Goal: Task Accomplishment & Management: Manage account settings

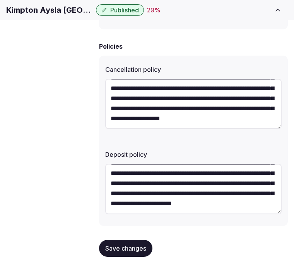
scroll to position [50, 0]
click at [139, 245] on span "Save changes" at bounding box center [125, 249] width 41 height 8
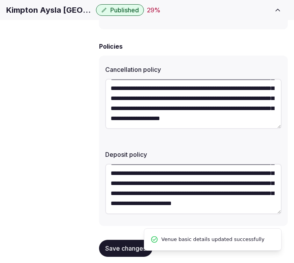
click at [0, 0] on span "Retreat spaces" at bounding box center [0, 0] width 0 height 0
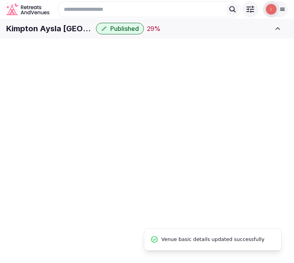
scroll to position [2, 0]
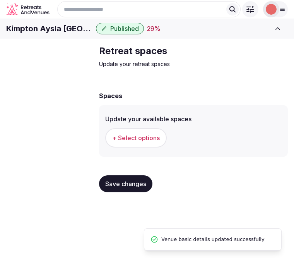
click at [142, 146] on button "+ Select options" at bounding box center [135, 137] width 61 height 19
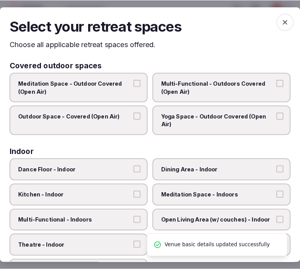
scroll to position [0, 0]
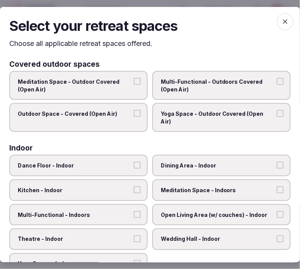
drag, startPoint x: 199, startPoint y: 155, endPoint x: 178, endPoint y: 172, distance: 27.2
click at [198, 162] on span "Dining Area - Indoor" at bounding box center [218, 166] width 114 height 8
click at [277, 162] on button "Dining Area - Indoor" at bounding box center [280, 165] width 7 height 7
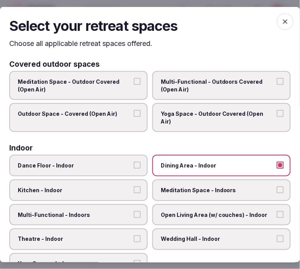
click at [125, 191] on div "Dance Floor - Indoor Dining Area - Indoor Kitchen - Indoor Meditation Space - I…" at bounding box center [149, 215] width 281 height 120
click at [167, 187] on span "Meditation Space - Indoors" at bounding box center [218, 191] width 114 height 8
click at [277, 187] on button "Meditation Space - Indoors" at bounding box center [280, 190] width 7 height 7
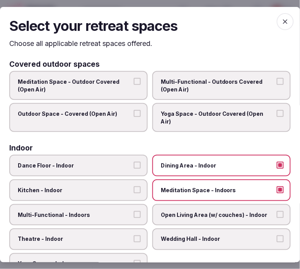
click at [186, 93] on span "Multi-Functional - Outdoors Covered (Open Air)" at bounding box center [218, 85] width 114 height 15
click at [277, 85] on button "Multi-Functional - Outdoors Covered (Open Air)" at bounding box center [280, 81] width 7 height 7
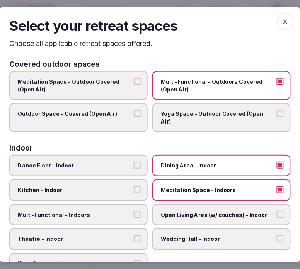
drag, startPoint x: 127, startPoint y: 107, endPoint x: 121, endPoint y: 114, distance: 8.2
click at [126, 108] on label "Outdoor Space - Covered (Open Air)" at bounding box center [78, 117] width 138 height 29
click at [134, 110] on button "Outdoor Space - Covered (Open Air)" at bounding box center [137, 113] width 7 height 7
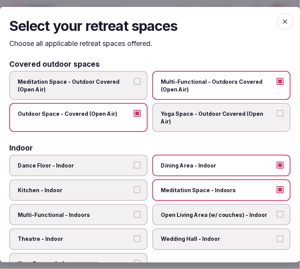
scroll to position [86, 0]
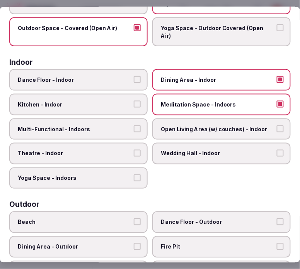
click at [124, 126] on span "Multi-Functional - Indoors" at bounding box center [75, 130] width 114 height 8
click at [134, 126] on button "Multi-Functional - Indoors" at bounding box center [137, 129] width 7 height 7
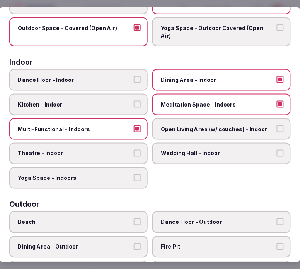
click at [124, 150] on span "Theatre - Indoor" at bounding box center [75, 154] width 114 height 8
click at [134, 150] on button "Theatre - Indoor" at bounding box center [137, 153] width 7 height 7
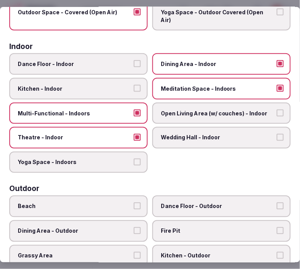
scroll to position [129, 0]
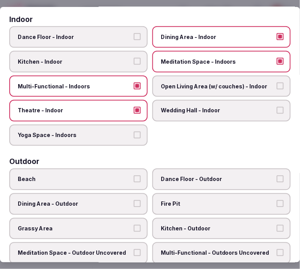
click at [225, 58] on span "Meditation Space - Indoors" at bounding box center [218, 62] width 114 height 8
click at [277, 58] on button "Meditation Space - Indoors" at bounding box center [280, 61] width 7 height 7
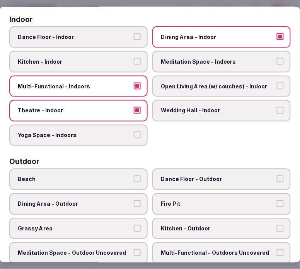
click at [225, 58] on span "Meditation Space - Indoors" at bounding box center [218, 62] width 114 height 8
click at [277, 58] on button "Meditation Space - Indoors" at bounding box center [280, 61] width 7 height 7
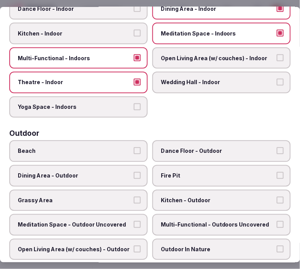
scroll to position [172, 0]
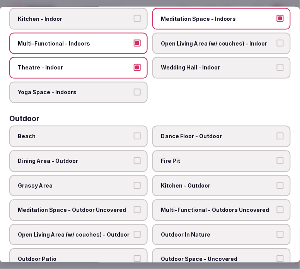
click at [110, 89] on span "Yoga Space - Indoors" at bounding box center [75, 93] width 114 height 8
click at [134, 89] on button "Yoga Space - Indoors" at bounding box center [137, 92] width 7 height 7
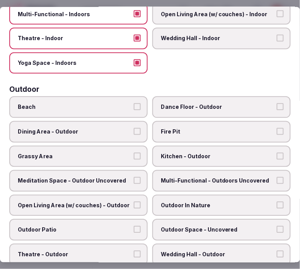
scroll to position [214, 0]
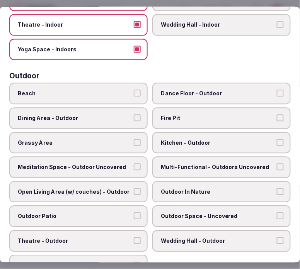
click at [169, 89] on label "Dance Floor - Outdoor" at bounding box center [221, 94] width 138 height 22
click at [277, 90] on button "Dance Floor - Outdoor" at bounding box center [280, 93] width 7 height 7
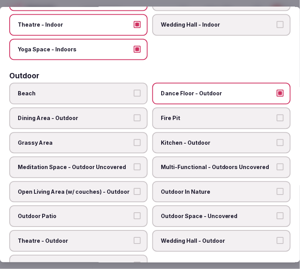
click at [184, 90] on span "Dance Floor - Outdoor" at bounding box center [218, 94] width 114 height 8
click at [277, 90] on button "Dance Floor - Outdoor" at bounding box center [280, 93] width 7 height 7
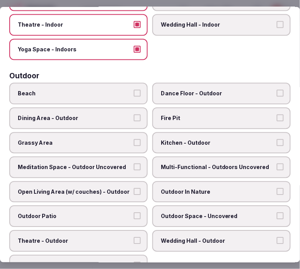
drag, startPoint x: 117, startPoint y: 153, endPoint x: 153, endPoint y: 160, distance: 36.2
click at [119, 164] on span "Meditation Space - Outdoor Uncovered" at bounding box center [75, 168] width 114 height 8
click at [134, 164] on button "Meditation Space - Outdoor Uncovered" at bounding box center [137, 167] width 7 height 7
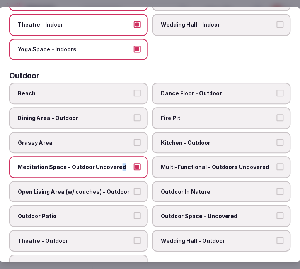
click at [134, 164] on button "Meditation Space - Outdoor Uncovered" at bounding box center [137, 167] width 7 height 7
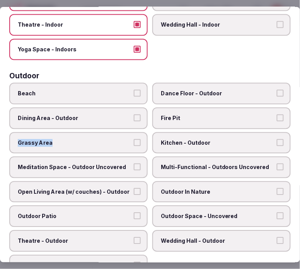
click at [134, 133] on label "Grassy Area" at bounding box center [78, 144] width 138 height 22
click at [134, 139] on button "Grassy Area" at bounding box center [137, 142] width 7 height 7
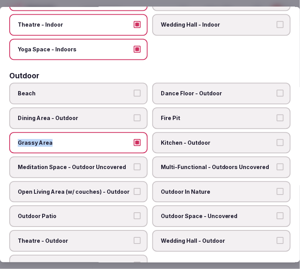
click at [136, 139] on button "Grassy Area" at bounding box center [137, 142] width 7 height 7
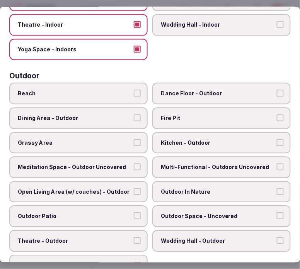
click at [178, 189] on span "Outdoor In Nature" at bounding box center [218, 193] width 114 height 8
click at [277, 189] on button "Outdoor In Nature" at bounding box center [280, 192] width 7 height 7
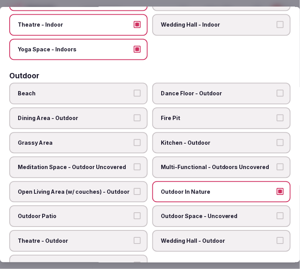
click at [180, 206] on label "Outdoor Space - Uncovered" at bounding box center [221, 217] width 138 height 22
click at [277, 213] on button "Outdoor Space - Uncovered" at bounding box center [280, 216] width 7 height 7
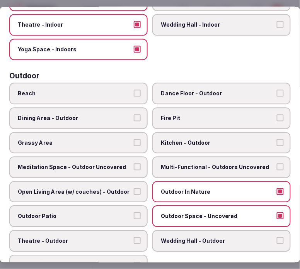
click at [127, 213] on span "Outdoor Patio" at bounding box center [75, 217] width 114 height 8
click at [134, 213] on button "Outdoor Patio" at bounding box center [137, 216] width 7 height 7
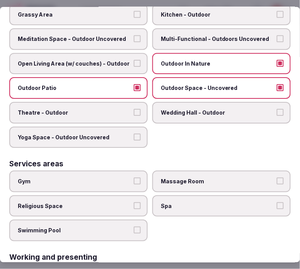
scroll to position [386, 0]
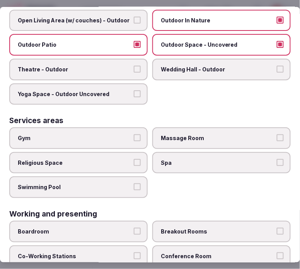
click at [100, 177] on label "Swimming Pool" at bounding box center [78, 188] width 138 height 22
click at [134, 184] on button "Swimming Pool" at bounding box center [137, 187] width 7 height 7
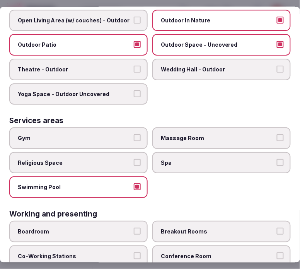
click at [129, 127] on label "Gym" at bounding box center [78, 138] width 138 height 22
click at [134, 134] on button "Gym" at bounding box center [137, 137] width 7 height 7
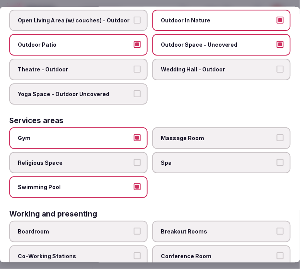
click at [173, 127] on label "Massage Room" at bounding box center [221, 138] width 138 height 22
click at [277, 134] on button "Massage Room" at bounding box center [280, 137] width 7 height 7
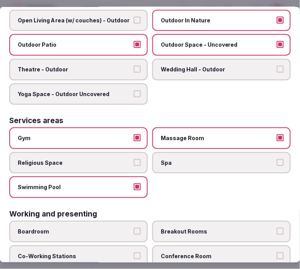
click at [181, 152] on label "Spa" at bounding box center [221, 163] width 138 height 22
click at [277, 159] on button "Spa" at bounding box center [280, 162] width 7 height 7
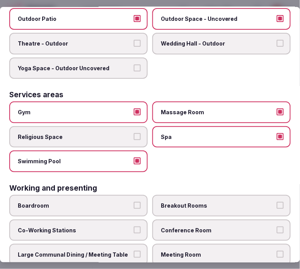
scroll to position [426, 0]
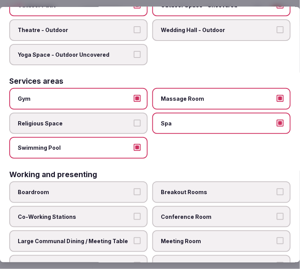
click at [177, 231] on label "Meeting Room" at bounding box center [221, 242] width 138 height 22
click at [277, 238] on button "Meeting Room" at bounding box center [280, 241] width 7 height 7
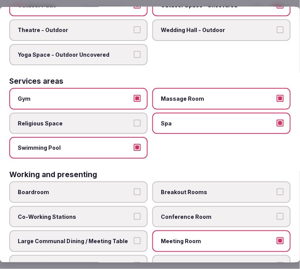
click at [134, 238] on button "Large Communal Dining / Meeting Table" at bounding box center [137, 241] width 7 height 7
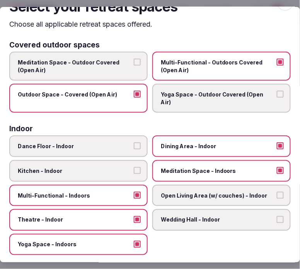
scroll to position [0, 0]
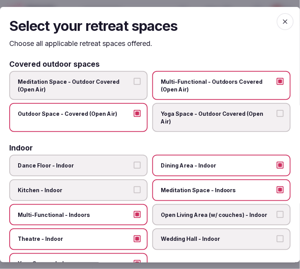
drag, startPoint x: 285, startPoint y: 25, endPoint x: 218, endPoint y: 122, distance: 117.7
click at [281, 25] on span "button" at bounding box center [285, 21] width 17 height 17
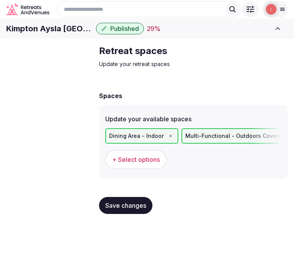
click at [125, 214] on button "Save changes" at bounding box center [125, 205] width 53 height 17
click at [0, 0] on span "Meeting spaces" at bounding box center [0, 0] width 0 height 0
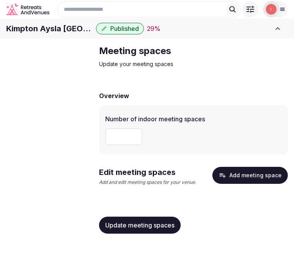
click at [127, 145] on input "number" at bounding box center [123, 136] width 37 height 17
type input "*"
click at [144, 229] on span "Update meeting spaces" at bounding box center [139, 225] width 69 height 8
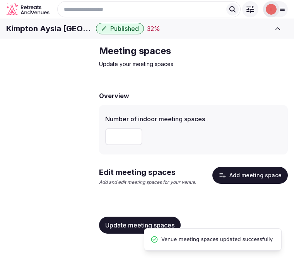
click at [249, 184] on button "Add meeting space" at bounding box center [249, 175] width 75 height 17
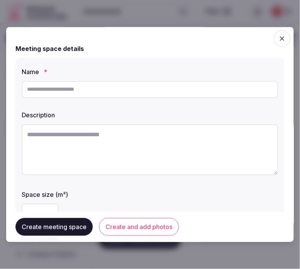
click at [136, 84] on input "text" at bounding box center [150, 89] width 257 height 17
paste input "**********"
type input "**********"
click at [97, 133] on textarea at bounding box center [150, 149] width 257 height 51
paste textarea "**********"
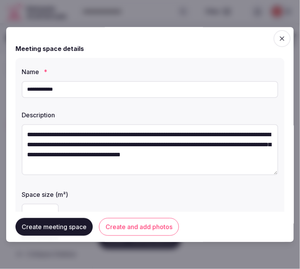
scroll to position [14, 0]
type textarea "**********"
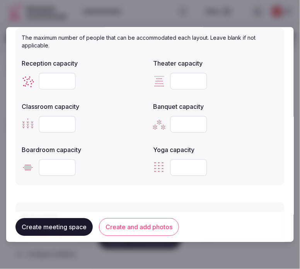
scroll to position [429, 0]
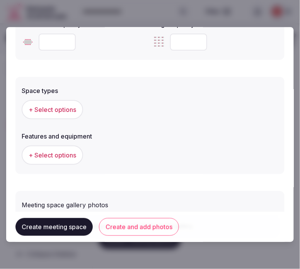
click at [120, 222] on button "Create and add photos" at bounding box center [139, 227] width 80 height 18
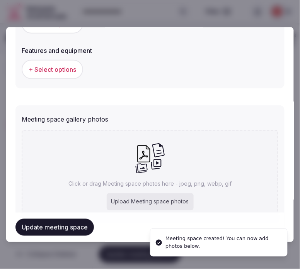
scroll to position [546, 0]
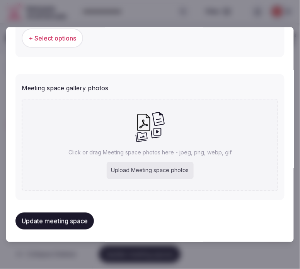
click at [153, 165] on div "Upload Meeting space photos" at bounding box center [150, 171] width 87 height 17
type input "**********"
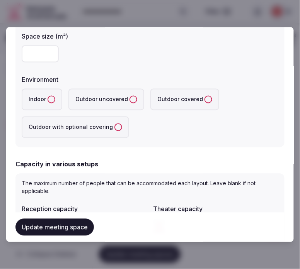
scroll to position [145, 0]
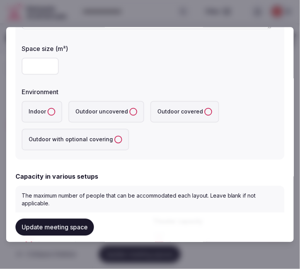
click at [36, 68] on input "number" at bounding box center [40, 66] width 37 height 17
type input "***"
click at [51, 109] on button "Indoor" at bounding box center [52, 112] width 8 height 8
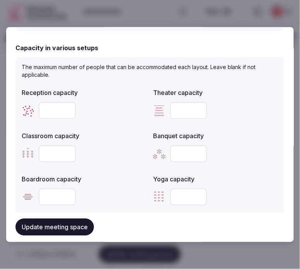
scroll to position [317, 0]
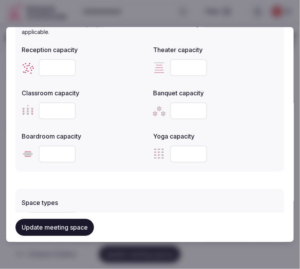
click at [46, 63] on input "number" at bounding box center [57, 67] width 37 height 17
type input "***"
click at [178, 112] on input "number" at bounding box center [188, 110] width 37 height 17
type input "***"
click at [172, 66] on input "number" at bounding box center [188, 67] width 37 height 17
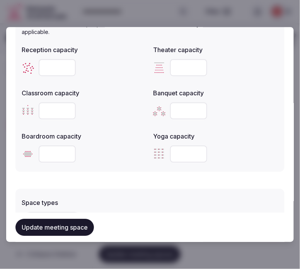
type input "***"
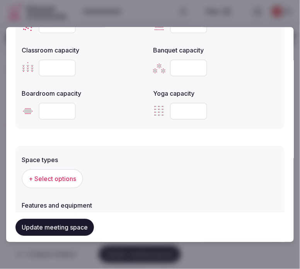
click at [51, 166] on div "+ Select options" at bounding box center [150, 178] width 257 height 25
click at [51, 177] on span "+ Select options" at bounding box center [53, 179] width 48 height 8
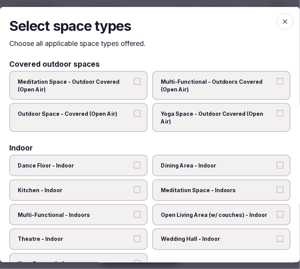
click at [269, 90] on label "Multi-Functional - Outdoors Covered (Open Air)" at bounding box center [221, 85] width 138 height 29
click at [277, 85] on button "Multi-Functional - Outdoors Covered (Open Air)" at bounding box center [280, 81] width 7 height 7
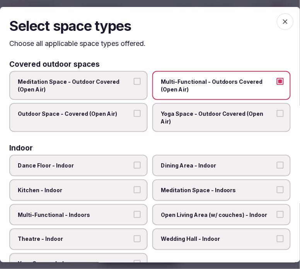
click at [211, 94] on label "Multi-Functional - Outdoors Covered (Open Air)" at bounding box center [221, 85] width 138 height 29
click at [277, 85] on button "Multi-Functional - Outdoors Covered (Open Air)" at bounding box center [280, 81] width 7 height 7
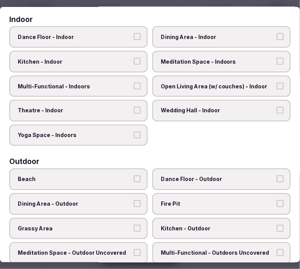
scroll to position [86, 0]
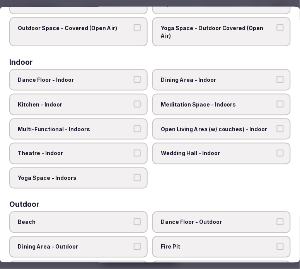
click at [229, 76] on span "Dining Area - Indoor" at bounding box center [218, 80] width 114 height 8
click at [277, 76] on button "Dining Area - Indoor" at bounding box center [280, 79] width 7 height 7
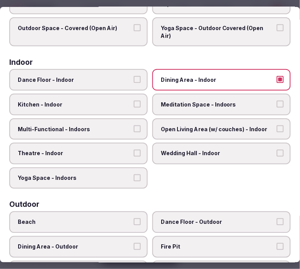
drag, startPoint x: 215, startPoint y: 95, endPoint x: 191, endPoint y: 102, distance: 24.7
click at [211, 101] on span "Meditation Space - Indoors" at bounding box center [218, 105] width 114 height 8
click at [128, 126] on span "Multi-Functional - Indoors" at bounding box center [75, 130] width 114 height 8
click at [134, 126] on button "Multi-Functional - Indoors" at bounding box center [137, 129] width 7 height 7
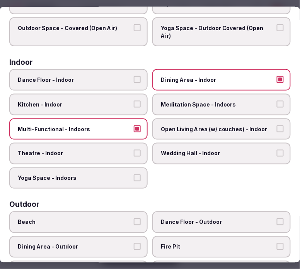
click at [128, 143] on label "Theatre - Indoor" at bounding box center [78, 154] width 138 height 22
click at [134, 150] on button "Theatre - Indoor" at bounding box center [137, 153] width 7 height 7
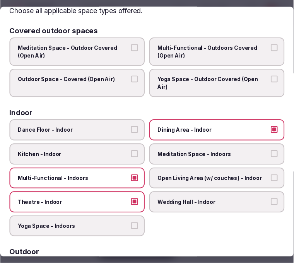
scroll to position [0, 0]
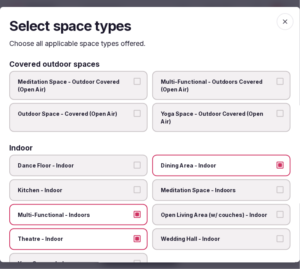
click at [280, 16] on span "button" at bounding box center [285, 21] width 17 height 17
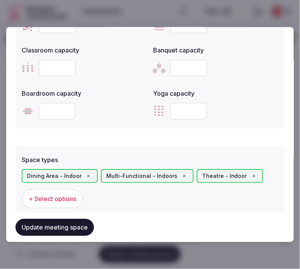
click at [60, 231] on button "Update meeting space" at bounding box center [54, 227] width 78 height 17
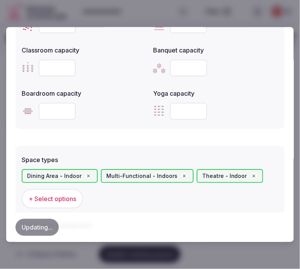
click at [63, 228] on div "Updating..." at bounding box center [149, 227] width 269 height 17
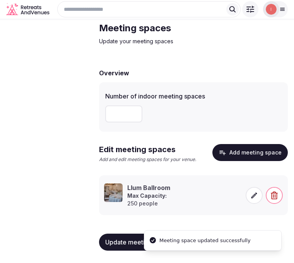
scroll to position [38, 0]
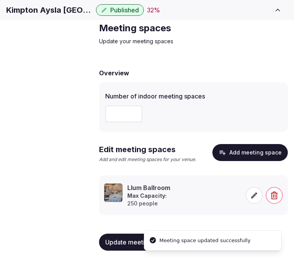
click at [0, 0] on span "Accommodations" at bounding box center [0, 0] width 0 height 0
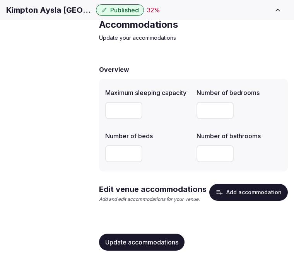
scroll to position [41, 0]
click at [245, 194] on button "Add accommodation" at bounding box center [248, 192] width 78 height 17
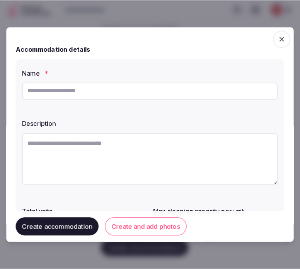
scroll to position [35, 0]
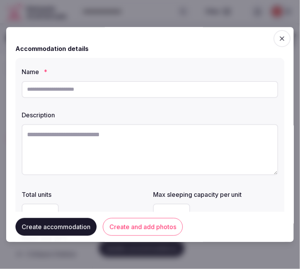
click at [129, 91] on input "text" at bounding box center [150, 89] width 257 height 17
paste input "**********"
type input "**********"
click at [115, 124] on textarea at bounding box center [150, 149] width 257 height 51
paste textarea "**********"
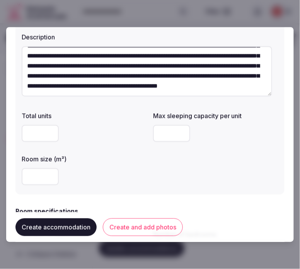
scroll to position [86, 0]
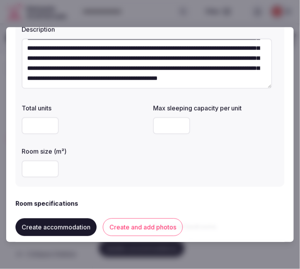
type textarea "**********"
click at [40, 178] on div at bounding box center [84, 169] width 125 height 23
click at [37, 168] on input "number" at bounding box center [40, 169] width 37 height 17
type input "**"
click at [167, 120] on input "number" at bounding box center [171, 125] width 37 height 17
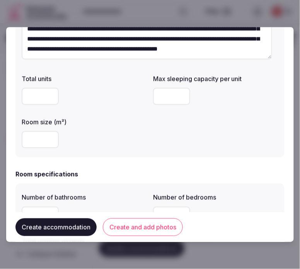
scroll to position [129, 0]
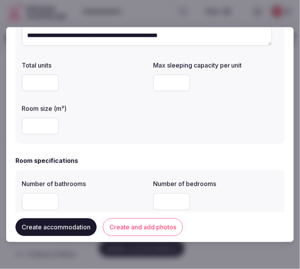
type input "*"
drag, startPoint x: 35, startPoint y: 124, endPoint x: 17, endPoint y: 126, distance: 17.4
click at [17, 126] on div "**********" at bounding box center [149, 36] width 269 height 215
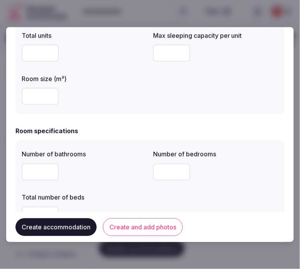
scroll to position [172, 0]
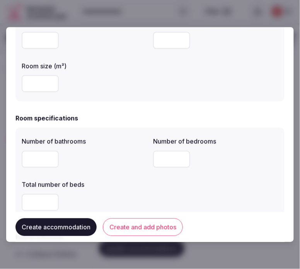
type input "***"
click at [37, 164] on input "number" at bounding box center [40, 159] width 37 height 17
type input "*"
click at [165, 164] on input "number" at bounding box center [171, 159] width 37 height 17
type input "*"
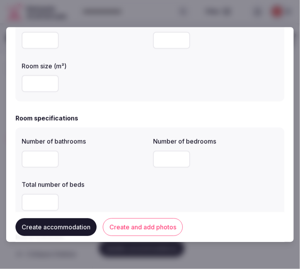
click at [41, 199] on input "number" at bounding box center [40, 202] width 37 height 17
type input "*"
click at [148, 182] on div "Number of bathrooms * Number of bedrooms * Total number of beds *" at bounding box center [150, 174] width 257 height 80
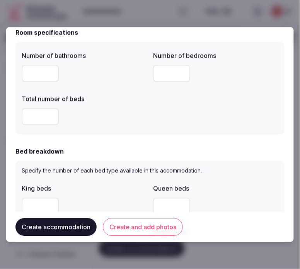
scroll to position [300, 0]
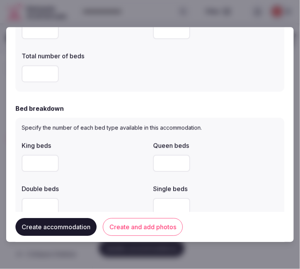
click at [32, 169] on input "number" at bounding box center [40, 163] width 37 height 17
type input "*"
click at [250, 163] on div at bounding box center [215, 163] width 125 height 17
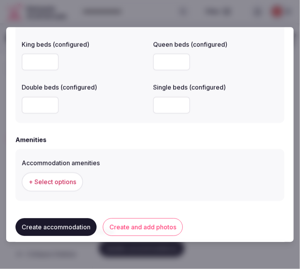
scroll to position [687, 0]
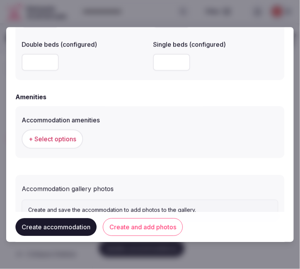
click at [71, 135] on span "+ Select options" at bounding box center [53, 139] width 48 height 8
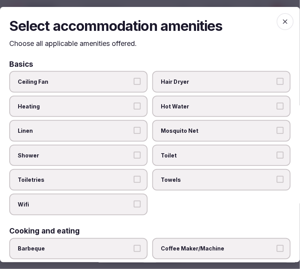
click at [120, 133] on label "Linen" at bounding box center [78, 131] width 138 height 22
click at [134, 133] on button "Linen" at bounding box center [137, 130] width 7 height 7
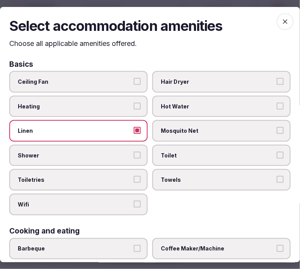
drag, startPoint x: 125, startPoint y: 157, endPoint x: 126, endPoint y: 166, distance: 9.0
click at [125, 157] on label "Shower" at bounding box center [78, 156] width 138 height 22
click at [134, 157] on button "Shower" at bounding box center [137, 155] width 7 height 7
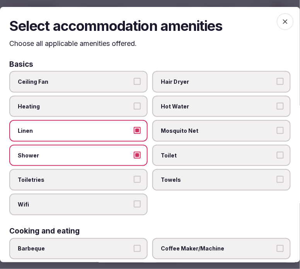
click at [129, 176] on label "Toiletries" at bounding box center [78, 180] width 138 height 22
click at [134, 176] on button "Toiletries" at bounding box center [137, 179] width 7 height 7
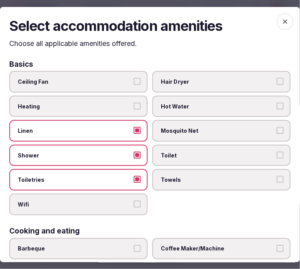
click at [138, 197] on label "Wifi" at bounding box center [78, 205] width 138 height 22
click at [138, 201] on button "Wifi" at bounding box center [137, 204] width 7 height 7
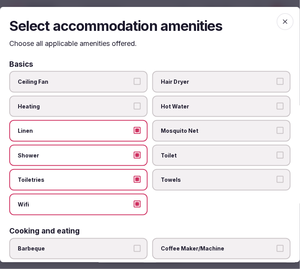
drag, startPoint x: 178, startPoint y: 180, endPoint x: 183, endPoint y: 155, distance: 25.5
click at [178, 178] on span "Towels" at bounding box center [218, 180] width 114 height 8
click at [277, 178] on button "Towels" at bounding box center [280, 179] width 7 height 7
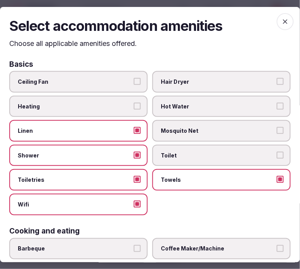
click at [183, 155] on span "Toilet" at bounding box center [218, 156] width 114 height 8
click at [277, 155] on button "Toilet" at bounding box center [280, 155] width 7 height 7
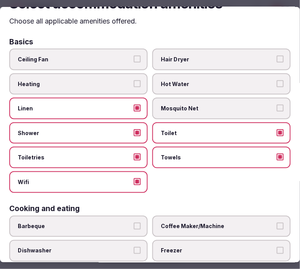
scroll to position [86, 0]
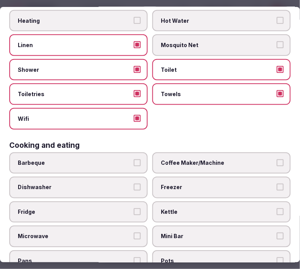
click at [204, 161] on span "Coffee Maker/Machine" at bounding box center [218, 164] width 114 height 8
click at [277, 161] on button "Coffee Maker/Machine" at bounding box center [280, 163] width 7 height 7
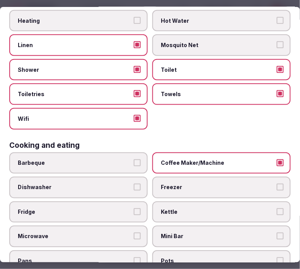
click at [240, 226] on label "Mini Bar" at bounding box center [221, 237] width 138 height 22
click at [277, 233] on button "Mini Bar" at bounding box center [280, 236] width 7 height 7
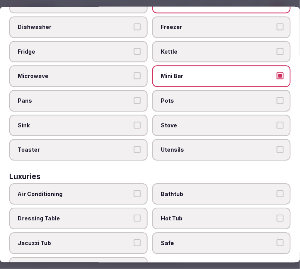
scroll to position [257, 0]
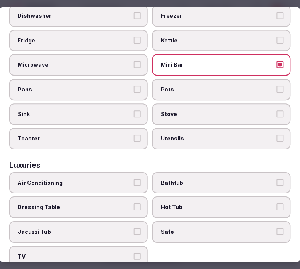
click at [121, 180] on label "Air Conditioning" at bounding box center [78, 184] width 138 height 22
click at [134, 180] on button "Air Conditioning" at bounding box center [137, 183] width 7 height 7
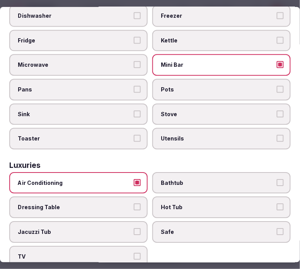
click at [179, 180] on span "Bathtub" at bounding box center [218, 184] width 114 height 8
click at [277, 180] on button "Bathtub" at bounding box center [280, 183] width 7 height 7
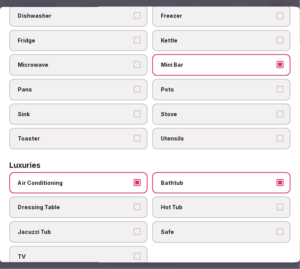
click at [195, 229] on span "Safe" at bounding box center [218, 233] width 114 height 8
click at [277, 229] on button "Safe" at bounding box center [280, 232] width 7 height 7
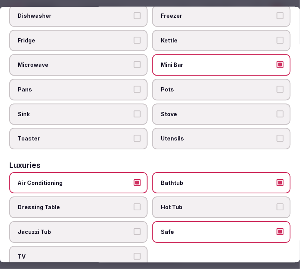
click at [139, 246] on label "TV" at bounding box center [78, 257] width 138 height 22
click at [139, 253] on button "TV" at bounding box center [137, 256] width 7 height 7
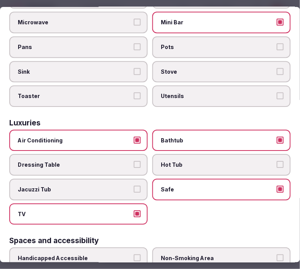
scroll to position [429, 0]
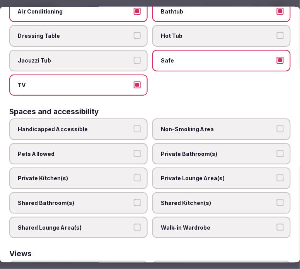
click at [195, 146] on label "Private Bathroom(s)" at bounding box center [221, 154] width 138 height 22
click at [277, 150] on button "Private Bathroom(s)" at bounding box center [280, 153] width 7 height 7
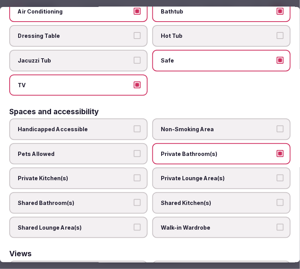
click at [196, 175] on span "Private Lounge Area(s)" at bounding box center [218, 179] width 114 height 8
click at [277, 175] on button "Private Lounge Area(s)" at bounding box center [280, 178] width 7 height 7
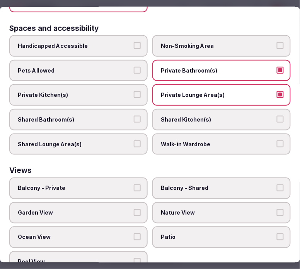
scroll to position [513, 0]
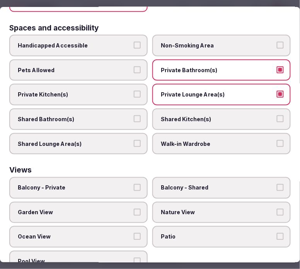
click at [122, 184] on span "Balcony - Private" at bounding box center [75, 188] width 114 height 8
click at [134, 184] on button "Balcony - Private" at bounding box center [137, 187] width 7 height 7
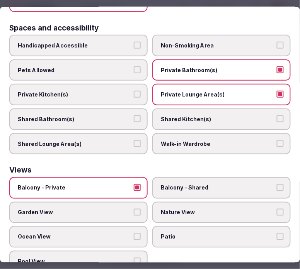
drag, startPoint x: 193, startPoint y: 195, endPoint x: 149, endPoint y: 202, distance: 44.7
click at [189, 209] on span "Nature View" at bounding box center [218, 213] width 114 height 8
click at [277, 209] on button "Nature View" at bounding box center [280, 212] width 7 height 7
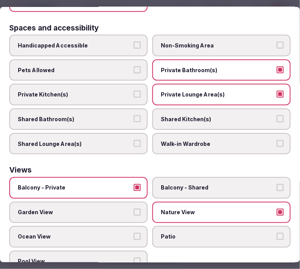
click at [126, 203] on label "Garden View" at bounding box center [78, 213] width 138 height 22
click at [134, 209] on button "Garden View" at bounding box center [137, 212] width 7 height 7
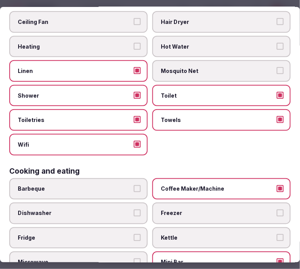
scroll to position [0, 0]
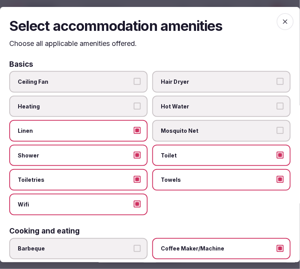
click at [284, 19] on span "button" at bounding box center [285, 21] width 17 height 17
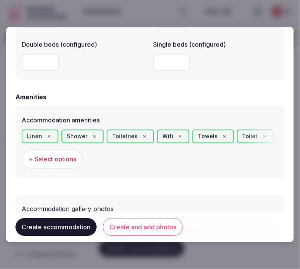
click at [155, 225] on button "Create and add photos" at bounding box center [143, 227] width 80 height 18
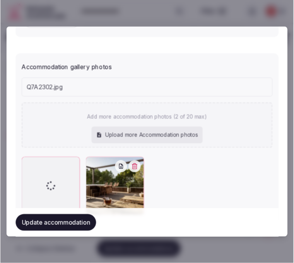
scroll to position [836, 0]
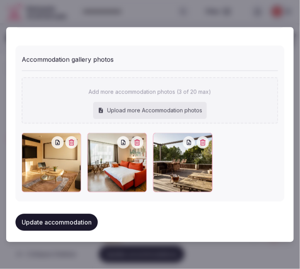
drag, startPoint x: 91, startPoint y: 137, endPoint x: 83, endPoint y: 138, distance: 7.8
click at [91, 137] on icon at bounding box center [93, 138] width 9 height 9
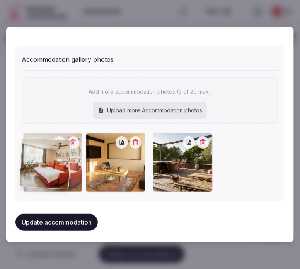
drag, startPoint x: 83, startPoint y: 138, endPoint x: 24, endPoint y: 145, distance: 59.2
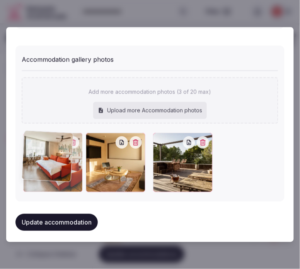
click at [24, 145] on div at bounding box center [52, 162] width 59 height 59
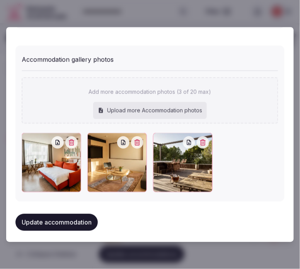
click at [73, 219] on button "Update accommodation" at bounding box center [56, 222] width 82 height 17
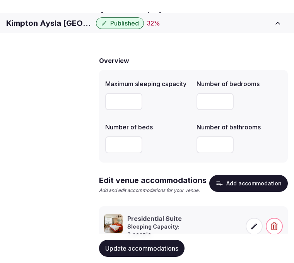
scroll to position [82, 0]
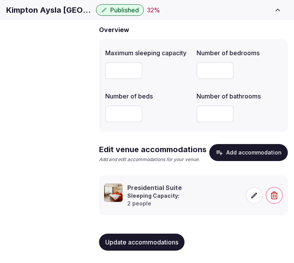
click at [0, 0] on span "Amenities" at bounding box center [0, 0] width 0 height 0
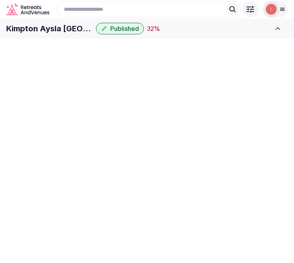
scroll to position [2, 0]
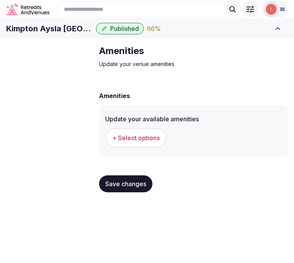
click at [146, 142] on span "+ Select options" at bounding box center [136, 138] width 48 height 8
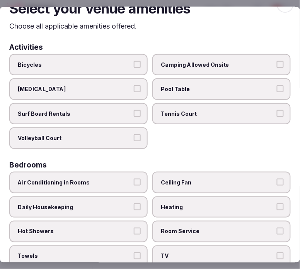
scroll to position [43, 0]
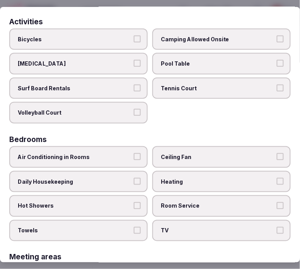
click at [117, 156] on span "Air Conditioning in Rooms" at bounding box center [75, 157] width 114 height 8
click at [134, 156] on button "Air Conditioning in Rooms" at bounding box center [137, 156] width 7 height 7
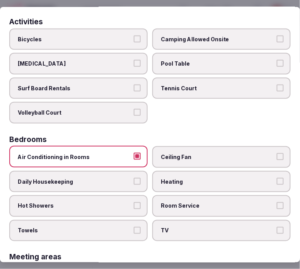
drag, startPoint x: 123, startPoint y: 175, endPoint x: 127, endPoint y: 180, distance: 7.4
click at [124, 178] on span "Daily Housekeeping" at bounding box center [75, 182] width 114 height 8
click at [134, 178] on button "Daily Housekeeping" at bounding box center [137, 181] width 7 height 7
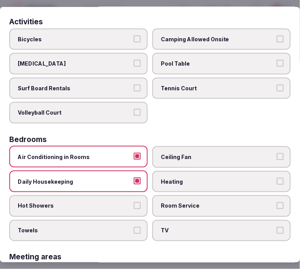
click at [165, 206] on label "Room Service" at bounding box center [221, 206] width 138 height 22
click at [277, 206] on button "Room Service" at bounding box center [280, 205] width 7 height 7
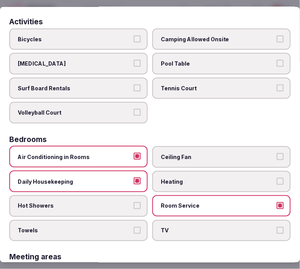
drag, startPoint x: 160, startPoint y: 223, endPoint x: 141, endPoint y: 223, distance: 19.3
click at [161, 227] on span "TV" at bounding box center [218, 231] width 114 height 8
click at [277, 227] on button "TV" at bounding box center [280, 230] width 7 height 7
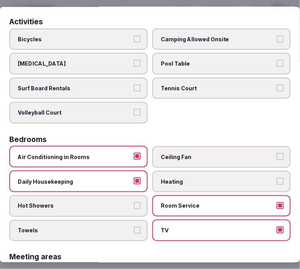
click at [137, 221] on label "Towels" at bounding box center [78, 231] width 138 height 22
click at [137, 227] on button "Towels" at bounding box center [137, 230] width 7 height 7
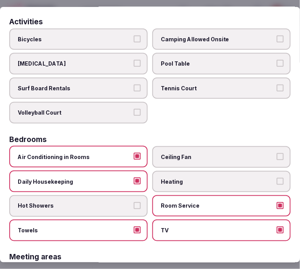
click at [134, 203] on button "Hot Showers" at bounding box center [137, 205] width 7 height 7
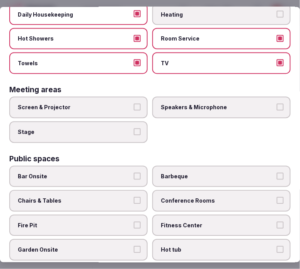
scroll to position [214, 0]
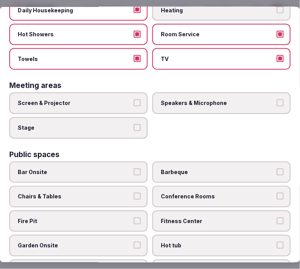
click at [161, 100] on span "Speakers & Microphone" at bounding box center [218, 104] width 114 height 8
click at [277, 100] on button "Speakers & Microphone" at bounding box center [280, 103] width 7 height 7
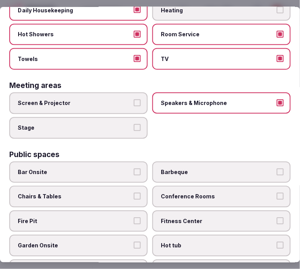
click at [129, 97] on label "Screen & Projector" at bounding box center [78, 104] width 138 height 22
click at [134, 100] on button "Screen & Projector" at bounding box center [137, 103] width 7 height 7
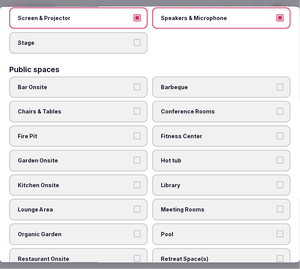
scroll to position [300, 0]
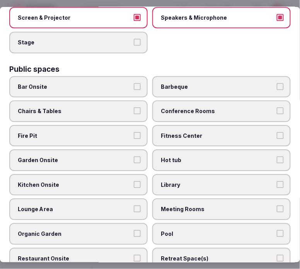
click at [179, 106] on label "Conference Rooms" at bounding box center [221, 111] width 138 height 22
click at [277, 107] on button "Conference Rooms" at bounding box center [280, 110] width 7 height 7
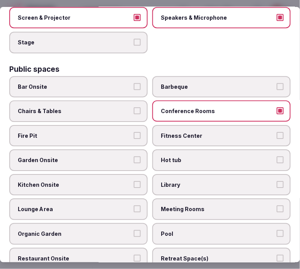
click at [133, 108] on label "Chairs & Tables" at bounding box center [78, 111] width 138 height 22
click at [134, 108] on button "Chairs & Tables" at bounding box center [137, 110] width 7 height 7
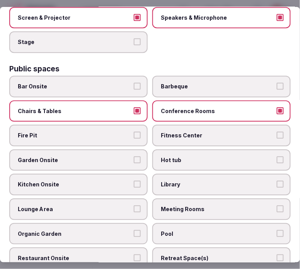
click at [199, 133] on label "Fitness Center" at bounding box center [221, 136] width 138 height 22
click at [277, 133] on button "Fitness Center" at bounding box center [280, 135] width 7 height 7
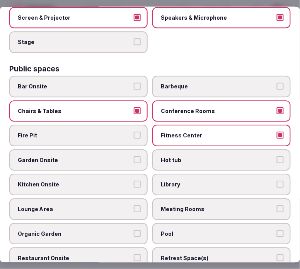
click at [122, 83] on span "Bar Onsite" at bounding box center [75, 87] width 114 height 8
click at [134, 83] on button "Bar Onsite" at bounding box center [137, 86] width 7 height 7
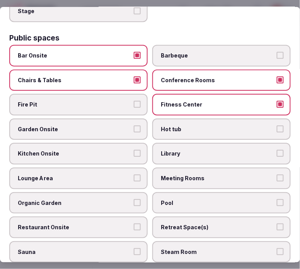
scroll to position [343, 0]
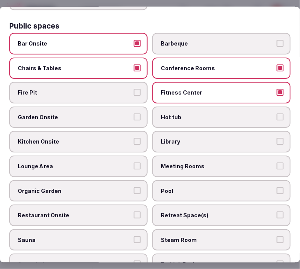
click at [109, 114] on label "Garden Onsite" at bounding box center [78, 118] width 138 height 22
click at [134, 114] on button "Garden Onsite" at bounding box center [137, 117] width 7 height 7
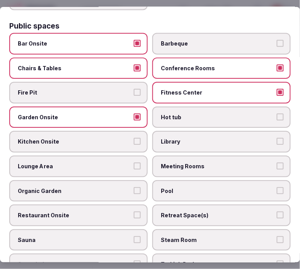
click at [202, 163] on span "Meeting Rooms" at bounding box center [218, 167] width 114 height 8
click at [277, 163] on button "Meeting Rooms" at bounding box center [280, 166] width 7 height 7
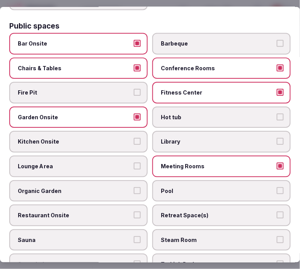
click at [97, 163] on span "Lounge Area" at bounding box center [75, 167] width 114 height 8
click at [134, 163] on button "Lounge Area" at bounding box center [137, 166] width 7 height 7
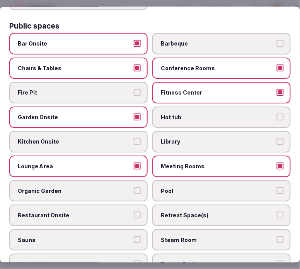
scroll to position [386, 0]
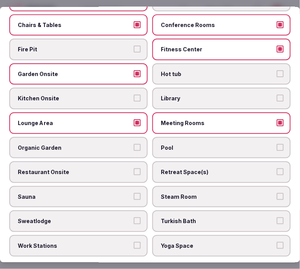
click at [106, 168] on span "Restaurant Onsite" at bounding box center [75, 172] width 114 height 8
click at [134, 168] on button "Restaurant Onsite" at bounding box center [137, 171] width 7 height 7
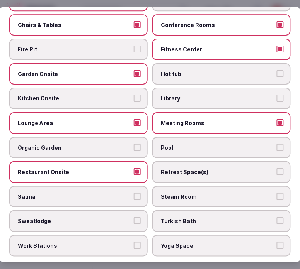
click at [194, 164] on label "Retreat Space(s)" at bounding box center [221, 172] width 138 height 22
click at [277, 168] on button "Retreat Space(s)" at bounding box center [280, 171] width 7 height 7
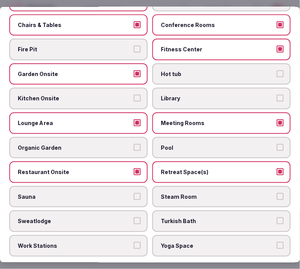
click at [169, 144] on span "Pool" at bounding box center [218, 148] width 114 height 8
click at [277, 144] on button "Pool" at bounding box center [280, 147] width 7 height 7
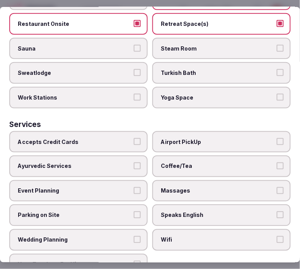
scroll to position [537, 0]
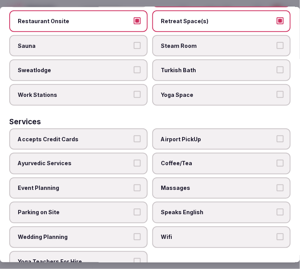
drag, startPoint x: 194, startPoint y: 221, endPoint x: 190, endPoint y: 208, distance: 13.3
click at [193, 234] on span "Wifi" at bounding box center [218, 238] width 114 height 8
click at [277, 234] on button "Wifi" at bounding box center [280, 237] width 7 height 7
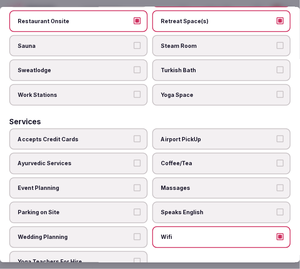
drag, startPoint x: 190, startPoint y: 167, endPoint x: 177, endPoint y: 186, distance: 22.7
click at [189, 178] on label "Massages" at bounding box center [221, 189] width 138 height 22
click at [277, 185] on button "Massages" at bounding box center [280, 188] width 7 height 7
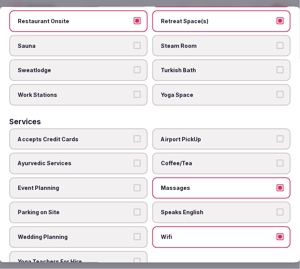
click at [180, 209] on span "Speaks English" at bounding box center [218, 213] width 114 height 8
click at [277, 209] on button "Speaks English" at bounding box center [280, 212] width 7 height 7
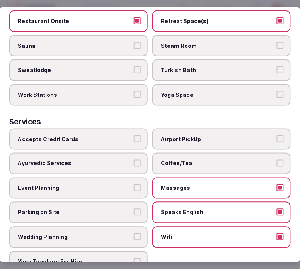
click at [206, 178] on label "Massages" at bounding box center [221, 189] width 138 height 22
click at [277, 185] on button "Massages" at bounding box center [280, 188] width 7 height 7
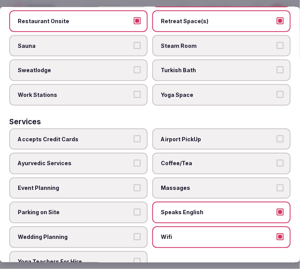
click at [206, 160] on span "Coffee/Tea" at bounding box center [218, 164] width 114 height 8
click at [277, 160] on button "Coffee/Tea" at bounding box center [280, 163] width 7 height 7
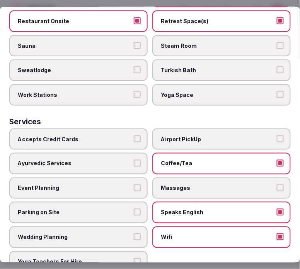
click at [110, 135] on span "Accepts Credit Cards" at bounding box center [75, 139] width 114 height 8
click at [134, 135] on button "Accepts Credit Cards" at bounding box center [137, 138] width 7 height 7
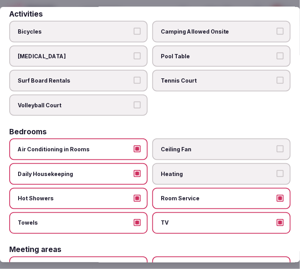
scroll to position [0, 0]
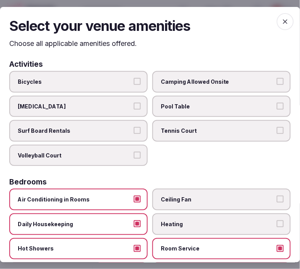
click at [281, 17] on icon "button" at bounding box center [285, 21] width 8 height 8
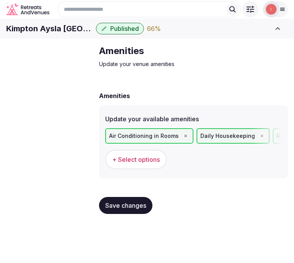
click at [142, 209] on span "Save changes" at bounding box center [125, 206] width 41 height 8
click at [0, 0] on span "Food & dining" at bounding box center [0, 0] width 0 height 0
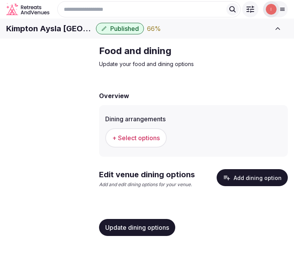
click at [124, 146] on button "+ Select options" at bounding box center [135, 137] width 61 height 19
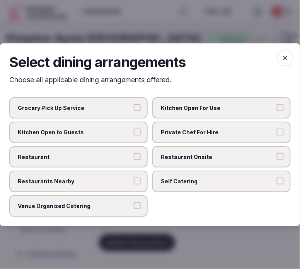
drag, startPoint x: 175, startPoint y: 156, endPoint x: 134, endPoint y: 159, distance: 40.6
click at [164, 156] on span "Restaurant Onsite" at bounding box center [218, 157] width 114 height 8
click at [134, 156] on button "Restaurant" at bounding box center [137, 156] width 7 height 7
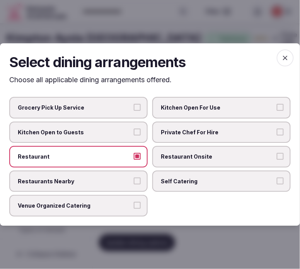
click at [232, 158] on span "Restaurant Onsite" at bounding box center [218, 157] width 114 height 8
click at [277, 158] on button "Restaurant Onsite" at bounding box center [280, 156] width 7 height 7
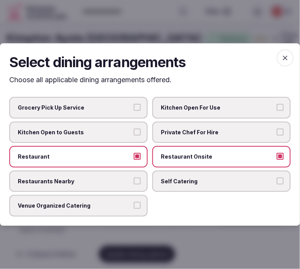
click at [139, 206] on button "Venue Organized Catering" at bounding box center [137, 205] width 7 height 7
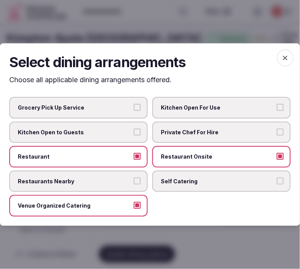
click at [291, 53] on span "button" at bounding box center [285, 57] width 17 height 17
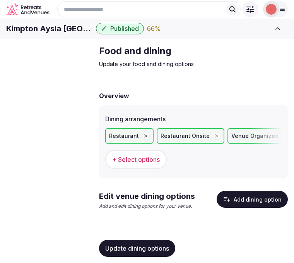
click at [164, 245] on span "Update dining options" at bounding box center [137, 249] width 64 height 8
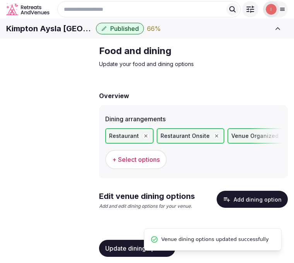
click at [248, 208] on button "Add dining option" at bounding box center [251, 199] width 71 height 17
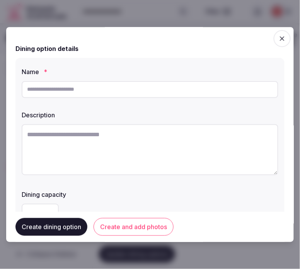
click at [144, 93] on input "text" at bounding box center [150, 89] width 257 height 17
paste input "**********"
type input "**********"
click at [151, 147] on textarea at bounding box center [150, 149] width 257 height 51
paste textarea "**********"
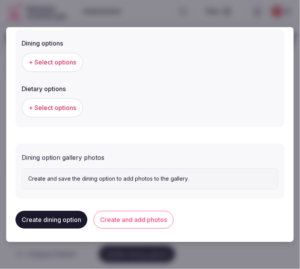
scroll to position [218, 0]
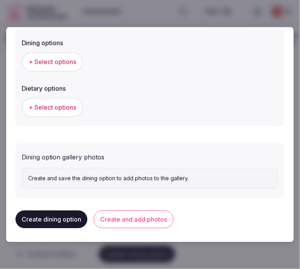
type textarea "**********"
click at [66, 62] on span "+ Select options" at bounding box center [53, 62] width 48 height 8
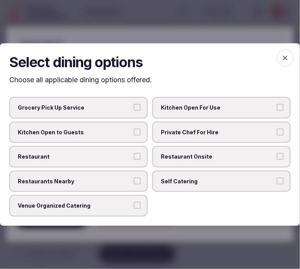
drag, startPoint x: 186, startPoint y: 148, endPoint x: 138, endPoint y: 156, distance: 48.3
click at [182, 150] on label "Restaurant Onsite" at bounding box center [221, 157] width 138 height 22
click at [131, 156] on span "Restaurant" at bounding box center [75, 157] width 114 height 8
click at [134, 156] on button "Restaurant" at bounding box center [137, 156] width 7 height 7
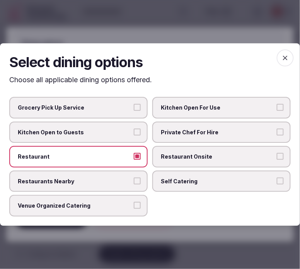
click at [199, 155] on span "Restaurant Onsite" at bounding box center [218, 157] width 114 height 8
click at [277, 155] on button "Restaurant Onsite" at bounding box center [280, 156] width 7 height 7
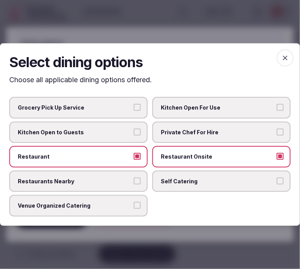
click at [287, 66] on span "button" at bounding box center [285, 57] width 17 height 17
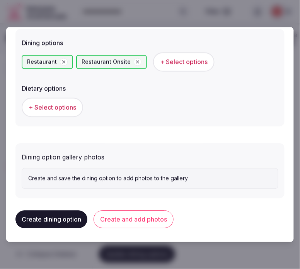
click at [149, 215] on button "Create and add photos" at bounding box center [133, 220] width 80 height 18
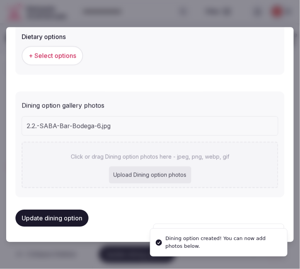
scroll to position [268, 0]
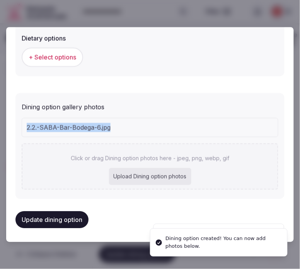
drag, startPoint x: 189, startPoint y: 107, endPoint x: 172, endPoint y: 122, distance: 21.6
click at [172, 122] on div "Dining option gallery photos 2.2.-SABA-Bar-Bodega-6.jpg Click or drag Dining op…" at bounding box center [150, 146] width 257 height 93
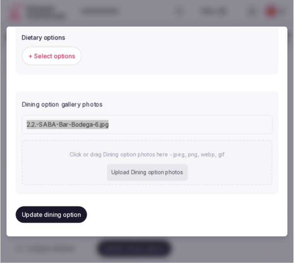
scroll to position [288, 0]
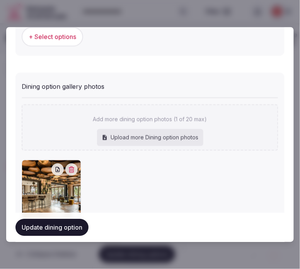
click at [71, 228] on button "Update dining option" at bounding box center [51, 227] width 73 height 17
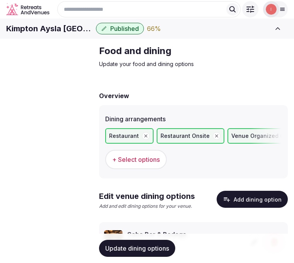
click at [0, 0] on span "Activities & experiences" at bounding box center [0, 0] width 0 height 0
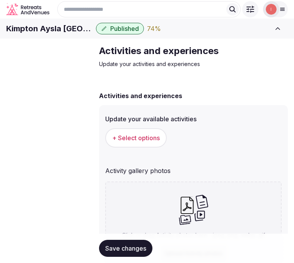
click at [0, 0] on div "Basic details Pricing and policies Retreat spaces Meeting spaces Accommodations…" at bounding box center [0, 0] width 0 height 0
click at [0, 0] on span "Food & dining" at bounding box center [0, 0] width 0 height 0
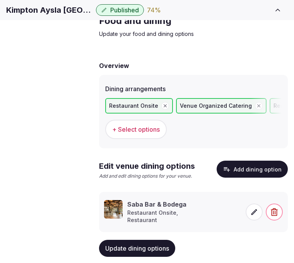
scroll to position [59, 0]
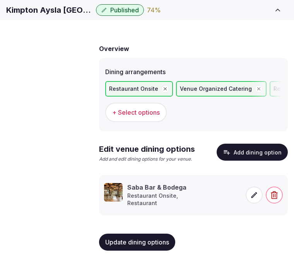
click at [0, 0] on span "Activities & experiences" at bounding box center [0, 0] width 0 height 0
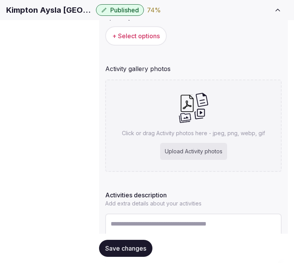
scroll to position [102, 0]
drag, startPoint x: 160, startPoint y: 235, endPoint x: 163, endPoint y: 231, distance: 5.0
click at [161, 235] on div "Save changes" at bounding box center [193, 248] width 189 height 29
click at [164, 228] on textarea at bounding box center [193, 238] width 176 height 51
paste textarea "**********"
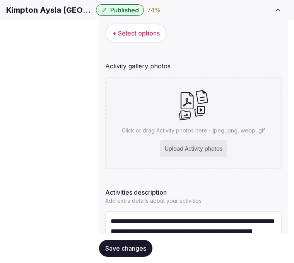
scroll to position [4, 0]
type textarea "**********"
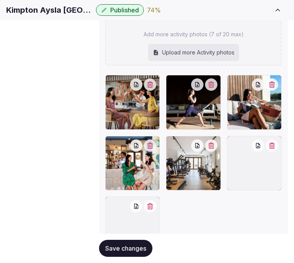
scroll to position [190, 0]
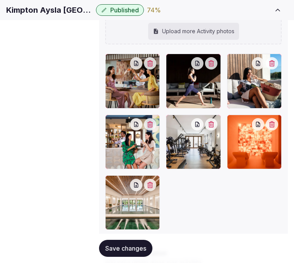
click at [138, 242] on button "Save changes" at bounding box center [125, 248] width 53 height 17
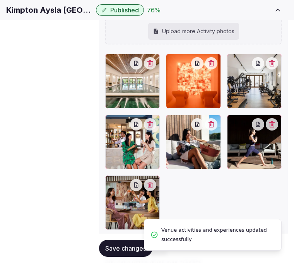
click at [134, 248] on span "Save changes" at bounding box center [125, 249] width 41 height 8
click at [0, 0] on span "Location" at bounding box center [0, 0] width 0 height 0
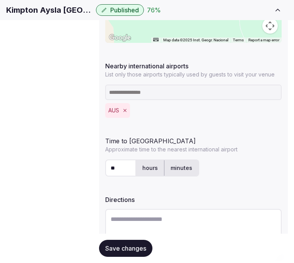
scroll to position [275, 0]
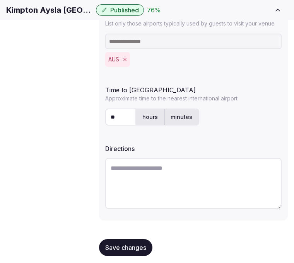
click at [134, 244] on span "Save changes" at bounding box center [125, 248] width 41 height 8
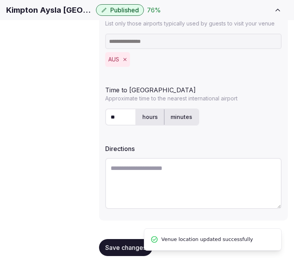
click at [0, 0] on span "Environment" at bounding box center [0, 0] width 0 height 0
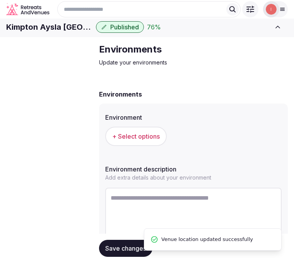
scroll to position [44, 0]
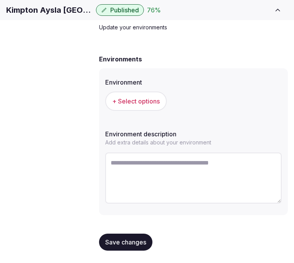
click at [164, 110] on button "+ Select options" at bounding box center [135, 101] width 61 height 19
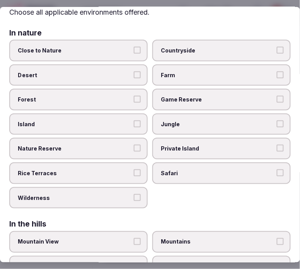
scroll to position [43, 0]
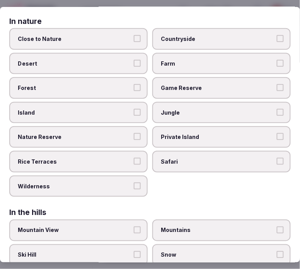
click at [116, 41] on span "Close to Nature" at bounding box center [75, 39] width 114 height 8
click at [134, 41] on button "Close to Nature" at bounding box center [137, 38] width 7 height 7
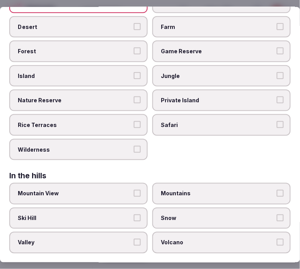
scroll to position [129, 0]
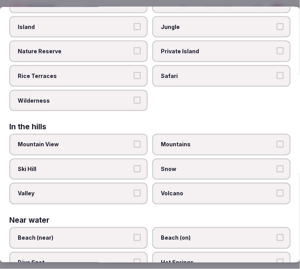
click at [138, 140] on label "Mountain View" at bounding box center [78, 145] width 138 height 22
click at [138, 141] on button "Mountain View" at bounding box center [137, 144] width 7 height 7
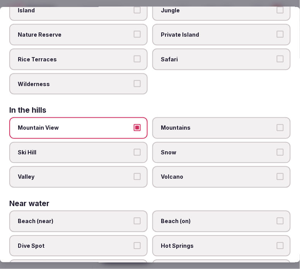
scroll to position [131, 0]
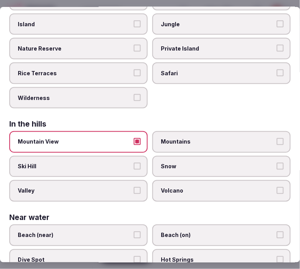
click at [135, 232] on button "Beach (near)" at bounding box center [137, 235] width 7 height 7
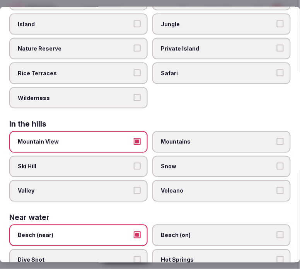
click at [136, 232] on button "Beach (near)" at bounding box center [137, 235] width 7 height 7
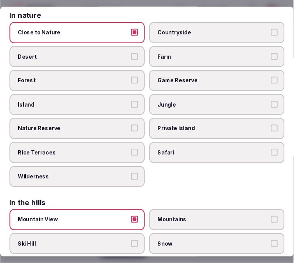
scroll to position [2, 0]
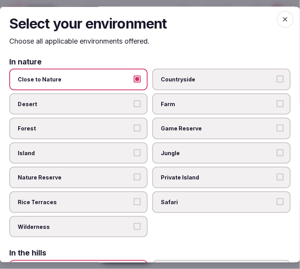
click at [283, 17] on icon "button" at bounding box center [285, 19] width 5 height 5
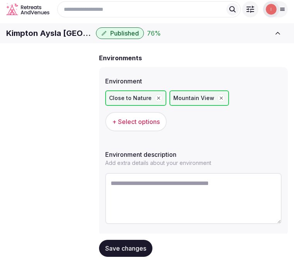
click at [128, 248] on span "Save changes" at bounding box center [125, 249] width 41 height 8
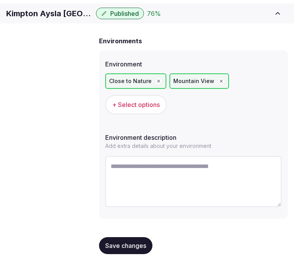
scroll to position [64, 0]
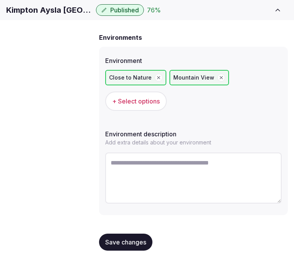
click at [130, 244] on span "Save changes" at bounding box center [125, 242] width 41 height 8
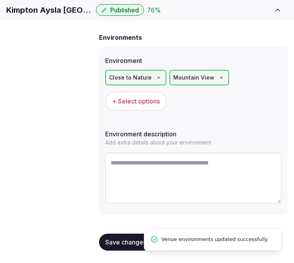
click at [0, 0] on span "Types of retreats" at bounding box center [0, 0] width 0 height 0
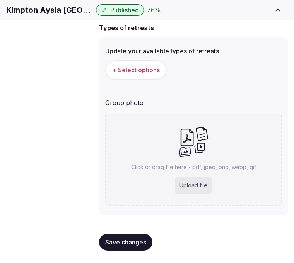
scroll to position [76, 0]
click at [156, 74] on span "+ Select options" at bounding box center [136, 70] width 48 height 8
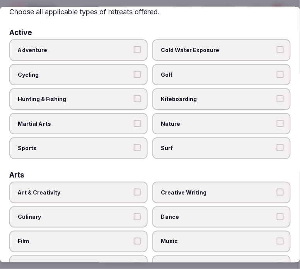
scroll to position [43, 0]
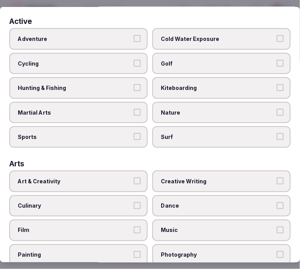
drag, startPoint x: 124, startPoint y: 178, endPoint x: 168, endPoint y: 184, distance: 43.7
click at [125, 180] on span "Art & Creativity" at bounding box center [75, 182] width 114 height 8
click at [134, 180] on button "Art & Creativity" at bounding box center [137, 181] width 7 height 7
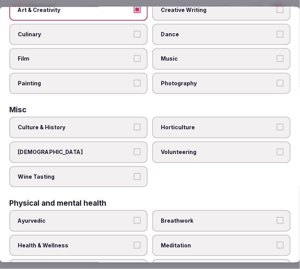
scroll to position [172, 0]
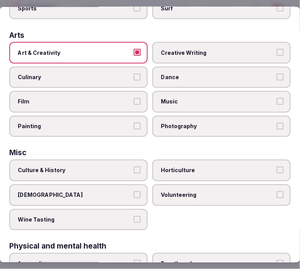
click at [115, 167] on span "Culture & History" at bounding box center [75, 171] width 114 height 8
click at [134, 167] on button "Culture & History" at bounding box center [137, 170] width 7 height 7
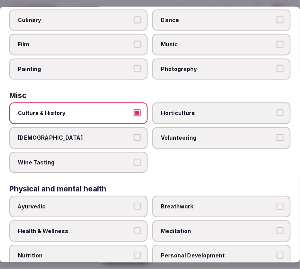
scroll to position [300, 0]
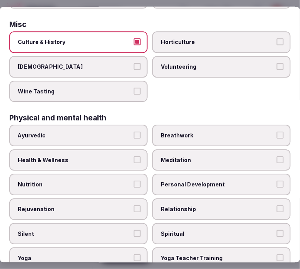
click at [198, 181] on span "Personal Development" at bounding box center [218, 185] width 114 height 8
click at [277, 181] on button "Personal Development" at bounding box center [280, 184] width 7 height 7
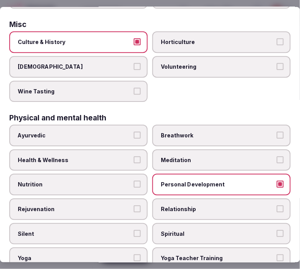
drag, startPoint x: 195, startPoint y: 194, endPoint x: 196, endPoint y: 173, distance: 21.3
click at [194, 206] on span "Relationship" at bounding box center [218, 210] width 114 height 8
click at [277, 206] on button "Relationship" at bounding box center [280, 209] width 7 height 7
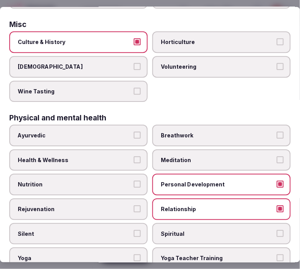
click at [120, 156] on span "Health & Wellness" at bounding box center [75, 160] width 114 height 8
click at [134, 156] on button "Health & Wellness" at bounding box center [137, 159] width 7 height 7
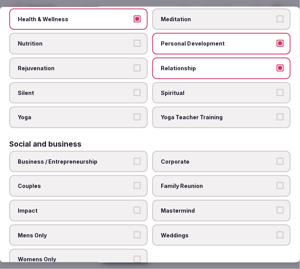
scroll to position [442, 0]
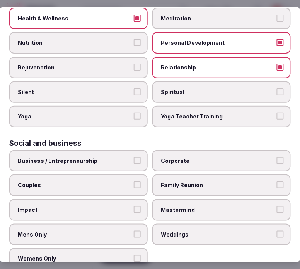
click at [130, 151] on label "Business / Entrepreneurship" at bounding box center [78, 161] width 138 height 22
click at [134, 157] on button "Business / Entrepreneurship" at bounding box center [137, 160] width 7 height 7
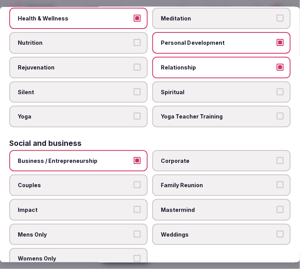
click at [187, 157] on span "Corporate" at bounding box center [218, 161] width 114 height 8
click at [277, 157] on button "Corporate" at bounding box center [280, 160] width 7 height 7
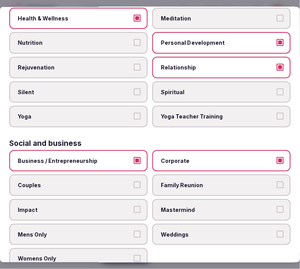
click at [179, 182] on span "Family Reunion" at bounding box center [218, 186] width 114 height 8
click at [277, 182] on button "Family Reunion" at bounding box center [280, 185] width 7 height 7
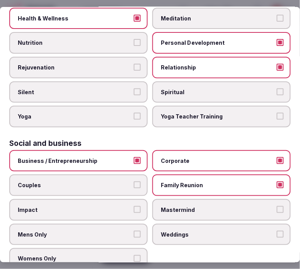
click at [139, 175] on label "Couples" at bounding box center [78, 186] width 138 height 22
click at [139, 182] on button "Couples" at bounding box center [137, 185] width 7 height 7
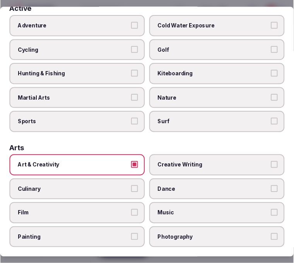
scroll to position [0, 0]
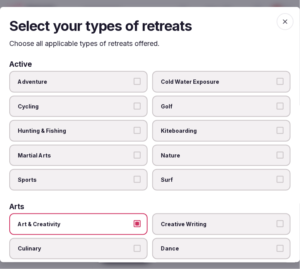
click at [283, 22] on icon "button" at bounding box center [285, 21] width 5 height 5
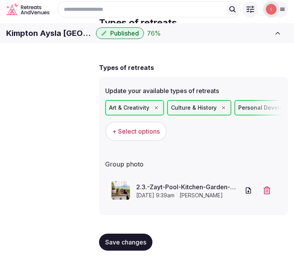
scroll to position [40, 0]
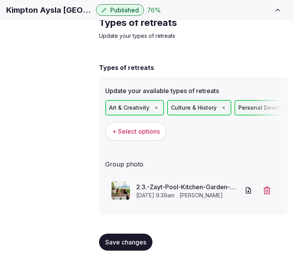
click at [118, 240] on span "Save changes" at bounding box center [125, 242] width 41 height 8
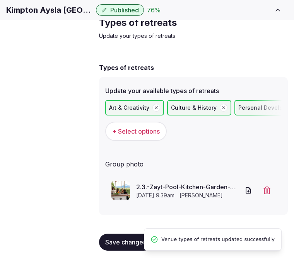
click at [0, 0] on span "Close CRM" at bounding box center [0, 0] width 0 height 0
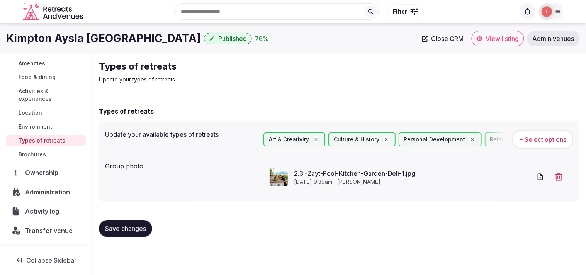
scroll to position [78, 0]
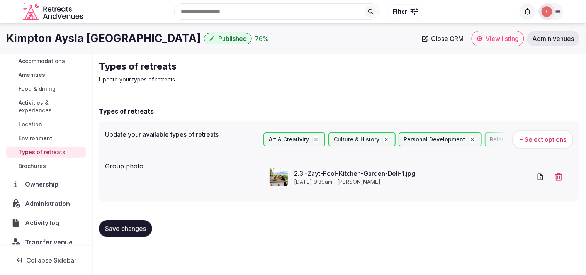
click at [141, 223] on button "Save changes" at bounding box center [125, 228] width 53 height 17
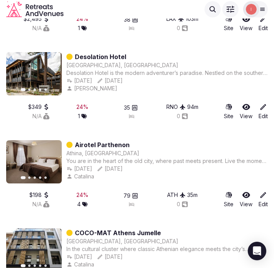
scroll to position [3502, 0]
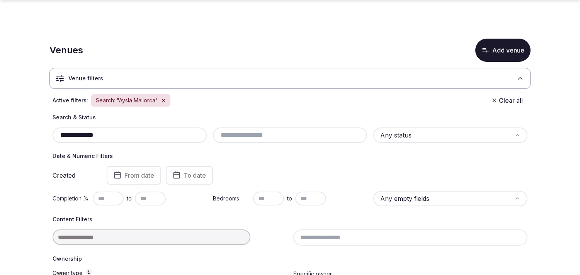
scroll to position [156, 0]
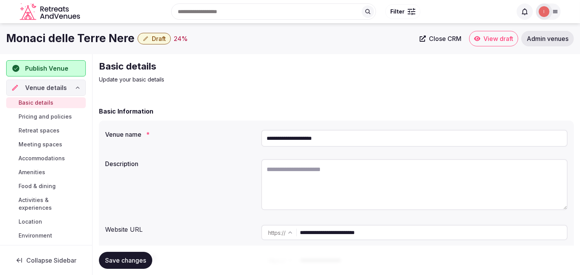
scroll to position [86, 0]
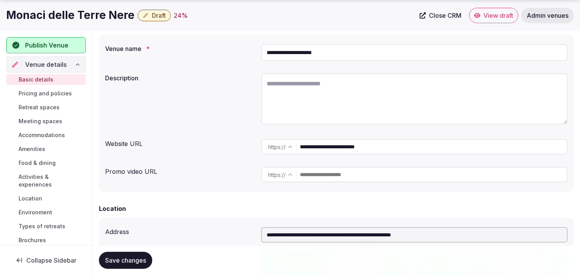
click at [325, 144] on input "**********" at bounding box center [433, 146] width 267 height 15
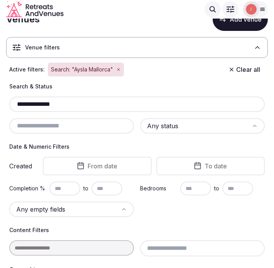
scroll to position [24, 0]
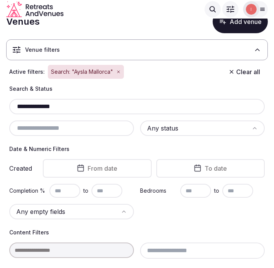
drag, startPoint x: 63, startPoint y: 105, endPoint x: 12, endPoint y: 106, distance: 50.2
click at [12, 106] on input "**********" at bounding box center [137, 106] width 250 height 9
paste input "**********"
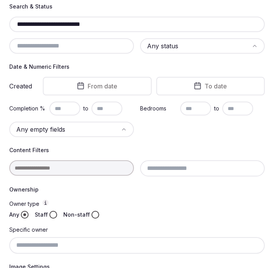
scroll to position [110, 0]
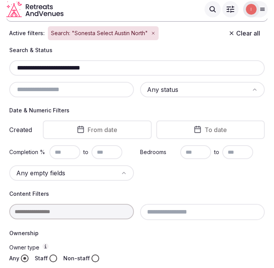
scroll to position [58, 0]
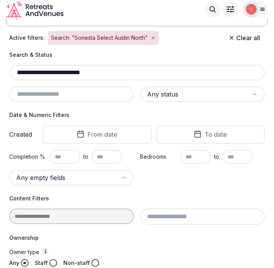
click at [43, 71] on input "**********" at bounding box center [137, 72] width 250 height 9
drag, startPoint x: 61, startPoint y: 70, endPoint x: 141, endPoint y: 63, distance: 79.9
click at [139, 66] on div "**********" at bounding box center [137, 72] width 256 height 15
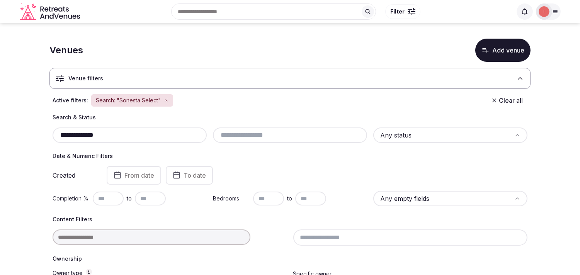
drag, startPoint x: 114, startPoint y: 133, endPoint x: 60, endPoint y: 139, distance: 54.4
click at [49, 142] on div "**********" at bounding box center [289, 227] width 481 height 226
paste input "*"
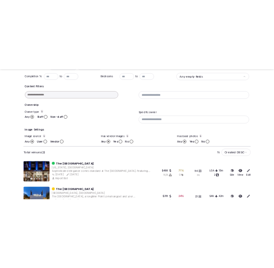
scroll to position [211, 0]
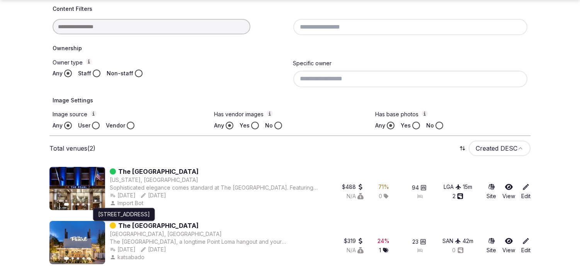
type input "**********"
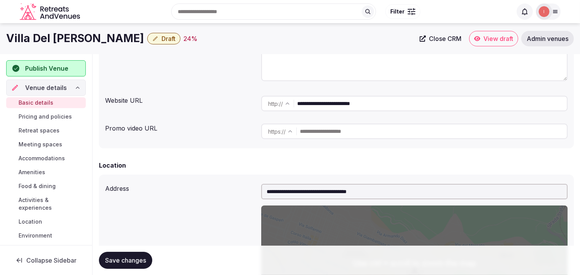
scroll to position [129, 0]
click at [344, 107] on input "**********" at bounding box center [432, 103] width 270 height 15
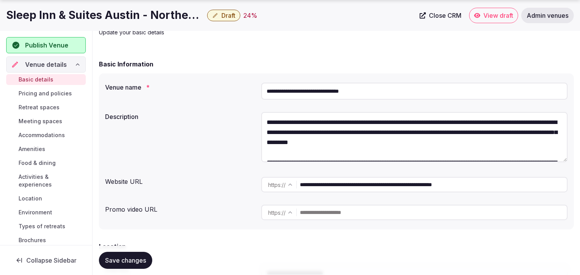
scroll to position [129, 0]
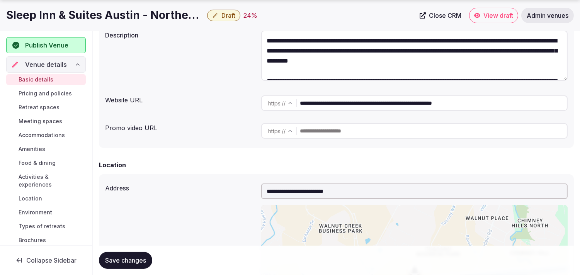
click at [335, 109] on input "**********" at bounding box center [433, 102] width 267 height 15
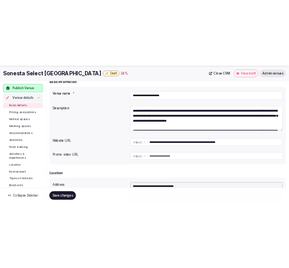
scroll to position [86, 0]
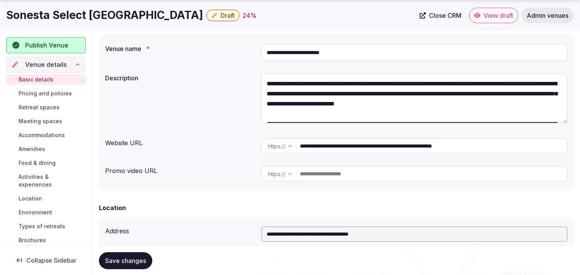
click at [354, 148] on input "**********" at bounding box center [433, 145] width 267 height 15
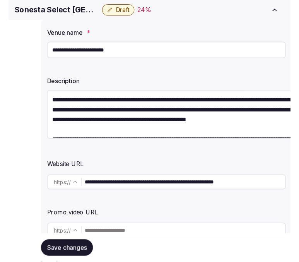
scroll to position [101, 0]
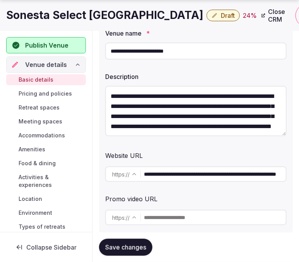
click at [141, 54] on input "**********" at bounding box center [195, 50] width 181 height 17
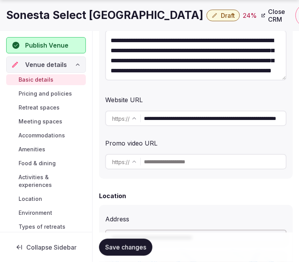
scroll to position [187, 0]
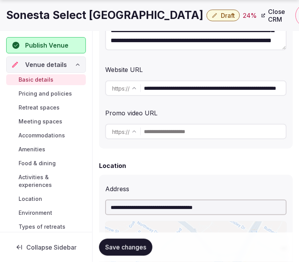
click at [205, 89] on input "**********" at bounding box center [215, 87] width 142 height 15
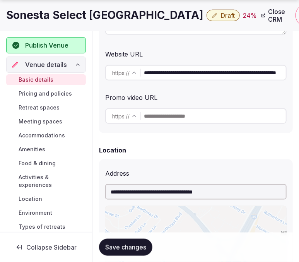
scroll to position [230, 0]
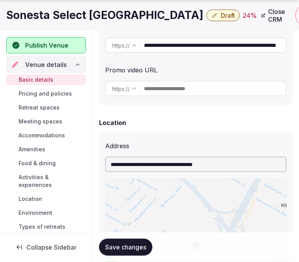
click at [149, 243] on button "Save changes" at bounding box center [125, 246] width 53 height 17
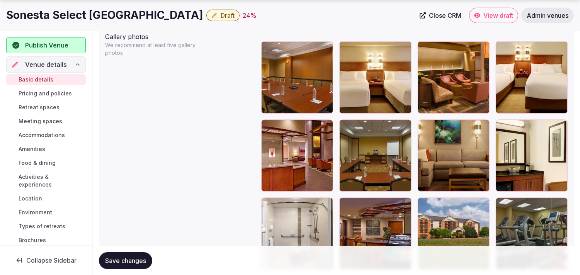
scroll to position [951, 0]
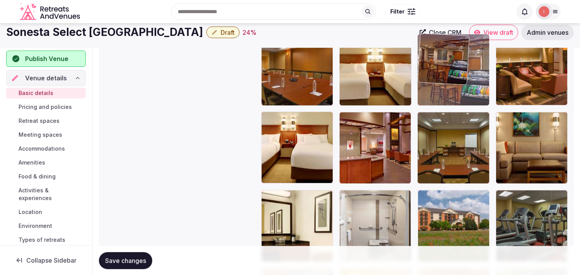
drag, startPoint x: 345, startPoint y: 190, endPoint x: 450, endPoint y: 49, distance: 176.0
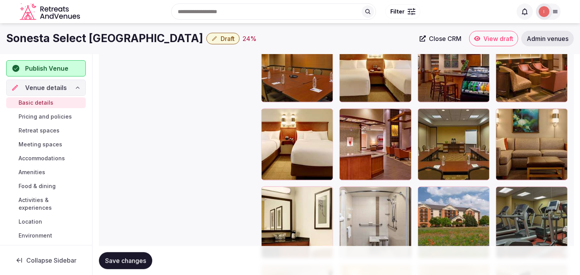
scroll to position [943, 0]
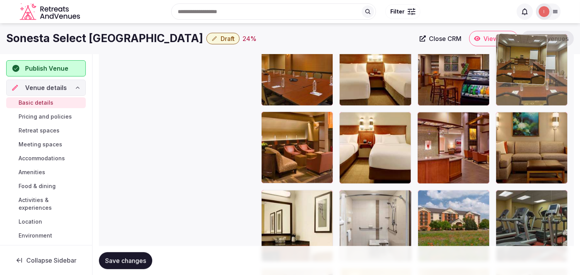
drag, startPoint x: 424, startPoint y: 116, endPoint x: 515, endPoint y: 53, distance: 111.1
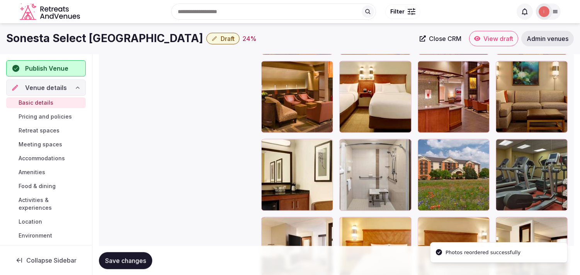
scroll to position [986, 0]
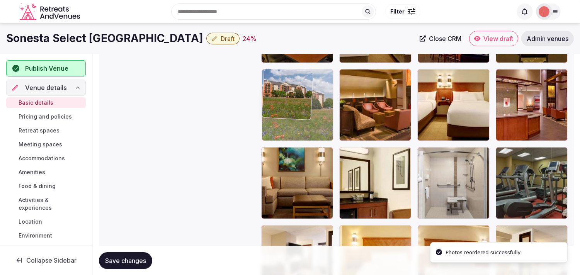
drag, startPoint x: 422, startPoint y: 153, endPoint x: 282, endPoint y: 95, distance: 150.7
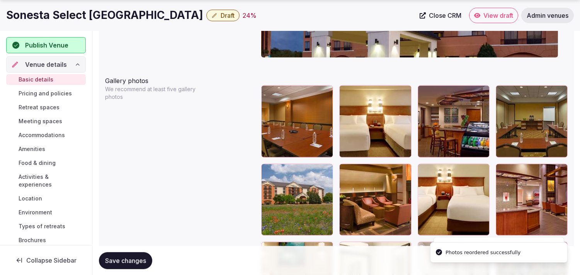
scroll to position [943, 0]
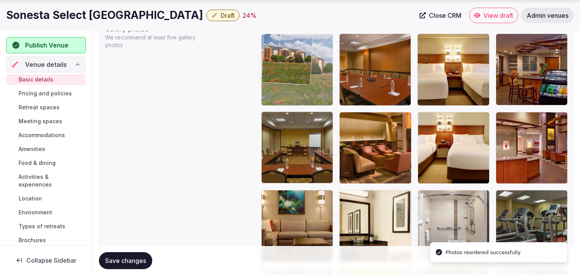
drag, startPoint x: 279, startPoint y: 93, endPoint x: 300, endPoint y: 68, distance: 32.3
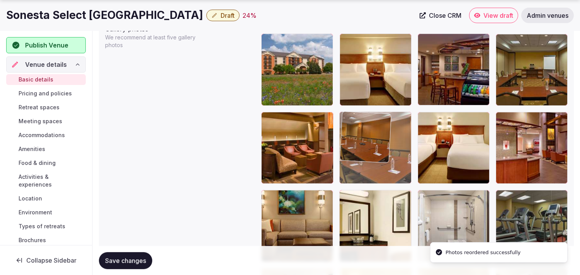
drag, startPoint x: 348, startPoint y: 38, endPoint x: 320, endPoint y: 131, distance: 96.9
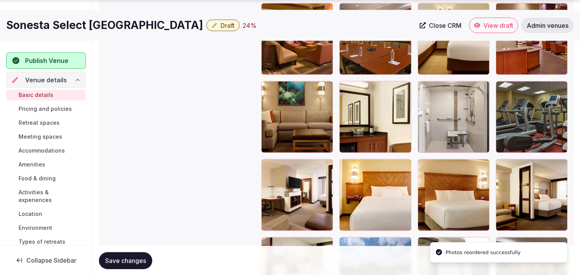
scroll to position [1072, 0]
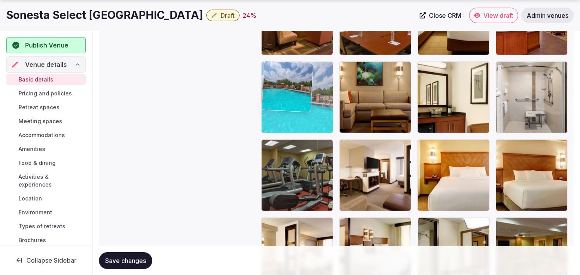
drag, startPoint x: 331, startPoint y: 137, endPoint x: 299, endPoint y: 82, distance: 64.2
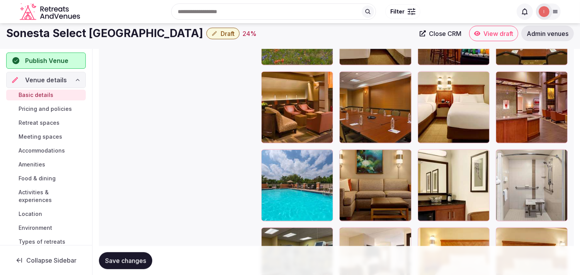
scroll to position [943, 0]
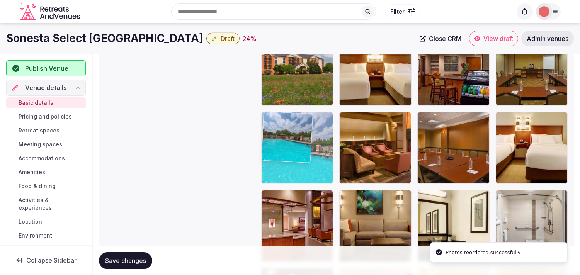
drag, startPoint x: 269, startPoint y: 197, endPoint x: 296, endPoint y: 128, distance: 74.3
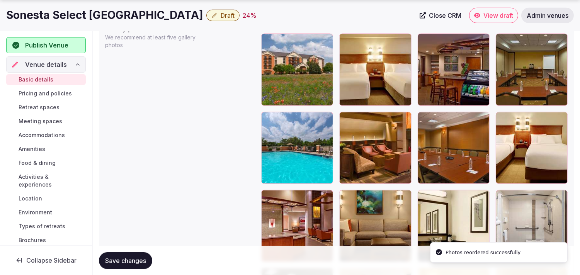
click at [133, 257] on span "Save changes" at bounding box center [125, 261] width 41 height 8
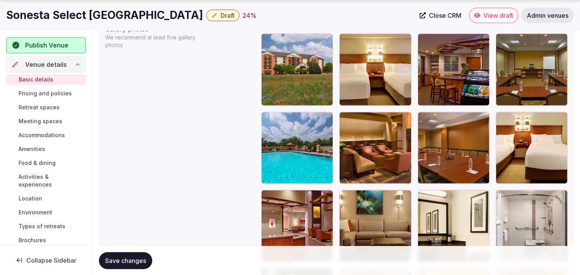
click at [126, 261] on span "Save changes" at bounding box center [125, 261] width 41 height 8
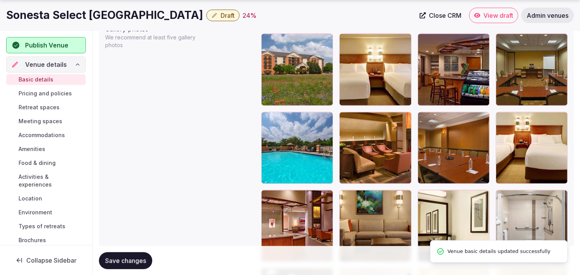
click at [165, 21] on div "Sonesta Select Austin North Draft 24 %" at bounding box center [210, 15] width 409 height 15
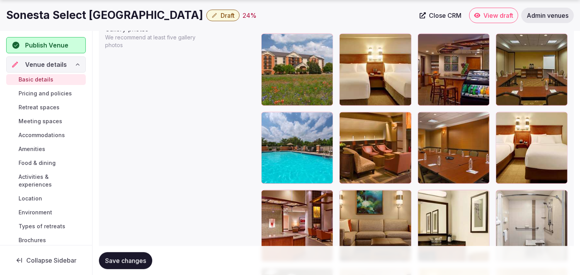
click at [206, 18] on button "Draft" at bounding box center [222, 16] width 33 height 12
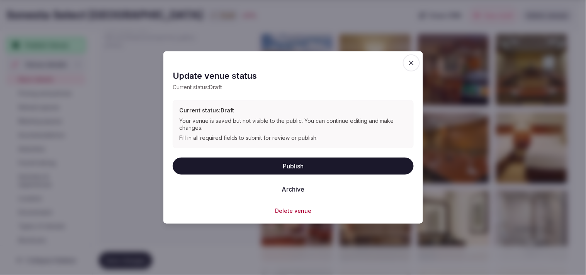
click at [285, 165] on button "Publish" at bounding box center [293, 165] width 241 height 17
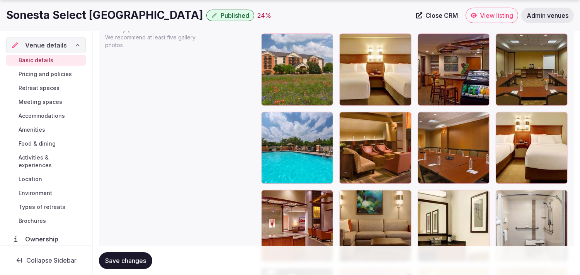
click at [124, 255] on button "Save changes" at bounding box center [125, 260] width 53 height 17
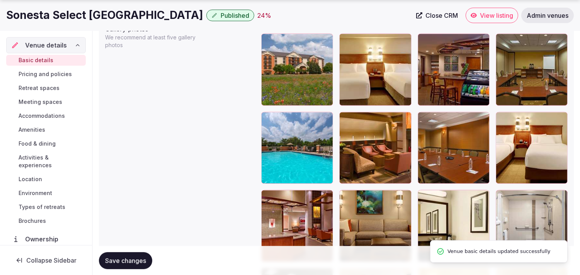
click at [63, 72] on span "Pricing and policies" at bounding box center [45, 74] width 53 height 8
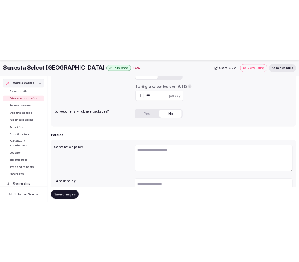
scroll to position [214, 0]
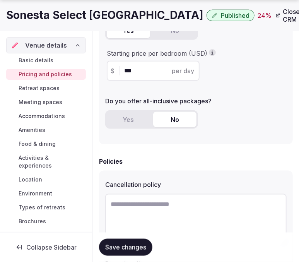
click at [136, 12] on h1 "Sonesta Select [GEOGRAPHIC_DATA]" at bounding box center [104, 15] width 197 height 15
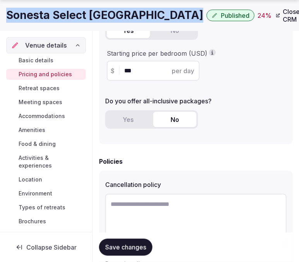
click at [136, 12] on h1 "Sonesta Select [GEOGRAPHIC_DATA]" at bounding box center [104, 15] width 197 height 15
copy div "Sonesta Select [GEOGRAPHIC_DATA]"
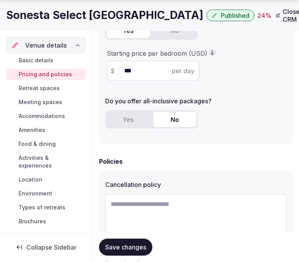
click at [175, 203] on textarea at bounding box center [195, 219] width 181 height 51
paste textarea "**********"
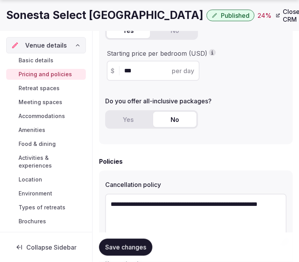
type textarea "**********"
click at [141, 248] on span "Save changes" at bounding box center [125, 247] width 41 height 8
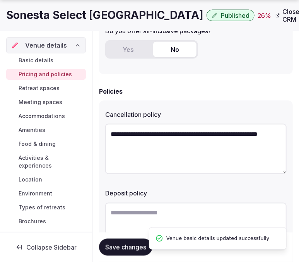
scroll to position [300, 0]
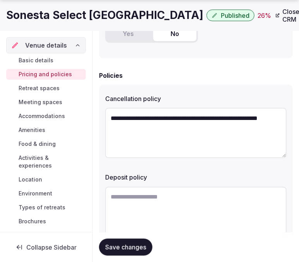
drag, startPoint x: 155, startPoint y: 187, endPoint x: 155, endPoint y: 192, distance: 4.7
click at [155, 192] on textarea at bounding box center [195, 212] width 181 height 51
paste textarea "**********"
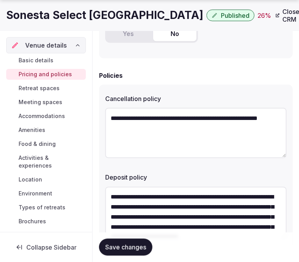
scroll to position [14, 0]
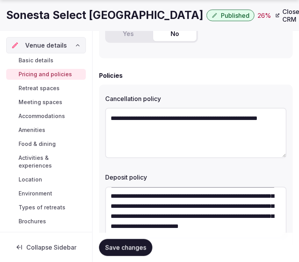
type textarea "**********"
click at [139, 248] on span "Save changes" at bounding box center [125, 247] width 41 height 8
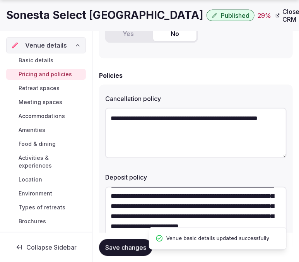
click at [139, 249] on span "Save changes" at bounding box center [125, 247] width 41 height 8
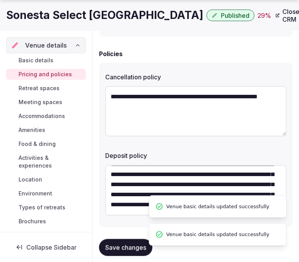
scroll to position [333, 0]
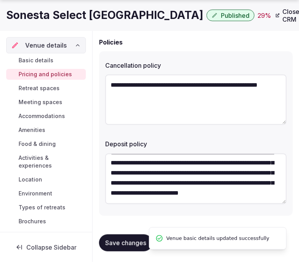
click at [30, 89] on span "Retreat spaces" at bounding box center [39, 88] width 41 height 8
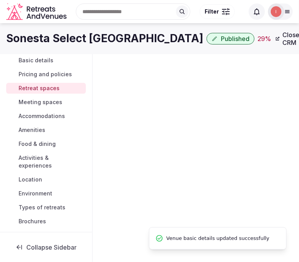
scroll to position [2, 0]
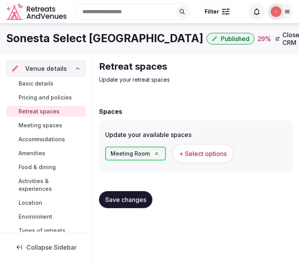
click at [211, 144] on button "+ Select options" at bounding box center [202, 153] width 61 height 19
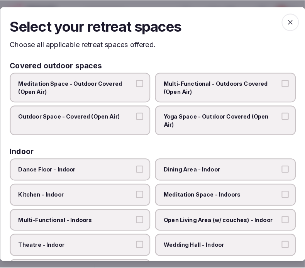
scroll to position [0, 0]
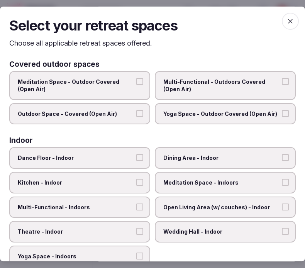
click at [187, 93] on label "Multi-Functional - Outdoors Covered (Open Air)" at bounding box center [225, 85] width 141 height 29
click at [282, 85] on button "Multi-Functional - Outdoors Covered (Open Air)" at bounding box center [285, 81] width 7 height 7
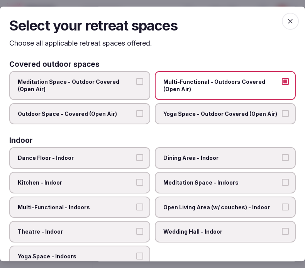
click at [225, 84] on span "Multi-Functional - Outdoors Covered (Open Air)" at bounding box center [221, 85] width 116 height 15
click at [282, 84] on button "Multi-Functional - Outdoors Covered (Open Air)" at bounding box center [285, 81] width 7 height 7
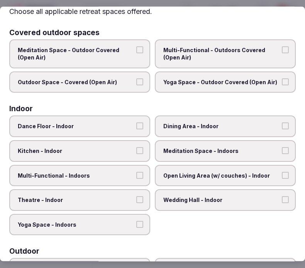
scroll to position [43, 0]
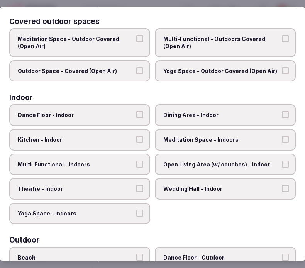
click at [206, 118] on label "Dining Area - Indoor" at bounding box center [225, 116] width 141 height 22
click at [282, 118] on button "Dining Area - Indoor" at bounding box center [285, 115] width 7 height 7
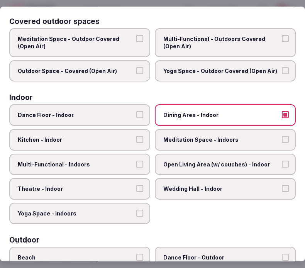
drag, startPoint x: 128, startPoint y: 157, endPoint x: 115, endPoint y: 177, distance: 23.7
click at [125, 161] on span "Multi-Functional - Indoors" at bounding box center [76, 165] width 116 height 8
click at [136, 161] on button "Multi-Functional - Indoors" at bounding box center [139, 164] width 7 height 7
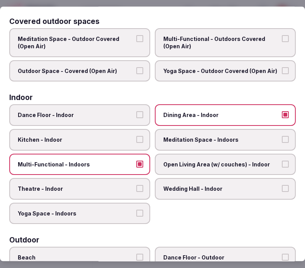
click at [118, 185] on span "Theatre - Indoor" at bounding box center [76, 189] width 116 height 8
click at [136, 185] on button "Theatre - Indoor" at bounding box center [139, 188] width 7 height 7
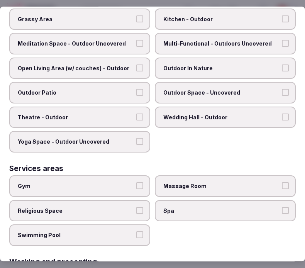
scroll to position [386, 0]
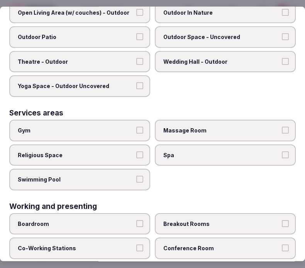
click at [120, 169] on label "Swimming Pool" at bounding box center [79, 180] width 141 height 22
click at [136, 176] on button "Swimming Pool" at bounding box center [139, 179] width 7 height 7
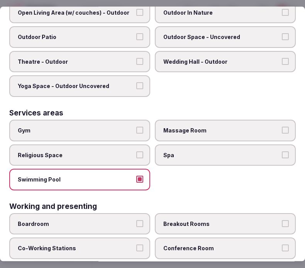
click at [126, 129] on div "Gym" at bounding box center [79, 131] width 141 height 22
click at [127, 127] on span "Gym" at bounding box center [76, 131] width 116 height 8
click at [136, 127] on button "Gym" at bounding box center [139, 130] width 7 height 7
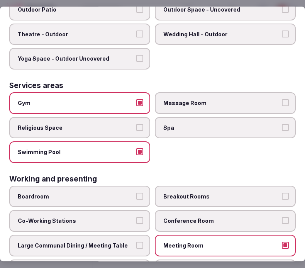
scroll to position [427, 0]
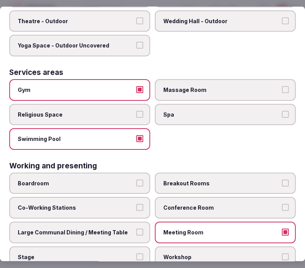
click at [142, 222] on label "Large Communal Dining / Meeting Table" at bounding box center [79, 233] width 141 height 22
click at [142, 229] on button "Large Communal Dining / Meeting Table" at bounding box center [139, 232] width 7 height 7
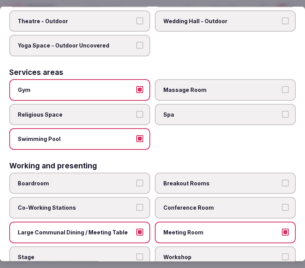
click at [142, 222] on label "Large Communal Dining / Meeting Table" at bounding box center [79, 233] width 141 height 22
click at [142, 229] on button "Large Communal Dining / Meeting Table" at bounding box center [139, 232] width 7 height 7
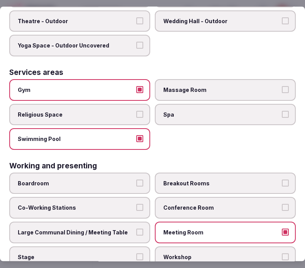
click at [127, 229] on span "Large Communal Dining / Meeting Table" at bounding box center [76, 233] width 116 height 8
click at [136, 229] on button "Large Communal Dining / Meeting Table" at bounding box center [139, 232] width 7 height 7
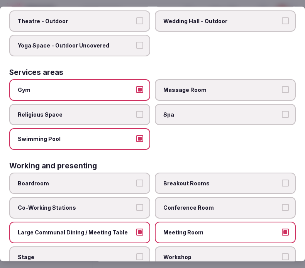
drag, startPoint x: 148, startPoint y: 215, endPoint x: 155, endPoint y: 214, distance: 7.4
click at [153, 214] on div "Boardroom Breakout Rooms Co-Working Stations Conference Room Large Communal Din…" at bounding box center [152, 220] width 287 height 95
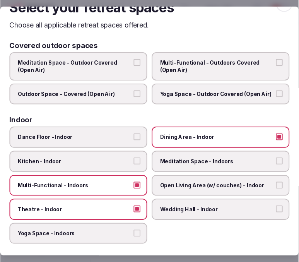
scroll to position [0, 0]
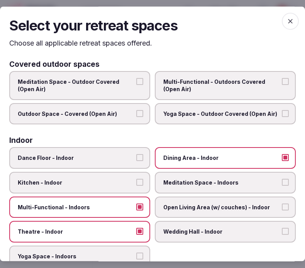
click at [282, 21] on span "button" at bounding box center [290, 21] width 17 height 17
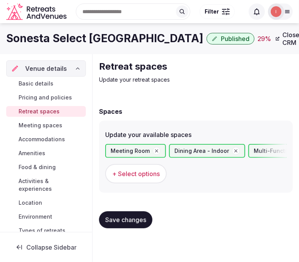
scroll to position [2, 0]
click at [134, 216] on span "Save changes" at bounding box center [125, 220] width 41 height 8
click at [124, 212] on button "Save changes" at bounding box center [125, 219] width 53 height 17
click at [57, 120] on link "Meeting spaces" at bounding box center [46, 125] width 80 height 11
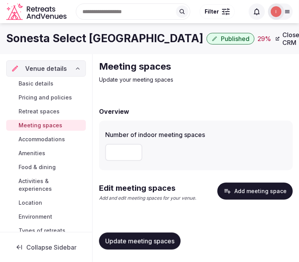
click at [227, 191] on icon "button" at bounding box center [227, 191] width 8 height 8
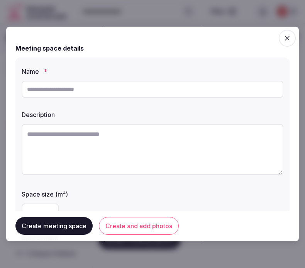
click at [144, 126] on textarea at bounding box center [153, 149] width 262 height 51
paste textarea "**********"
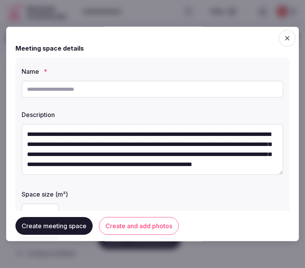
scroll to position [14, 0]
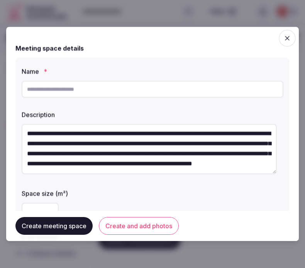
type textarea "**********"
click at [119, 90] on input "text" at bounding box center [153, 89] width 262 height 17
paste input "**********"
type input "**********"
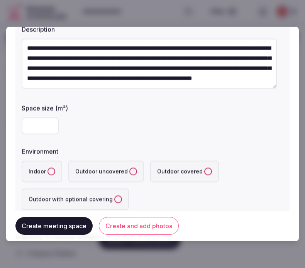
scroll to position [86, 0]
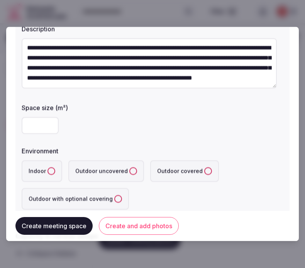
click at [37, 127] on input "number" at bounding box center [40, 125] width 37 height 17
type input "***"
click at [52, 170] on button "Indoor" at bounding box center [52, 172] width 8 height 8
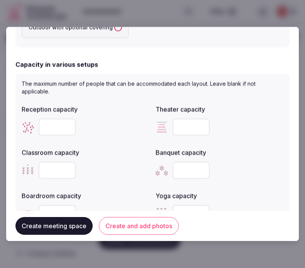
scroll to position [300, 0]
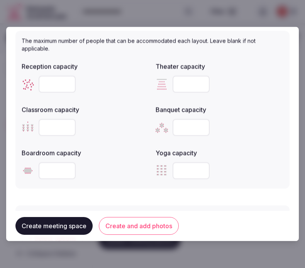
click at [52, 172] on input "number" at bounding box center [57, 171] width 37 height 17
type input "**"
click at [53, 80] on input "number" at bounding box center [57, 84] width 37 height 17
click at [57, 126] on input "number" at bounding box center [57, 127] width 37 height 17
type input "**"
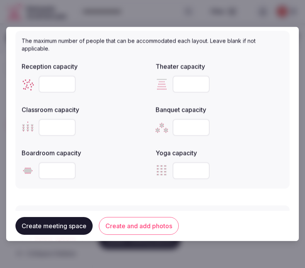
click at [49, 83] on input "number" at bounding box center [57, 84] width 37 height 17
type input "**"
click at [193, 84] on input "number" at bounding box center [191, 84] width 37 height 17
click at [177, 82] on input "number" at bounding box center [191, 84] width 37 height 17
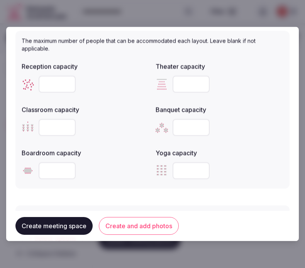
type input "**"
click at [121, 224] on button "Create and add photos" at bounding box center [139, 227] width 80 height 18
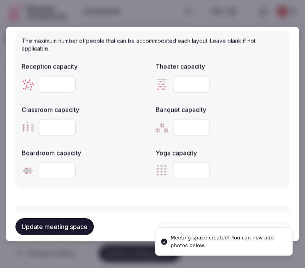
scroll to position [429, 0]
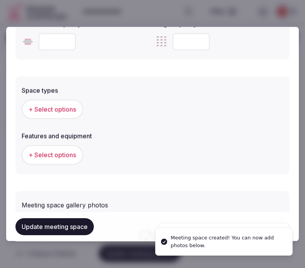
click at [50, 111] on span "+ Select options" at bounding box center [53, 109] width 48 height 8
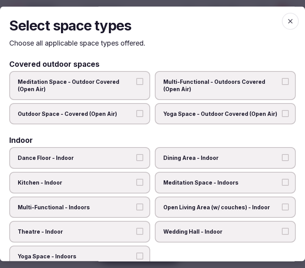
click at [184, 165] on label "Dining Area - Indoor" at bounding box center [225, 159] width 141 height 22
click at [282, 161] on button "Dining Area - Indoor" at bounding box center [285, 158] width 7 height 7
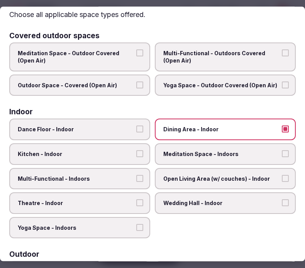
scroll to position [43, 0]
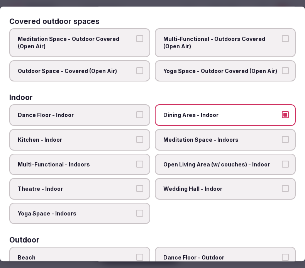
click at [117, 167] on label "Multi-Functional - Indoors" at bounding box center [79, 165] width 141 height 22
click at [136, 167] on button "Multi-Functional - Indoors" at bounding box center [139, 164] width 7 height 7
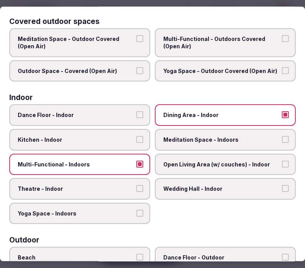
click at [126, 185] on span "Theatre - Indoor" at bounding box center [76, 189] width 116 height 8
click at [136, 185] on button "Theatre - Indoor" at bounding box center [139, 188] width 7 height 7
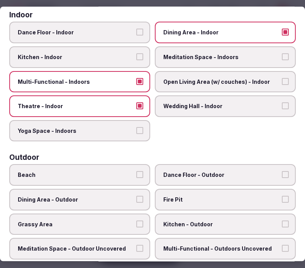
scroll to position [129, 0]
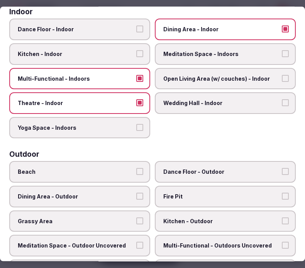
click at [236, 26] on span "Dining Area - Indoor" at bounding box center [221, 30] width 116 height 8
click at [282, 26] on button "Dining Area - Indoor" at bounding box center [285, 29] width 7 height 7
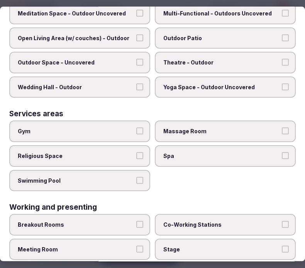
scroll to position [379, 0]
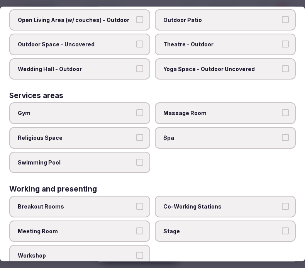
drag, startPoint x: 135, startPoint y: 218, endPoint x: 141, endPoint y: 213, distance: 7.4
click at [138, 228] on button "Meeting Room" at bounding box center [139, 231] width 7 height 7
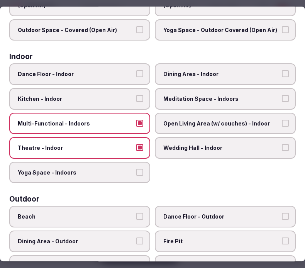
scroll to position [0, 0]
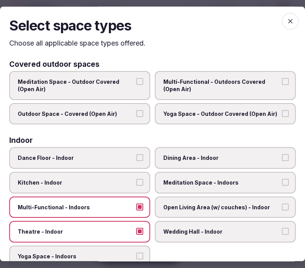
click at [287, 18] on icon "button" at bounding box center [291, 21] width 8 height 8
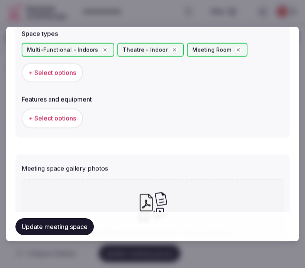
scroll to position [515, 0]
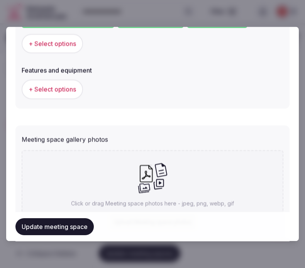
click at [53, 80] on button "+ Select options" at bounding box center [52, 89] width 61 height 19
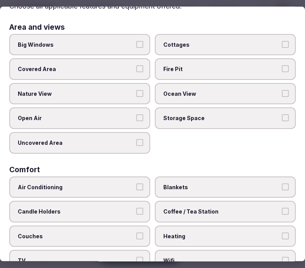
scroll to position [86, 0]
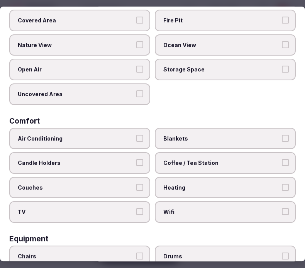
drag, startPoint x: 122, startPoint y: 133, endPoint x: 198, endPoint y: 175, distance: 86.6
click at [122, 135] on span "Air Conditioning" at bounding box center [76, 139] width 116 height 8
click at [136, 135] on button "Air Conditioning" at bounding box center [139, 138] width 7 height 7
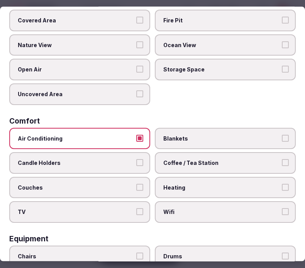
click at [213, 152] on label "Coffee / Tea Station" at bounding box center [225, 163] width 141 height 22
click at [282, 159] on button "Coffee / Tea Station" at bounding box center [285, 162] width 7 height 7
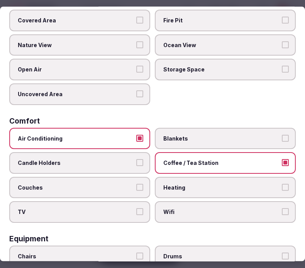
drag, startPoint x: 187, startPoint y: 205, endPoint x: 134, endPoint y: 213, distance: 53.9
click at [186, 209] on span "Wifi" at bounding box center [221, 213] width 116 height 8
click at [282, 209] on button "Wifi" at bounding box center [285, 212] width 7 height 7
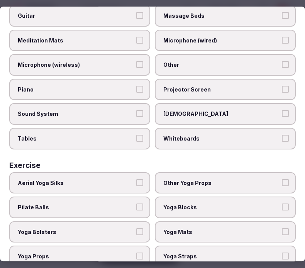
scroll to position [247, 0]
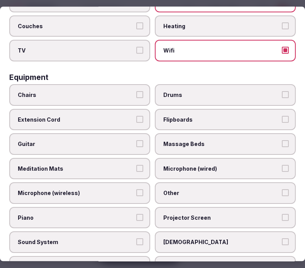
click at [108, 91] on span "Chairs" at bounding box center [76, 95] width 116 height 8
click at [136, 91] on button "Chairs" at bounding box center [139, 94] width 7 height 7
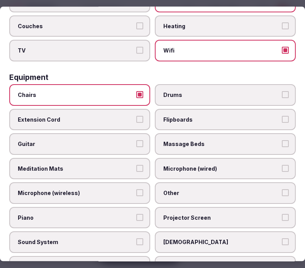
drag, startPoint x: 208, startPoint y: 172, endPoint x: 203, endPoint y: 175, distance: 5.5
click at [204, 173] on div "Chairs Drums Extension Cord Flipboards Guitar Massage Beds Meditation Mats Micr…" at bounding box center [152, 181] width 287 height 194
click at [192, 190] on span "Other" at bounding box center [221, 194] width 116 height 8
click at [282, 190] on button "Other" at bounding box center [285, 193] width 7 height 7
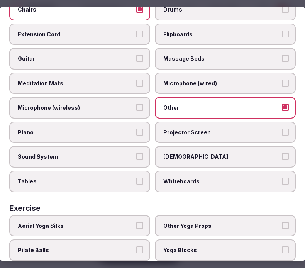
scroll to position [333, 0]
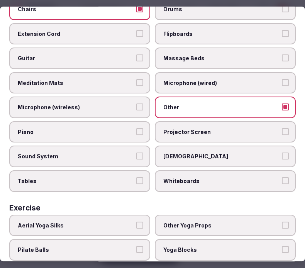
click at [133, 170] on label "Tables" at bounding box center [79, 181] width 141 height 22
click at [136, 177] on button "Tables" at bounding box center [139, 180] width 7 height 7
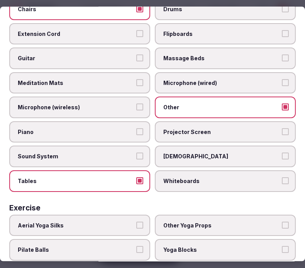
click at [192, 128] on span "Projector Screen" at bounding box center [221, 132] width 116 height 8
click at [282, 128] on button "Projector Screen" at bounding box center [285, 131] width 7 height 7
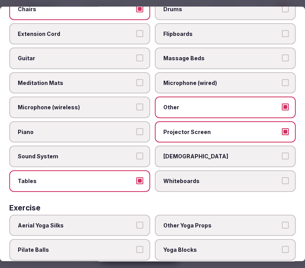
click at [132, 146] on label "Sound System" at bounding box center [79, 157] width 141 height 22
click at [136, 153] on button "Sound System" at bounding box center [139, 156] width 7 height 7
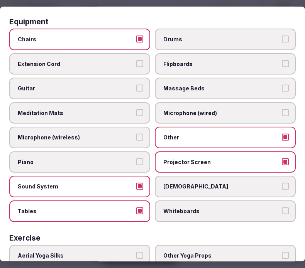
scroll to position [290, 0]
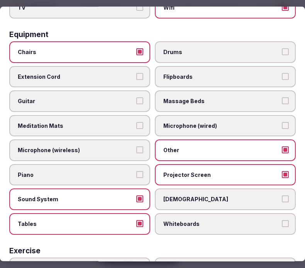
drag, startPoint x: 181, startPoint y: 67, endPoint x: 170, endPoint y: 76, distance: 14.0
click at [179, 73] on span "Flipboards" at bounding box center [221, 77] width 116 height 8
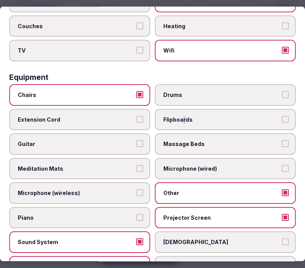
click at [282, 116] on button "Flipboards" at bounding box center [285, 119] width 7 height 7
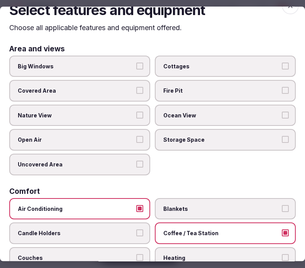
scroll to position [0, 0]
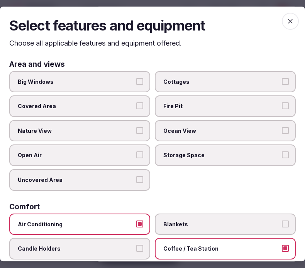
click at [284, 16] on span "button" at bounding box center [290, 21] width 17 height 17
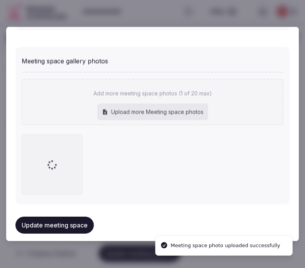
scroll to position [547, 0]
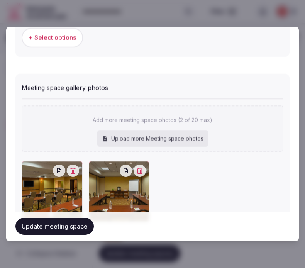
click at [73, 234] on button "Update meeting space" at bounding box center [54, 226] width 78 height 17
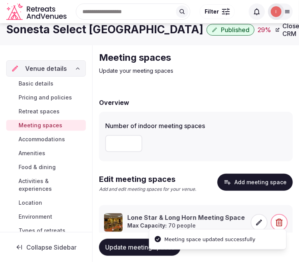
scroll to position [34, 0]
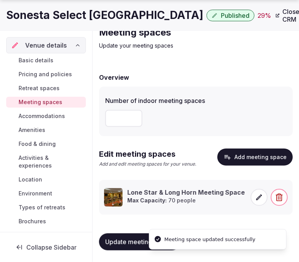
click at [50, 116] on span "Accommodations" at bounding box center [42, 116] width 46 height 8
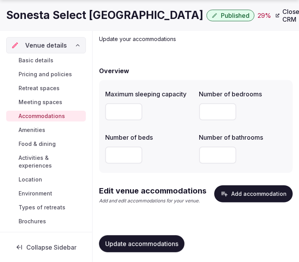
scroll to position [43, 0]
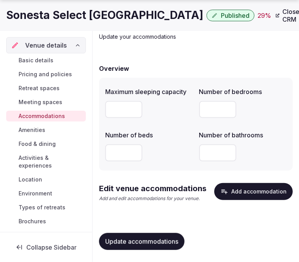
click at [233, 188] on button "Add accommodation" at bounding box center [253, 191] width 78 height 17
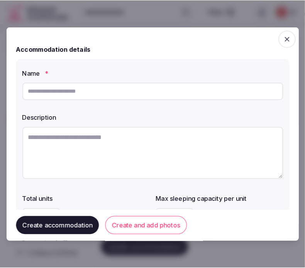
scroll to position [36, 0]
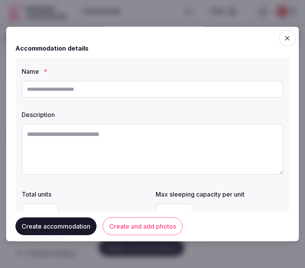
click at [117, 95] on input "text" at bounding box center [153, 89] width 262 height 17
click at [163, 153] on textarea at bounding box center [153, 149] width 262 height 51
paste textarea "**********"
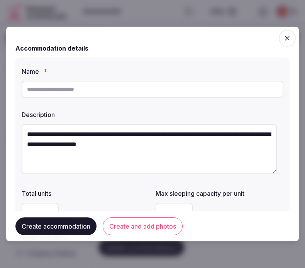
type textarea "**********"
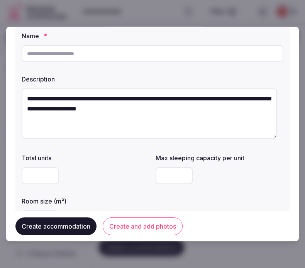
scroll to position [0, 0]
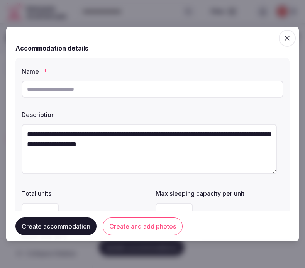
click at [81, 91] on input "text" at bounding box center [153, 89] width 262 height 17
paste input "**********"
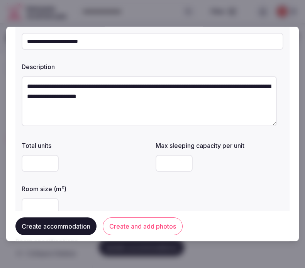
scroll to position [86, 0]
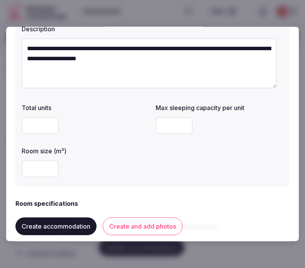
type input "**********"
click at [159, 121] on input "number" at bounding box center [174, 125] width 37 height 17
type input "*"
click at [33, 168] on input "number" at bounding box center [40, 169] width 37 height 17
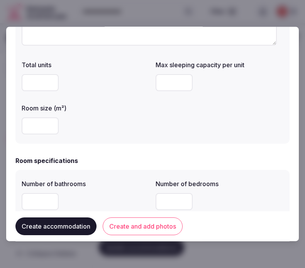
click at [129, 159] on div "Room specifications" at bounding box center [152, 160] width 274 height 9
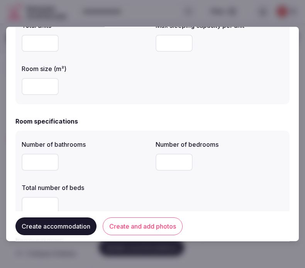
scroll to position [214, 0]
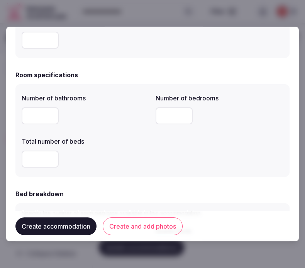
click at [30, 116] on input "number" at bounding box center [40, 116] width 37 height 17
type input "*"
click at [168, 124] on div at bounding box center [220, 116] width 128 height 23
click at [171, 118] on input "number" at bounding box center [174, 116] width 37 height 17
type input "*"
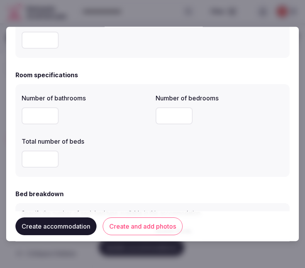
click at [144, 148] on div at bounding box center [86, 159] width 128 height 23
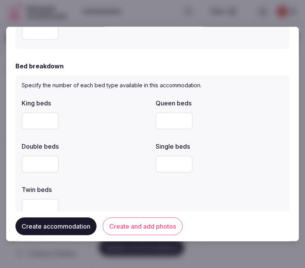
scroll to position [343, 0]
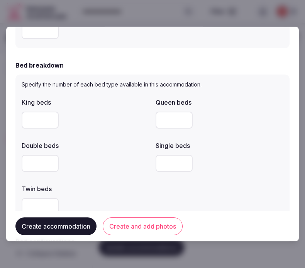
drag, startPoint x: 132, startPoint y: 217, endPoint x: 130, endPoint y: 223, distance: 6.5
click at [131, 219] on div "Create accommodation Create and add photos" at bounding box center [152, 226] width 274 height 30
click at [129, 223] on button "Create and add photos" at bounding box center [143, 227] width 80 height 18
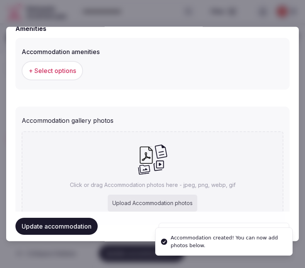
scroll to position [773, 0]
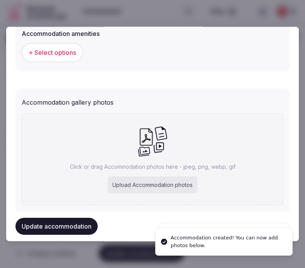
click at [63, 53] on span "+ Select options" at bounding box center [53, 53] width 48 height 8
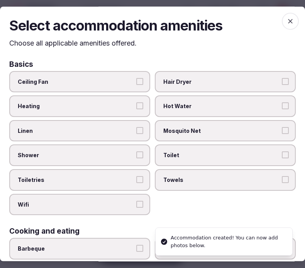
drag, startPoint x: 113, startPoint y: 139, endPoint x: 124, endPoint y: 155, distance: 19.2
click at [113, 139] on div "Linen" at bounding box center [79, 131] width 141 height 22
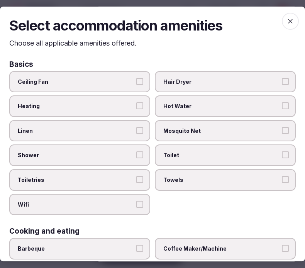
drag, startPoint x: 138, startPoint y: 133, endPoint x: 131, endPoint y: 139, distance: 10.1
click at [138, 133] on label "Linen" at bounding box center [79, 131] width 141 height 22
click at [138, 133] on button "Linen" at bounding box center [139, 130] width 7 height 7
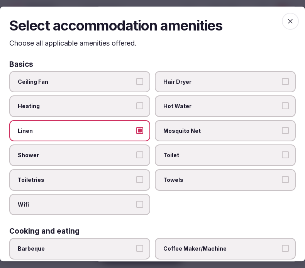
click at [138, 164] on div "Ceiling Fan Hair Dryer Heating Hot Water Linen Mosquito Net Shower Toilet Toile…" at bounding box center [152, 143] width 287 height 144
click at [136, 155] on button "Shower" at bounding box center [139, 155] width 7 height 7
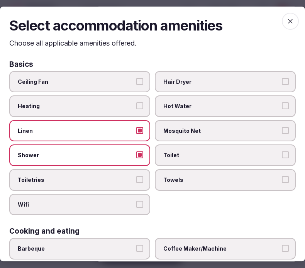
click at [143, 180] on label "Toiletries" at bounding box center [79, 180] width 141 height 22
click at [143, 180] on button "Toiletries" at bounding box center [139, 179] width 7 height 7
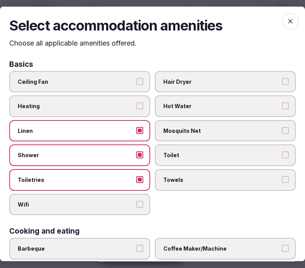
click at [136, 201] on button "Wifi" at bounding box center [139, 204] width 7 height 7
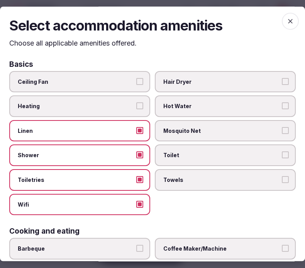
click at [184, 180] on label "Towels" at bounding box center [225, 180] width 141 height 22
click at [282, 180] on button "Towels" at bounding box center [285, 179] width 7 height 7
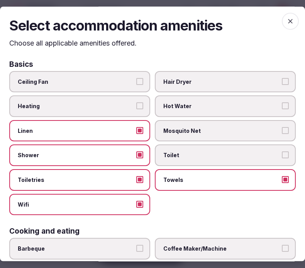
click at [184, 153] on span "Toilet" at bounding box center [221, 156] width 116 height 8
click at [282, 153] on button "Toilet" at bounding box center [285, 155] width 7 height 7
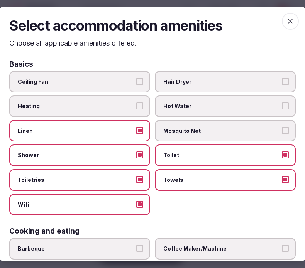
scroll to position [86, 0]
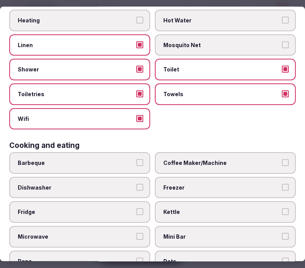
click at [191, 164] on label "Coffee Maker/Machine" at bounding box center [225, 163] width 141 height 22
click at [282, 164] on button "Coffee Maker/Machine" at bounding box center [285, 162] width 7 height 7
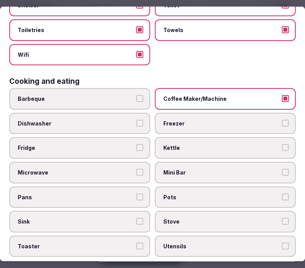
scroll to position [214, 0]
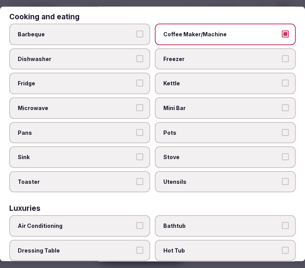
click at [227, 104] on span "Mini Bar" at bounding box center [221, 108] width 116 height 8
click at [282, 104] on button "Mini Bar" at bounding box center [285, 107] width 7 height 7
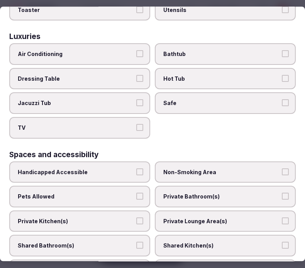
scroll to position [429, 0]
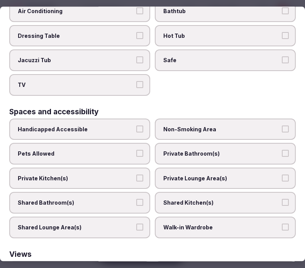
click at [170, 150] on span "Private Bathroom(s)" at bounding box center [221, 154] width 116 height 8
click at [282, 150] on button "Private Bathroom(s)" at bounding box center [285, 153] width 7 height 7
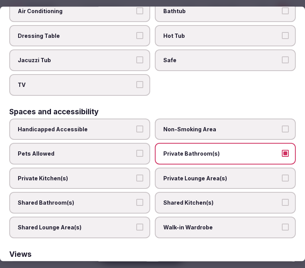
click at [175, 168] on label "Private Lounge Area(s)" at bounding box center [225, 179] width 141 height 22
click at [282, 175] on button "Private Lounge Area(s)" at bounding box center [285, 178] width 7 height 7
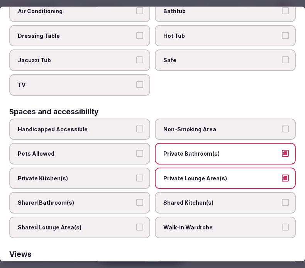
scroll to position [343, 0]
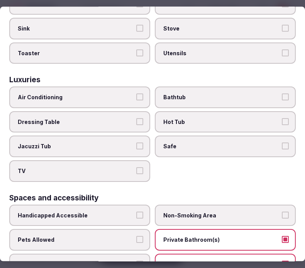
drag, startPoint x: 107, startPoint y: 86, endPoint x: 161, endPoint y: 85, distance: 54.1
click at [107, 94] on span "Air Conditioning" at bounding box center [76, 98] width 116 height 8
click at [136, 94] on button "Air Conditioning" at bounding box center [139, 97] width 7 height 7
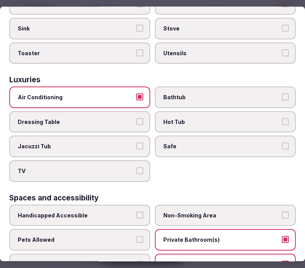
drag, startPoint x: 180, startPoint y: 141, endPoint x: 176, endPoint y: 141, distance: 4.7
click at [178, 140] on label "Safe" at bounding box center [225, 147] width 141 height 22
click at [282, 143] on button "Safe" at bounding box center [285, 146] width 7 height 7
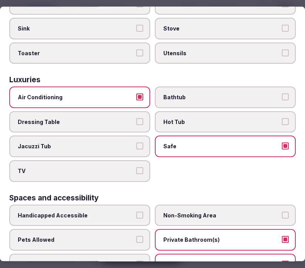
click at [136, 167] on button "TV" at bounding box center [139, 170] width 7 height 7
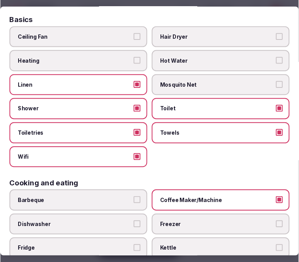
scroll to position [0, 0]
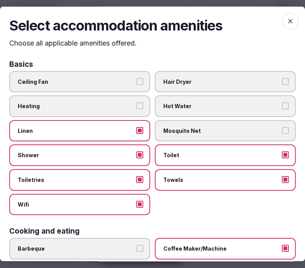
drag, startPoint x: 284, startPoint y: 27, endPoint x: 246, endPoint y: 70, distance: 56.7
click at [283, 26] on span "button" at bounding box center [290, 21] width 17 height 17
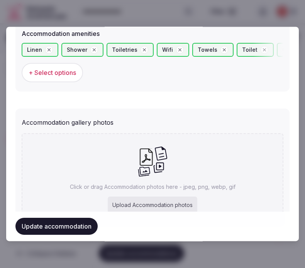
click at [75, 223] on button "Update accommodation" at bounding box center [56, 226] width 82 height 17
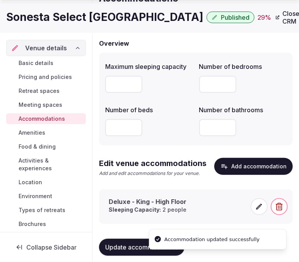
scroll to position [78, 0]
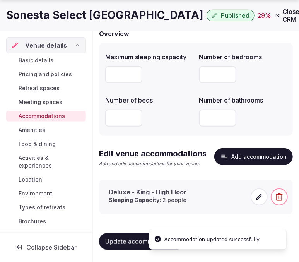
click at [200, 204] on div "Deluxe - King - High Floor Sleeping Capacity: 2 people" at bounding box center [175, 196] width 142 height 19
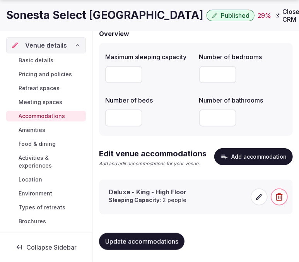
click at [256, 201] on span at bounding box center [258, 196] width 17 height 17
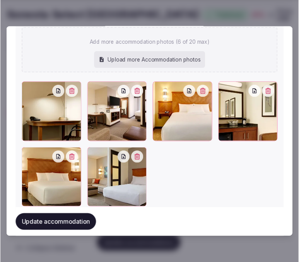
scroll to position [899, 0]
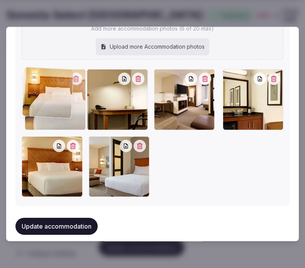
drag, startPoint x: 160, startPoint y: 75, endPoint x: 43, endPoint y: 80, distance: 117.2
click at [44, 80] on div at bounding box center [55, 100] width 61 height 61
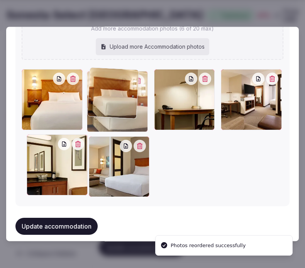
drag, startPoint x: 24, startPoint y: 135, endPoint x: 102, endPoint y: 85, distance: 92.6
click at [102, 85] on div at bounding box center [117, 101] width 61 height 61
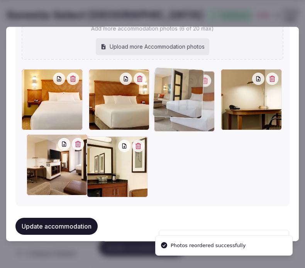
drag, startPoint x: 97, startPoint y: 141, endPoint x: 173, endPoint y: 83, distance: 95.1
click at [176, 85] on div at bounding box center [184, 101] width 61 height 61
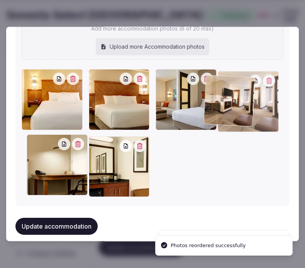
drag, startPoint x: 25, startPoint y: 141, endPoint x: 209, endPoint y: 84, distance: 193.0
click at [209, 84] on div at bounding box center [153, 134] width 262 height 128
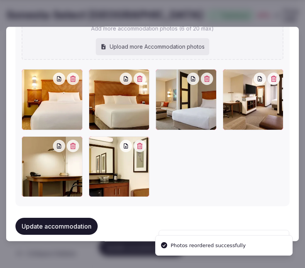
click at [84, 226] on button "Update accommodation" at bounding box center [56, 226] width 82 height 17
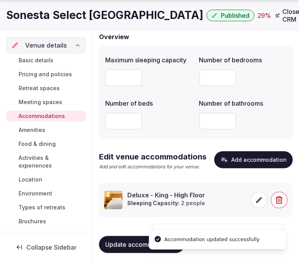
scroll to position [78, 0]
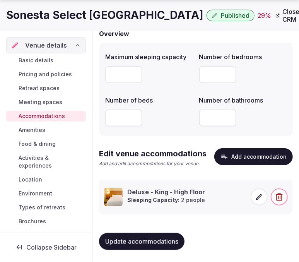
click at [163, 244] on span "Update accommodations" at bounding box center [141, 241] width 73 height 8
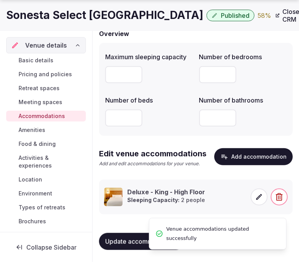
click at [41, 130] on span "Amenities" at bounding box center [32, 130] width 27 height 8
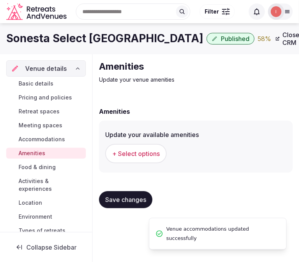
click at [148, 144] on button "+ Select options" at bounding box center [135, 153] width 61 height 19
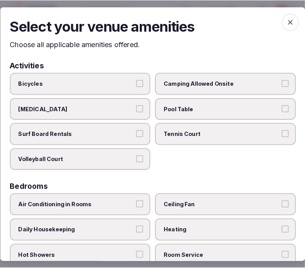
scroll to position [0, 0]
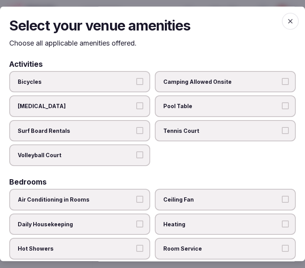
click at [151, 61] on div "Activities" at bounding box center [152, 64] width 287 height 7
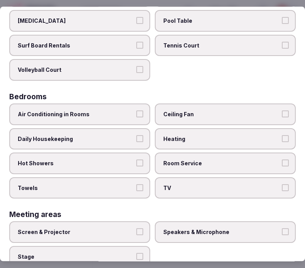
scroll to position [86, 0]
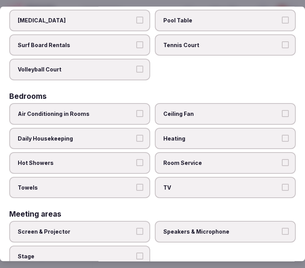
click at [119, 116] on label "Air Conditioning in Rooms" at bounding box center [79, 114] width 141 height 22
click at [136, 116] on button "Air Conditioning in Rooms" at bounding box center [139, 113] width 7 height 7
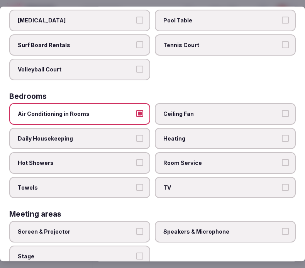
click at [114, 135] on span "Daily Housekeeping" at bounding box center [76, 139] width 116 height 8
click at [136, 135] on button "Daily Housekeeping" at bounding box center [139, 138] width 7 height 7
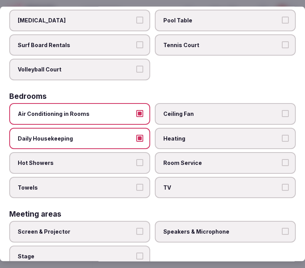
drag, startPoint x: 133, startPoint y: 158, endPoint x: 144, endPoint y: 171, distance: 17.0
click at [134, 159] on label "Hot Showers" at bounding box center [79, 163] width 141 height 22
click at [137, 184] on button "Towels" at bounding box center [139, 187] width 7 height 7
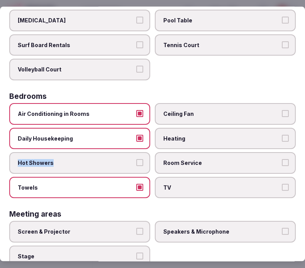
click at [138, 160] on button "Hot Showers" at bounding box center [139, 162] width 7 height 7
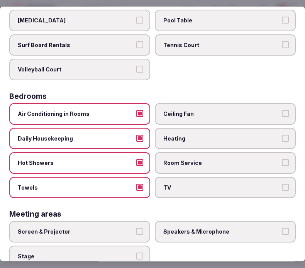
click at [203, 159] on span "Room Service" at bounding box center [221, 163] width 116 height 8
click at [282, 159] on button "Room Service" at bounding box center [285, 162] width 7 height 7
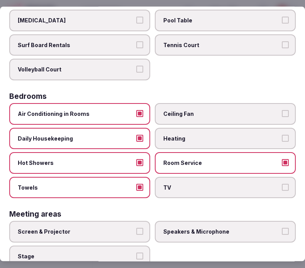
click at [214, 184] on span "TV" at bounding box center [221, 188] width 116 height 8
click at [282, 184] on button "TV" at bounding box center [285, 187] width 7 height 7
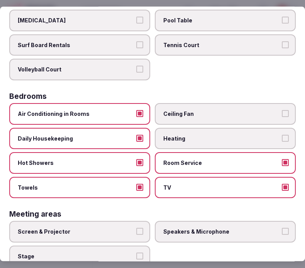
click at [138, 228] on button "Screen & Projector" at bounding box center [139, 231] width 7 height 7
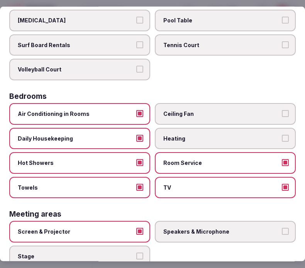
click at [226, 235] on label "Speakers & Microphone" at bounding box center [225, 232] width 141 height 22
click at [282, 235] on button "Speakers & Microphone" at bounding box center [285, 231] width 7 height 7
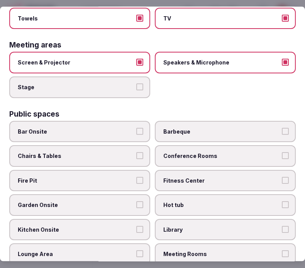
scroll to position [257, 0]
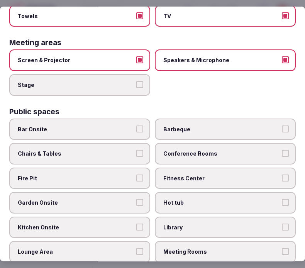
click at [121, 150] on span "Chairs & Tables" at bounding box center [76, 154] width 116 height 8
click at [136, 150] on button "Chairs & Tables" at bounding box center [139, 153] width 7 height 7
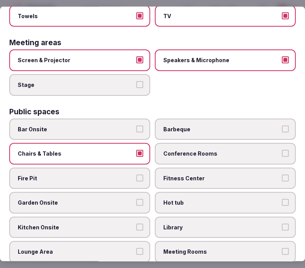
click at [233, 175] on span "Fitness Center" at bounding box center [221, 179] width 116 height 8
click at [282, 175] on button "Fitness Center" at bounding box center [285, 178] width 7 height 7
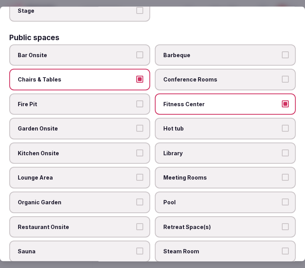
scroll to position [343, 0]
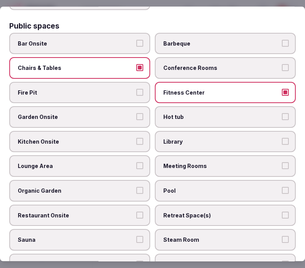
click at [116, 212] on span "Restaurant Onsite" at bounding box center [76, 216] width 116 height 8
click at [136, 212] on button "Restaurant Onsite" at bounding box center [139, 215] width 7 height 7
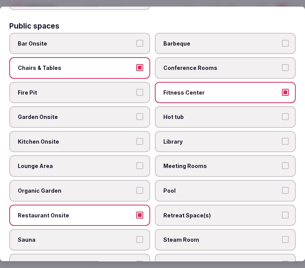
click at [206, 163] on span "Meeting Rooms" at bounding box center [221, 167] width 116 height 8
click at [282, 163] on button "Meeting Rooms" at bounding box center [285, 166] width 7 height 7
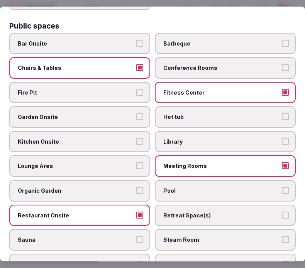
click at [121, 163] on span "Lounge Area" at bounding box center [76, 167] width 116 height 8
click at [136, 163] on button "Lounge Area" at bounding box center [139, 166] width 7 height 7
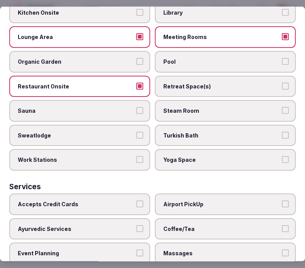
scroll to position [515, 0]
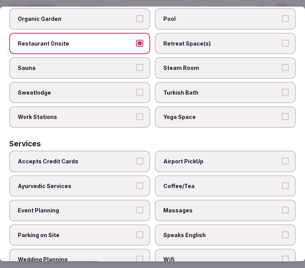
click at [192, 256] on span "Wifi" at bounding box center [221, 260] width 116 height 8
click at [282, 256] on button "Wifi" at bounding box center [285, 259] width 7 height 7
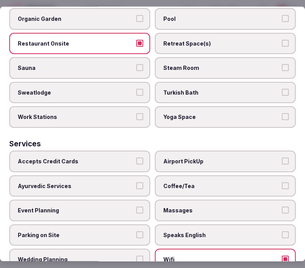
click at [206, 231] on span "Speaks English" at bounding box center [221, 235] width 116 height 8
click at [282, 231] on button "Speaks English" at bounding box center [285, 234] width 7 height 7
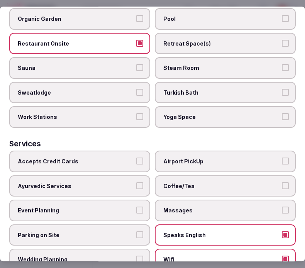
click at [214, 182] on span "Coffee/Tea" at bounding box center [221, 186] width 116 height 8
click at [282, 182] on button "Coffee/Tea" at bounding box center [285, 185] width 7 height 7
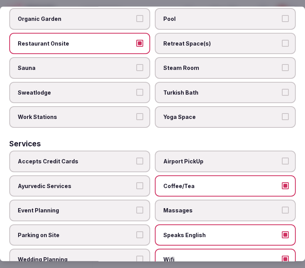
click at [117, 158] on span "Accepts Credit Cards" at bounding box center [76, 162] width 116 height 8
click at [136, 158] on button "Accepts Credit Cards" at bounding box center [139, 161] width 7 height 7
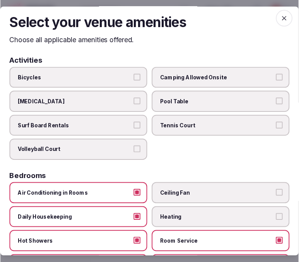
scroll to position [0, 0]
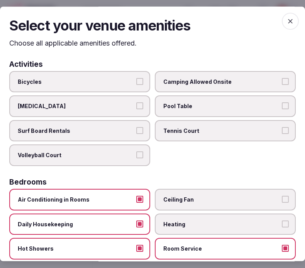
click at [287, 19] on icon "button" at bounding box center [291, 21] width 8 height 8
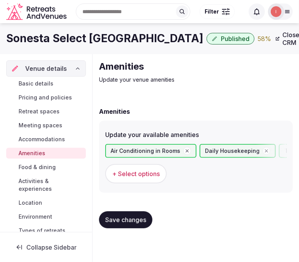
click at [131, 216] on span "Save changes" at bounding box center [125, 220] width 41 height 8
click at [42, 34] on h1 "Sonesta Select Austin North" at bounding box center [104, 38] width 197 height 15
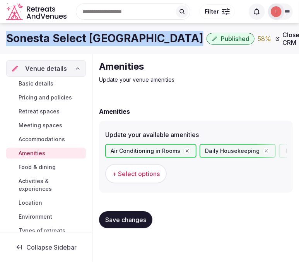
click at [42, 34] on h1 "Sonesta Select Austin North" at bounding box center [104, 38] width 197 height 15
copy div "Sonesta Select Austin North"
click at [129, 220] on span "Save changes" at bounding box center [125, 220] width 41 height 8
click at [18, 163] on link "Food & dining" at bounding box center [46, 166] width 80 height 11
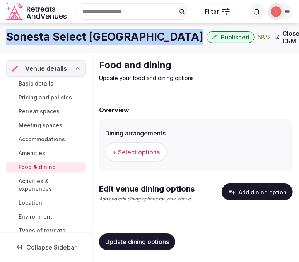
click at [147, 149] on span "+ Select options" at bounding box center [136, 152] width 48 height 8
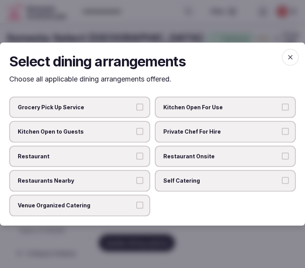
click at [205, 157] on span "Restaurant Onsite" at bounding box center [221, 157] width 116 height 8
click at [282, 157] on button "Restaurant Onsite" at bounding box center [285, 156] width 7 height 7
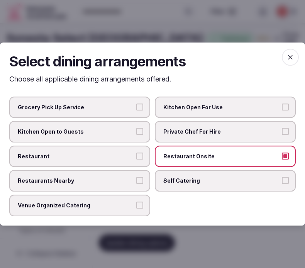
click at [124, 159] on span "Restaurant" at bounding box center [76, 157] width 116 height 8
click at [136, 159] on button "Restaurant" at bounding box center [139, 156] width 7 height 7
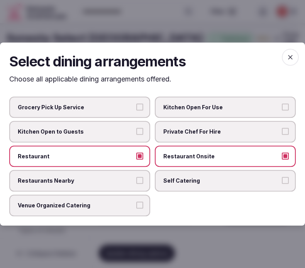
click at [290, 57] on icon "button" at bounding box center [291, 57] width 8 height 8
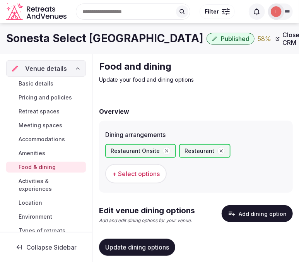
click at [151, 248] on span "Update dining options" at bounding box center [137, 247] width 64 height 8
click at [255, 209] on button "Add dining option" at bounding box center [256, 213] width 71 height 17
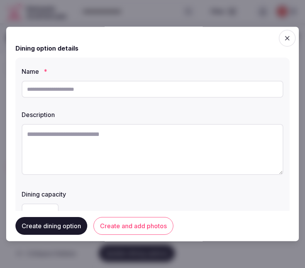
click at [284, 40] on icon "button" at bounding box center [288, 38] width 8 height 8
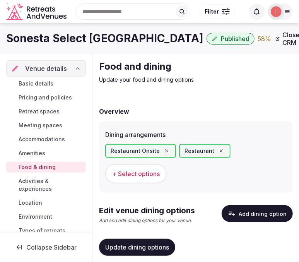
click at [143, 169] on span "+ Select options" at bounding box center [136, 173] width 48 height 8
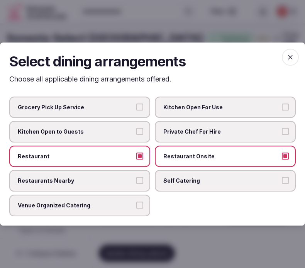
click at [142, 153] on button "Restaurant" at bounding box center [139, 156] width 7 height 7
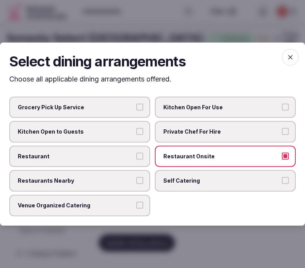
click at [271, 154] on span "Restaurant Onsite" at bounding box center [221, 157] width 116 height 8
click at [282, 154] on button "Restaurant Onsite" at bounding box center [285, 156] width 7 height 7
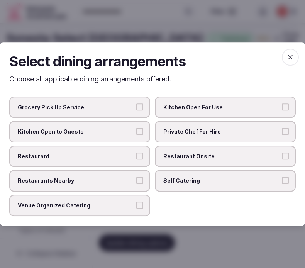
click at [141, 206] on button "Venue Organized Catering" at bounding box center [139, 205] width 7 height 7
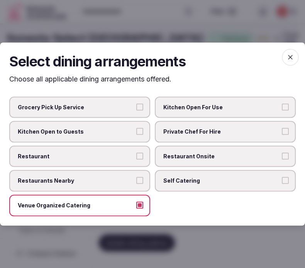
click at [294, 57] on icon "button" at bounding box center [291, 57] width 8 height 8
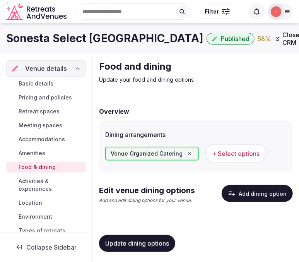
click at [144, 250] on button "Update dining options" at bounding box center [137, 243] width 76 height 17
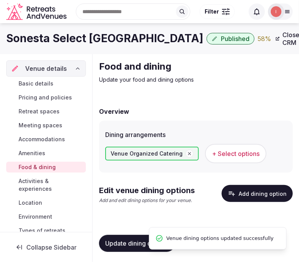
click at [249, 190] on button "Add dining option" at bounding box center [256, 193] width 71 height 17
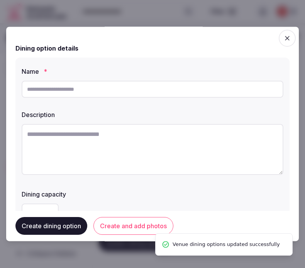
click at [152, 94] on input "text" at bounding box center [153, 89] width 262 height 17
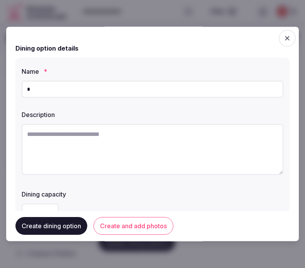
type input "**********"
click at [152, 148] on textarea at bounding box center [153, 149] width 262 height 51
paste textarea "**********"
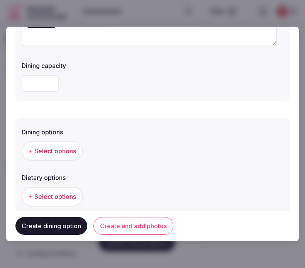
scroll to position [129, 0]
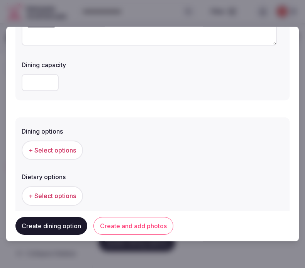
type textarea "**********"
click at [63, 153] on span "+ Select options" at bounding box center [53, 150] width 48 height 8
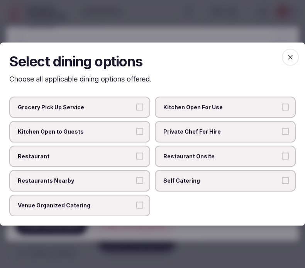
click at [136, 207] on label "Venue Organized Catering" at bounding box center [79, 206] width 141 height 22
click at [136, 207] on button "Venue Organized Catering" at bounding box center [139, 205] width 7 height 7
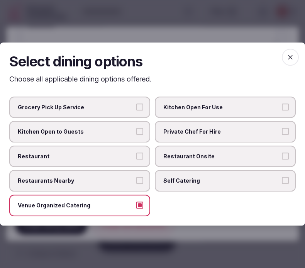
click at [292, 56] on icon "button" at bounding box center [291, 57] width 8 height 8
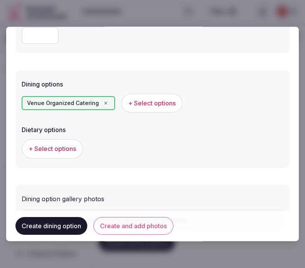
scroll to position [218, 0]
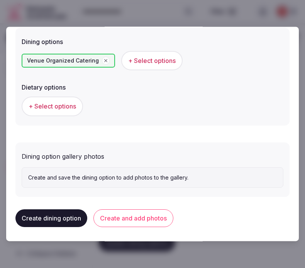
click at [147, 216] on button "Create and add photos" at bounding box center [133, 219] width 80 height 18
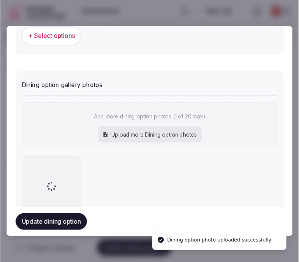
scroll to position [318, 0]
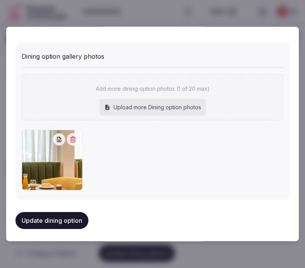
click at [66, 218] on button "Update dining option" at bounding box center [51, 220] width 73 height 17
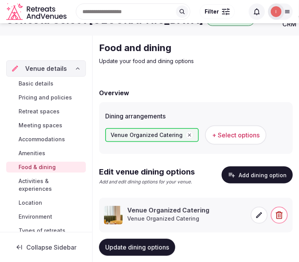
scroll to position [36, 0]
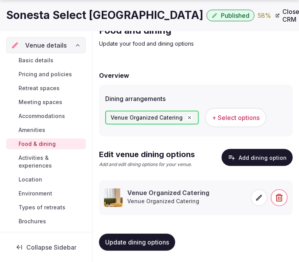
click at [139, 247] on button "Update dining options" at bounding box center [137, 241] width 76 height 17
click at [36, 129] on span "Amenities" at bounding box center [32, 130] width 27 height 8
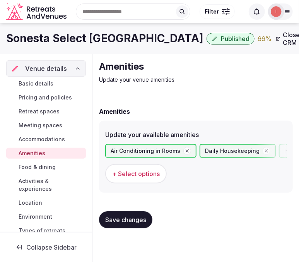
click at [146, 174] on span "+ Select options" at bounding box center [136, 173] width 48 height 8
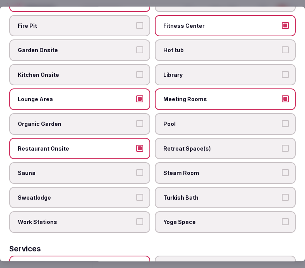
scroll to position [324, 0]
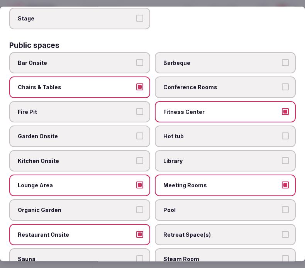
click at [175, 206] on span "Pool" at bounding box center [221, 210] width 116 height 8
click at [282, 206] on button "Pool" at bounding box center [285, 209] width 7 height 7
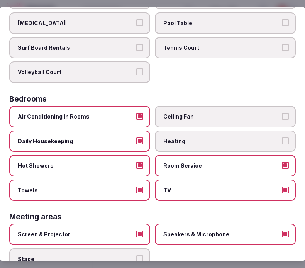
scroll to position [0, 0]
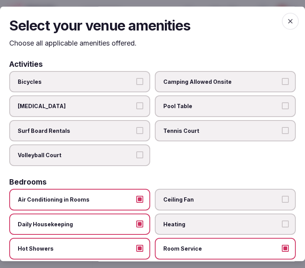
click at [288, 22] on icon "button" at bounding box center [290, 21] width 5 height 5
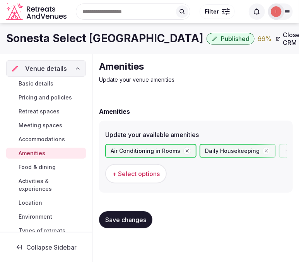
click at [140, 216] on span "Save changes" at bounding box center [125, 220] width 41 height 8
click at [49, 186] on span "Activities & experiences" at bounding box center [51, 184] width 64 height 15
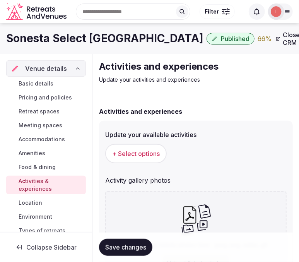
click at [132, 162] on button "+ Select options" at bounding box center [135, 153] width 61 height 19
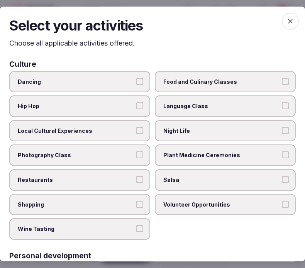
click at [140, 130] on button "Local Cultural Experiences" at bounding box center [139, 130] width 7 height 7
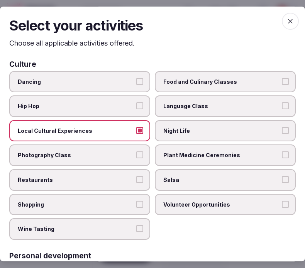
click at [122, 180] on label "Restaurants" at bounding box center [79, 180] width 141 height 22
click at [136, 180] on button "Restaurants" at bounding box center [139, 179] width 7 height 7
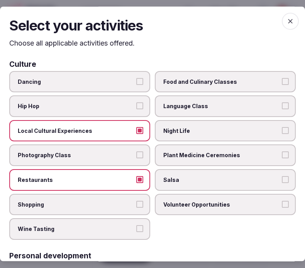
click at [131, 180] on span "Restaurants" at bounding box center [76, 180] width 116 height 8
click at [136, 180] on button "Restaurants" at bounding box center [139, 179] width 7 height 7
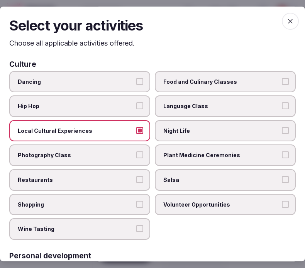
click at [181, 131] on span "Night Life" at bounding box center [221, 131] width 116 height 8
click at [282, 131] on button "Night Life" at bounding box center [285, 130] width 7 height 7
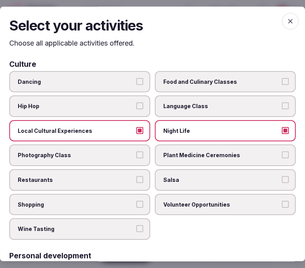
click at [245, 127] on span "Night Life" at bounding box center [221, 131] width 116 height 8
click at [282, 127] on button "Night Life" at bounding box center [285, 130] width 7 height 7
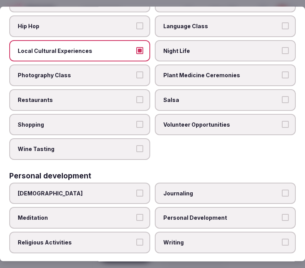
scroll to position [129, 0]
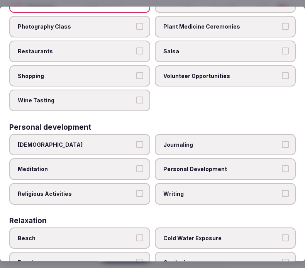
click at [137, 190] on button "Religious Activities" at bounding box center [139, 193] width 7 height 7
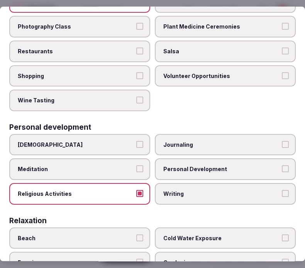
click at [136, 190] on button "Religious Activities" at bounding box center [139, 193] width 7 height 7
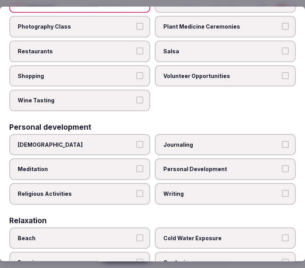
click at [173, 166] on span "Personal Development" at bounding box center [221, 170] width 116 height 8
click at [282, 166] on button "Personal Development" at bounding box center [285, 169] width 7 height 7
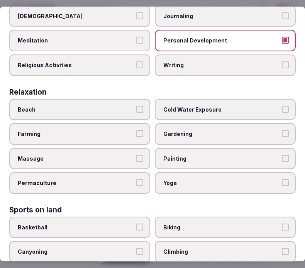
scroll to position [343, 0]
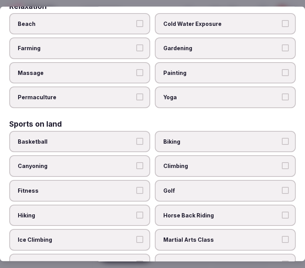
click at [91, 187] on span "Fitness" at bounding box center [76, 191] width 116 height 8
click at [136, 187] on button "Fitness" at bounding box center [139, 190] width 7 height 7
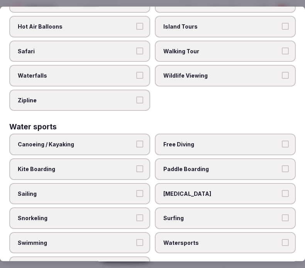
scroll to position [773, 0]
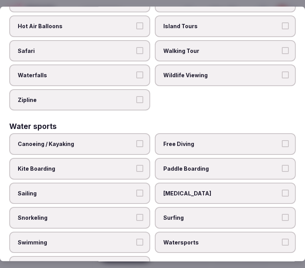
click at [121, 232] on label "Swimming" at bounding box center [79, 243] width 141 height 22
click at [136, 239] on button "Swimming" at bounding box center [139, 242] width 7 height 7
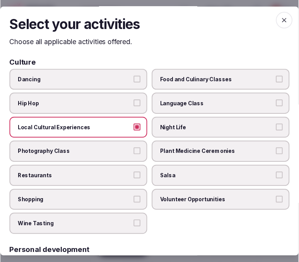
scroll to position [0, 0]
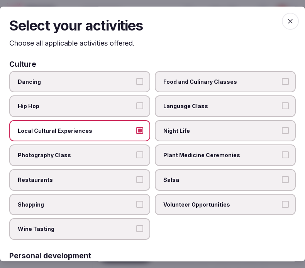
click at [287, 18] on icon "button" at bounding box center [291, 21] width 8 height 8
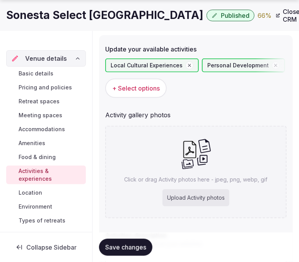
scroll to position [86, 0]
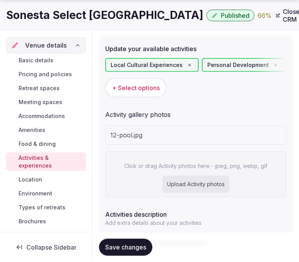
click at [149, 178] on div "Click or drag Activity photos here - jpeg, png, webp, gif Upload Activity photos" at bounding box center [195, 174] width 181 height 46
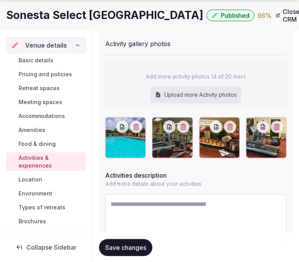
scroll to position [172, 0]
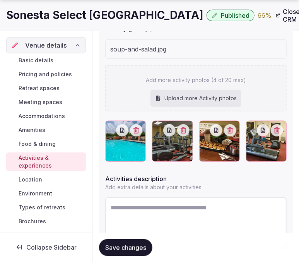
click at [172, 211] on textarea at bounding box center [195, 222] width 181 height 51
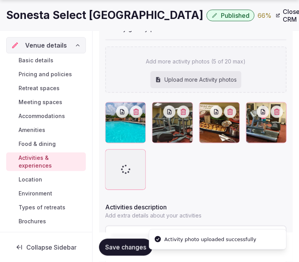
paste textarea "**********"
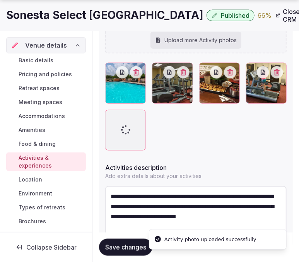
scroll to position [226, 0]
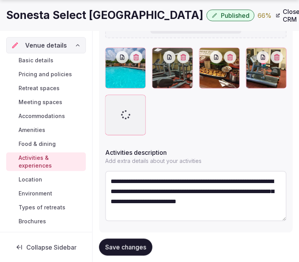
type textarea "**********"
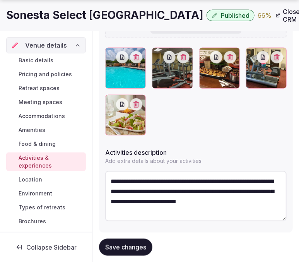
click at [119, 240] on button "Save changes" at bounding box center [125, 246] width 53 height 17
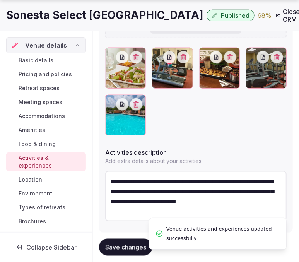
click at [119, 245] on span "Save changes" at bounding box center [125, 247] width 41 height 8
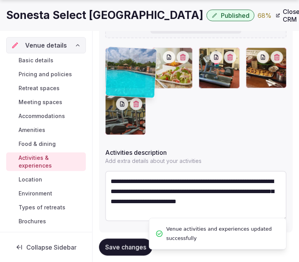
drag, startPoint x: 107, startPoint y: 99, endPoint x: 122, endPoint y: 60, distance: 41.2
click at [122, 61] on body "Search Popular Destinations Toscana, Italy Riviera Maya, Mexico Indonesia, Bali…" at bounding box center [149, 27] width 299 height 507
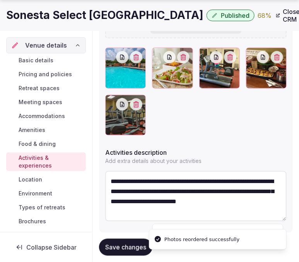
click at [116, 252] on button "Save changes" at bounding box center [125, 246] width 53 height 17
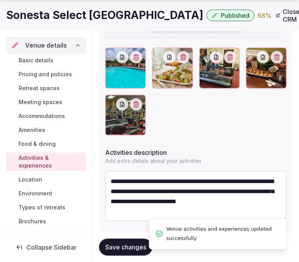
click at [36, 178] on span "Location" at bounding box center [31, 179] width 24 height 8
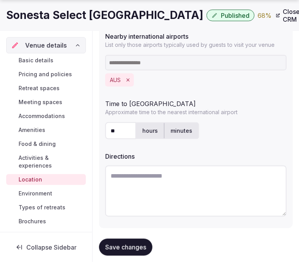
scroll to position [277, 0]
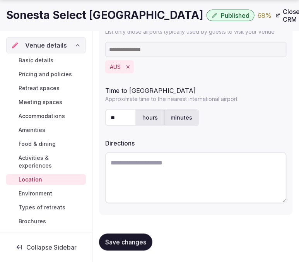
click at [39, 190] on span "Environment" at bounding box center [36, 193] width 34 height 8
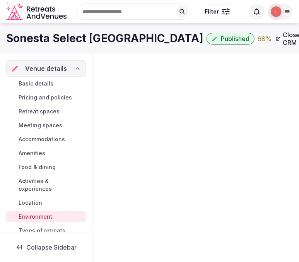
scroll to position [46, 0]
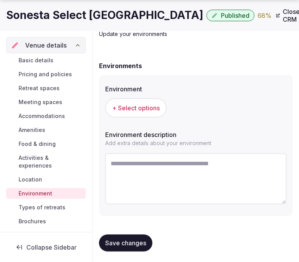
click at [141, 107] on span "+ Select options" at bounding box center [136, 108] width 48 height 8
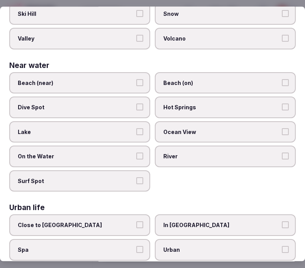
scroll to position [304, 0]
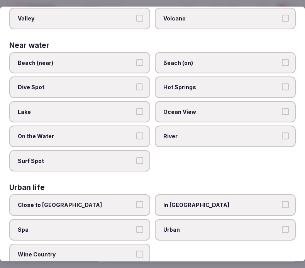
click at [186, 202] on span "In City Center" at bounding box center [221, 206] width 116 height 8
click at [282, 202] on button "In City Center" at bounding box center [285, 205] width 7 height 7
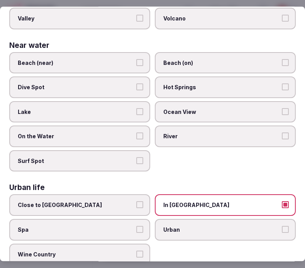
click at [190, 226] on span "Urban" at bounding box center [221, 230] width 116 height 8
click at [282, 226] on button "Urban" at bounding box center [285, 229] width 7 height 7
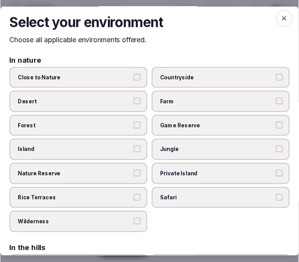
scroll to position [0, 0]
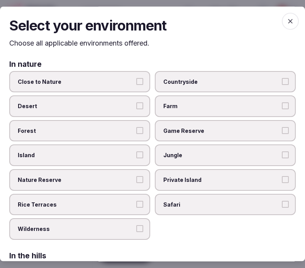
click at [288, 19] on icon "button" at bounding box center [290, 21] width 5 height 5
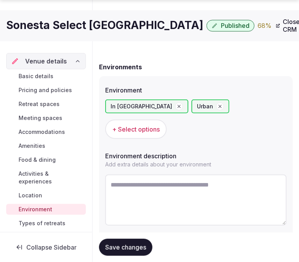
scroll to position [46, 0]
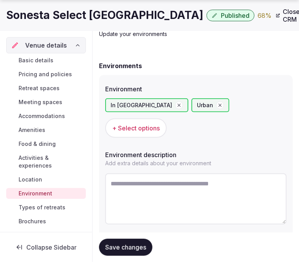
click at [114, 246] on button "Save changes" at bounding box center [125, 246] width 53 height 17
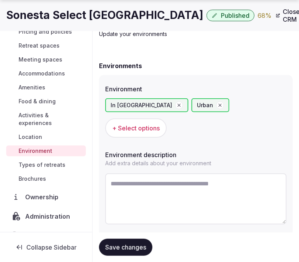
scroll to position [43, 0]
click at [61, 165] on span "Types of retreats" at bounding box center [42, 164] width 47 height 8
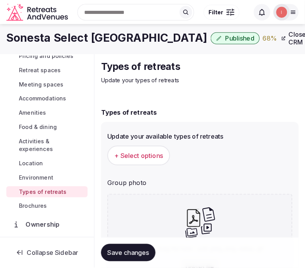
scroll to position [46, 0]
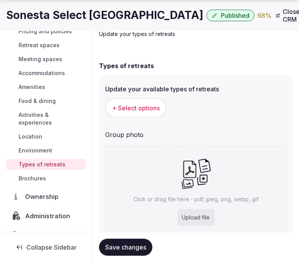
click at [144, 110] on span "+ Select options" at bounding box center [136, 108] width 48 height 8
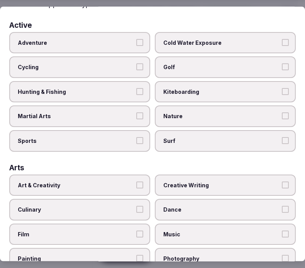
scroll to position [86, 0]
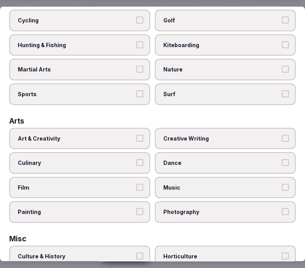
click at [118, 136] on span "Art & Creativity" at bounding box center [76, 139] width 116 height 8
click at [136, 136] on button "Art & Creativity" at bounding box center [139, 138] width 7 height 7
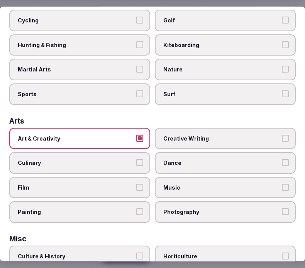
scroll to position [0, 0]
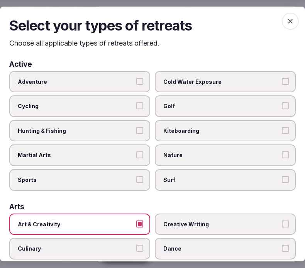
click at [123, 82] on span "Adventure" at bounding box center [76, 82] width 116 height 8
click at [136, 82] on button "Adventure" at bounding box center [139, 81] width 7 height 7
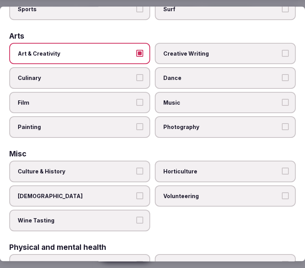
scroll to position [172, 0]
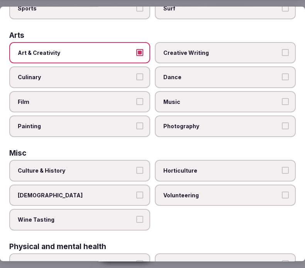
click at [136, 167] on button "Culture & History" at bounding box center [139, 170] width 7 height 7
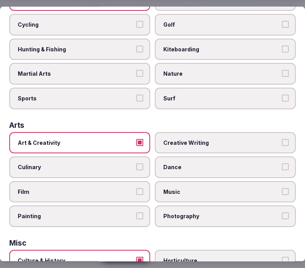
scroll to position [0, 0]
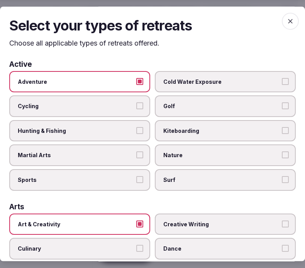
click at [133, 86] on label "Adventure" at bounding box center [79, 82] width 141 height 22
click at [136, 85] on button "Adventure" at bounding box center [139, 81] width 7 height 7
click at [133, 86] on label "Adventure" at bounding box center [79, 82] width 141 height 22
click at [136, 85] on button "Adventure" at bounding box center [139, 81] width 7 height 7
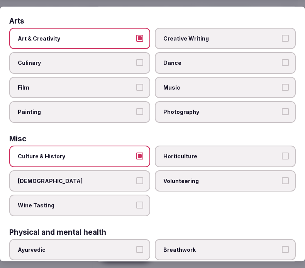
scroll to position [257, 0]
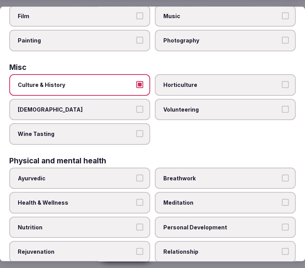
drag, startPoint x: 191, startPoint y: 214, endPoint x: 185, endPoint y: 221, distance: 9.3
click at [191, 224] on span "Personal Development" at bounding box center [221, 228] width 116 height 8
click at [282, 224] on button "Personal Development" at bounding box center [285, 227] width 7 height 7
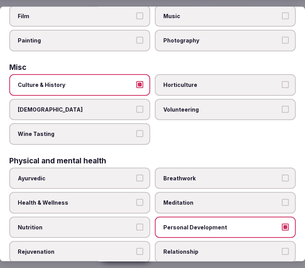
click at [181, 248] on span "Relationship" at bounding box center [221, 252] width 116 height 8
click at [282, 248] on button "Relationship" at bounding box center [285, 251] width 7 height 7
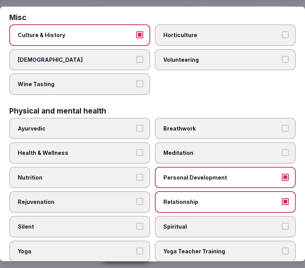
scroll to position [429, 0]
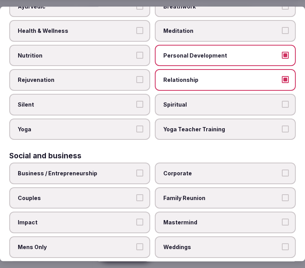
click at [125, 170] on span "Business / Entrepreneurship" at bounding box center [76, 174] width 116 height 8
click at [136, 170] on button "Business / Entrepreneurship" at bounding box center [139, 173] width 7 height 7
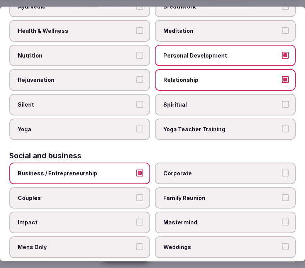
click at [187, 170] on span "Corporate" at bounding box center [221, 174] width 116 height 8
click at [282, 170] on button "Corporate" at bounding box center [285, 173] width 7 height 7
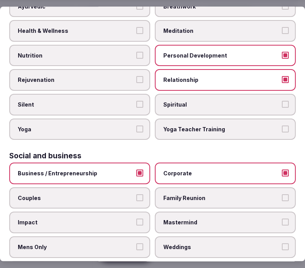
click at [174, 194] on span "Family Reunion" at bounding box center [221, 198] width 116 height 8
click at [282, 194] on button "Family Reunion" at bounding box center [285, 197] width 7 height 7
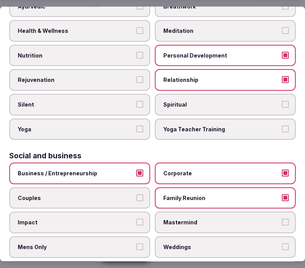
click at [118, 194] on span "Couples" at bounding box center [76, 198] width 116 height 8
click at [136, 194] on button "Couples" at bounding box center [139, 197] width 7 height 7
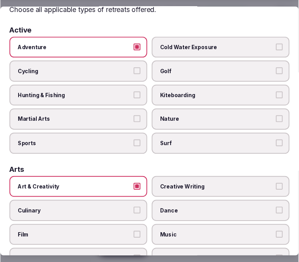
scroll to position [0, 0]
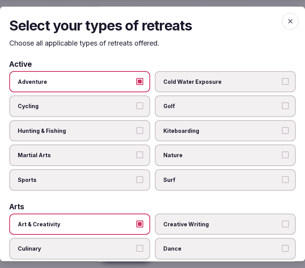
click at [291, 20] on span "button" at bounding box center [290, 21] width 17 height 17
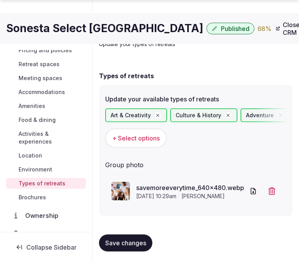
scroll to position [41, 0]
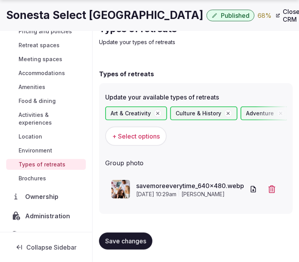
click at [139, 243] on span "Save changes" at bounding box center [125, 241] width 41 height 8
click at [139, 242] on div "Save changes" at bounding box center [196, 240] width 194 height 17
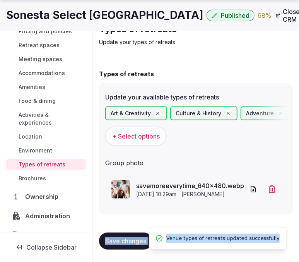
click at [135, 241] on span "Save changes" at bounding box center [125, 241] width 41 height 8
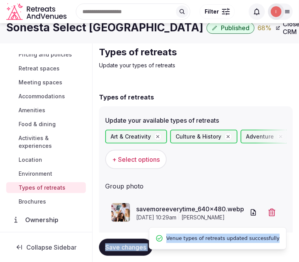
scroll to position [0, 0]
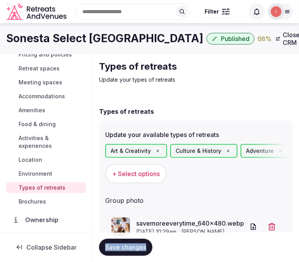
click at [283, 37] on span "Close CRM" at bounding box center [292, 38] width 19 height 15
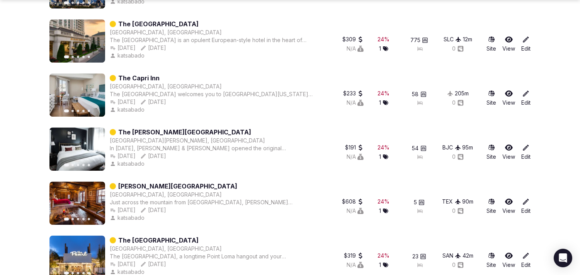
scroll to position [4498, 0]
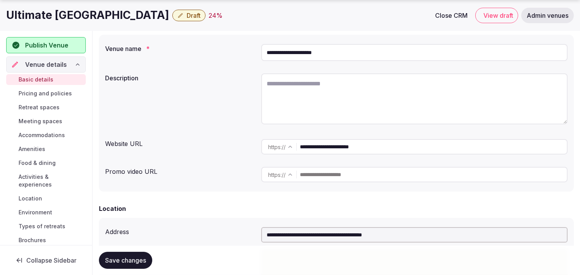
scroll to position [86, 0]
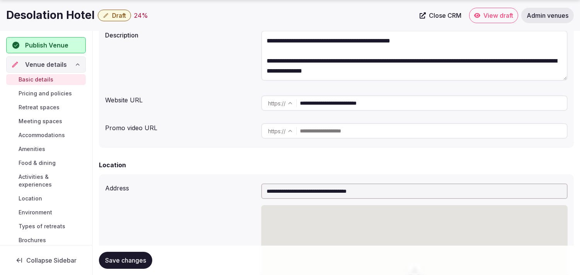
scroll to position [129, 0]
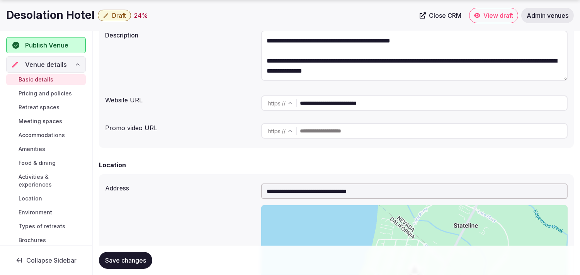
click at [330, 97] on input "**********" at bounding box center [433, 102] width 267 height 15
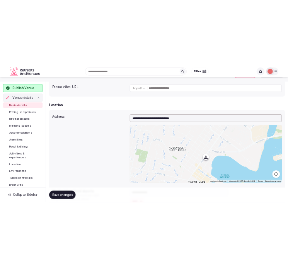
scroll to position [129, 0]
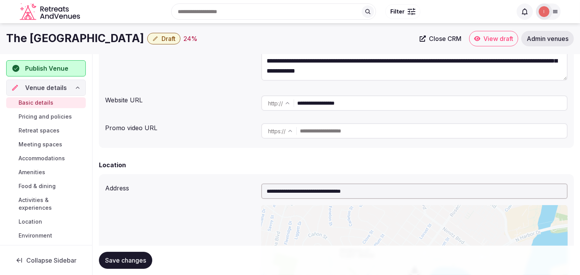
click at [321, 99] on input "**********" at bounding box center [432, 102] width 270 height 15
click at [321, 100] on input "**********" at bounding box center [432, 102] width 270 height 15
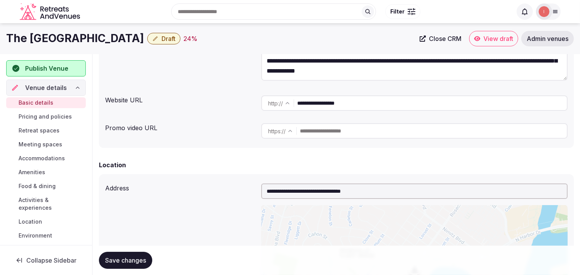
click at [321, 100] on input "**********" at bounding box center [432, 102] width 270 height 15
click at [52, 31] on div "Search Popular Destinations Toscana, Italy Riviera Maya, Mexico Indonesia, Bali…" at bounding box center [290, 11] width 541 height 39
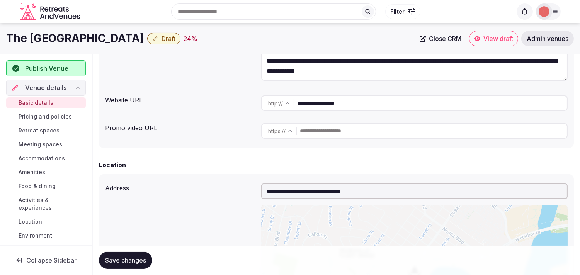
click at [53, 39] on h1 "The Pearl Hotel" at bounding box center [75, 38] width 138 height 15
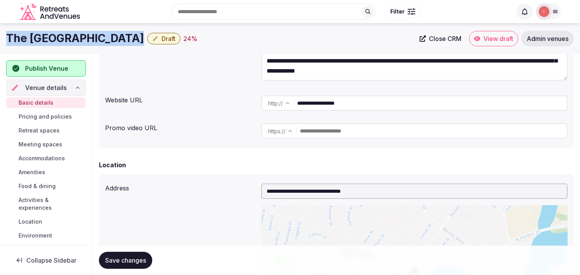
click at [53, 39] on h1 "The Pearl Hotel" at bounding box center [75, 38] width 138 height 15
copy div "The Pearl Hotel"
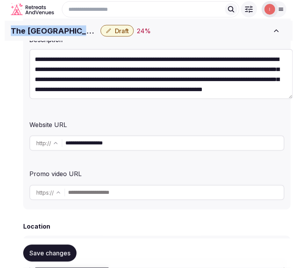
scroll to position [144, 0]
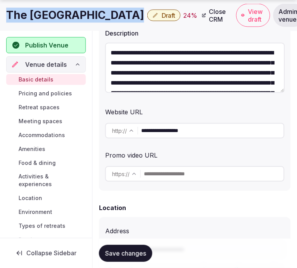
copy div "The Pearl Hotel"
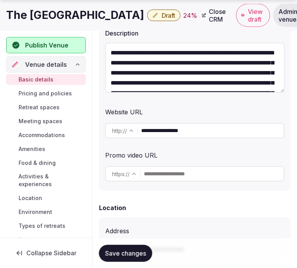
click at [172, 131] on input "**********" at bounding box center [212, 130] width 143 height 15
click at [153, 119] on div "**********" at bounding box center [194, 123] width 179 height 37
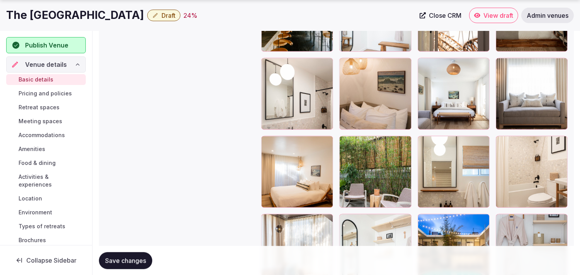
scroll to position [1127, 0]
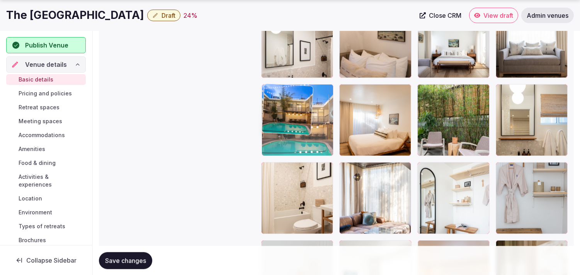
drag, startPoint x: 422, startPoint y: 164, endPoint x: 280, endPoint y: 81, distance: 164.7
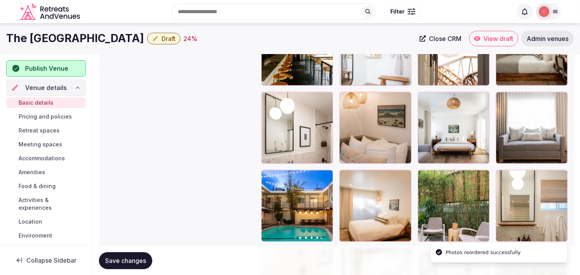
scroll to position [999, 0]
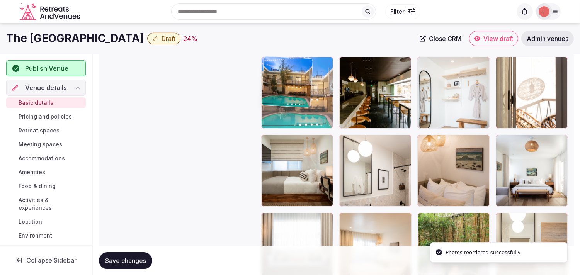
drag, startPoint x: 265, startPoint y: 222, endPoint x: 279, endPoint y: 80, distance: 142.1
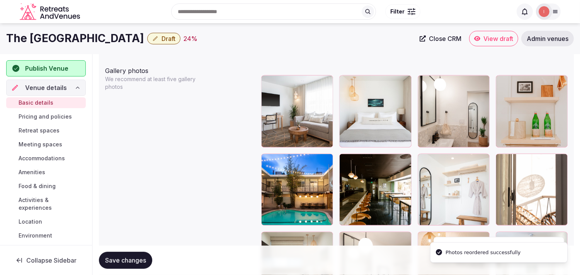
scroll to position [870, 0]
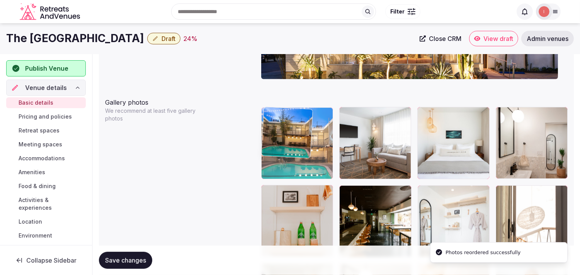
drag, startPoint x: 268, startPoint y: 192, endPoint x: 279, endPoint y: 122, distance: 71.1
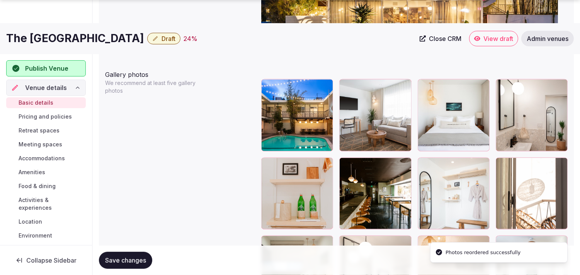
scroll to position [913, 0]
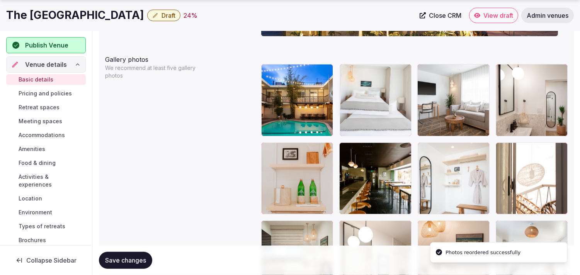
drag, startPoint x: 425, startPoint y: 65, endPoint x: 358, endPoint y: 66, distance: 67.2
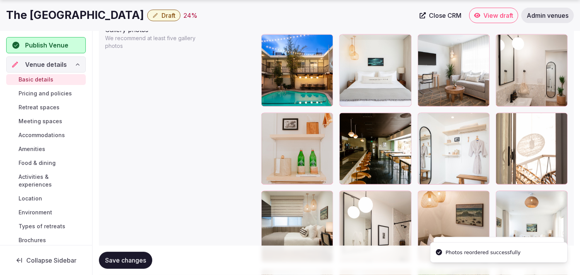
scroll to position [956, 0]
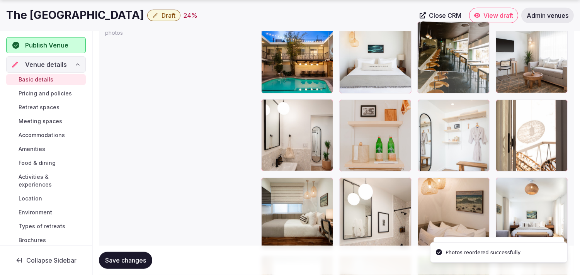
drag, startPoint x: 346, startPoint y: 101, endPoint x: 452, endPoint y: 55, distance: 115.8
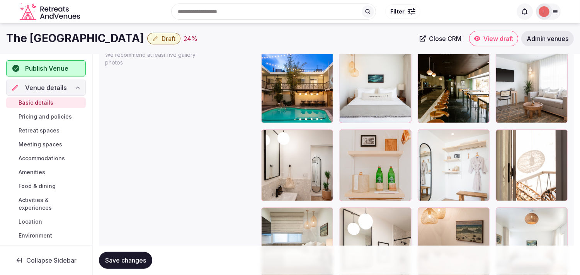
scroll to position [913, 0]
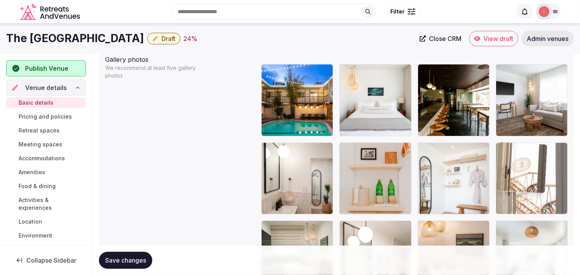
drag, startPoint x: 507, startPoint y: 143, endPoint x: 500, endPoint y: 117, distance: 26.3
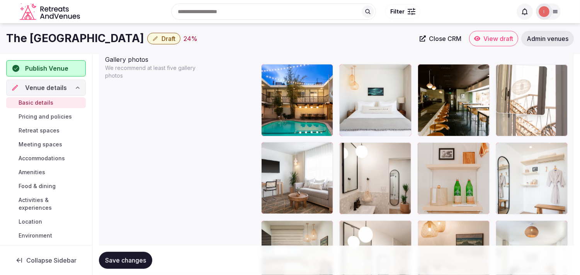
drag, startPoint x: 500, startPoint y: 138, endPoint x: 499, endPoint y: 110, distance: 28.2
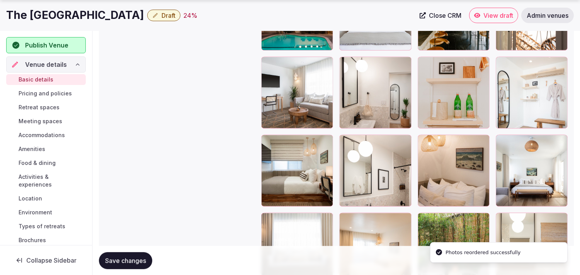
scroll to position [1042, 0]
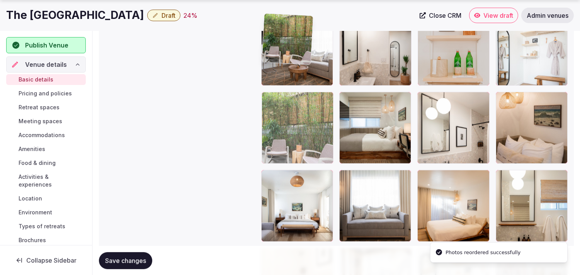
drag, startPoint x: 426, startPoint y: 175, endPoint x: 307, endPoint y: 86, distance: 148.4
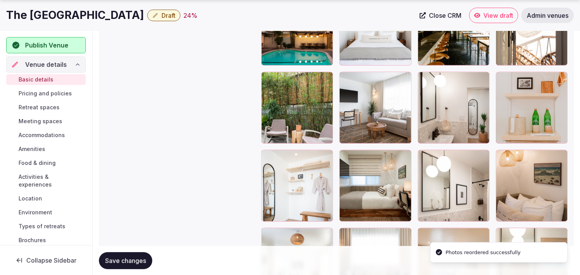
scroll to position [999, 0]
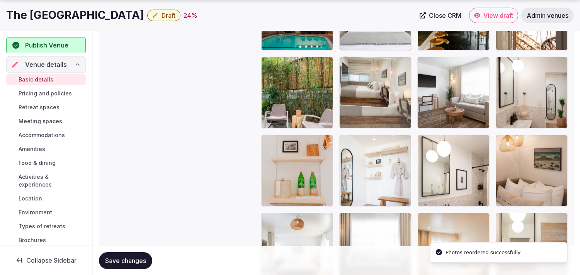
drag, startPoint x: 350, startPoint y: 132, endPoint x: 361, endPoint y: 89, distance: 44.3
click at [361, 89] on div at bounding box center [375, 93] width 72 height 72
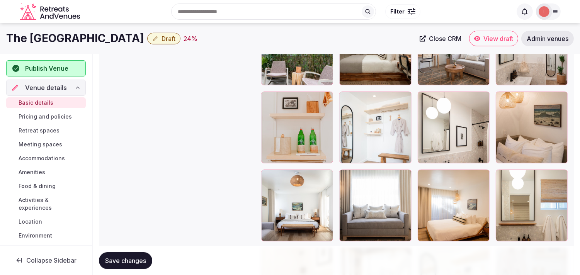
scroll to position [1042, 0]
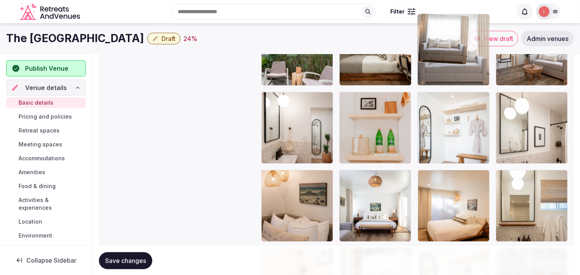
drag, startPoint x: 350, startPoint y: 177, endPoint x: 427, endPoint y: 67, distance: 134.0
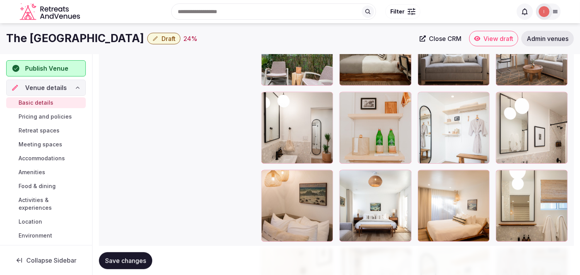
click at [144, 261] on span "Save changes" at bounding box center [125, 261] width 41 height 8
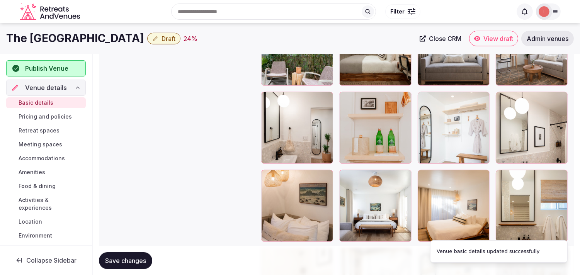
click at [161, 38] on span "Draft" at bounding box center [168, 39] width 14 height 8
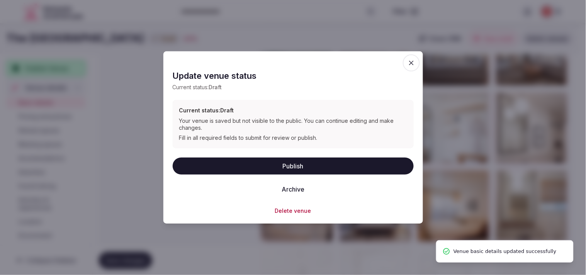
click at [309, 168] on button "Publish" at bounding box center [293, 165] width 241 height 17
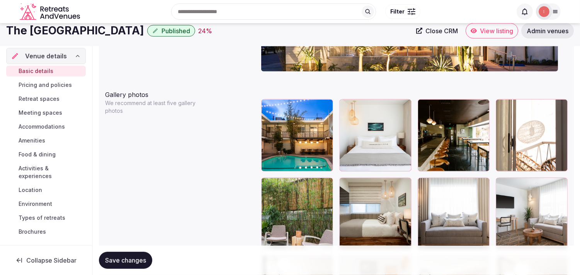
scroll to position [870, 0]
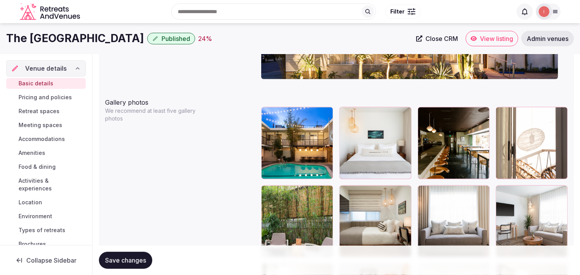
click at [131, 253] on button "Save changes" at bounding box center [125, 260] width 53 height 17
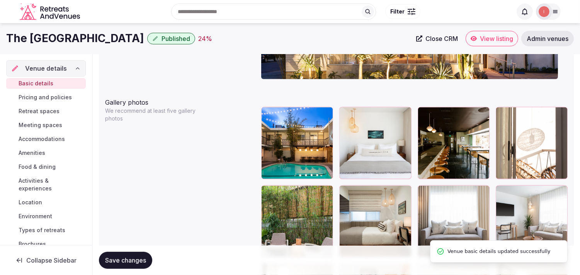
click at [57, 99] on span "Pricing and policies" at bounding box center [45, 97] width 53 height 8
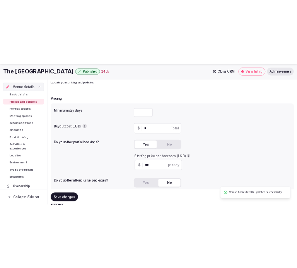
scroll to position [129, 0]
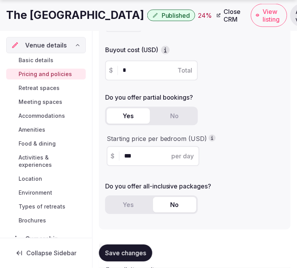
click at [56, 15] on h1 "The Pearl Hotel" at bounding box center [75, 15] width 138 height 15
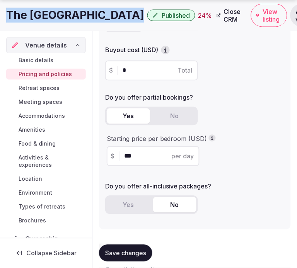
click at [56, 15] on h1 "The Pearl Hotel" at bounding box center [75, 15] width 138 height 15
copy div "The Pearl Hotel"
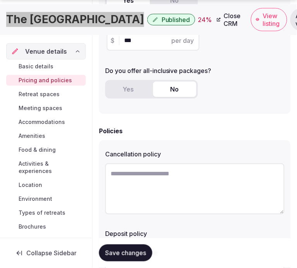
scroll to position [257, 0]
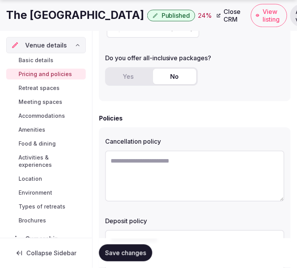
drag, startPoint x: 172, startPoint y: 169, endPoint x: 174, endPoint y: 160, distance: 9.1
click at [174, 161] on textarea at bounding box center [194, 176] width 179 height 51
paste textarea "**********"
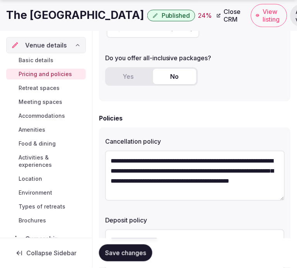
type textarea "**********"
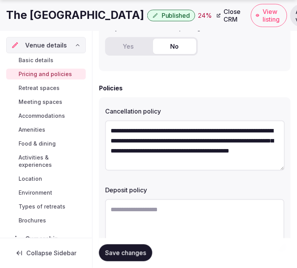
scroll to position [327, 0]
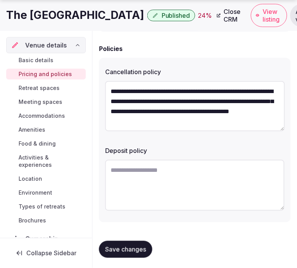
click at [159, 170] on textarea at bounding box center [194, 185] width 179 height 51
paste textarea "**********"
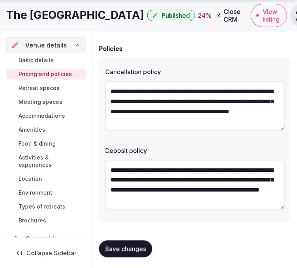
type textarea "**********"
click at [129, 246] on span "Save changes" at bounding box center [125, 249] width 41 height 8
drag, startPoint x: 112, startPoint y: 240, endPoint x: 113, endPoint y: 218, distance: 22.0
click at [114, 241] on button "Save changes" at bounding box center [125, 249] width 53 height 17
click at [126, 246] on span "Save changes" at bounding box center [125, 249] width 41 height 8
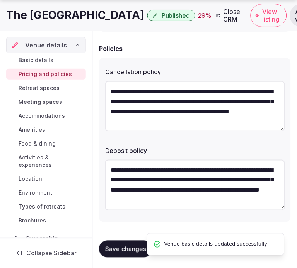
click at [49, 89] on span "Retreat spaces" at bounding box center [39, 88] width 41 height 8
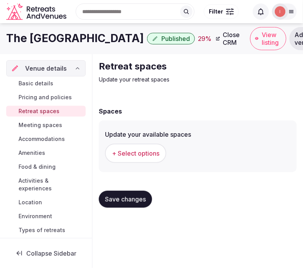
click at [151, 163] on div "+ Select options" at bounding box center [198, 153] width 186 height 25
click at [148, 158] on button "+ Select options" at bounding box center [135, 153] width 61 height 19
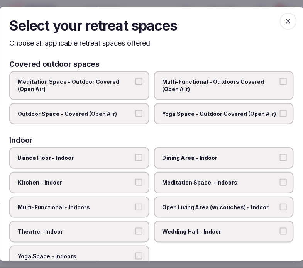
scroll to position [43, 0]
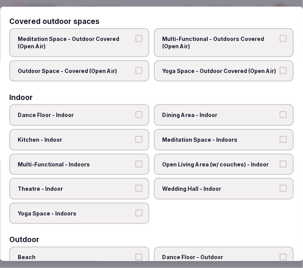
drag, startPoint x: 194, startPoint y: 110, endPoint x: 185, endPoint y: 121, distance: 13.7
click at [194, 112] on span "Dining Area - Indoor" at bounding box center [221, 116] width 116 height 8
click at [280, 112] on button "Dining Area - Indoor" at bounding box center [283, 115] width 7 height 7
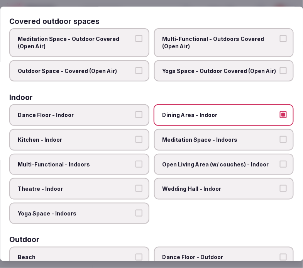
click at [131, 158] on label "Multi-Functional - Indoors" at bounding box center [79, 165] width 140 height 22
click at [136, 161] on button "Multi-Functional - Indoors" at bounding box center [139, 164] width 7 height 7
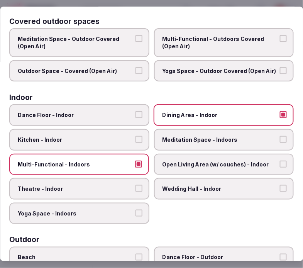
click at [105, 188] on span "Theatre - Indoor" at bounding box center [76, 189] width 116 height 8
click at [136, 188] on button "Theatre - Indoor" at bounding box center [139, 188] width 7 height 7
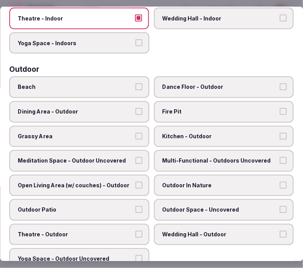
scroll to position [214, 0]
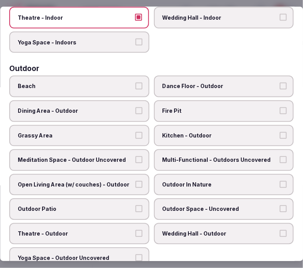
click at [209, 85] on label "Dance Floor - Outdoor" at bounding box center [224, 87] width 140 height 22
click at [280, 85] on button "Dance Floor - Outdoor" at bounding box center [283, 86] width 7 height 7
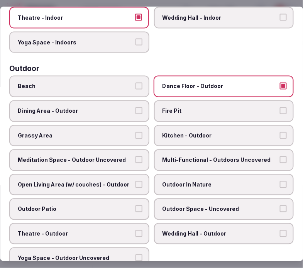
click at [209, 85] on label "Dance Floor - Outdoor" at bounding box center [224, 87] width 140 height 22
click at [280, 85] on button "Dance Floor - Outdoor" at bounding box center [283, 86] width 7 height 7
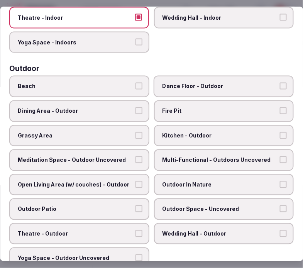
click at [70, 206] on span "Outdoor Patio" at bounding box center [76, 210] width 116 height 8
click at [136, 206] on button "Outdoor Patio" at bounding box center [139, 209] width 7 height 7
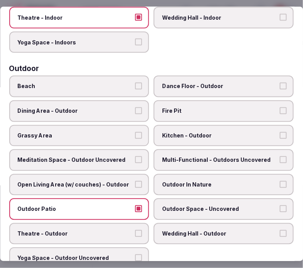
click at [136, 181] on button "Open Living Area (w/ couches) - Outdoor" at bounding box center [139, 184] width 7 height 7
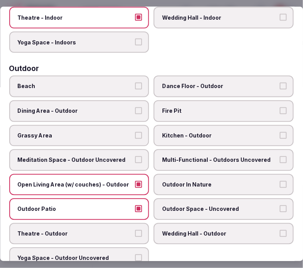
click at [86, 174] on label "Open Living Area (w/ couches) - Outdoor" at bounding box center [79, 185] width 140 height 22
click at [136, 181] on button "Open Living Area (w/ couches) - Outdoor" at bounding box center [139, 184] width 7 height 7
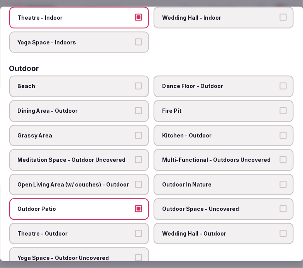
click at [190, 156] on span "Multi-Functional - Outdoors Uncovered" at bounding box center [221, 160] width 116 height 8
click at [280, 156] on button "Multi-Functional - Outdoors Uncovered" at bounding box center [283, 159] width 7 height 7
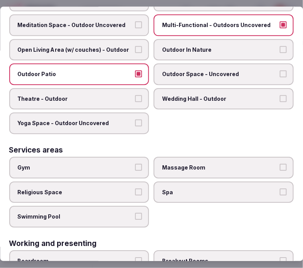
scroll to position [386, 0]
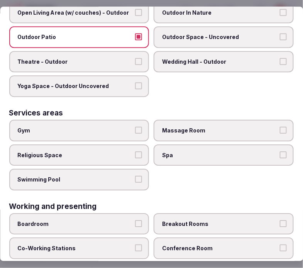
click at [120, 169] on label "Swimming Pool" at bounding box center [79, 180] width 140 height 22
click at [136, 176] on button "Swimming Pool" at bounding box center [139, 179] width 7 height 7
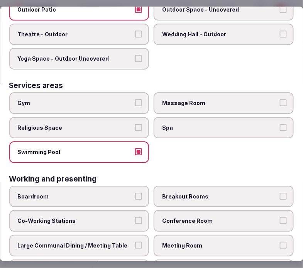
scroll to position [427, 0]
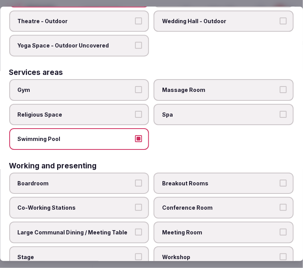
drag, startPoint x: 226, startPoint y: 214, endPoint x: 202, endPoint y: 222, distance: 24.8
click at [225, 229] on span "Meeting Room" at bounding box center [221, 233] width 116 height 8
click at [280, 229] on button "Meeting Room" at bounding box center [283, 232] width 7 height 7
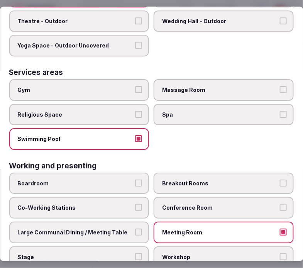
click at [132, 222] on label "Large Communal Dining / Meeting Table" at bounding box center [79, 233] width 140 height 22
click at [136, 229] on button "Large Communal Dining / Meeting Table" at bounding box center [139, 232] width 7 height 7
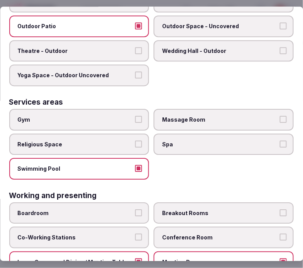
scroll to position [384, 0]
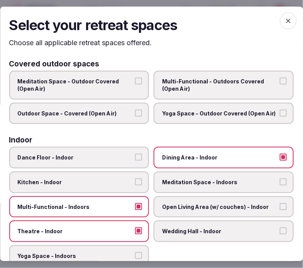
scroll to position [0, 0]
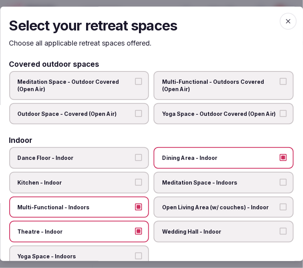
click at [282, 16] on span "button" at bounding box center [288, 21] width 17 height 17
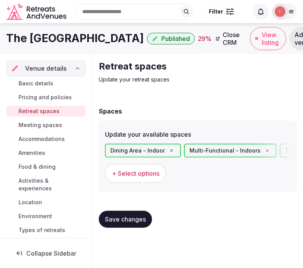
click at [123, 221] on span "Save changes" at bounding box center [125, 220] width 41 height 8
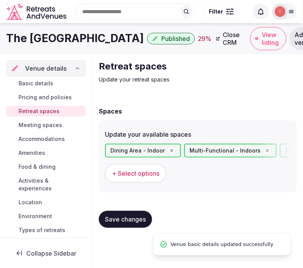
drag, startPoint x: 118, startPoint y: 216, endPoint x: 119, endPoint y: 190, distance: 25.5
click at [118, 216] on span "Save changes" at bounding box center [125, 220] width 41 height 8
click at [56, 125] on span "Meeting spaces" at bounding box center [41, 125] width 44 height 8
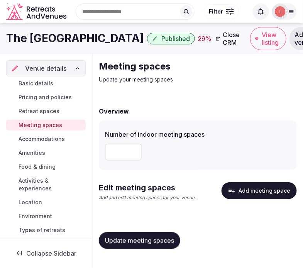
click at [133, 156] on input "number" at bounding box center [123, 152] width 37 height 17
type input "*"
click at [270, 194] on button "Add meeting space" at bounding box center [259, 190] width 75 height 17
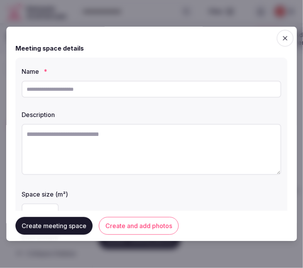
click at [219, 95] on input "text" at bounding box center [152, 89] width 260 height 17
click at [195, 87] on input "text" at bounding box center [152, 89] width 260 height 17
paste input "******"
type input "******"
click at [120, 144] on textarea at bounding box center [152, 149] width 260 height 51
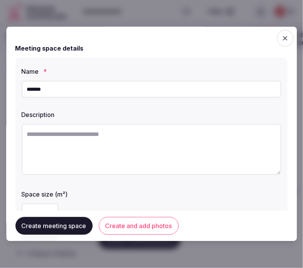
paste textarea "**********"
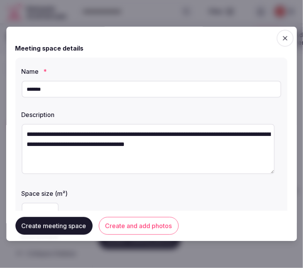
type textarea "**********"
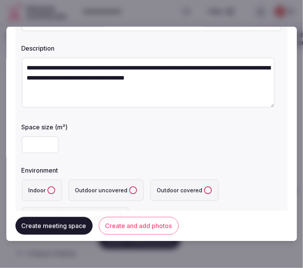
scroll to position [129, 0]
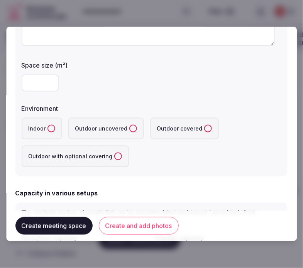
click at [48, 84] on input "number" at bounding box center [40, 83] width 37 height 17
type input "**"
click at [51, 128] on button "Indoor" at bounding box center [52, 129] width 8 height 8
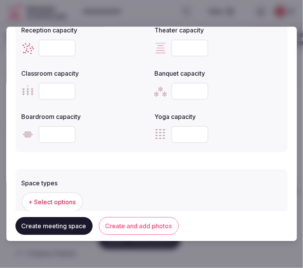
scroll to position [343, 0]
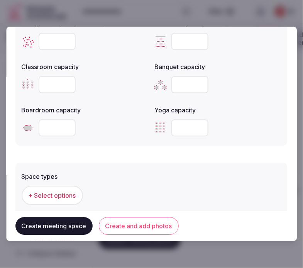
click at [61, 40] on input "number" at bounding box center [57, 41] width 37 height 17
type input "**"
click at [53, 126] on input "number" at bounding box center [57, 128] width 37 height 17
type input "**"
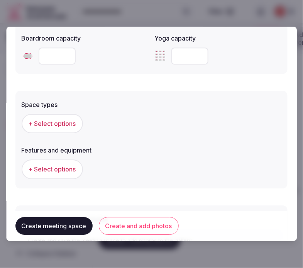
scroll to position [429, 0]
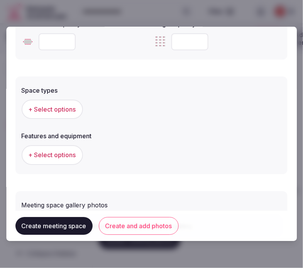
click at [49, 109] on span "+ Select options" at bounding box center [53, 109] width 48 height 8
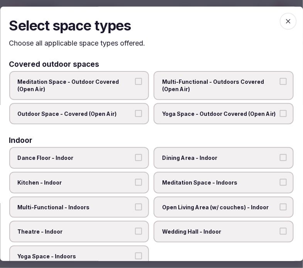
click at [178, 158] on span "Dining Area - Indoor" at bounding box center [221, 159] width 116 height 8
click at [280, 158] on button "Dining Area - Indoor" at bounding box center [283, 158] width 7 height 7
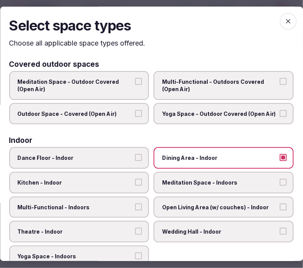
click at [191, 188] on label "Meditation Space - Indoors" at bounding box center [224, 183] width 140 height 22
click at [280, 186] on button "Meditation Space - Indoors" at bounding box center [283, 182] width 7 height 7
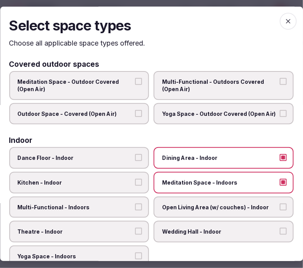
click at [128, 222] on label "Theatre - Indoor" at bounding box center [79, 232] width 140 height 22
click at [136, 228] on button "Theatre - Indoor" at bounding box center [139, 231] width 7 height 7
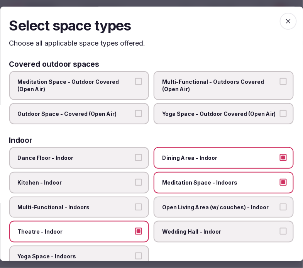
click at [125, 207] on span "Multi-Functional - Indoors" at bounding box center [76, 208] width 116 height 8
click at [136, 207] on button "Multi-Functional - Indoors" at bounding box center [139, 207] width 7 height 7
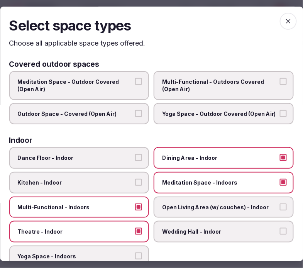
click at [234, 188] on label "Meditation Space - Indoors" at bounding box center [224, 183] width 140 height 22
click at [280, 186] on button "Meditation Space - Indoors" at bounding box center [283, 182] width 7 height 7
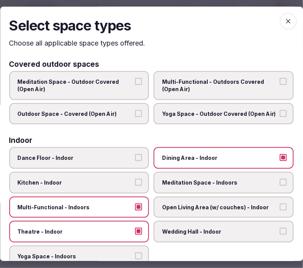
click at [138, 228] on button "Theatre - Indoor" at bounding box center [139, 231] width 7 height 7
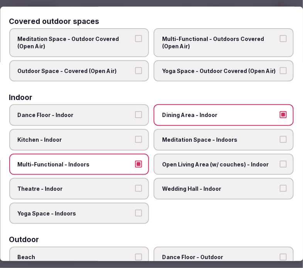
scroll to position [0, 0]
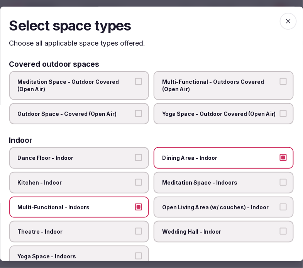
click at [280, 24] on span "button" at bounding box center [288, 21] width 17 height 17
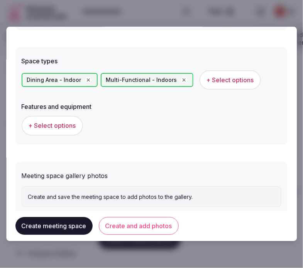
scroll to position [476, 0]
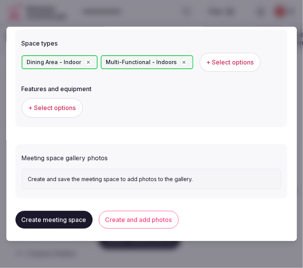
click at [57, 109] on span "+ Select options" at bounding box center [53, 108] width 48 height 8
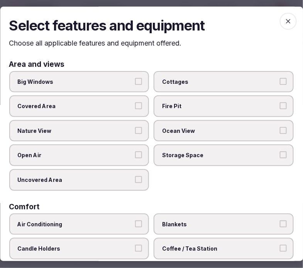
click at [110, 88] on label "Big Windows" at bounding box center [79, 82] width 140 height 22
click at [136, 85] on button "Big Windows" at bounding box center [139, 81] width 7 height 7
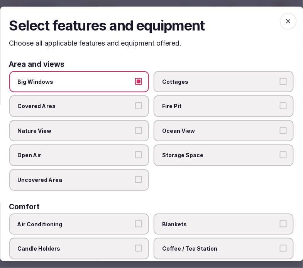
click at [118, 136] on label "Nature View" at bounding box center [79, 131] width 140 height 22
click at [136, 134] on button "Nature View" at bounding box center [139, 130] width 7 height 7
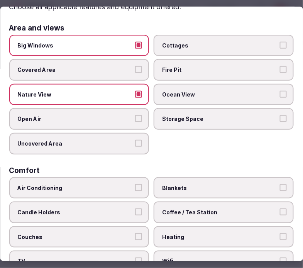
scroll to position [86, 0]
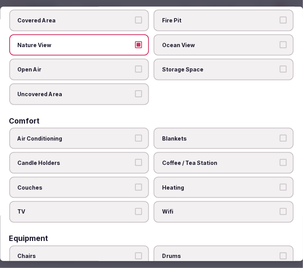
drag, startPoint x: 182, startPoint y: 207, endPoint x: 190, endPoint y: 182, distance: 26.5
click at [180, 209] on span "Wifi" at bounding box center [221, 213] width 116 height 8
click at [280, 209] on button "Wifi" at bounding box center [283, 212] width 7 height 7
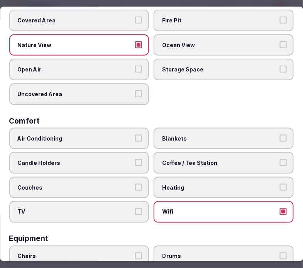
drag, startPoint x: 201, startPoint y: 160, endPoint x: 161, endPoint y: 172, distance: 42.3
click at [201, 160] on span "Coffee / Tea Station" at bounding box center [221, 163] width 116 height 8
click at [280, 160] on button "Coffee / Tea Station" at bounding box center [283, 162] width 7 height 7
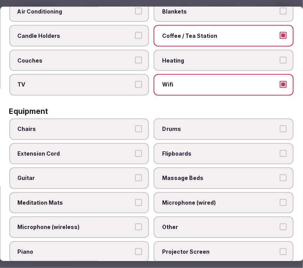
scroll to position [214, 0]
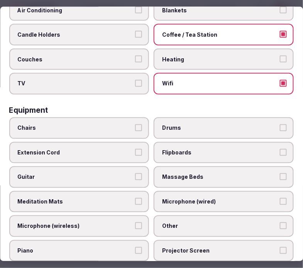
click at [119, 124] on span "Chairs" at bounding box center [76, 128] width 116 height 8
click at [136, 124] on button "Chairs" at bounding box center [139, 127] width 7 height 7
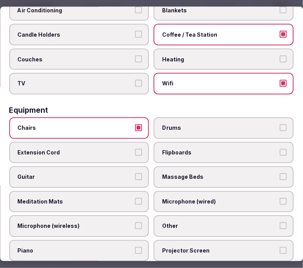
drag, startPoint x: 202, startPoint y: 214, endPoint x: 195, endPoint y: 216, distance: 7.1
click at [201, 223] on span "Other" at bounding box center [221, 227] width 116 height 8
click at [280, 223] on button "Other" at bounding box center [283, 226] width 7 height 7
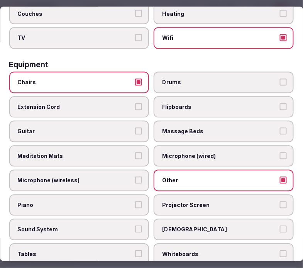
scroll to position [343, 0]
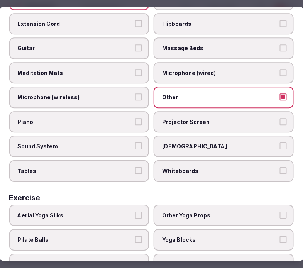
click at [120, 167] on span "Tables" at bounding box center [76, 171] width 116 height 8
click at [136, 167] on button "Tables" at bounding box center [139, 170] width 7 height 7
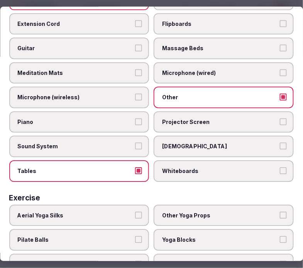
click at [174, 118] on span "Projector Screen" at bounding box center [221, 122] width 116 height 8
click at [280, 118] on button "Projector Screen" at bounding box center [283, 121] width 7 height 7
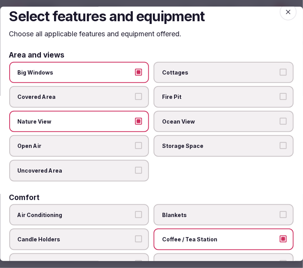
scroll to position [0, 0]
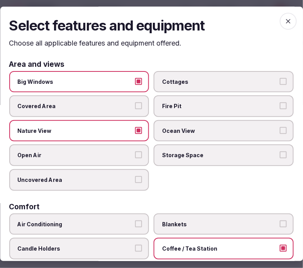
click at [280, 25] on span "button" at bounding box center [288, 21] width 17 height 17
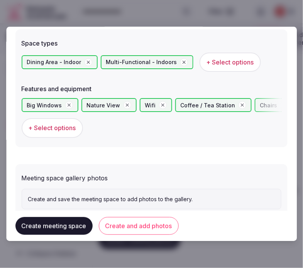
click at [110, 229] on button "Create and add photos" at bounding box center [139, 227] width 80 height 18
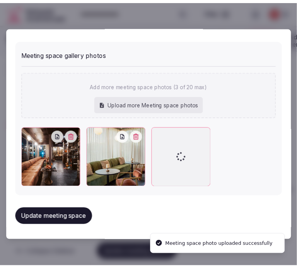
scroll to position [596, 0]
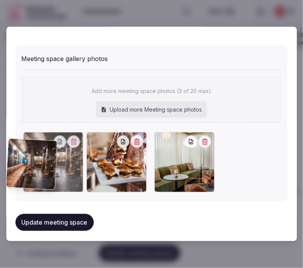
drag, startPoint x: 92, startPoint y: 136, endPoint x: 10, endPoint y: 148, distance: 82.7
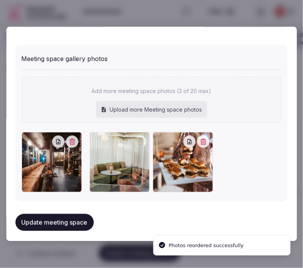
drag, startPoint x: 162, startPoint y: 136, endPoint x: 95, endPoint y: 140, distance: 67.7
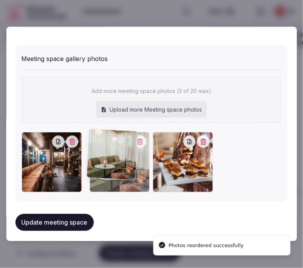
click at [95, 140] on div at bounding box center [96, 138] width 12 height 12
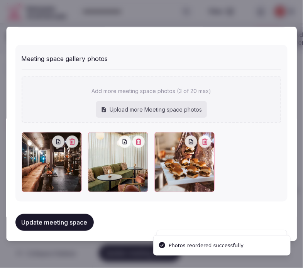
click at [68, 217] on button "Update meeting space" at bounding box center [54, 222] width 78 height 17
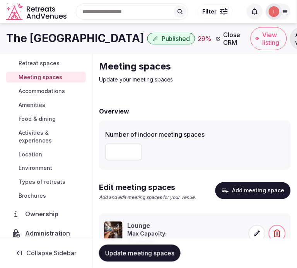
scroll to position [0, 0]
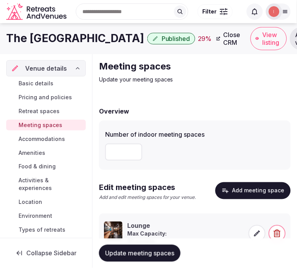
click at [48, 138] on span "Accommodations" at bounding box center [42, 139] width 46 height 8
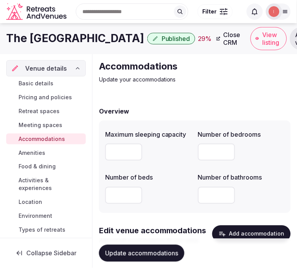
click at [157, 255] on span "Update accommodations" at bounding box center [141, 254] width 73 height 8
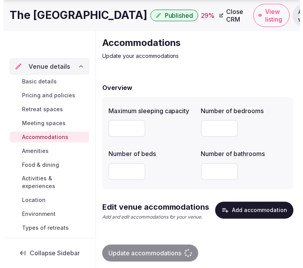
scroll to position [36, 0]
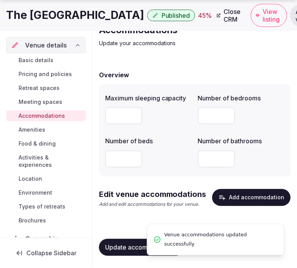
click at [237, 195] on button "Add accommodation" at bounding box center [251, 197] width 78 height 17
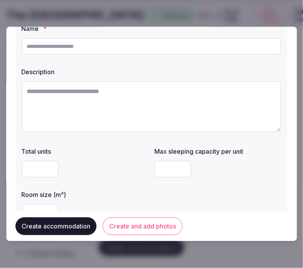
scroll to position [0, 0]
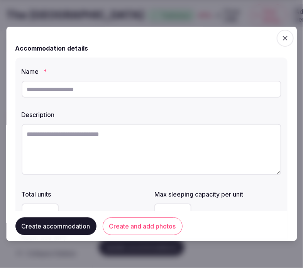
click at [128, 98] on div at bounding box center [152, 89] width 260 height 23
click at [129, 91] on input "text" at bounding box center [152, 89] width 260 height 17
paste input "**********"
type input "**********"
click at [134, 132] on textarea at bounding box center [152, 149] width 260 height 51
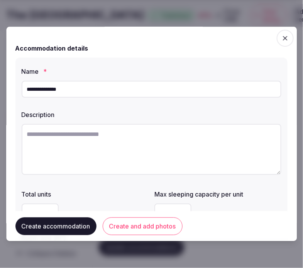
paste textarea "**********"
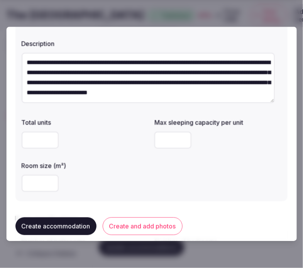
scroll to position [86, 0]
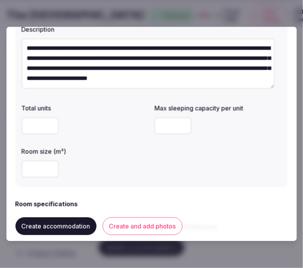
type textarea "**********"
click at [35, 165] on input "number" at bounding box center [40, 169] width 37 height 17
type input "**"
click at [160, 124] on input "number" at bounding box center [173, 125] width 37 height 17
type input "*"
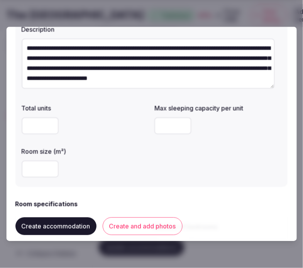
click at [102, 173] on div "**" at bounding box center [85, 169] width 127 height 17
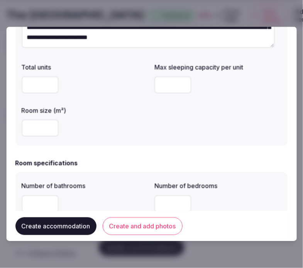
scroll to position [172, 0]
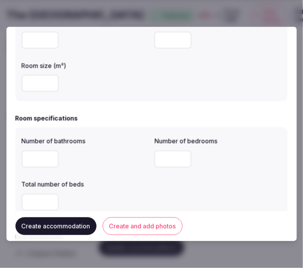
click at [37, 160] on input "number" at bounding box center [40, 159] width 37 height 17
type input "*"
click at [169, 157] on input "number" at bounding box center [173, 159] width 37 height 17
type input "*"
click at [43, 202] on input "number" at bounding box center [40, 202] width 37 height 17
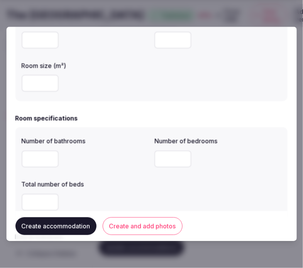
click at [43, 202] on input "number" at bounding box center [40, 202] width 37 height 17
type input "*"
click at [100, 206] on div "*" at bounding box center [85, 202] width 127 height 17
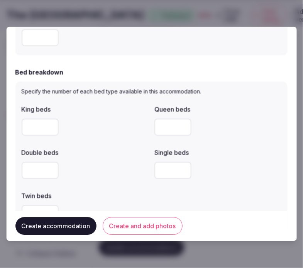
scroll to position [343, 0]
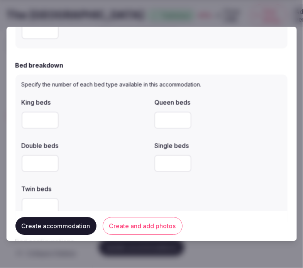
click at [36, 162] on input "number" at bounding box center [40, 163] width 37 height 17
click at [27, 116] on input "number" at bounding box center [40, 120] width 37 height 17
type input "*"
click at [114, 140] on div "Double beds" at bounding box center [85, 143] width 127 height 11
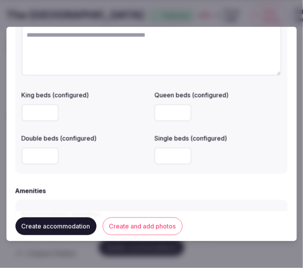
scroll to position [644, 0]
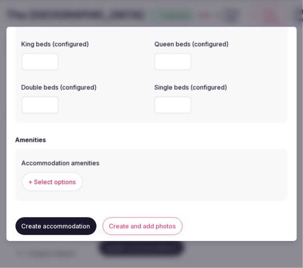
click at [29, 61] on input "number" at bounding box center [40, 61] width 37 height 17
type input "*"
drag, startPoint x: 43, startPoint y: 60, endPoint x: 20, endPoint y: 61, distance: 22.8
click at [20, 61] on div "Configurations description King beds (configured) * Queen beds (configured) Dou…" at bounding box center [151, 37] width 272 height 172
click at [53, 189] on button "+ Select options" at bounding box center [52, 181] width 61 height 19
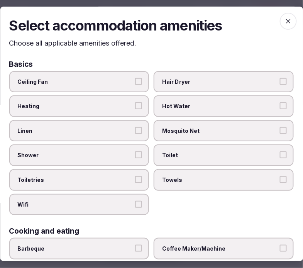
click at [104, 153] on span "Shower" at bounding box center [76, 156] width 116 height 8
click at [136, 153] on button "Shower" at bounding box center [139, 155] width 7 height 7
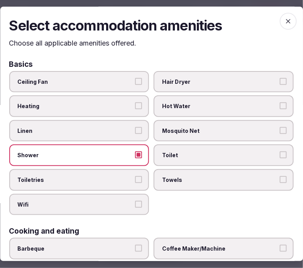
click at [120, 133] on label "Linen" at bounding box center [79, 131] width 140 height 22
click at [136, 133] on button "Linen" at bounding box center [139, 130] width 7 height 7
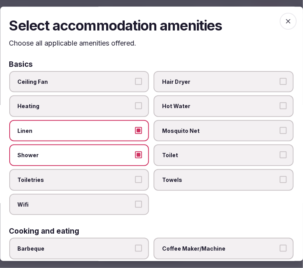
click at [126, 181] on label "Toiletries" at bounding box center [79, 180] width 140 height 22
click at [136, 181] on button "Toiletries" at bounding box center [139, 179] width 7 height 7
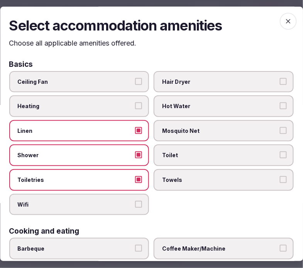
click at [131, 198] on label "Wifi" at bounding box center [79, 205] width 140 height 22
click at [136, 201] on button "Wifi" at bounding box center [139, 204] width 7 height 7
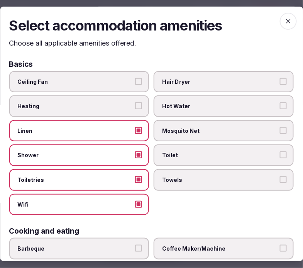
click at [198, 184] on label "Towels" at bounding box center [224, 180] width 140 height 22
click at [280, 183] on button "Towels" at bounding box center [283, 179] width 7 height 7
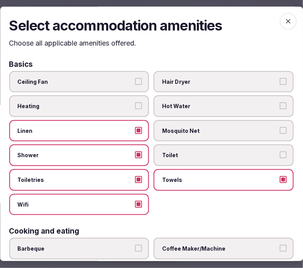
click at [202, 155] on span "Toilet" at bounding box center [221, 156] width 116 height 8
click at [280, 155] on button "Toilet" at bounding box center [283, 155] width 7 height 7
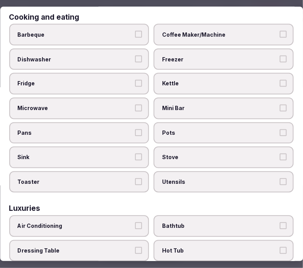
scroll to position [172, 0]
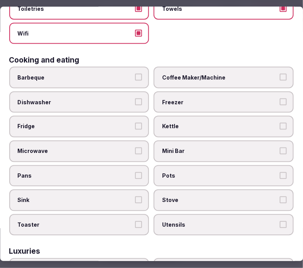
click at [231, 151] on label "Mini Bar" at bounding box center [224, 151] width 140 height 22
click at [280, 151] on button "Mini Bar" at bounding box center [283, 150] width 7 height 7
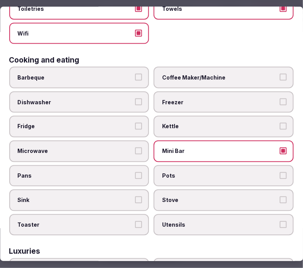
click at [244, 83] on div "Barbeque Coffee Maker/Machine Dishwasher Freezer Fridge Kettle Microwave Mini B…" at bounding box center [151, 150] width 285 height 169
click at [242, 73] on span "Coffee Maker/Machine" at bounding box center [221, 77] width 116 height 8
click at [280, 73] on button "Coffee Maker/Machine" at bounding box center [283, 76] width 7 height 7
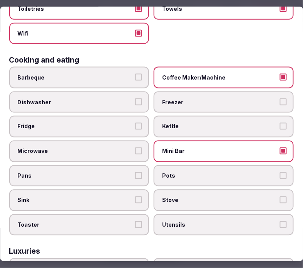
click at [209, 147] on span "Mini Bar" at bounding box center [221, 151] width 116 height 8
click at [280, 147] on button "Mini Bar" at bounding box center [283, 150] width 7 height 7
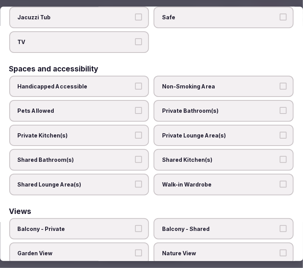
scroll to position [343, 0]
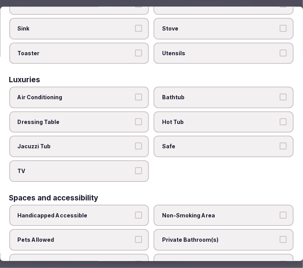
click at [126, 94] on span "Air Conditioning" at bounding box center [76, 98] width 116 height 8
click at [136, 94] on button "Air Conditioning" at bounding box center [139, 97] width 7 height 7
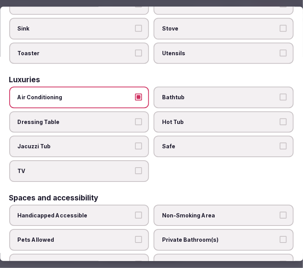
click at [137, 160] on label "TV" at bounding box center [79, 171] width 140 height 22
click at [137, 167] on button "TV" at bounding box center [139, 170] width 7 height 7
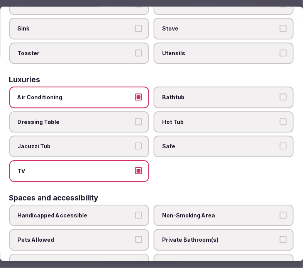
click at [188, 143] on span "Safe" at bounding box center [221, 147] width 116 height 8
click at [280, 143] on button "Safe" at bounding box center [283, 146] width 7 height 7
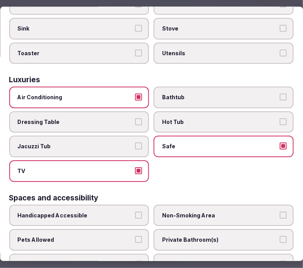
click at [226, 94] on span "Bathtub" at bounding box center [221, 98] width 116 height 8
click at [280, 94] on button "Bathtub" at bounding box center [283, 97] width 7 height 7
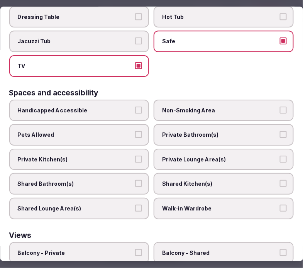
scroll to position [472, 0]
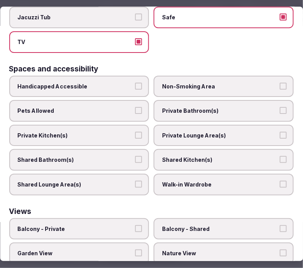
click at [239, 107] on span "Private Bathroom(s)" at bounding box center [221, 111] width 116 height 8
click at [280, 107] on button "Private Bathroom(s)" at bounding box center [283, 110] width 7 height 7
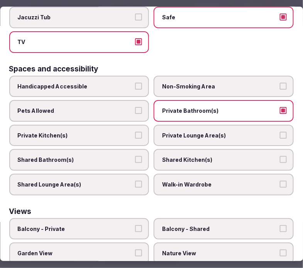
click at [237, 132] on span "Private Lounge Area(s)" at bounding box center [221, 136] width 116 height 8
click at [280, 132] on button "Private Lounge Area(s)" at bounding box center [283, 135] width 7 height 7
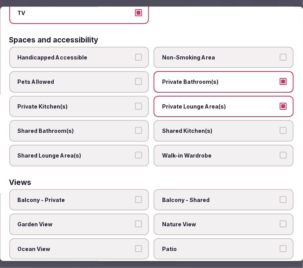
scroll to position [515, 0]
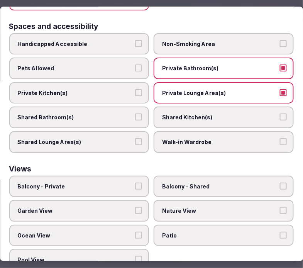
click at [110, 178] on label "Balcony - Private" at bounding box center [79, 187] width 140 height 22
click at [136, 183] on button "Balcony - Private" at bounding box center [139, 186] width 7 height 7
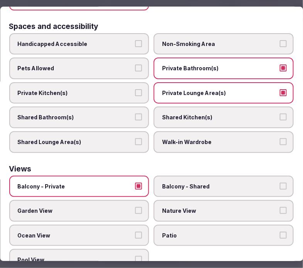
click at [176, 201] on label "Nature View" at bounding box center [224, 212] width 140 height 22
click at [280, 207] on button "Nature View" at bounding box center [283, 210] width 7 height 7
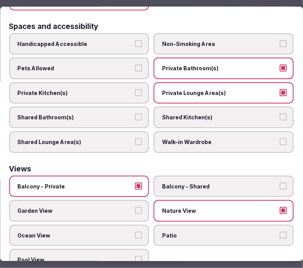
drag, startPoint x: 126, startPoint y: 197, endPoint x: 132, endPoint y: 195, distance: 6.5
click at [126, 207] on span "Garden View" at bounding box center [76, 211] width 116 height 8
click at [136, 207] on button "Garden View" at bounding box center [139, 210] width 7 height 7
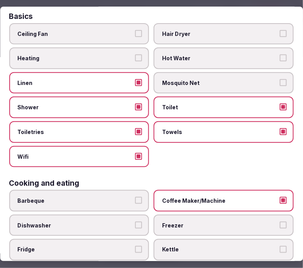
scroll to position [0, 0]
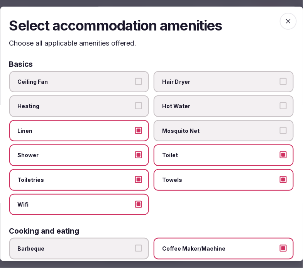
click at [285, 24] on icon "button" at bounding box center [289, 21] width 8 height 8
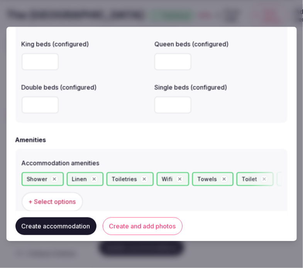
drag, startPoint x: 127, startPoint y: 220, endPoint x: 134, endPoint y: 221, distance: 7.7
click at [128, 220] on button "Create and add photos" at bounding box center [143, 227] width 80 height 18
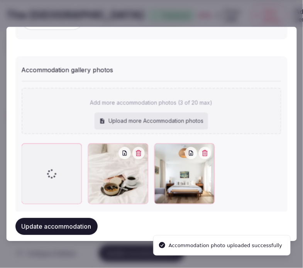
scroll to position [838, 0]
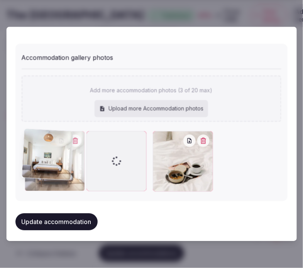
drag, startPoint x: 157, startPoint y: 134, endPoint x: 42, endPoint y: 139, distance: 114.5
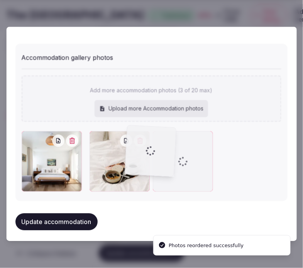
drag, startPoint x: 90, startPoint y: 134, endPoint x: 138, endPoint y: 133, distance: 48.3
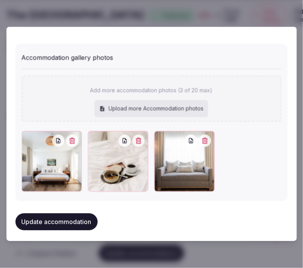
click at [51, 213] on button "Update accommodation" at bounding box center [56, 221] width 82 height 17
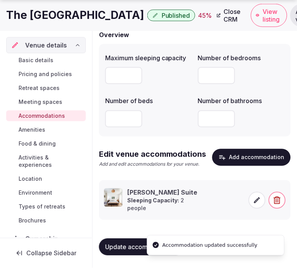
scroll to position [84, 0]
click at [37, 130] on span "Amenities" at bounding box center [32, 130] width 27 height 8
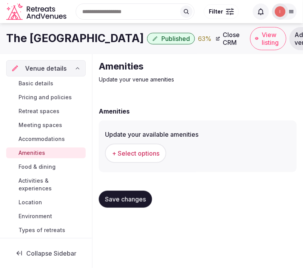
click at [132, 153] on span "+ Select options" at bounding box center [136, 153] width 48 height 8
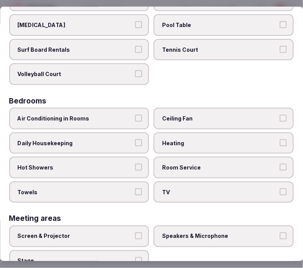
scroll to position [86, 0]
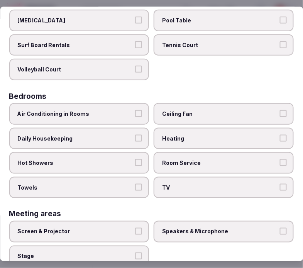
click at [117, 113] on span "Air Conditioning in Rooms" at bounding box center [76, 114] width 116 height 8
click at [136, 113] on button "Air Conditioning in Rooms" at bounding box center [139, 113] width 7 height 7
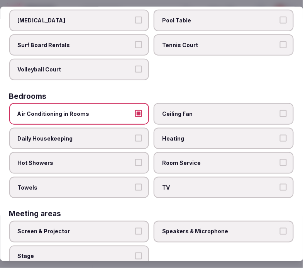
click at [136, 135] on button "Daily Housekeeping" at bounding box center [139, 138] width 7 height 7
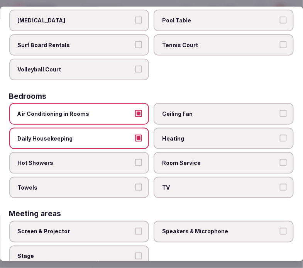
click at [136, 159] on button "Hot Showers" at bounding box center [139, 162] width 7 height 7
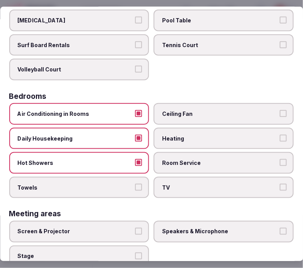
click at [136, 184] on button "Towels" at bounding box center [139, 187] width 7 height 7
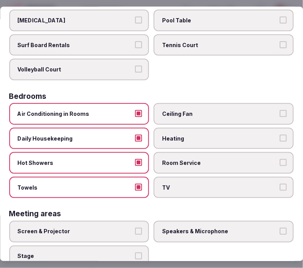
click at [175, 184] on span "TV" at bounding box center [221, 188] width 116 height 8
click at [280, 184] on button "TV" at bounding box center [283, 187] width 7 height 7
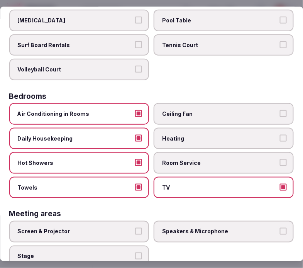
click at [186, 160] on span "Room Service" at bounding box center [221, 163] width 116 height 8
click at [280, 160] on button "Room Service" at bounding box center [283, 162] width 7 height 7
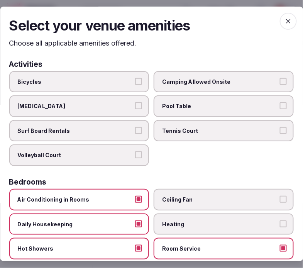
scroll to position [172, 0]
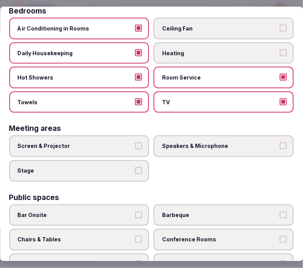
drag, startPoint x: 128, startPoint y: 142, endPoint x: 167, endPoint y: 139, distance: 38.4
click at [129, 143] on span "Screen & Projector" at bounding box center [76, 147] width 116 height 8
click at [136, 143] on button "Screen & Projector" at bounding box center [139, 146] width 7 height 7
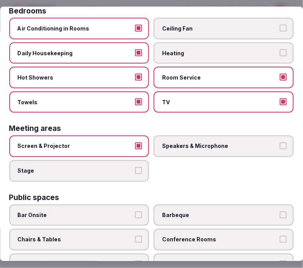
click at [211, 136] on label "Speakers & Microphone" at bounding box center [224, 147] width 140 height 22
click at [280, 143] on button "Speakers & Microphone" at bounding box center [283, 146] width 7 height 7
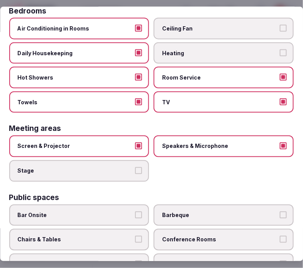
click at [194, 143] on span "Speakers & Microphone" at bounding box center [221, 147] width 116 height 8
click at [280, 143] on button "Speakers & Microphone" at bounding box center [283, 146] width 7 height 7
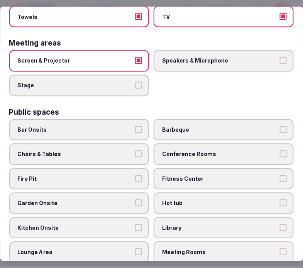
scroll to position [257, 0]
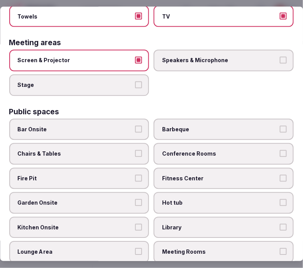
click at [105, 151] on label "Chairs & Tables" at bounding box center [79, 154] width 140 height 22
click at [136, 151] on button "Chairs & Tables" at bounding box center [139, 153] width 7 height 7
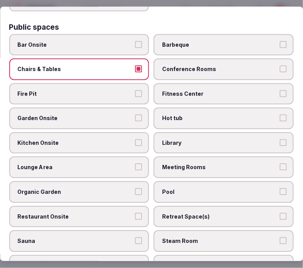
scroll to position [343, 0]
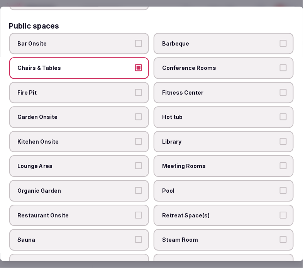
drag, startPoint x: 194, startPoint y: 85, endPoint x: 190, endPoint y: 87, distance: 4.3
click at [192, 89] on span "Fitness Center" at bounding box center [221, 93] width 116 height 8
click at [280, 89] on button "Fitness Center" at bounding box center [283, 92] width 7 height 7
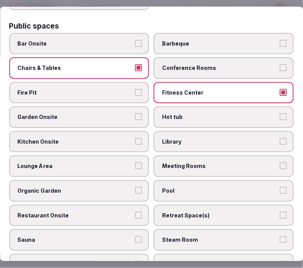
drag, startPoint x: 196, startPoint y: 82, endPoint x: 193, endPoint y: 93, distance: 12.4
click at [196, 89] on span "Fitness Center" at bounding box center [221, 93] width 116 height 8
click at [280, 89] on button "Fitness Center" at bounding box center [283, 92] width 7 height 7
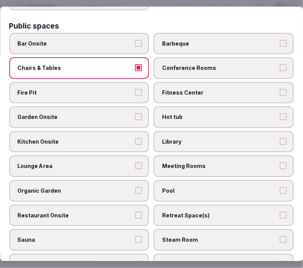
click at [128, 163] on span "Lounge Area" at bounding box center [76, 167] width 116 height 8
click at [136, 163] on button "Lounge Area" at bounding box center [139, 166] width 7 height 7
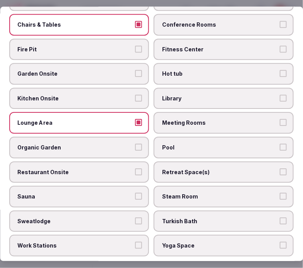
scroll to position [429, 0]
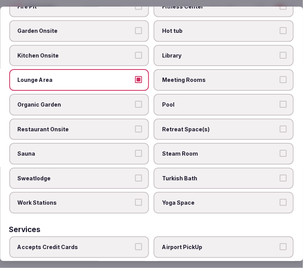
click at [199, 101] on span "Pool" at bounding box center [221, 105] width 116 height 8
click at [280, 101] on button "Pool" at bounding box center [283, 104] width 7 height 7
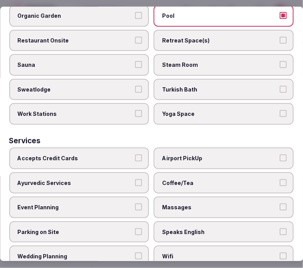
scroll to position [539, 0]
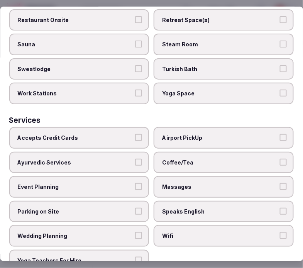
click at [94, 134] on span "Accepts Credit Cards" at bounding box center [76, 138] width 116 height 8
click at [136, 134] on button "Accepts Credit Cards" at bounding box center [139, 137] width 7 height 7
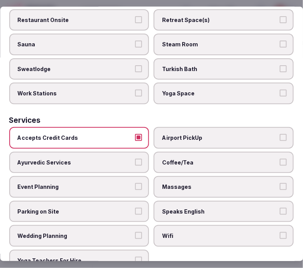
click at [189, 233] on span "Wifi" at bounding box center [221, 237] width 116 height 8
click at [280, 233] on button "Wifi" at bounding box center [283, 236] width 7 height 7
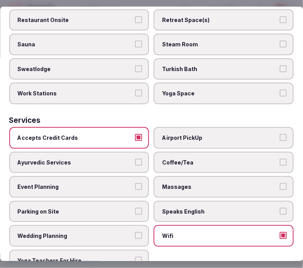
click at [199, 208] on span "Speaks English" at bounding box center [221, 212] width 116 height 8
click at [280, 208] on button "Speaks English" at bounding box center [283, 211] width 7 height 7
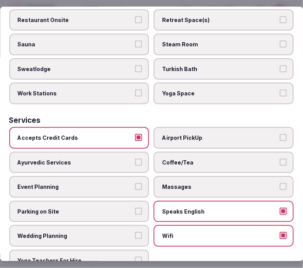
drag, startPoint x: 228, startPoint y: 149, endPoint x: 245, endPoint y: 148, distance: 16.7
click at [228, 159] on span "Coffee/Tea" at bounding box center [221, 163] width 116 height 8
click at [280, 159] on button "Coffee/Tea" at bounding box center [283, 162] width 7 height 7
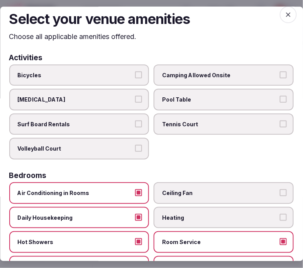
scroll to position [0, 0]
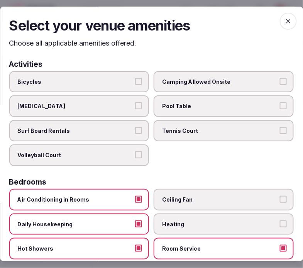
click at [287, 22] on span "button" at bounding box center [288, 21] width 17 height 17
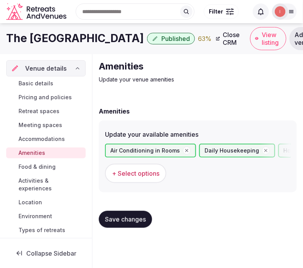
click at [138, 223] on button "Save changes" at bounding box center [125, 219] width 53 height 17
drag, startPoint x: 134, startPoint y: 211, endPoint x: 132, endPoint y: 207, distance: 4.7
click at [134, 211] on button "Save changes" at bounding box center [125, 219] width 53 height 17
click at [44, 167] on span "Food & dining" at bounding box center [37, 167] width 37 height 8
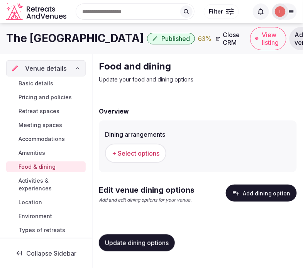
click at [151, 156] on span "+ Select options" at bounding box center [136, 153] width 48 height 8
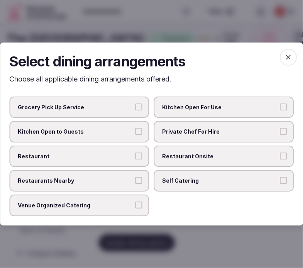
click at [202, 156] on span "Restaurant Onsite" at bounding box center [221, 157] width 116 height 8
click at [280, 156] on button "Restaurant Onsite" at bounding box center [283, 156] width 7 height 7
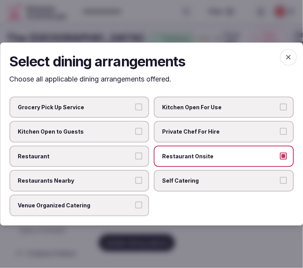
click at [198, 130] on span "Private Chef For Hire" at bounding box center [221, 132] width 116 height 8
click at [280, 130] on button "Private Chef For Hire" at bounding box center [283, 131] width 7 height 7
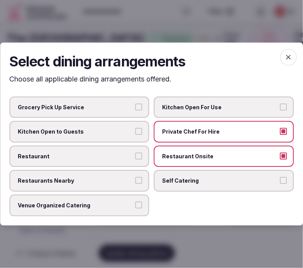
click at [123, 149] on label "Restaurant" at bounding box center [79, 157] width 140 height 22
click at [136, 153] on button "Restaurant" at bounding box center [139, 156] width 7 height 7
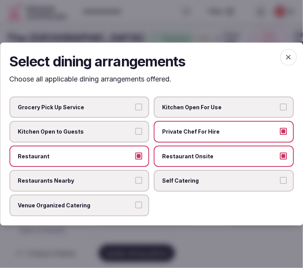
click at [199, 140] on label "Private Chef For Hire" at bounding box center [224, 132] width 140 height 22
click at [280, 135] on button "Private Chef For Hire" at bounding box center [283, 131] width 7 height 7
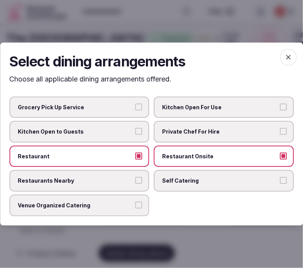
click at [283, 60] on span "button" at bounding box center [288, 57] width 17 height 17
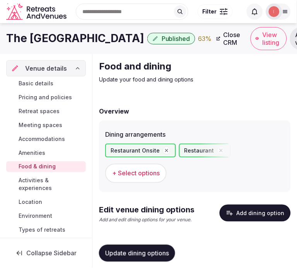
click at [156, 250] on span "Update dining options" at bounding box center [137, 254] width 64 height 8
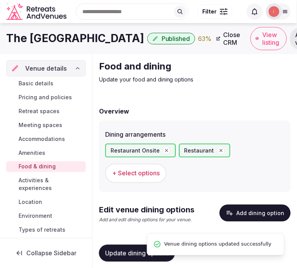
click at [249, 207] on button "Add dining option" at bounding box center [254, 213] width 71 height 17
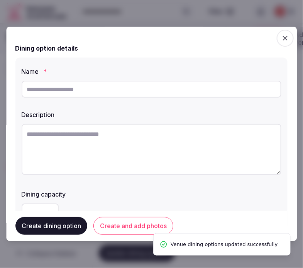
drag, startPoint x: 112, startPoint y: 79, endPoint x: 111, endPoint y: 83, distance: 4.5
click at [111, 83] on div at bounding box center [152, 89] width 260 height 23
drag, startPoint x: 114, startPoint y: 84, endPoint x: 117, endPoint y: 87, distance: 4.2
click at [114, 84] on input "text" at bounding box center [152, 89] width 260 height 17
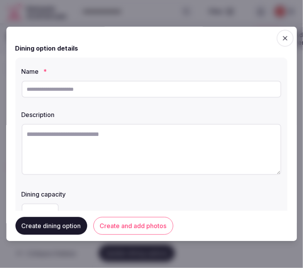
click at [200, 93] on input "text" at bounding box center [152, 89] width 260 height 17
paste input "*******"
type input "*******"
click at [207, 139] on textarea at bounding box center [152, 149] width 260 height 51
paste textarea "**********"
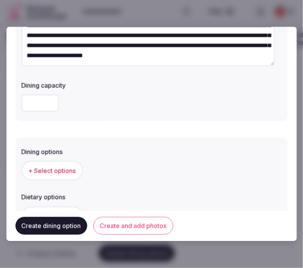
scroll to position [129, 0]
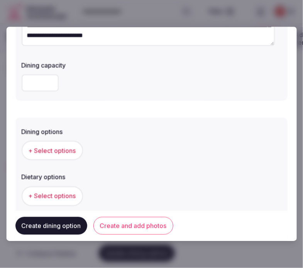
type textarea "**********"
click at [54, 142] on button "+ Select options" at bounding box center [52, 150] width 61 height 19
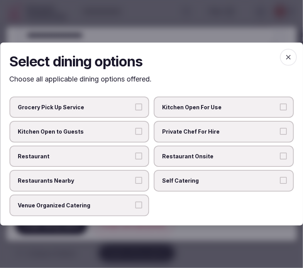
drag, startPoint x: 87, startPoint y: 155, endPoint x: 147, endPoint y: 160, distance: 60.5
click at [91, 155] on span "Restaurant" at bounding box center [76, 157] width 116 height 8
click at [136, 155] on button "Restaurant" at bounding box center [139, 156] width 7 height 7
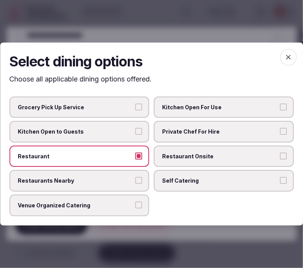
click at [185, 156] on span "Restaurant Onsite" at bounding box center [221, 157] width 116 height 8
click at [287, 158] on button "Restaurant Onsite" at bounding box center [283, 156] width 7 height 7
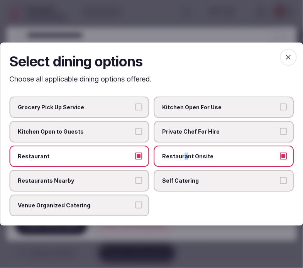
click at [292, 51] on span "button" at bounding box center [288, 57] width 17 height 17
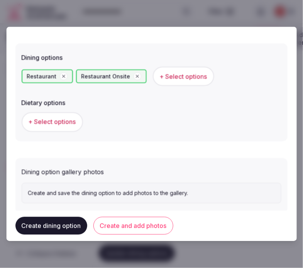
scroll to position [214, 0]
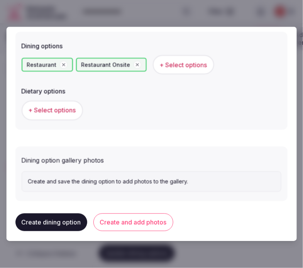
click at [58, 111] on span "+ Select options" at bounding box center [53, 110] width 48 height 8
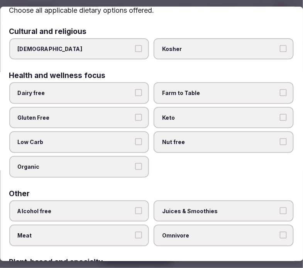
scroll to position [0, 0]
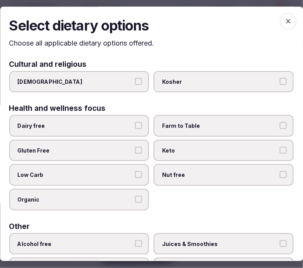
click at [287, 25] on span "button" at bounding box center [288, 21] width 17 height 17
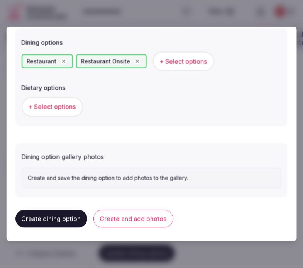
scroll to position [218, 0]
click at [141, 220] on button "Create and add photos" at bounding box center [133, 219] width 80 height 18
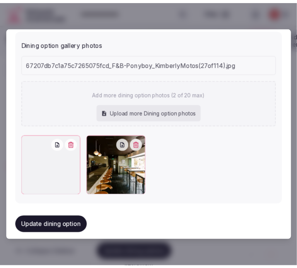
scroll to position [318, 0]
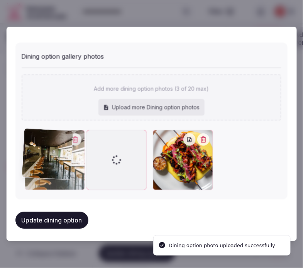
drag, startPoint x: 154, startPoint y: 133, endPoint x: 25, endPoint y: 134, distance: 129.0
click at [27, 134] on icon at bounding box center [31, 135] width 9 height 9
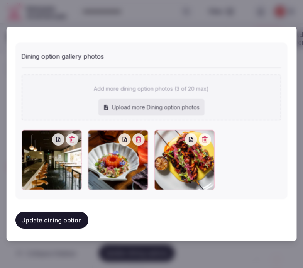
click at [69, 216] on button "Update dining option" at bounding box center [51, 220] width 73 height 17
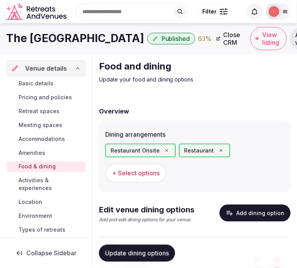
click at [154, 253] on span "Update dining options" at bounding box center [137, 254] width 64 height 8
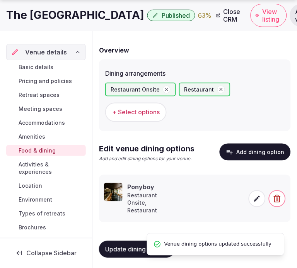
scroll to position [62, 0]
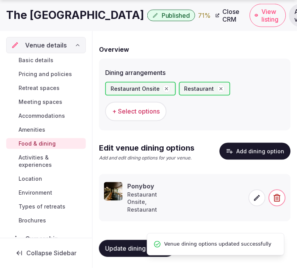
click at [40, 159] on span "Activities & experiences" at bounding box center [51, 161] width 64 height 15
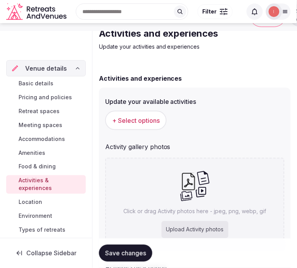
scroll to position [43, 0]
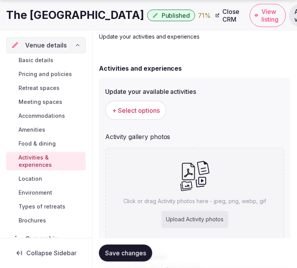
click at [132, 57] on div "Activities and experiences Update your available activities + Select options Ac…" at bounding box center [195, 218] width 192 height 324
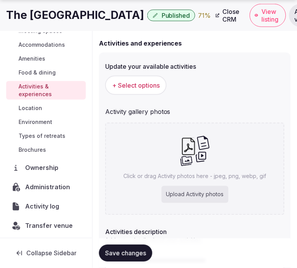
scroll to position [86, 0]
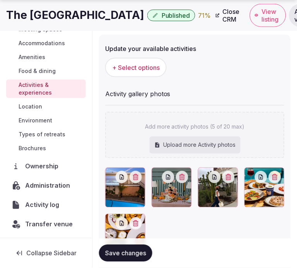
click at [117, 257] on span "Save changes" at bounding box center [125, 254] width 41 height 8
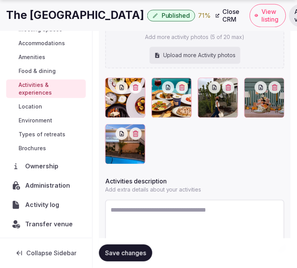
scroll to position [217, 0]
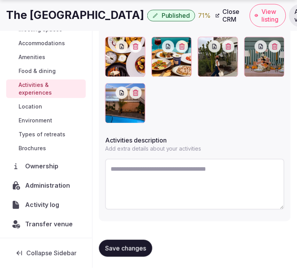
click at [182, 184] on textarea at bounding box center [194, 184] width 179 height 51
paste textarea "**********"
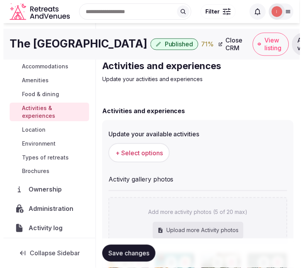
scroll to position [0, 0]
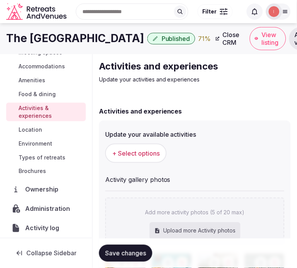
type textarea "**********"
click at [146, 148] on button "+ Select options" at bounding box center [135, 153] width 61 height 19
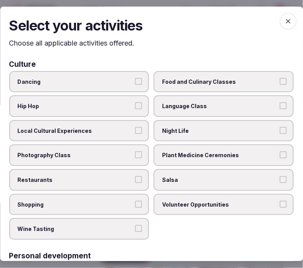
click at [119, 132] on span "Local Cultural Experiences" at bounding box center [76, 131] width 116 height 8
click at [136, 132] on button "Local Cultural Experiences" at bounding box center [139, 130] width 7 height 7
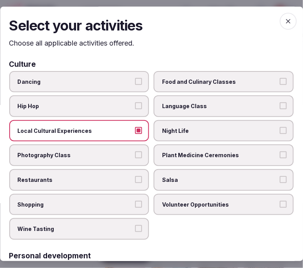
click at [119, 176] on span "Restaurants" at bounding box center [76, 180] width 116 height 8
click at [136, 176] on button "Restaurants" at bounding box center [139, 179] width 7 height 7
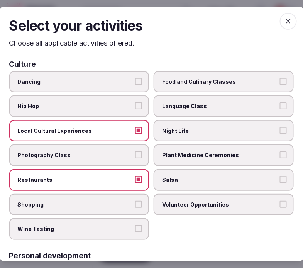
click at [205, 153] on span "Plant Medicine Ceremonies" at bounding box center [221, 156] width 116 height 8
click at [280, 153] on button "Plant Medicine Ceremonies" at bounding box center [283, 155] width 7 height 7
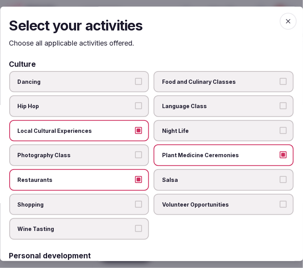
click at [189, 153] on span "Plant Medicine Ceremonies" at bounding box center [221, 156] width 116 height 8
click at [280, 153] on button "Plant Medicine Ceremonies" at bounding box center [283, 155] width 7 height 7
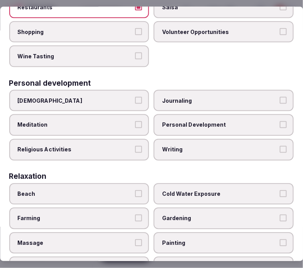
scroll to position [214, 0]
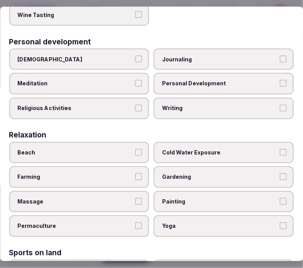
click at [213, 80] on span "Personal Development" at bounding box center [221, 84] width 116 height 8
click at [280, 80] on button "Personal Development" at bounding box center [283, 83] width 7 height 7
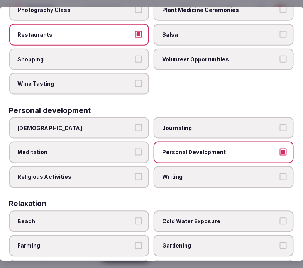
scroll to position [43, 0]
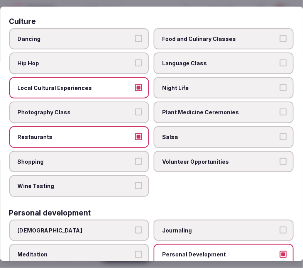
click at [180, 84] on span "Night Life" at bounding box center [221, 88] width 116 height 8
click at [280, 84] on button "Night Life" at bounding box center [283, 87] width 7 height 7
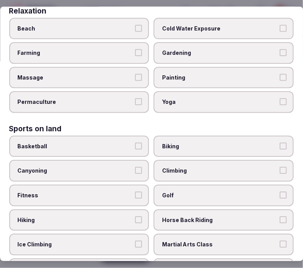
scroll to position [343, 0]
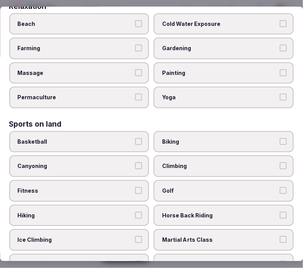
click at [122, 69] on span "Massage" at bounding box center [76, 73] width 116 height 8
click at [136, 69] on button "Massage" at bounding box center [139, 72] width 7 height 7
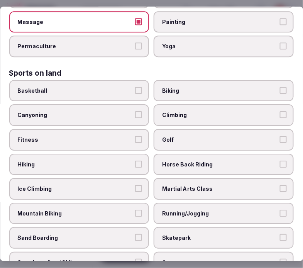
scroll to position [429, 0]
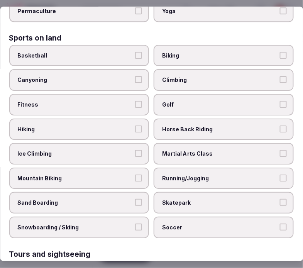
click at [116, 126] on span "Hiking" at bounding box center [76, 130] width 116 height 8
click at [136, 126] on button "Hiking" at bounding box center [139, 129] width 7 height 7
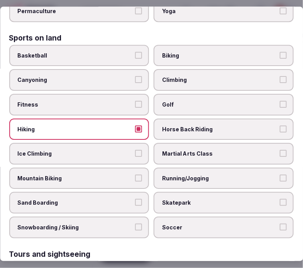
click at [124, 126] on span "Hiking" at bounding box center [76, 130] width 116 height 8
click at [136, 126] on button "Hiking" at bounding box center [139, 129] width 7 height 7
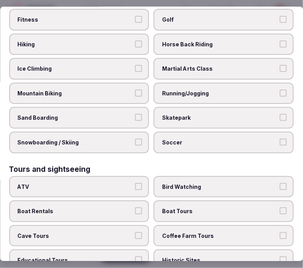
scroll to position [601, 0]
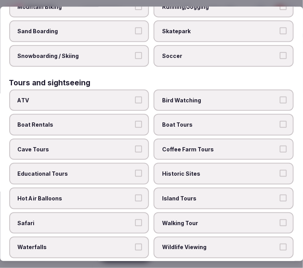
click at [202, 188] on label "Island Tours" at bounding box center [224, 199] width 140 height 22
click at [280, 195] on button "Island Tours" at bounding box center [283, 198] width 7 height 7
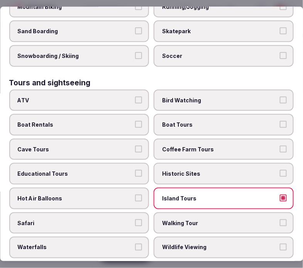
click at [202, 170] on span "Historic Sites" at bounding box center [221, 174] width 116 height 8
click at [280, 170] on button "Historic Sites" at bounding box center [283, 173] width 7 height 7
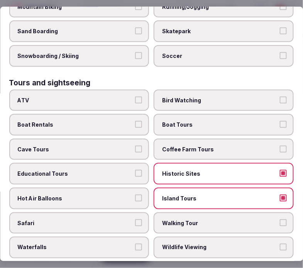
drag, startPoint x: 211, startPoint y: 178, endPoint x: 209, endPoint y: 202, distance: 23.3
click at [210, 195] on span "Island Tours" at bounding box center [221, 199] width 116 height 8
click at [280, 195] on button "Island Tours" at bounding box center [283, 198] width 7 height 7
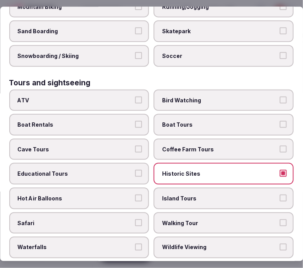
click at [209, 219] on span "Walking Tour" at bounding box center [221, 223] width 116 height 8
click at [280, 219] on button "Walking Tour" at bounding box center [283, 222] width 7 height 7
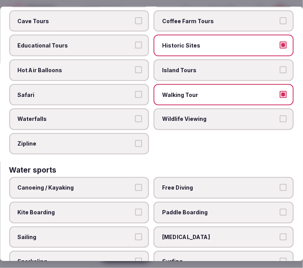
scroll to position [773, 0]
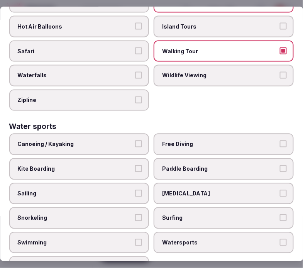
click at [98, 232] on label "Swimming" at bounding box center [79, 243] width 140 height 22
click at [136, 239] on button "Swimming" at bounding box center [139, 242] width 7 height 7
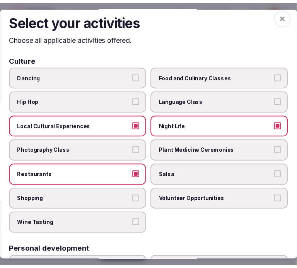
scroll to position [0, 0]
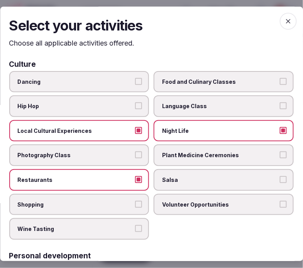
click at [286, 20] on icon "button" at bounding box center [288, 21] width 5 height 5
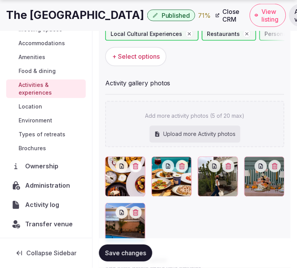
scroll to position [129, 0]
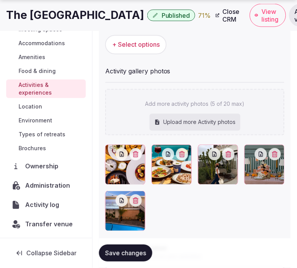
drag, startPoint x: 133, startPoint y: 256, endPoint x: 141, endPoint y: 245, distance: 13.5
click at [136, 253] on span "Save changes" at bounding box center [125, 254] width 41 height 8
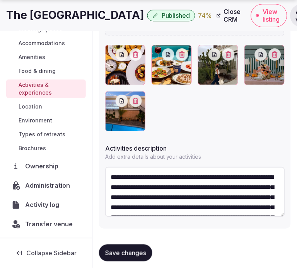
scroll to position [236, 0]
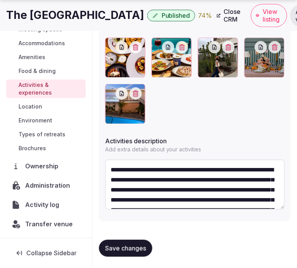
click at [133, 251] on span "Save changes" at bounding box center [125, 249] width 41 height 8
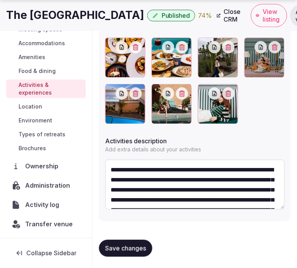
drag, startPoint x: 130, startPoint y: 249, endPoint x: 151, endPoint y: 233, distance: 26.7
click at [133, 248] on span "Save changes" at bounding box center [125, 249] width 41 height 8
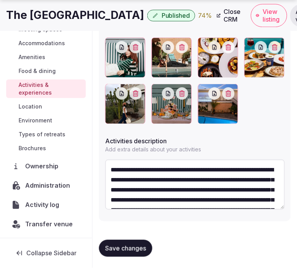
click at [121, 253] on button "Save changes" at bounding box center [125, 248] width 53 height 17
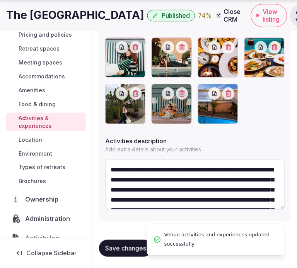
scroll to position [0, 0]
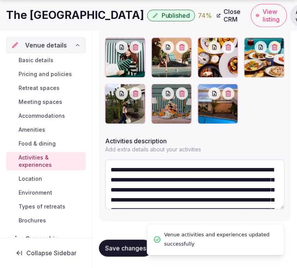
click at [32, 180] on span "Location" at bounding box center [31, 179] width 24 height 8
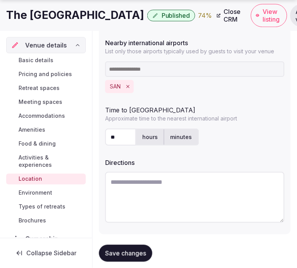
scroll to position [270, 0]
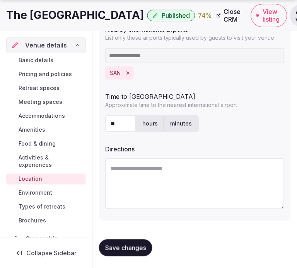
click at [39, 193] on span "Environment" at bounding box center [36, 193] width 34 height 8
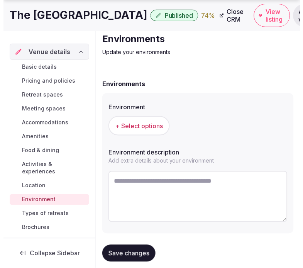
scroll to position [39, 0]
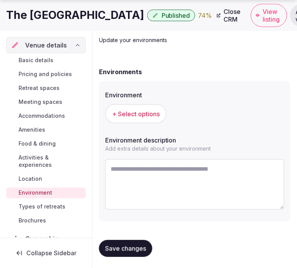
click at [151, 114] on span "+ Select options" at bounding box center [136, 114] width 48 height 8
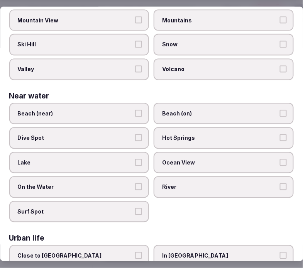
scroll to position [304, 0]
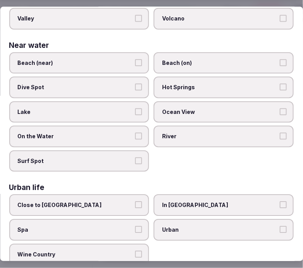
click at [136, 202] on button "Close to City Center" at bounding box center [139, 205] width 7 height 7
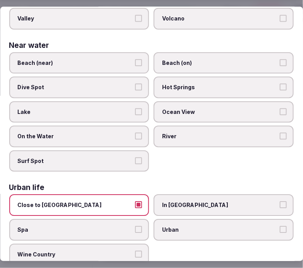
click at [192, 199] on label "In City Center" at bounding box center [224, 206] width 140 height 22
click at [280, 202] on button "In City Center" at bounding box center [283, 205] width 7 height 7
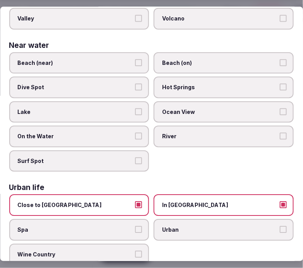
drag, startPoint x: 129, startPoint y: 187, endPoint x: 155, endPoint y: 194, distance: 26.2
click at [132, 195] on label "Close to City Center" at bounding box center [79, 206] width 140 height 22
click at [136, 202] on button "Close to City Center" at bounding box center [139, 205] width 7 height 7
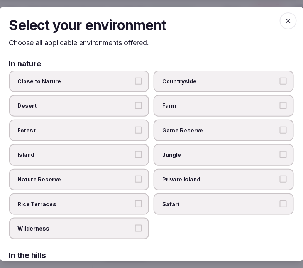
scroll to position [0, 0]
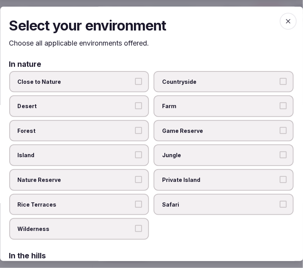
click at [286, 25] on icon "button" at bounding box center [289, 21] width 8 height 8
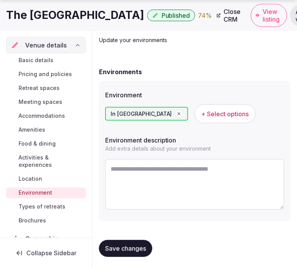
click at [201, 114] on span "+ Select options" at bounding box center [225, 114] width 48 height 8
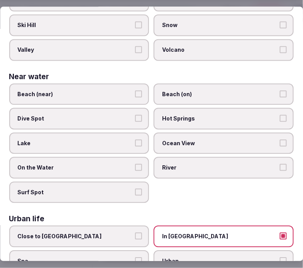
scroll to position [304, 0]
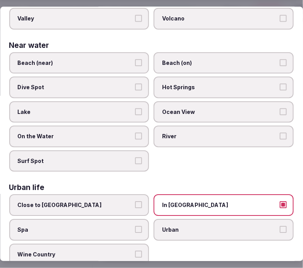
click at [248, 195] on label "In City Center" at bounding box center [224, 206] width 140 height 22
click at [280, 202] on button "In City Center" at bounding box center [283, 205] width 7 height 7
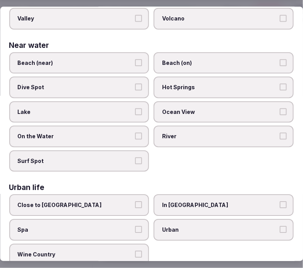
click at [280, 226] on button "Urban" at bounding box center [283, 229] width 7 height 7
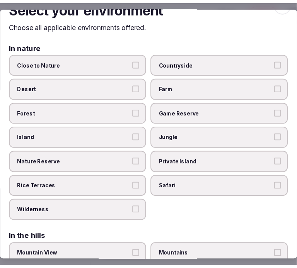
scroll to position [0, 0]
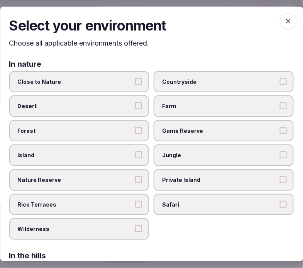
click at [288, 18] on span "button" at bounding box center [288, 21] width 17 height 17
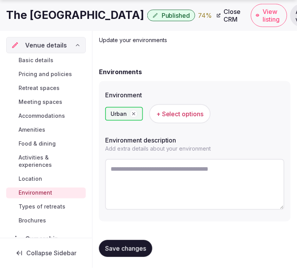
click at [113, 246] on span "Save changes" at bounding box center [125, 249] width 41 height 8
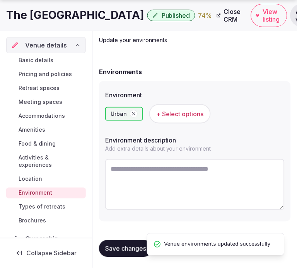
click at [41, 205] on span "Types of retreats" at bounding box center [42, 207] width 47 height 8
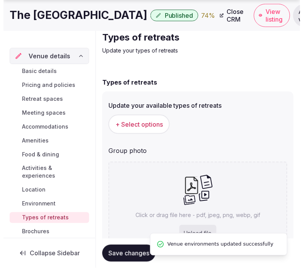
scroll to position [43, 0]
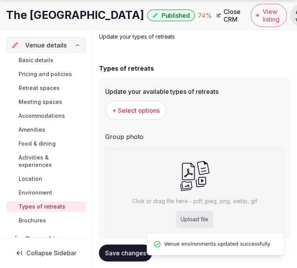
click at [150, 109] on span "+ Select options" at bounding box center [136, 110] width 48 height 8
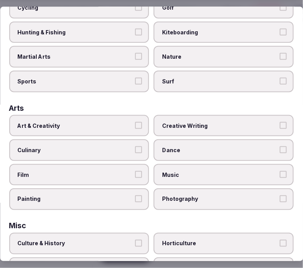
scroll to position [86, 0]
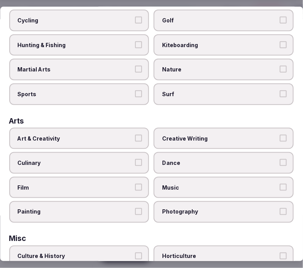
click at [129, 135] on span "Art & Creativity" at bounding box center [76, 139] width 116 height 8
click at [136, 135] on button "Art & Creativity" at bounding box center [139, 138] width 7 height 7
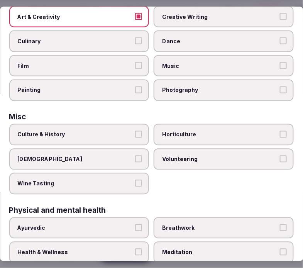
scroll to position [214, 0]
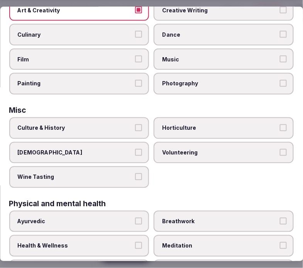
click at [129, 124] on span "Culture & History" at bounding box center [76, 128] width 116 height 8
click at [136, 124] on button "Culture & History" at bounding box center [139, 127] width 7 height 7
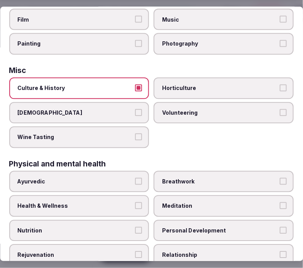
scroll to position [300, 0]
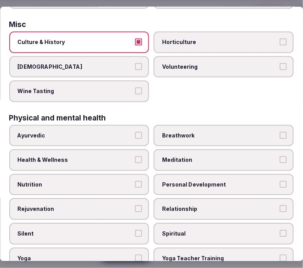
click at [131, 155] on label "Health & Wellness" at bounding box center [79, 161] width 140 height 22
click at [136, 156] on button "Health & Wellness" at bounding box center [139, 159] width 7 height 7
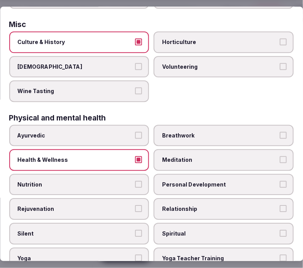
click at [173, 181] on span "Personal Development" at bounding box center [221, 185] width 116 height 8
click at [192, 180] on label "Personal Development" at bounding box center [224, 185] width 140 height 22
click at [280, 181] on button "Personal Development" at bounding box center [283, 184] width 7 height 7
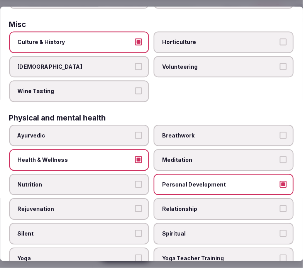
click at [185, 206] on span "Relationship" at bounding box center [221, 210] width 116 height 8
click at [280, 206] on button "Relationship" at bounding box center [283, 209] width 7 height 7
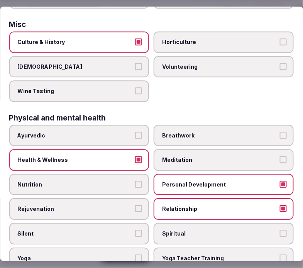
click at [207, 125] on label "Breathwork" at bounding box center [224, 136] width 140 height 22
click at [280, 132] on button "Breathwork" at bounding box center [283, 135] width 7 height 7
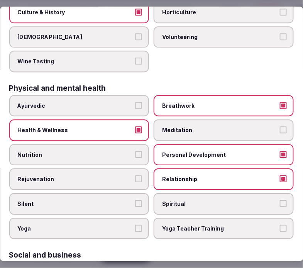
scroll to position [343, 0]
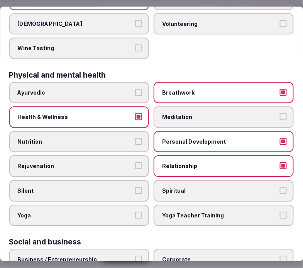
drag, startPoint x: 265, startPoint y: 79, endPoint x: 257, endPoint y: 86, distance: 9.9
click at [264, 89] on span "Breathwork" at bounding box center [221, 93] width 116 height 8
click at [280, 89] on button "Breathwork" at bounding box center [283, 92] width 7 height 7
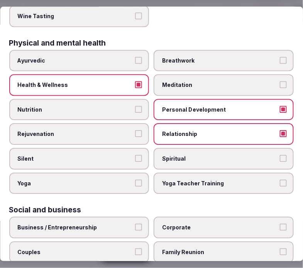
scroll to position [429, 0]
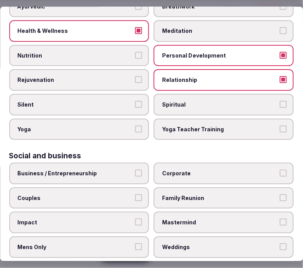
click at [188, 164] on label "Corporate" at bounding box center [224, 174] width 140 height 22
click at [280, 170] on button "Corporate" at bounding box center [283, 173] width 7 height 7
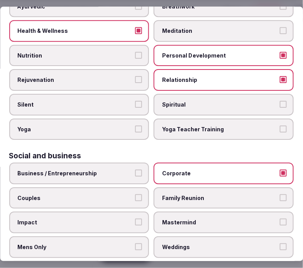
click at [125, 164] on label "Business / Entrepreneurship" at bounding box center [79, 174] width 140 height 22
click at [136, 170] on button "Business / Entrepreneurship" at bounding box center [139, 173] width 7 height 7
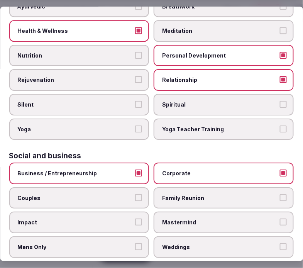
click at [134, 189] on label "Couples" at bounding box center [79, 198] width 140 height 22
click at [136, 194] on button "Couples" at bounding box center [139, 197] width 7 height 7
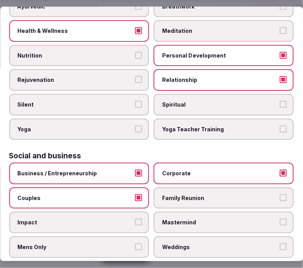
click at [167, 194] on span "Family Reunion" at bounding box center [221, 198] width 116 height 8
click at [280, 194] on button "Family Reunion" at bounding box center [283, 197] width 7 height 7
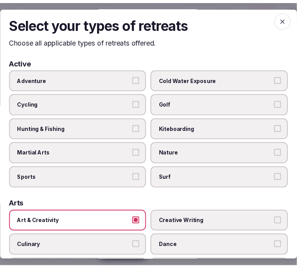
scroll to position [0, 0]
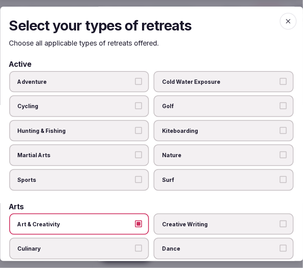
click at [285, 23] on icon "button" at bounding box center [289, 21] width 8 height 8
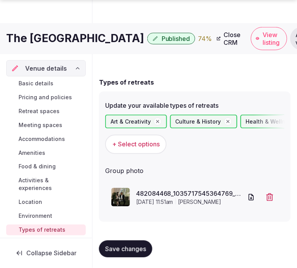
scroll to position [35, 0]
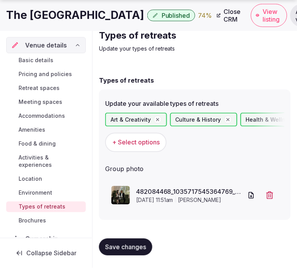
click at [124, 241] on button "Save changes" at bounding box center [125, 247] width 53 height 17
click at [39, 39] on div "Venue details" at bounding box center [46, 45] width 80 height 16
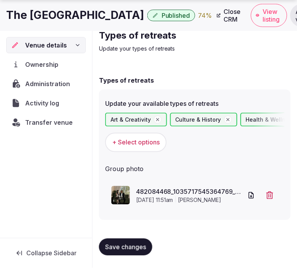
click at [40, 47] on span "Venue details" at bounding box center [46, 45] width 42 height 9
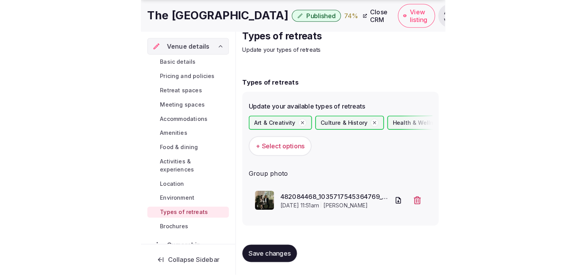
scroll to position [0, 0]
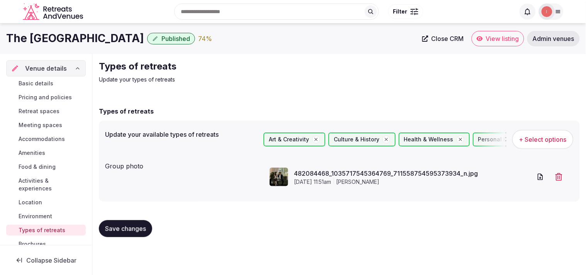
click at [457, 46] on link "Close CRM" at bounding box center [443, 38] width 51 height 15
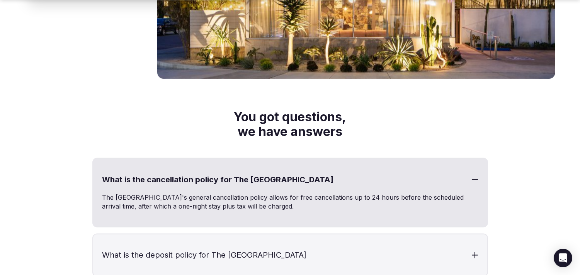
scroll to position [2490, 0]
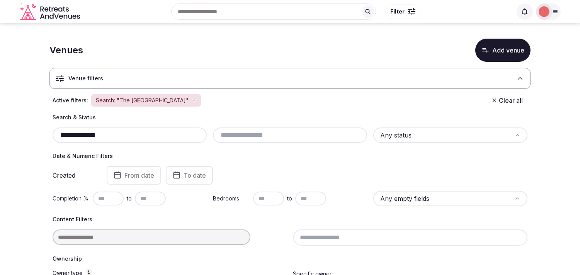
click at [149, 134] on input "**********" at bounding box center [130, 135] width 148 height 9
paste input "***"
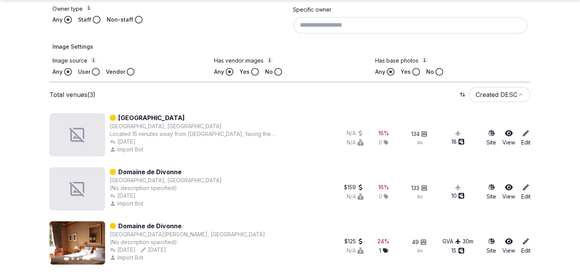
scroll to position [265, 0]
type input "**********"
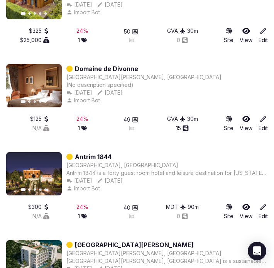
scroll to position [1023, 0]
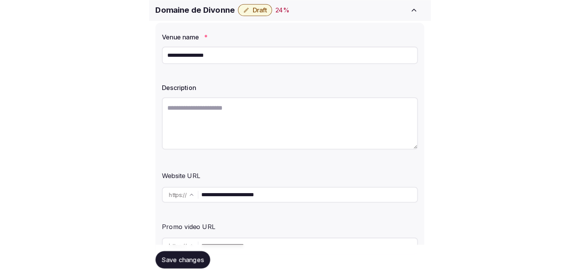
scroll to position [129, 0]
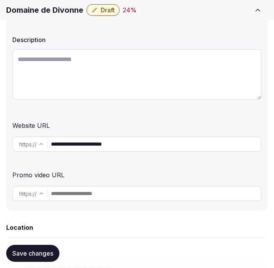
click at [101, 147] on input "**********" at bounding box center [156, 143] width 210 height 15
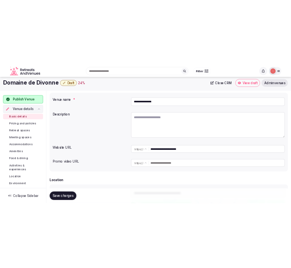
scroll to position [0, 0]
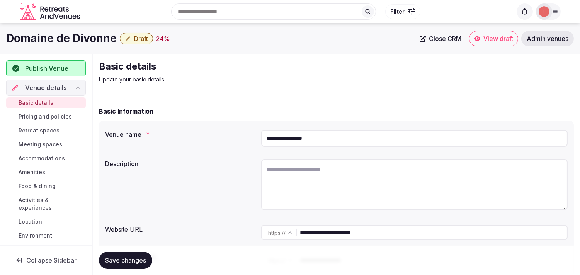
click at [274, 143] on input "**********" at bounding box center [414, 138] width 306 height 17
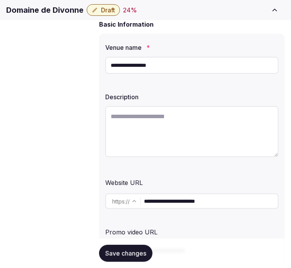
scroll to position [86, 0]
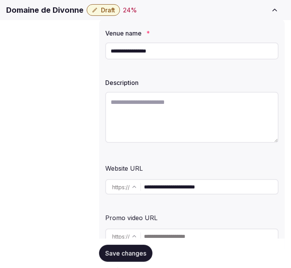
click at [209, 122] on textarea at bounding box center [191, 117] width 173 height 51
paste textarea "**********"
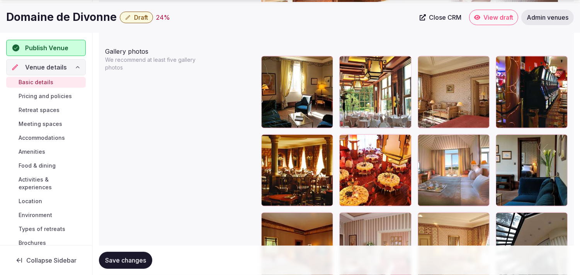
scroll to position [936, 0]
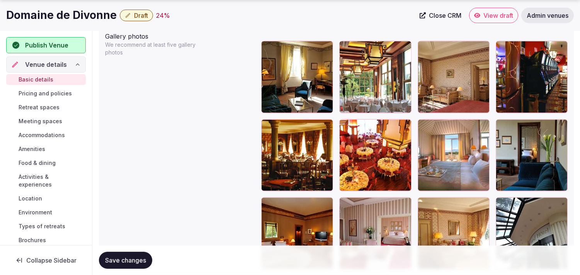
type textarea "**********"
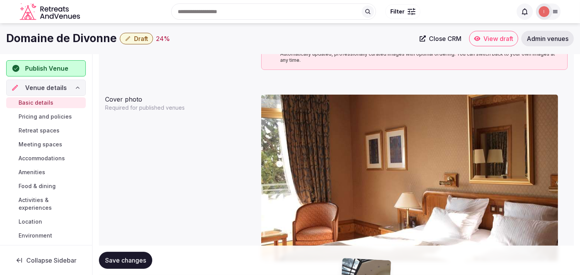
drag, startPoint x: 499, startPoint y: 202, endPoint x: 369, endPoint y: 133, distance: 147.3
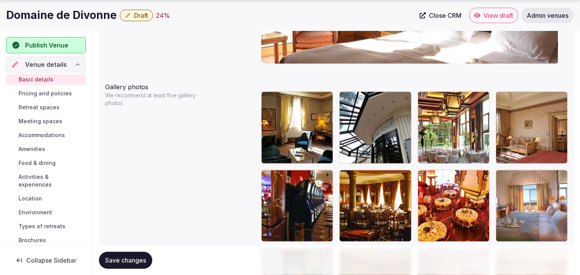
scroll to position [891, 0]
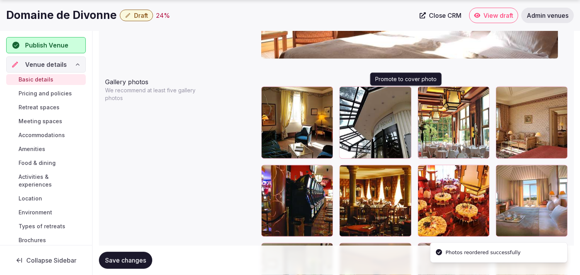
click at [274, 95] on icon "button" at bounding box center [404, 94] width 6 height 6
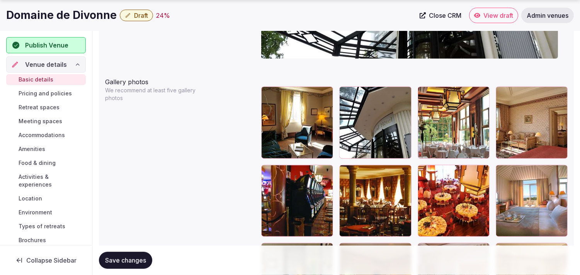
scroll to position [933, 0]
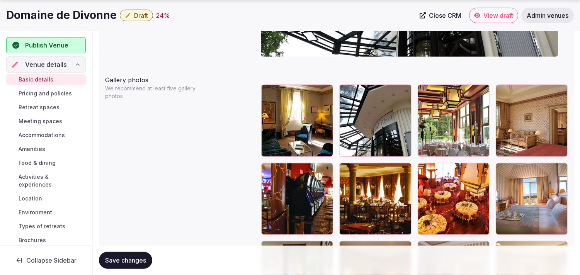
scroll to position [893, 0]
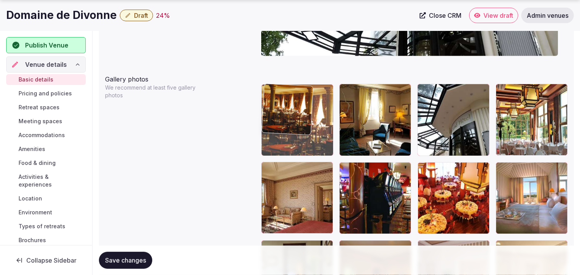
drag, startPoint x: 341, startPoint y: 167, endPoint x: 308, endPoint y: 110, distance: 66.7
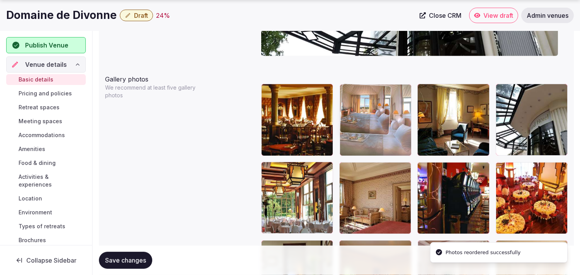
drag, startPoint x: 500, startPoint y: 167, endPoint x: 342, endPoint y: 97, distance: 173.8
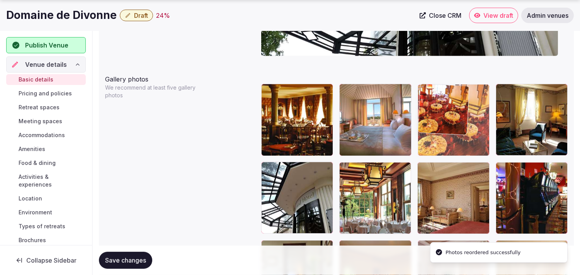
drag, startPoint x: 499, startPoint y: 167, endPoint x: 443, endPoint y: 99, distance: 88.6
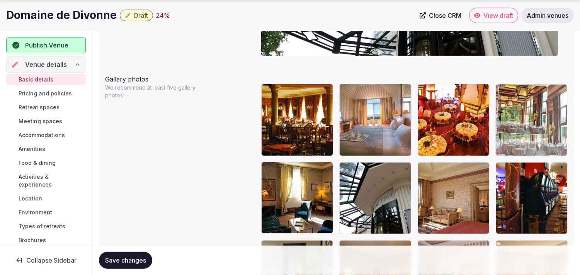
drag, startPoint x: 348, startPoint y: 164, endPoint x: 514, endPoint y: 98, distance: 178.9
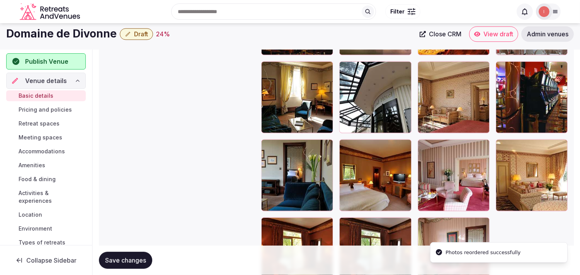
scroll to position [979, 0]
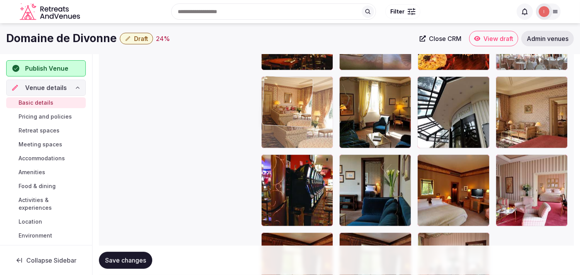
drag, startPoint x: 504, startPoint y: 161, endPoint x: 284, endPoint y: 99, distance: 228.5
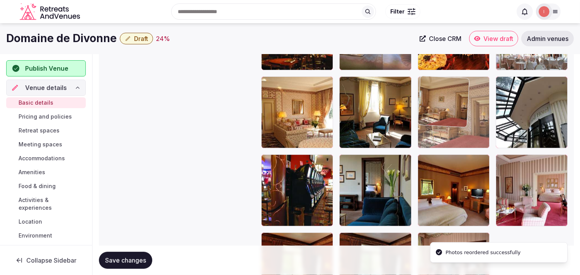
drag, startPoint x: 503, startPoint y: 81, endPoint x: 427, endPoint y: 88, distance: 76.0
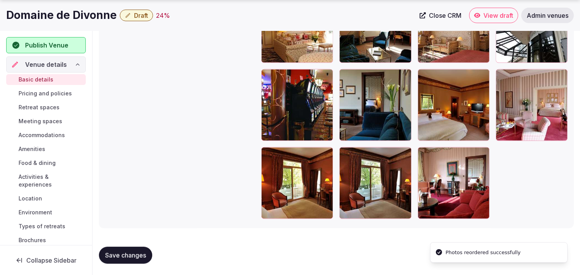
scroll to position [1065, 0]
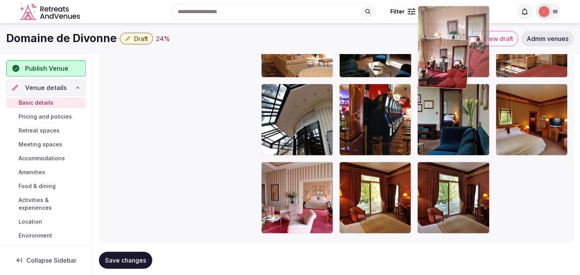
drag, startPoint x: 433, startPoint y: 139, endPoint x: 412, endPoint y: 33, distance: 108.8
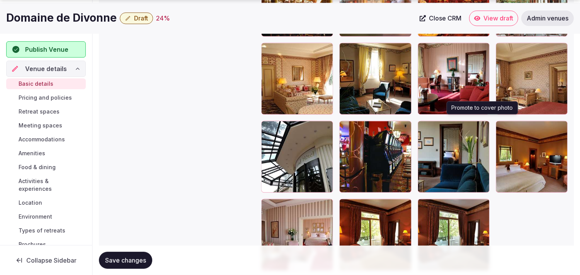
scroll to position [1022, 0]
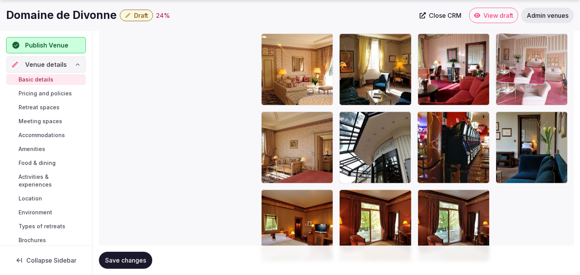
drag, startPoint x: 268, startPoint y: 198, endPoint x: 515, endPoint y: 53, distance: 286.3
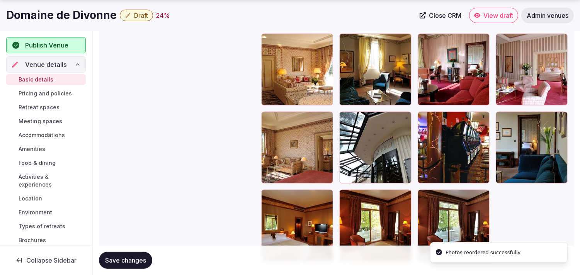
click at [112, 265] on button "Save changes" at bounding box center [125, 260] width 53 height 17
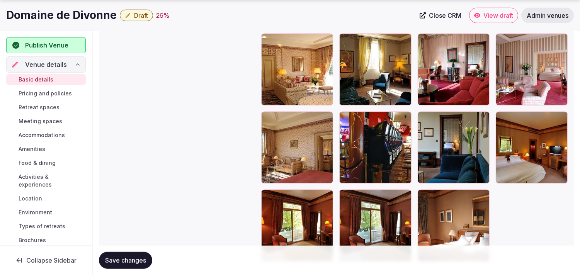
click at [112, 264] on button "Save changes" at bounding box center [125, 260] width 53 height 17
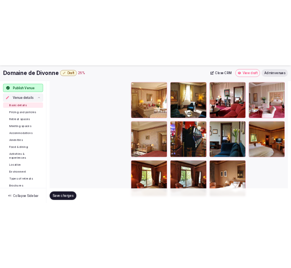
scroll to position [1065, 0]
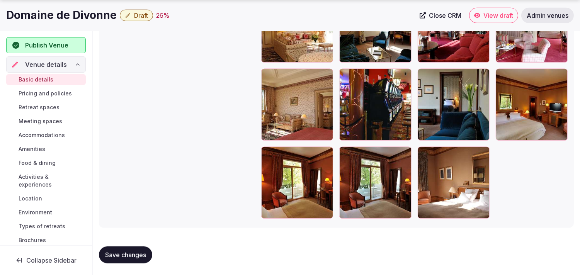
click at [125, 254] on span "Save changes" at bounding box center [125, 255] width 41 height 8
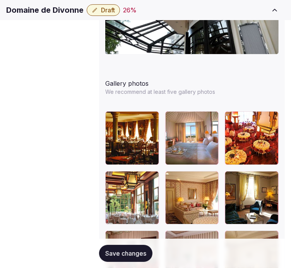
scroll to position [130, 0]
click at [44, 15] on h1 "Domaine de Divonne" at bounding box center [44, 10] width 77 height 11
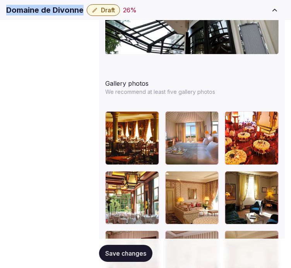
click at [44, 15] on h1 "Domaine de Divonne" at bounding box center [44, 10] width 77 height 11
copy div "Domaine de Divonne"
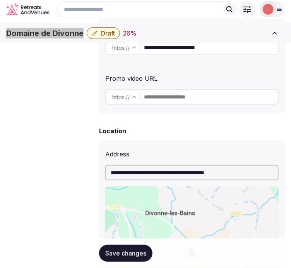
scroll to position [194, 0]
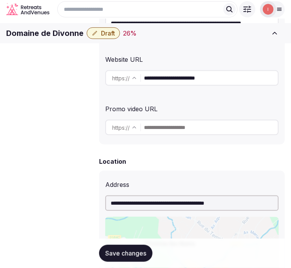
click at [178, 82] on input "**********" at bounding box center [211, 77] width 134 height 15
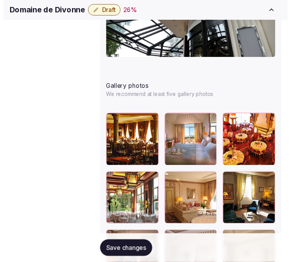
scroll to position [1095, 0]
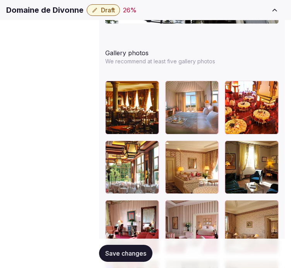
click at [151, 245] on div "Save changes" at bounding box center [125, 253] width 53 height 17
click at [146, 245] on button "Save changes" at bounding box center [125, 253] width 53 height 17
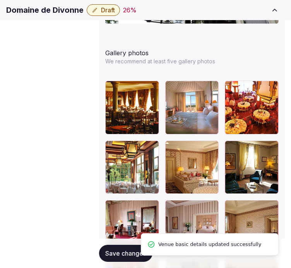
click at [98, 13] on icon "button" at bounding box center [95, 10] width 6 height 6
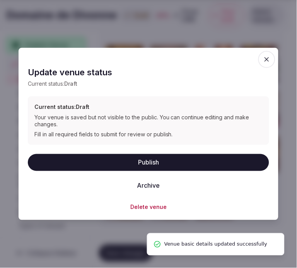
click at [137, 160] on button "Publish" at bounding box center [148, 162] width 241 height 17
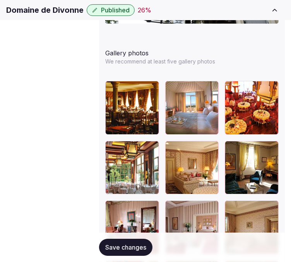
click at [0, 0] on span "Pricing and policies" at bounding box center [0, 0] width 0 height 0
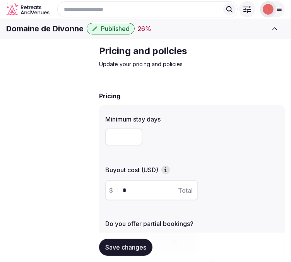
drag, startPoint x: 56, startPoint y: 52, endPoint x: 59, endPoint y: 45, distance: 7.0
click at [58, 39] on div "Domaine de Divonne Published 26 % Close CRM View listing Admin venues" at bounding box center [145, 29] width 291 height 20
click at [62, 34] on h1 "Domaine de Divonne" at bounding box center [44, 28] width 77 height 11
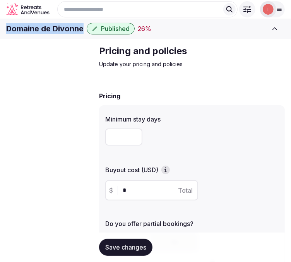
click at [62, 34] on h1 "Domaine de Divonne" at bounding box center [44, 28] width 77 height 11
copy div "Domaine de Divonne"
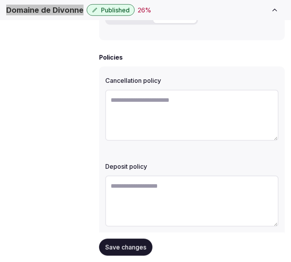
scroll to position [333, 0]
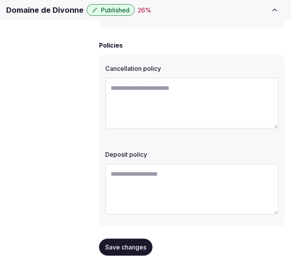
click at [185, 105] on textarea at bounding box center [191, 103] width 173 height 51
paste textarea "**********"
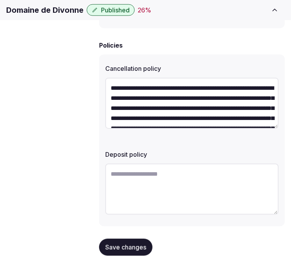
scroll to position [24, 0]
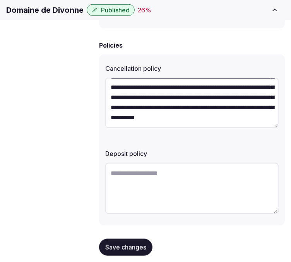
type textarea "**********"
click at [171, 163] on textarea at bounding box center [191, 188] width 173 height 51
paste textarea "**********"
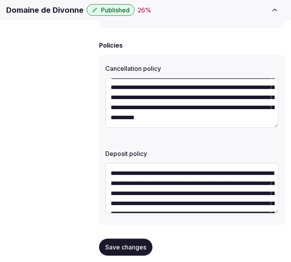
scroll to position [44, 0]
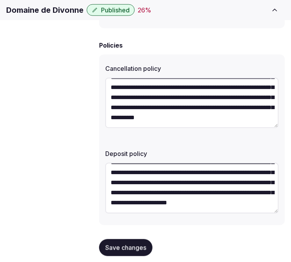
type textarea "**********"
click at [126, 243] on span "Save changes" at bounding box center [125, 247] width 41 height 8
click at [133, 243] on span "Save changes" at bounding box center [125, 247] width 41 height 8
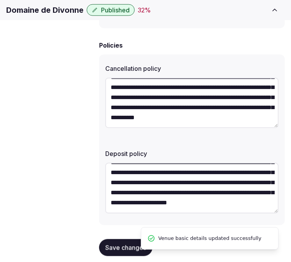
click at [144, 235] on li "Venue basic details updated successfully" at bounding box center [210, 238] width 138 height 22
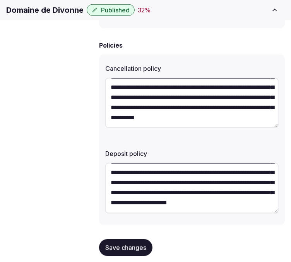
scroll to position [50, 0]
click at [129, 243] on span "Save changes" at bounding box center [125, 247] width 41 height 8
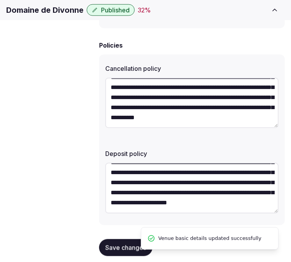
click at [0, 0] on span "Retreat spaces" at bounding box center [0, 0] width 0 height 0
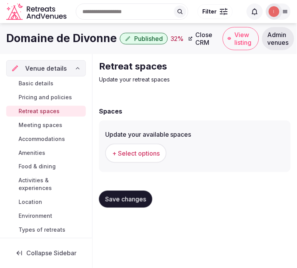
click at [138, 151] on span "+ Select options" at bounding box center [136, 153] width 48 height 8
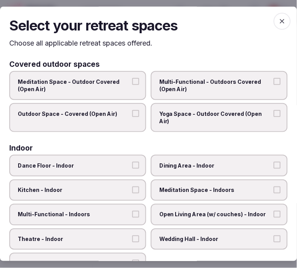
drag, startPoint x: 139, startPoint y: 62, endPoint x: 183, endPoint y: 42, distance: 47.7
click at [139, 62] on div "Covered outdoor spaces" at bounding box center [148, 64] width 278 height 7
drag, startPoint x: 272, startPoint y: 82, endPoint x: 258, endPoint y: 84, distance: 13.7
click at [274, 82] on button "Multi-Functional - Outdoors Covered (Open Air)" at bounding box center [277, 81] width 7 height 7
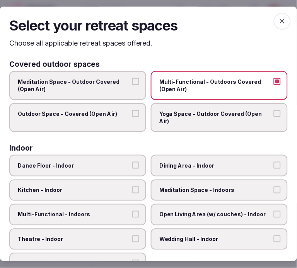
click at [88, 115] on span "Outdoor Space - Covered (Open Air)" at bounding box center [74, 114] width 112 height 8
click at [132, 115] on button "Outdoor Space - Covered (Open Air)" at bounding box center [135, 113] width 7 height 7
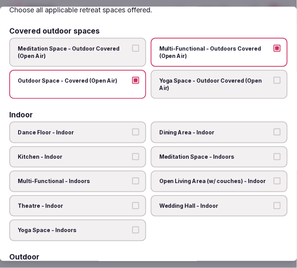
scroll to position [86, 0]
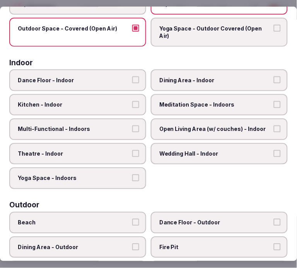
click at [243, 83] on label "Dining Area - Indoor" at bounding box center [219, 80] width 137 height 22
click at [274, 83] on button "Dining Area - Indoor" at bounding box center [277, 79] width 7 height 7
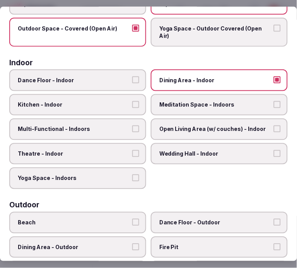
click at [257, 101] on span "Meditation Space - Indoors" at bounding box center [215, 105] width 112 height 8
click at [274, 101] on button "Meditation Space - Indoors" at bounding box center [277, 104] width 7 height 7
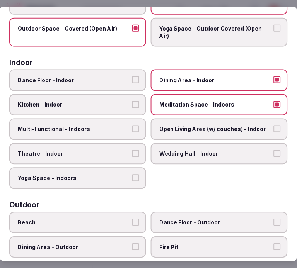
click at [107, 126] on span "Multi-Functional - Indoors" at bounding box center [74, 129] width 112 height 8
click at [132, 126] on button "Multi-Functional - Indoors" at bounding box center [135, 128] width 7 height 7
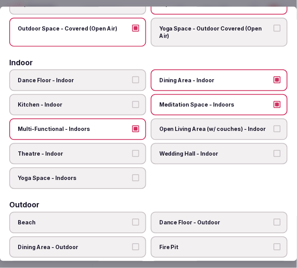
click at [102, 153] on span "Theatre - Indoor" at bounding box center [74, 154] width 112 height 8
click at [132, 153] on button "Theatre - Indoor" at bounding box center [135, 153] width 7 height 7
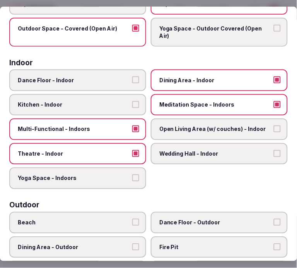
click at [218, 103] on span "Meditation Space - Indoors" at bounding box center [215, 105] width 112 height 8
click at [274, 103] on button "Meditation Space - Indoors" at bounding box center [277, 104] width 7 height 7
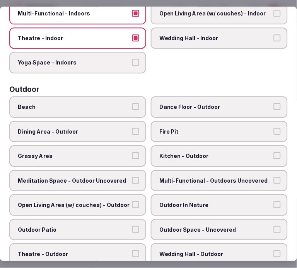
scroll to position [214, 0]
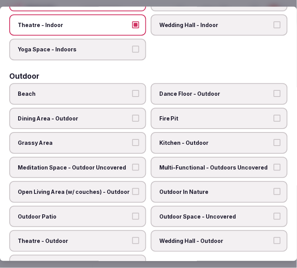
click at [120, 139] on span "Grassy Area" at bounding box center [74, 143] width 112 height 8
click at [132, 139] on button "Grassy Area" at bounding box center [135, 142] width 7 height 7
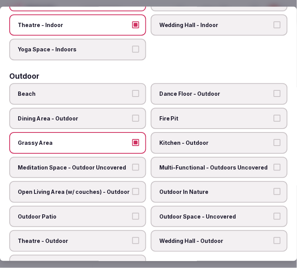
click at [241, 90] on span "Dance Floor - Outdoor" at bounding box center [215, 94] width 112 height 8
click at [274, 90] on button "Dance Floor - Outdoor" at bounding box center [277, 93] width 7 height 7
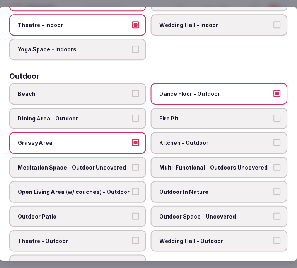
click at [240, 95] on label "Dance Floor - Outdoor" at bounding box center [219, 94] width 137 height 22
click at [274, 95] on button "Dance Floor - Outdoor" at bounding box center [277, 93] width 7 height 7
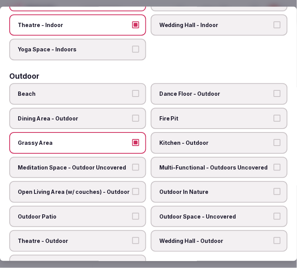
click at [117, 115] on span "Dining Area - Outdoor" at bounding box center [74, 119] width 112 height 8
click at [132, 115] on button "Dining Area - Outdoor" at bounding box center [135, 118] width 7 height 7
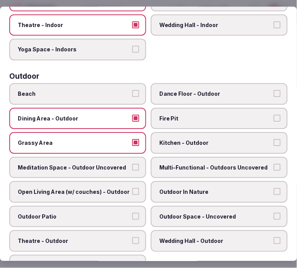
click at [191, 164] on span "Multi-Functional - Outdoors Uncovered" at bounding box center [215, 168] width 112 height 8
click at [274, 164] on button "Multi-Functional - Outdoors Uncovered" at bounding box center [277, 167] width 7 height 7
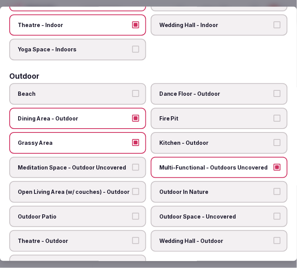
click at [132, 164] on button "Meditation Space - Outdoor Uncovered" at bounding box center [135, 167] width 7 height 7
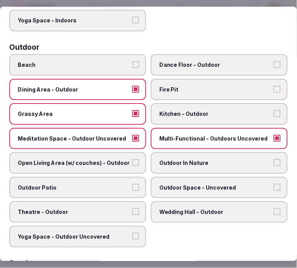
scroll to position [257, 0]
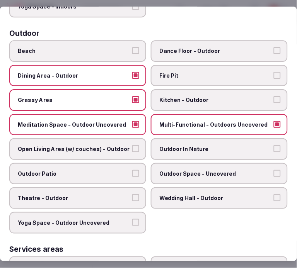
click at [128, 163] on label "Outdoor Patio" at bounding box center [77, 174] width 137 height 22
click at [132, 170] on button "Outdoor Patio" at bounding box center [135, 173] width 7 height 7
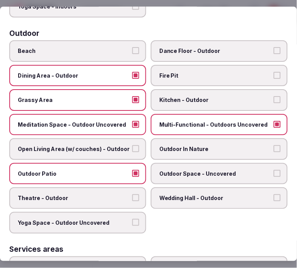
click at [196, 146] on span "Outdoor In Nature" at bounding box center [215, 150] width 112 height 8
click at [274, 146] on button "Outdoor In Nature" at bounding box center [277, 149] width 7 height 7
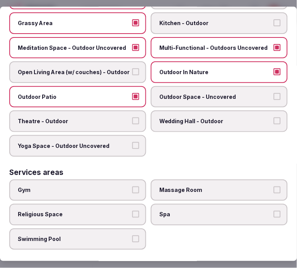
scroll to position [343, 0]
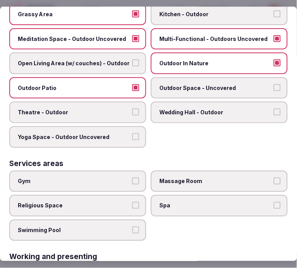
click at [121, 109] on span "Theatre - Outdoor" at bounding box center [74, 113] width 112 height 8
click at [132, 109] on button "Theatre - Outdoor" at bounding box center [135, 112] width 7 height 7
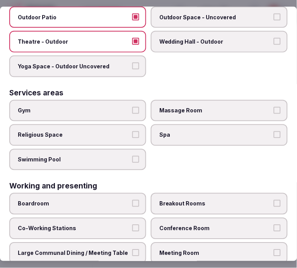
scroll to position [429, 0]
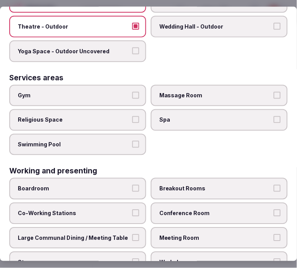
click at [112, 92] on span "Gym" at bounding box center [74, 96] width 112 height 8
click at [132, 92] on button "Gym" at bounding box center [135, 95] width 7 height 7
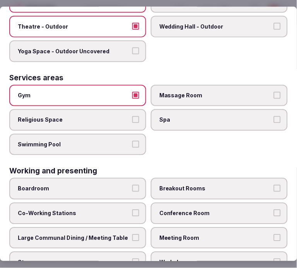
click at [139, 134] on label "Swimming Pool" at bounding box center [77, 145] width 137 height 22
click at [139, 141] on button "Swimming Pool" at bounding box center [135, 144] width 7 height 7
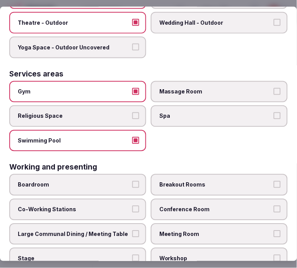
scroll to position [434, 0]
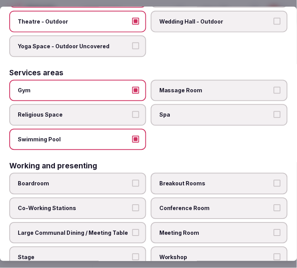
click at [223, 204] on span "Conference Room" at bounding box center [215, 208] width 112 height 8
click at [274, 204] on button "Conference Room" at bounding box center [277, 207] width 7 height 7
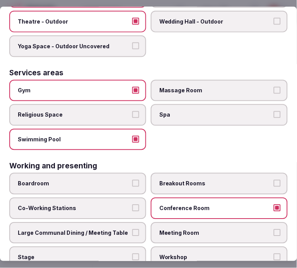
click at [134, 229] on button "Large Communal Dining / Meeting Table" at bounding box center [135, 232] width 7 height 7
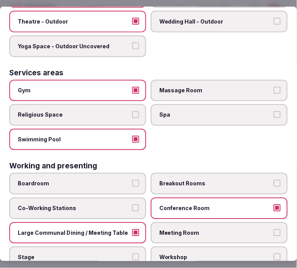
click at [170, 229] on span "Meeting Room" at bounding box center [215, 233] width 112 height 8
click at [274, 229] on button "Meeting Room" at bounding box center [277, 232] width 7 height 7
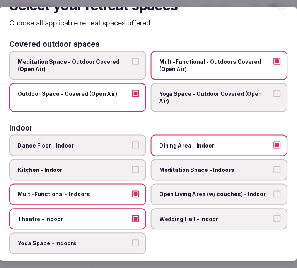
scroll to position [0, 0]
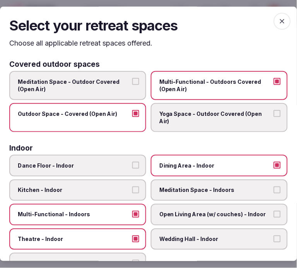
click at [274, 23] on icon "button" at bounding box center [282, 21] width 8 height 8
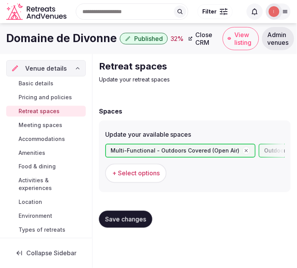
click at [44, 121] on span "Meeting spaces" at bounding box center [41, 125] width 44 height 8
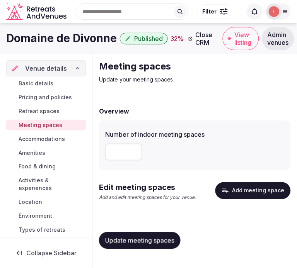
click at [246, 190] on button "Add meeting space" at bounding box center [252, 190] width 75 height 17
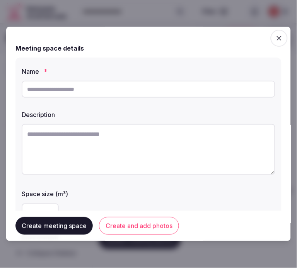
click at [176, 95] on input "text" at bounding box center [148, 89] width 253 height 17
paste input "*****"
type input "*****"
click at [191, 152] on textarea at bounding box center [148, 149] width 253 height 51
paste textarea "**********"
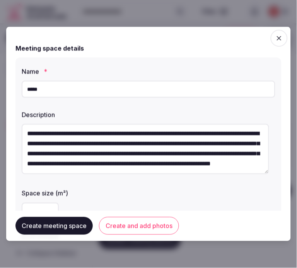
scroll to position [10, 0]
type textarea "**********"
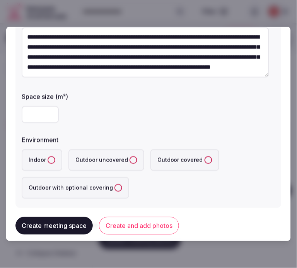
scroll to position [129, 0]
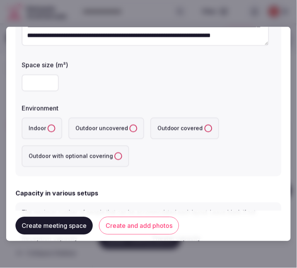
click at [37, 88] on input "number" at bounding box center [40, 83] width 37 height 17
click at [39, 78] on input "number" at bounding box center [40, 83] width 37 height 17
type input "***"
click at [48, 127] on button "Indoor" at bounding box center [52, 129] width 8 height 8
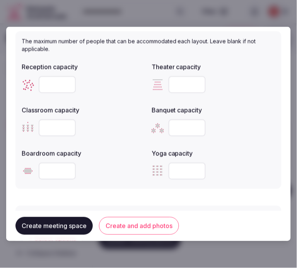
scroll to position [300, 0]
click at [51, 82] on input "number" at bounding box center [57, 84] width 37 height 17
type input "***"
click at [171, 128] on input "number" at bounding box center [186, 127] width 37 height 17
click at [170, 128] on input "number" at bounding box center [186, 127] width 37 height 17
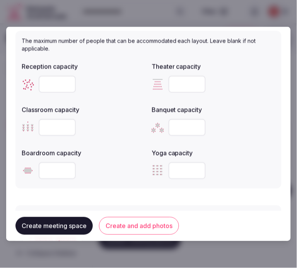
type input "***"
click at [47, 170] on input "number" at bounding box center [57, 171] width 37 height 17
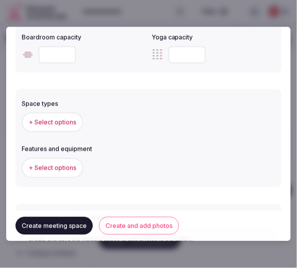
scroll to position [429, 0]
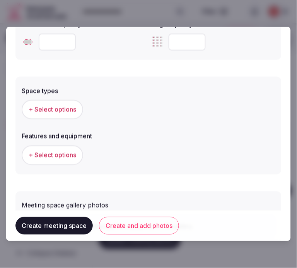
click at [38, 109] on span "+ Select options" at bounding box center [53, 109] width 48 height 8
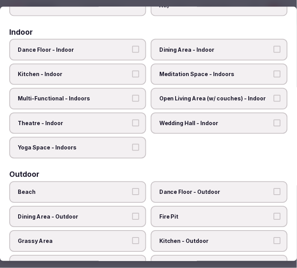
scroll to position [129, 0]
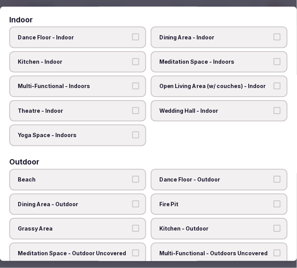
click at [177, 37] on span "Dining Area - Indoor" at bounding box center [215, 37] width 112 height 8
click at [274, 37] on button "Dining Area - Indoor" at bounding box center [277, 36] width 7 height 7
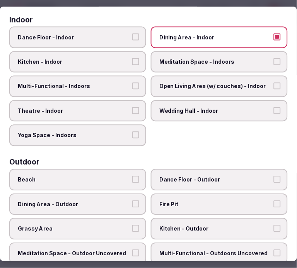
click at [113, 82] on span "Multi-Functional - Indoors" at bounding box center [74, 86] width 112 height 8
click at [132, 82] on button "Multi-Functional - Indoors" at bounding box center [135, 85] width 7 height 7
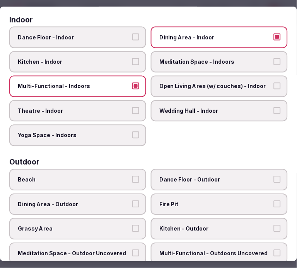
click at [179, 64] on label "Meditation Space - Indoors" at bounding box center [219, 62] width 137 height 22
click at [274, 64] on button "Meditation Space - Indoors" at bounding box center [277, 61] width 7 height 7
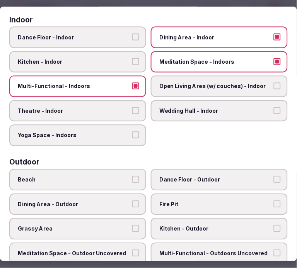
click at [132, 107] on button "Theatre - Indoor" at bounding box center [135, 110] width 7 height 7
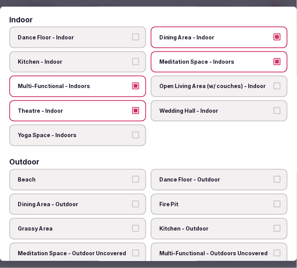
click at [133, 107] on button "Theatre - Indoor" at bounding box center [135, 110] width 7 height 7
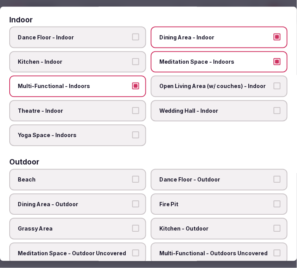
drag, startPoint x: 210, startPoint y: 51, endPoint x: 206, endPoint y: 55, distance: 5.5
click at [209, 53] on label "Meditation Space - Indoors" at bounding box center [219, 62] width 137 height 22
click at [274, 58] on button "Meditation Space - Indoors" at bounding box center [277, 61] width 7 height 7
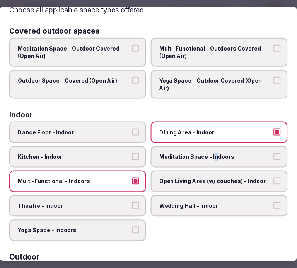
scroll to position [0, 0]
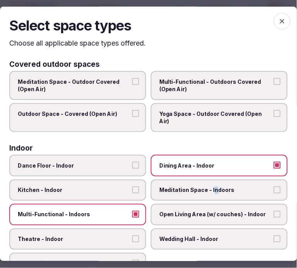
click at [274, 25] on span "button" at bounding box center [282, 21] width 17 height 17
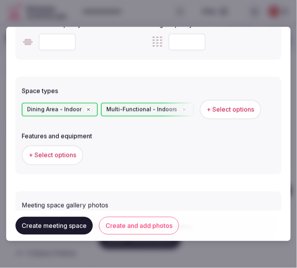
scroll to position [476, 0]
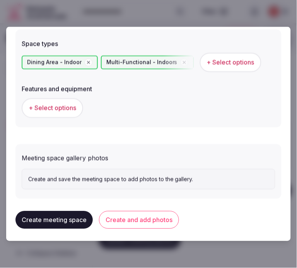
click at [58, 108] on span "+ Select options" at bounding box center [53, 108] width 48 height 8
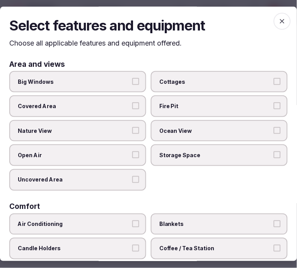
click at [129, 89] on label "Big Windows" at bounding box center [77, 82] width 137 height 22
click at [132, 85] on button "Big Windows" at bounding box center [135, 81] width 7 height 7
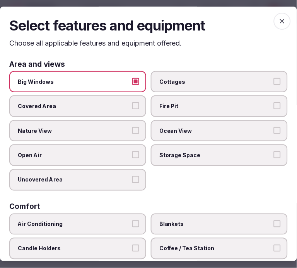
click at [125, 127] on span "Nature View" at bounding box center [74, 131] width 112 height 8
click at [132, 127] on button "Nature View" at bounding box center [135, 130] width 7 height 7
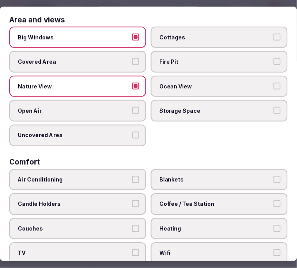
scroll to position [86, 0]
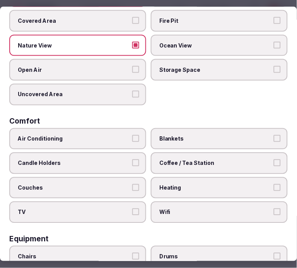
click at [132, 140] on label "Air Conditioning" at bounding box center [77, 139] width 137 height 22
click at [132, 140] on button "Air Conditioning" at bounding box center [135, 138] width 7 height 7
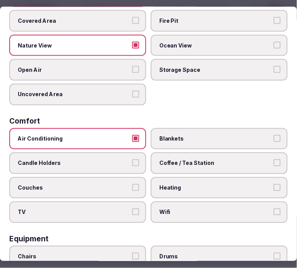
click at [137, 133] on label "Air Conditioning" at bounding box center [77, 139] width 137 height 22
click at [137, 135] on button "Air Conditioning" at bounding box center [135, 138] width 7 height 7
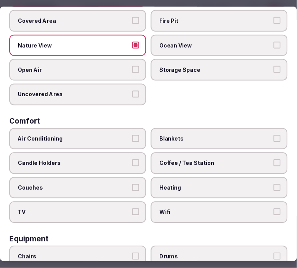
click at [138, 136] on label "Air Conditioning" at bounding box center [77, 139] width 137 height 22
click at [138, 136] on button "Air Conditioning" at bounding box center [135, 138] width 7 height 7
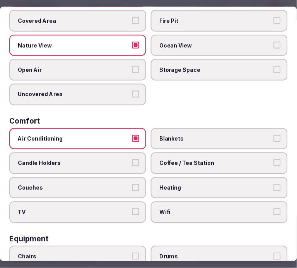
click at [256, 161] on span "Coffee / Tea Station" at bounding box center [215, 163] width 112 height 8
click at [274, 161] on button "Coffee / Tea Station" at bounding box center [277, 162] width 7 height 7
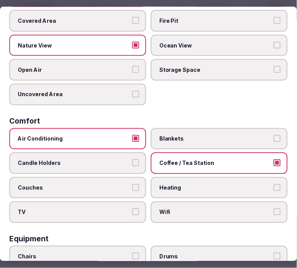
click at [274, 209] on button "Wifi" at bounding box center [277, 212] width 7 height 7
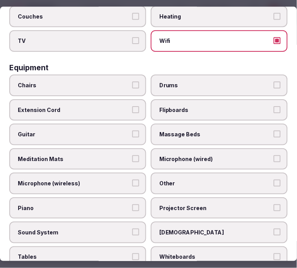
scroll to position [257, 0]
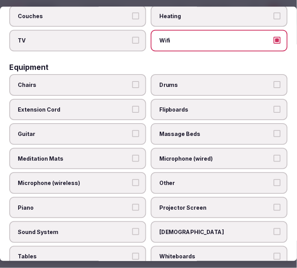
click at [122, 81] on span "Chairs" at bounding box center [74, 85] width 112 height 8
click at [132, 81] on button "Chairs" at bounding box center [135, 84] width 7 height 7
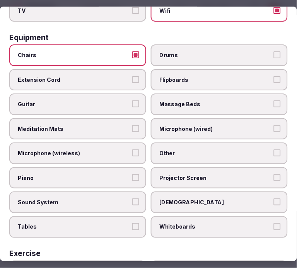
scroll to position [300, 0]
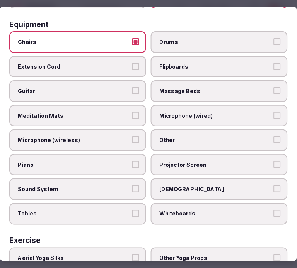
click at [185, 137] on span "Other" at bounding box center [215, 141] width 112 height 8
click at [274, 137] on button "Other" at bounding box center [277, 140] width 7 height 7
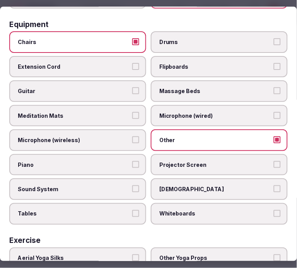
click at [121, 186] on span "Sound System" at bounding box center [74, 190] width 112 height 8
click at [132, 186] on button "Sound System" at bounding box center [135, 189] width 7 height 7
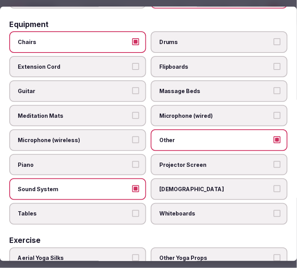
click at [197, 161] on label "Projector Screen" at bounding box center [219, 165] width 137 height 22
click at [274, 161] on button "Projector Screen" at bounding box center [277, 164] width 7 height 7
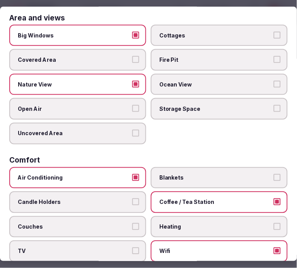
scroll to position [0, 0]
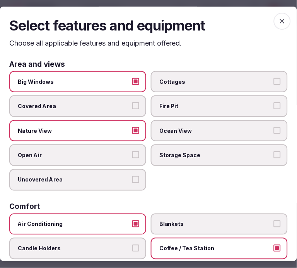
click at [274, 19] on span "button" at bounding box center [282, 21] width 17 height 17
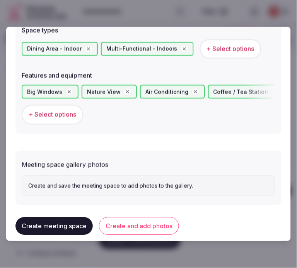
scroll to position [496, 0]
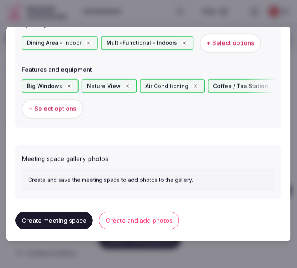
click at [159, 218] on button "Create and add photos" at bounding box center [139, 221] width 80 height 18
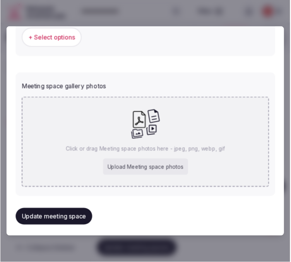
scroll to position [546, 0]
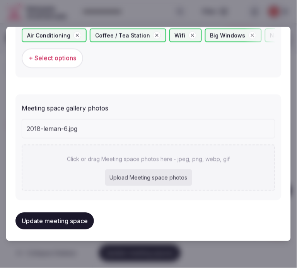
click at [84, 215] on button "Update meeting space" at bounding box center [54, 220] width 78 height 17
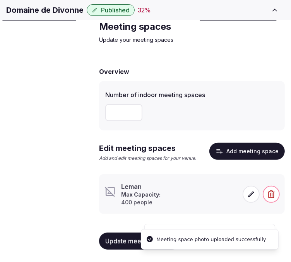
scroll to position [39, 0]
click at [245, 192] on span at bounding box center [250, 193] width 17 height 17
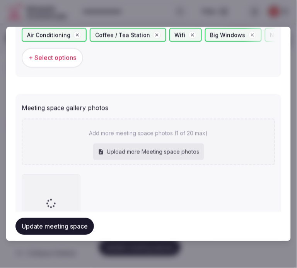
scroll to position [586, 0]
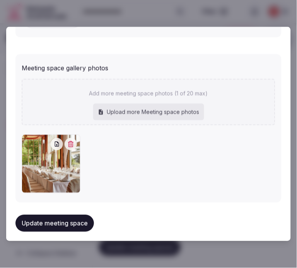
click at [70, 216] on button "Update meeting space" at bounding box center [54, 223] width 78 height 17
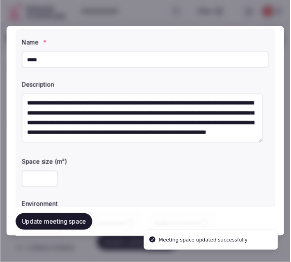
scroll to position [0, 0]
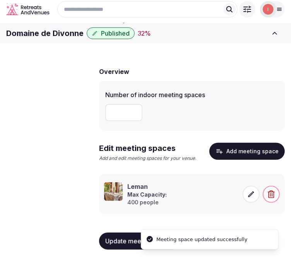
click at [0, 0] on span "Accommodations" at bounding box center [0, 0] width 0 height 0
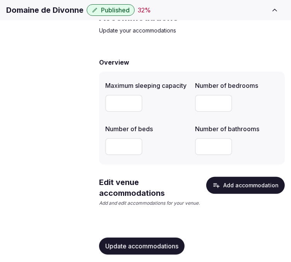
scroll to position [43, 0]
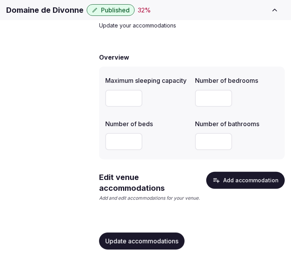
click at [233, 187] on button "Add accommodation" at bounding box center [245, 180] width 78 height 17
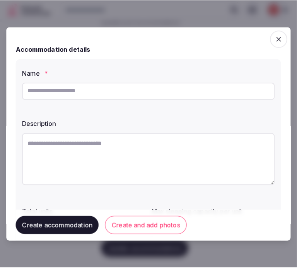
scroll to position [36, 0]
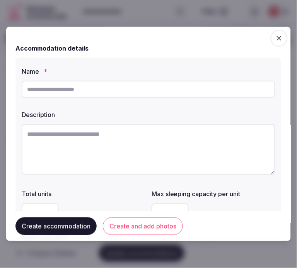
click at [195, 90] on input "text" at bounding box center [148, 89] width 253 height 17
paste input "**********"
type input "**********"
click at [153, 138] on textarea at bounding box center [148, 149] width 253 height 51
paste textarea "**********"
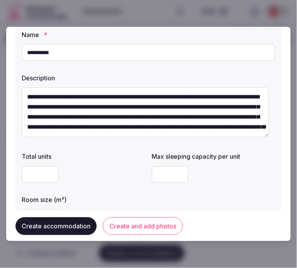
scroll to position [86, 0]
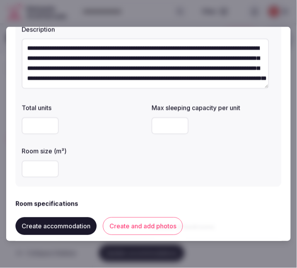
type textarea "**********"
click at [36, 169] on input "number" at bounding box center [40, 169] width 37 height 17
type input "**"
click at [152, 126] on input "number" at bounding box center [169, 125] width 37 height 17
type input "*"
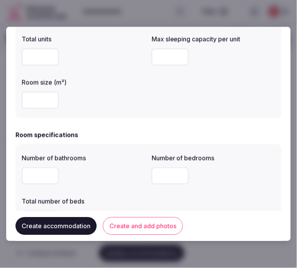
scroll to position [172, 0]
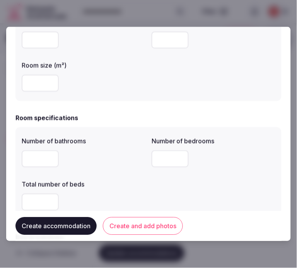
click at [39, 154] on input "number" at bounding box center [40, 159] width 37 height 17
type input "*"
click at [158, 161] on input "number" at bounding box center [169, 159] width 37 height 17
type input "*"
click at [46, 202] on input "number" at bounding box center [40, 202] width 37 height 17
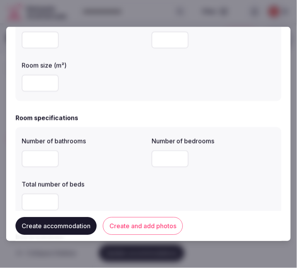
type input "*"
click at [255, 201] on div "Number of bathrooms * Number of bedrooms * Total number of beds *" at bounding box center [148, 174] width 253 height 80
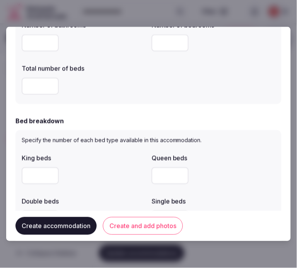
scroll to position [300, 0]
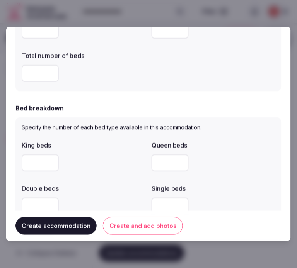
click at [25, 160] on input "number" at bounding box center [40, 163] width 37 height 17
type input "*"
click at [79, 157] on div "*" at bounding box center [84, 163] width 124 height 17
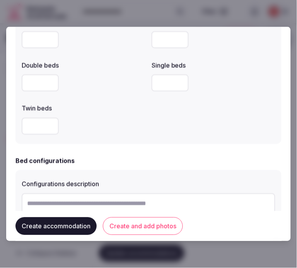
scroll to position [472, 0]
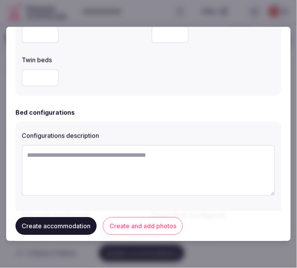
click at [192, 175] on textarea at bounding box center [148, 170] width 253 height 51
paste textarea "**********"
type textarea "**********"
click at [184, 175] on textarea at bounding box center [145, 170] width 247 height 50
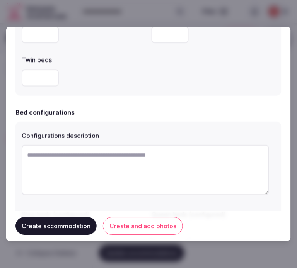
paste textarea "**********"
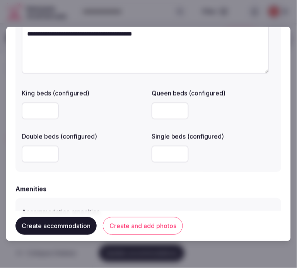
scroll to position [644, 0]
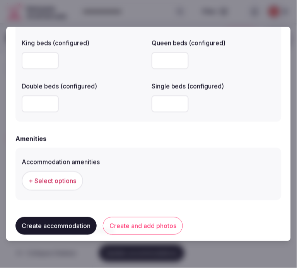
type textarea "**********"
click at [160, 107] on input "number" at bounding box center [169, 104] width 37 height 17
type input "*"
drag, startPoint x: 148, startPoint y: 155, endPoint x: 124, endPoint y: 165, distance: 26.3
click at [146, 156] on div "Accommodation amenities" at bounding box center [148, 160] width 253 height 11
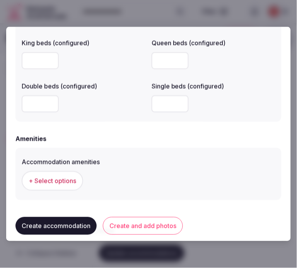
click at [53, 188] on button "+ Select options" at bounding box center [52, 181] width 61 height 19
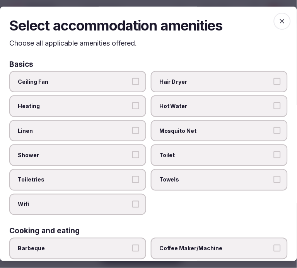
click at [106, 141] on div "Ceiling Fan Hair Dryer Heating Hot Water Linen Mosquito Net Shower Toilet Toile…" at bounding box center [148, 143] width 278 height 144
click at [118, 132] on span "Linen" at bounding box center [74, 131] width 112 height 8
click at [132, 132] on button "Linen" at bounding box center [135, 130] width 7 height 7
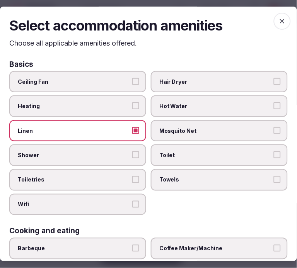
click at [132, 152] on button "Shower" at bounding box center [135, 155] width 7 height 7
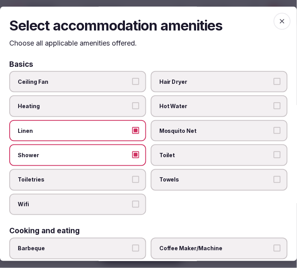
drag, startPoint x: 126, startPoint y: 173, endPoint x: 129, endPoint y: 174, distance: 4.0
click at [127, 176] on span "Toiletries" at bounding box center [74, 180] width 112 height 8
click at [132, 176] on button "Toiletries" at bounding box center [135, 179] width 7 height 7
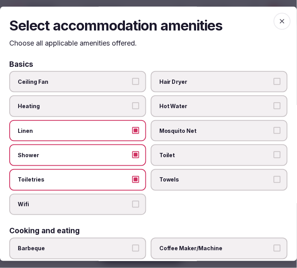
click at [133, 194] on label "Wifi" at bounding box center [77, 205] width 137 height 22
click at [133, 201] on button "Wifi" at bounding box center [135, 204] width 7 height 7
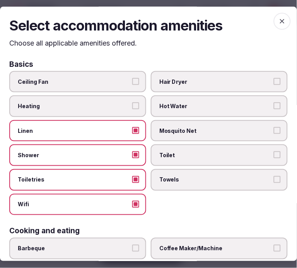
click at [180, 179] on span "Towels" at bounding box center [215, 180] width 112 height 8
click at [274, 179] on button "Towels" at bounding box center [277, 179] width 7 height 7
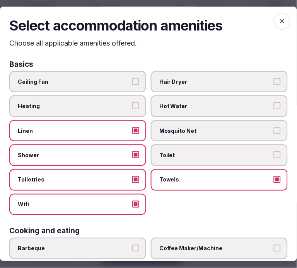
click at [206, 152] on span "Toilet" at bounding box center [215, 156] width 112 height 8
click at [274, 152] on button "Toilet" at bounding box center [277, 155] width 7 height 7
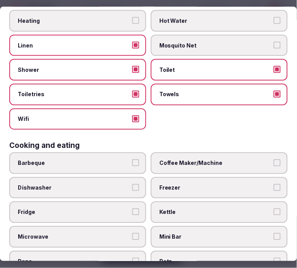
scroll to position [129, 0]
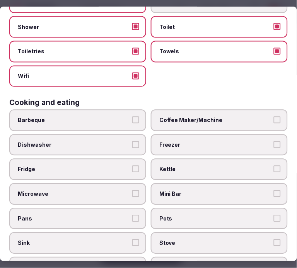
click at [221, 117] on span "Coffee Maker/Machine" at bounding box center [215, 120] width 112 height 8
click at [274, 117] on button "Coffee Maker/Machine" at bounding box center [277, 119] width 7 height 7
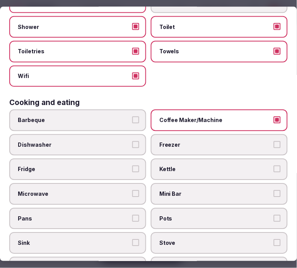
click at [259, 190] on span "Mini Bar" at bounding box center [215, 194] width 112 height 8
click at [274, 190] on button "Mini Bar" at bounding box center [277, 193] width 7 height 7
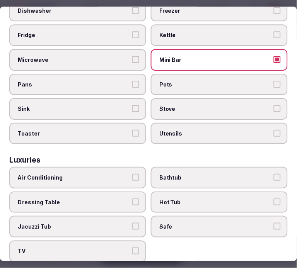
scroll to position [343, 0]
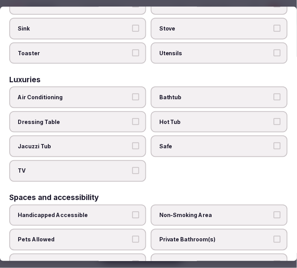
click at [122, 87] on label "Air Conditioning" at bounding box center [77, 98] width 137 height 22
click at [132, 94] on button "Air Conditioning" at bounding box center [135, 97] width 7 height 7
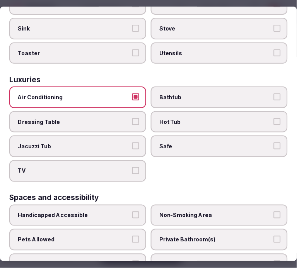
drag, startPoint x: 209, startPoint y: 136, endPoint x: 197, endPoint y: 141, distance: 12.7
click at [208, 143] on span "Safe" at bounding box center [215, 147] width 112 height 8
click at [274, 143] on button "Safe" at bounding box center [277, 146] width 7 height 7
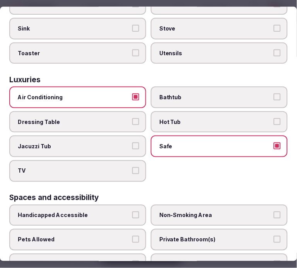
click at [138, 160] on label "TV" at bounding box center [77, 171] width 137 height 22
click at [138, 167] on button "TV" at bounding box center [135, 170] width 7 height 7
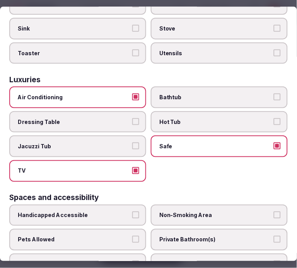
click at [205, 87] on label "Bathtub" at bounding box center [219, 98] width 137 height 22
click at [274, 94] on button "Bathtub" at bounding box center [277, 97] width 7 height 7
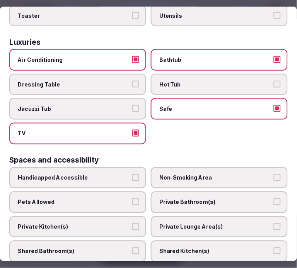
scroll to position [429, 0]
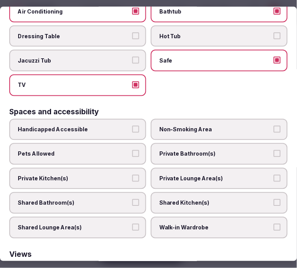
click at [206, 150] on span "Private Bathroom(s)" at bounding box center [215, 154] width 112 height 8
click at [274, 150] on button "Private Bathroom(s)" at bounding box center [277, 153] width 7 height 7
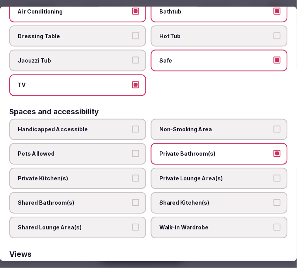
click at [213, 170] on label "Private Lounge Area(s)" at bounding box center [219, 179] width 137 height 22
click at [274, 175] on button "Private Lounge Area(s)" at bounding box center [277, 178] width 7 height 7
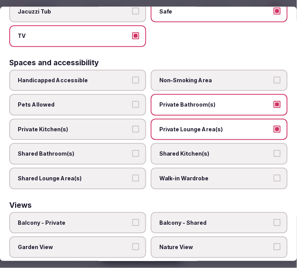
scroll to position [515, 0]
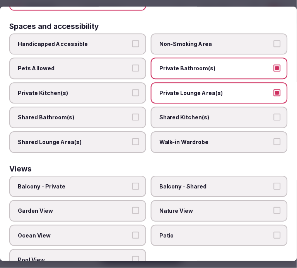
click at [93, 183] on span "Balcony - Private" at bounding box center [74, 187] width 112 height 8
click at [132, 183] on button "Balcony - Private" at bounding box center [135, 186] width 7 height 7
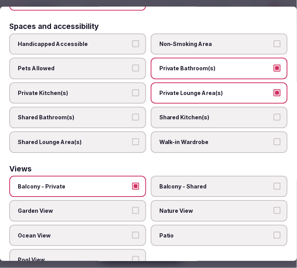
click at [199, 207] on span "Nature View" at bounding box center [215, 211] width 112 height 8
click at [274, 207] on button "Nature View" at bounding box center [277, 210] width 7 height 7
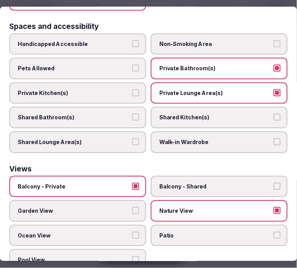
click at [122, 207] on span "Garden View" at bounding box center [74, 211] width 112 height 8
click at [132, 207] on button "Garden View" at bounding box center [135, 210] width 7 height 7
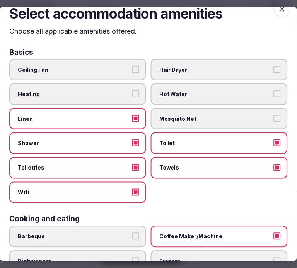
scroll to position [0, 0]
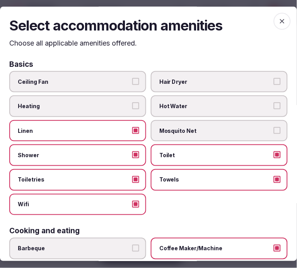
click at [274, 24] on icon "button" at bounding box center [282, 21] width 8 height 8
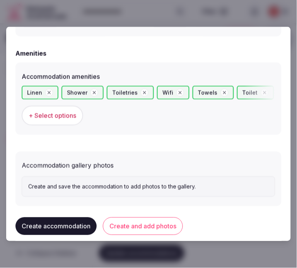
scroll to position [738, 0]
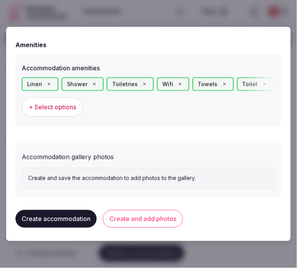
click at [156, 213] on button "Create and add photos" at bounding box center [143, 219] width 80 height 18
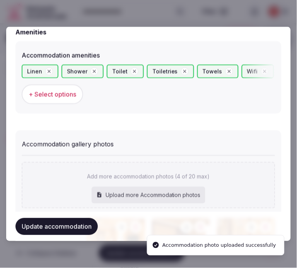
scroll to position [836, 0]
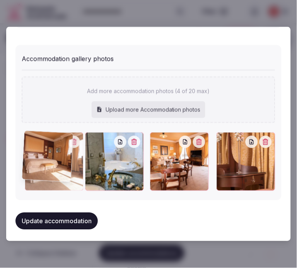
drag, startPoint x: 154, startPoint y: 136, endPoint x: 25, endPoint y: 143, distance: 128.5
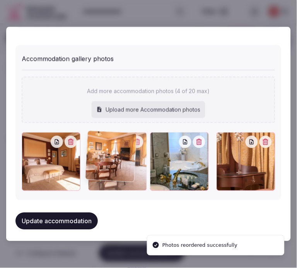
drag, startPoint x: 153, startPoint y: 134, endPoint x: 90, endPoint y: 139, distance: 62.4
click at [101, 133] on div at bounding box center [117, 161] width 59 height 59
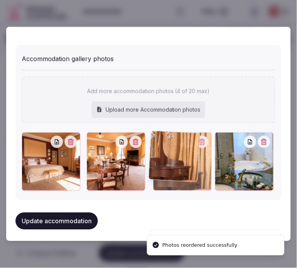
drag, startPoint x: 218, startPoint y: 138, endPoint x: 147, endPoint y: 149, distance: 71.5
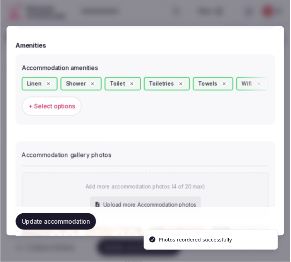
scroll to position [750, 0]
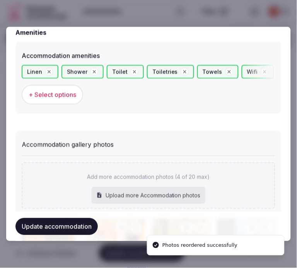
click at [82, 221] on button "Update accommodation" at bounding box center [56, 226] width 82 height 17
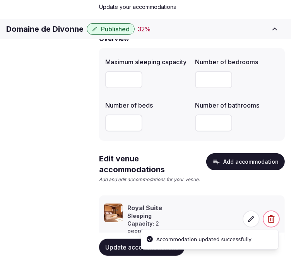
scroll to position [90, 0]
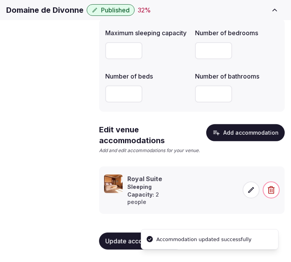
click at [122, 240] on span "Update accommodations" at bounding box center [141, 241] width 73 height 8
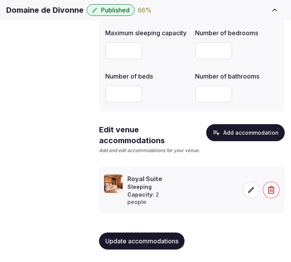
click at [0, 0] on span "Amenities" at bounding box center [0, 0] width 0 height 0
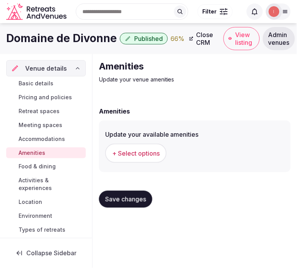
click at [146, 152] on span "+ Select options" at bounding box center [136, 153] width 48 height 8
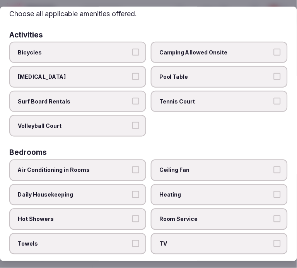
scroll to position [43, 0]
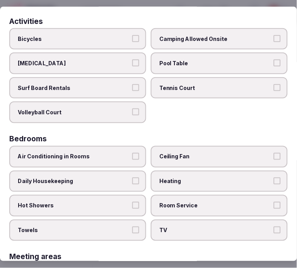
click at [105, 157] on label "Air Conditioning in Rooms" at bounding box center [77, 157] width 137 height 22
click at [132, 157] on button "Air Conditioning in Rooms" at bounding box center [135, 156] width 7 height 7
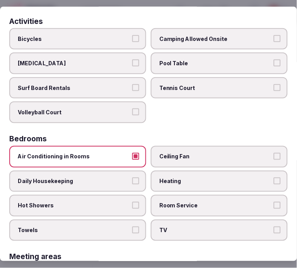
click at [172, 227] on span "TV" at bounding box center [215, 231] width 112 height 8
click at [274, 227] on button "TV" at bounding box center [277, 230] width 7 height 7
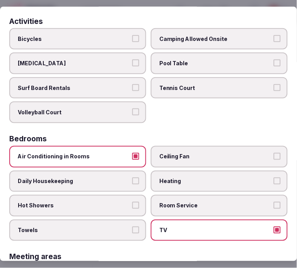
click at [125, 220] on label "Towels" at bounding box center [77, 231] width 137 height 22
click at [132, 227] on button "Towels" at bounding box center [135, 230] width 7 height 7
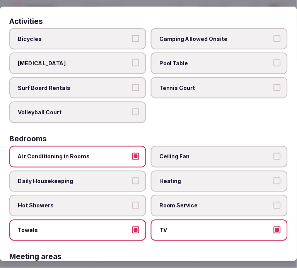
click at [177, 178] on span "Heating" at bounding box center [215, 182] width 112 height 8
click at [274, 178] on button "Heating" at bounding box center [277, 181] width 7 height 7
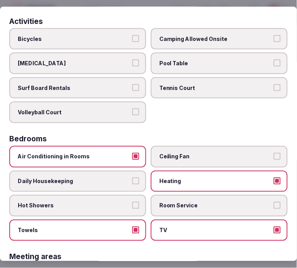
click at [176, 178] on span "Heating" at bounding box center [215, 182] width 112 height 8
click at [274, 178] on button "Heating" at bounding box center [277, 181] width 7 height 7
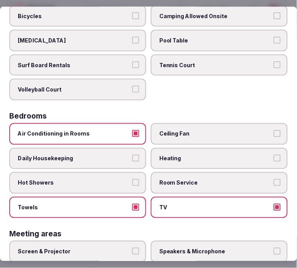
scroll to position [86, 0]
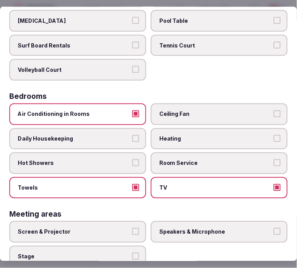
click at [119, 159] on span "Hot Showers" at bounding box center [74, 163] width 112 height 8
click at [132, 159] on button "Hot Showers" at bounding box center [135, 162] width 7 height 7
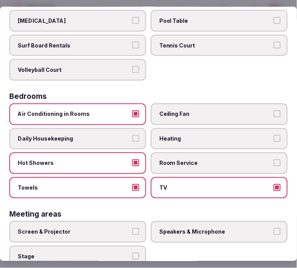
click at [132, 135] on button "Daily Housekeeping" at bounding box center [135, 138] width 7 height 7
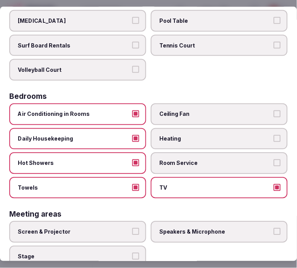
click at [167, 152] on label "Room Service" at bounding box center [219, 163] width 137 height 22
click at [274, 159] on button "Room Service" at bounding box center [277, 162] width 7 height 7
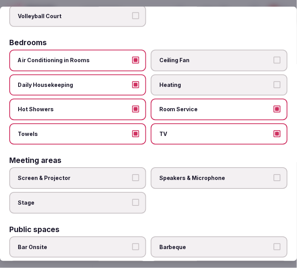
scroll to position [214, 0]
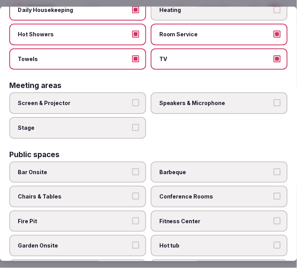
click at [119, 93] on label "Screen & Projector" at bounding box center [77, 104] width 137 height 22
click at [132, 100] on button "Screen & Projector" at bounding box center [135, 103] width 7 height 7
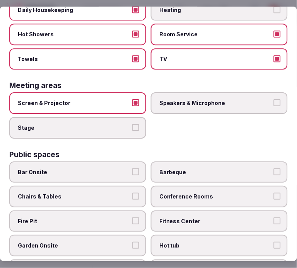
click at [208, 93] on label "Speakers & Microphone" at bounding box center [219, 104] width 137 height 22
click at [274, 100] on button "Speakers & Microphone" at bounding box center [277, 103] width 7 height 7
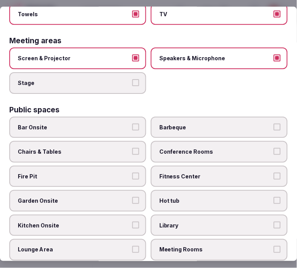
scroll to position [257, 0]
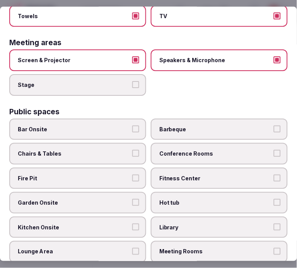
click at [114, 143] on label "Chairs & Tables" at bounding box center [77, 154] width 137 height 22
click at [132, 150] on button "Chairs & Tables" at bounding box center [135, 153] width 7 height 7
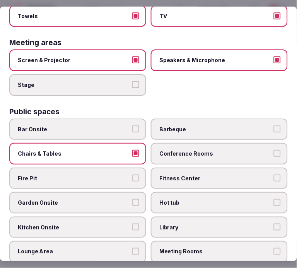
click at [202, 143] on label "Conference Rooms" at bounding box center [219, 154] width 137 height 22
click at [274, 150] on button "Conference Rooms" at bounding box center [277, 153] width 7 height 7
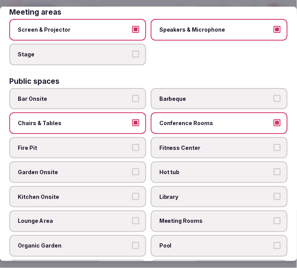
scroll to position [300, 0]
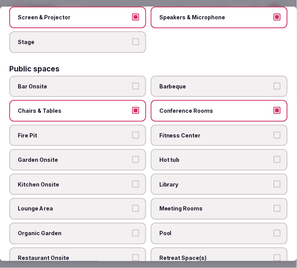
click at [103, 156] on span "Garden Onsite" at bounding box center [74, 160] width 112 height 8
click at [132, 156] on button "Garden Onsite" at bounding box center [135, 159] width 7 height 7
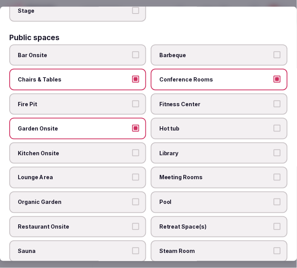
scroll to position [343, 0]
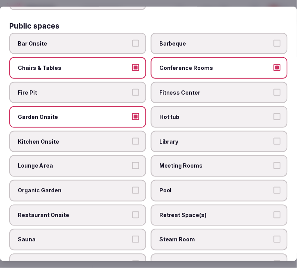
click at [201, 163] on span "Meeting Rooms" at bounding box center [215, 167] width 112 height 8
click at [274, 163] on button "Meeting Rooms" at bounding box center [277, 166] width 7 height 7
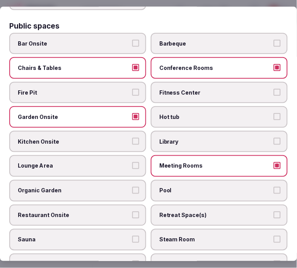
click at [103, 163] on span "Lounge Area" at bounding box center [74, 167] width 112 height 8
click at [132, 163] on button "Lounge Area" at bounding box center [135, 166] width 7 height 7
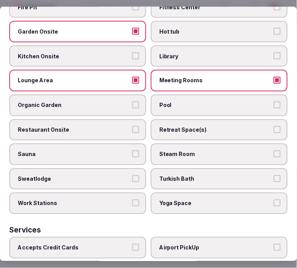
scroll to position [429, 0]
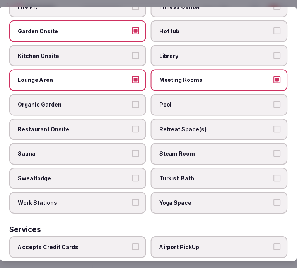
click at [179, 101] on span "Pool" at bounding box center [215, 105] width 112 height 8
click at [274, 101] on button "Pool" at bounding box center [277, 104] width 7 height 7
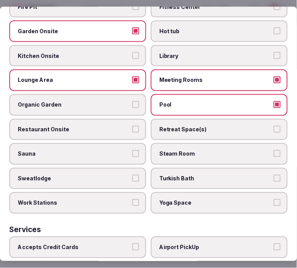
click at [119, 126] on span "Restaurant Onsite" at bounding box center [74, 130] width 112 height 8
click at [132, 126] on button "Restaurant Onsite" at bounding box center [135, 129] width 7 height 7
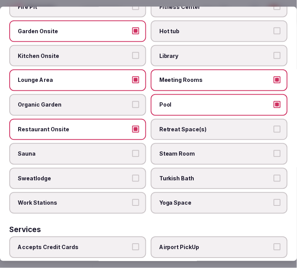
click at [200, 126] on span "Retreat Space(s)" at bounding box center [215, 130] width 112 height 8
click at [274, 126] on button "Retreat Space(s)" at bounding box center [277, 129] width 7 height 7
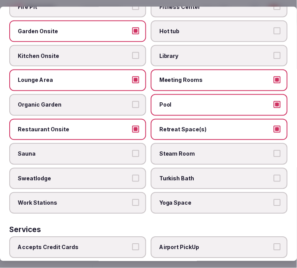
click at [198, 126] on span "Retreat Space(s)" at bounding box center [215, 130] width 112 height 8
click at [274, 126] on button "Retreat Space(s)" at bounding box center [277, 129] width 7 height 7
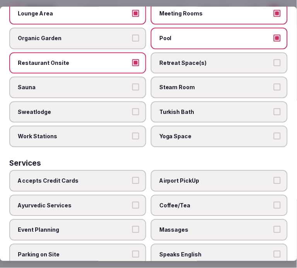
scroll to position [539, 0]
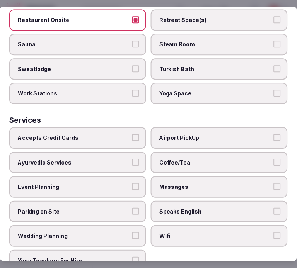
click at [176, 83] on label "Yoga Space" at bounding box center [219, 94] width 137 height 22
click at [274, 90] on button "Yoga Space" at bounding box center [277, 93] width 7 height 7
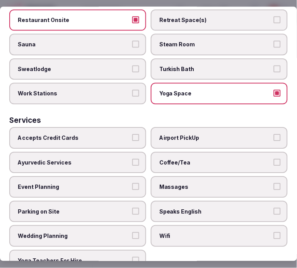
click at [117, 134] on span "Accepts Credit Cards" at bounding box center [74, 138] width 112 height 8
click at [132, 134] on button "Accepts Credit Cards" at bounding box center [135, 137] width 7 height 7
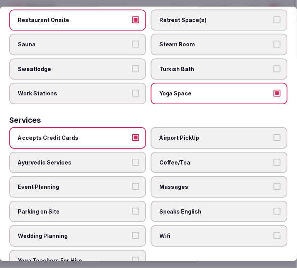
drag, startPoint x: 190, startPoint y: 147, endPoint x: 198, endPoint y: 158, distance: 13.3
click at [191, 159] on span "Coffee/Tea" at bounding box center [215, 163] width 112 height 8
click at [274, 159] on button "Coffee/Tea" at bounding box center [277, 162] width 7 height 7
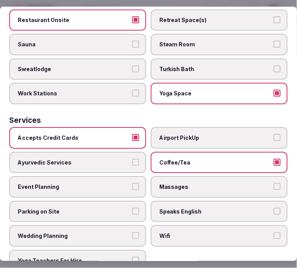
click at [199, 184] on span "Massages" at bounding box center [215, 188] width 112 height 8
click at [274, 184] on button "Massages" at bounding box center [277, 187] width 7 height 7
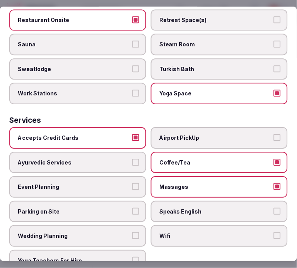
click at [207, 208] on span "Speaks English" at bounding box center [215, 212] width 112 height 8
click at [274, 208] on button "Speaks English" at bounding box center [277, 211] width 7 height 7
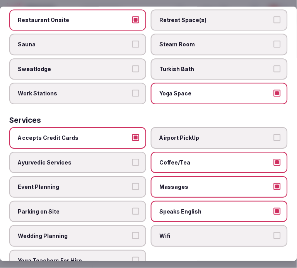
click at [193, 226] on label "Wifi" at bounding box center [219, 237] width 137 height 22
click at [274, 233] on button "Wifi" at bounding box center [277, 236] width 7 height 7
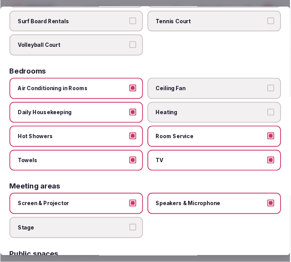
scroll to position [0, 0]
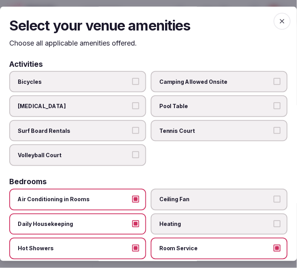
click at [274, 22] on icon "button" at bounding box center [282, 21] width 8 height 8
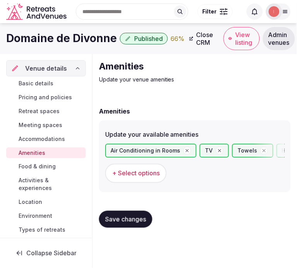
click at [126, 217] on span "Save changes" at bounding box center [125, 220] width 41 height 8
click at [138, 174] on span "+ Select options" at bounding box center [136, 173] width 48 height 8
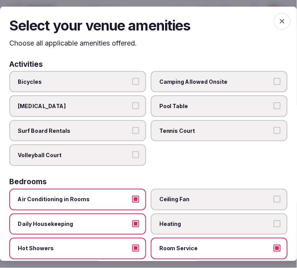
click at [274, 24] on icon "button" at bounding box center [282, 21] width 8 height 8
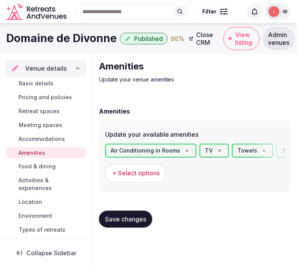
click at [46, 167] on span "Food & dining" at bounding box center [37, 167] width 37 height 8
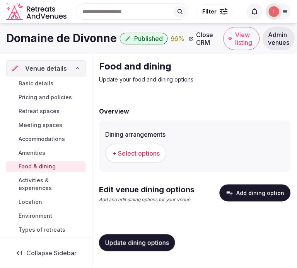
click at [151, 153] on span "+ Select options" at bounding box center [136, 153] width 48 height 8
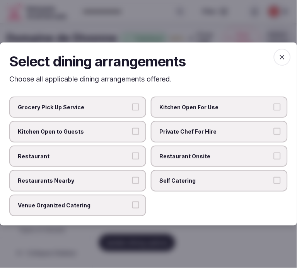
drag, startPoint x: 226, startPoint y: 147, endPoint x: 84, endPoint y: 175, distance: 144.6
click at [226, 148] on label "Restaurant Onsite" at bounding box center [219, 157] width 137 height 22
click at [274, 153] on button "Restaurant Onsite" at bounding box center [277, 156] width 7 height 7
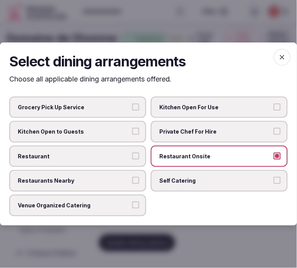
click at [104, 159] on span "Restaurant" at bounding box center [74, 157] width 112 height 8
click at [132, 159] on button "Restaurant" at bounding box center [135, 156] width 7 height 7
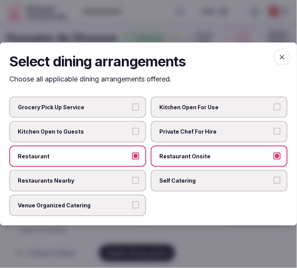
click at [129, 199] on label "Venue Organized Catering" at bounding box center [77, 206] width 137 height 22
click at [132, 202] on button "Venue Organized Catering" at bounding box center [135, 205] width 7 height 7
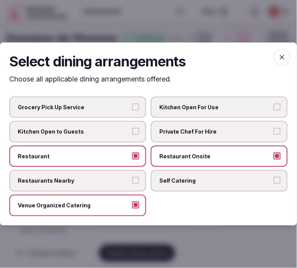
click at [274, 59] on icon "button" at bounding box center [282, 57] width 8 height 8
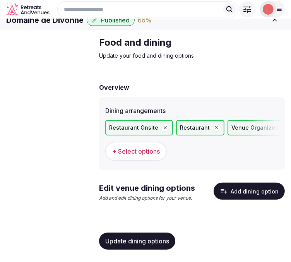
scroll to position [20, 0]
click at [155, 245] on button "Update dining options" at bounding box center [137, 240] width 76 height 17
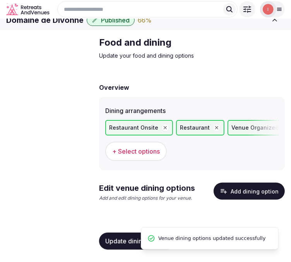
click at [248, 190] on button "Add dining option" at bounding box center [248, 190] width 71 height 17
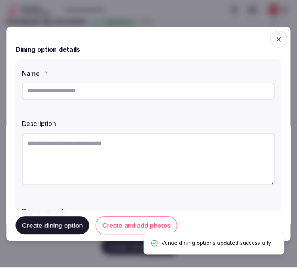
scroll to position [14, 0]
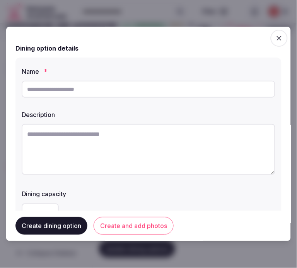
click at [118, 90] on input "text" at bounding box center [148, 89] width 253 height 17
paste input "**********"
type input "**********"
click at [180, 141] on textarea at bounding box center [148, 149] width 253 height 51
paste textarea "**********"
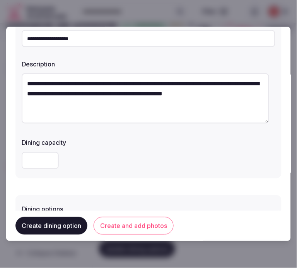
scroll to position [129, 0]
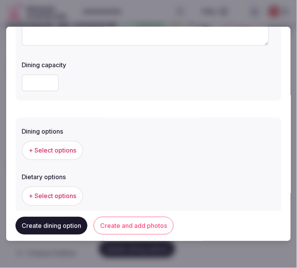
type textarea "**********"
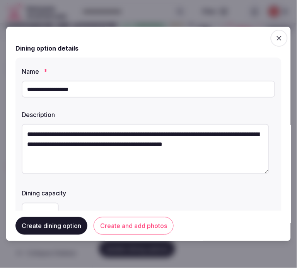
scroll to position [172, 0]
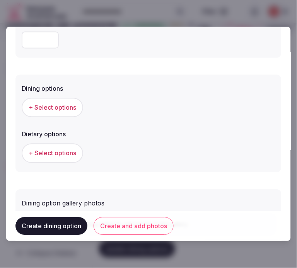
click at [60, 114] on button "+ Select options" at bounding box center [52, 107] width 61 height 19
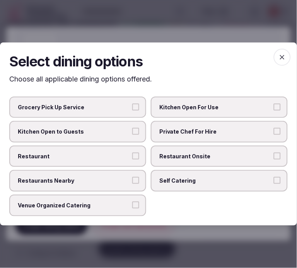
drag, startPoint x: 172, startPoint y: 155, endPoint x: 138, endPoint y: 151, distance: 34.6
click at [165, 154] on span "Restaurant Onsite" at bounding box center [215, 157] width 112 height 8
click at [132, 151] on label "Restaurant" at bounding box center [77, 157] width 137 height 22
click at [132, 153] on button "Restaurant" at bounding box center [135, 156] width 7 height 7
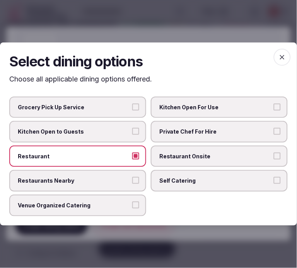
click at [273, 153] on label "Restaurant Onsite" at bounding box center [219, 157] width 137 height 22
click at [274, 153] on button "Restaurant Onsite" at bounding box center [277, 156] width 7 height 7
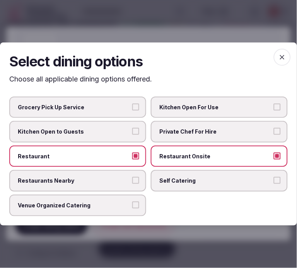
drag, startPoint x: 287, startPoint y: 55, endPoint x: 282, endPoint y: 57, distance: 5.0
click at [274, 55] on span "button" at bounding box center [282, 57] width 17 height 17
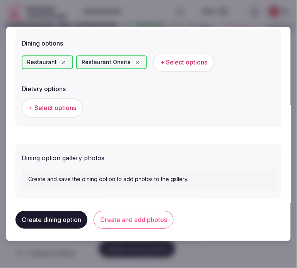
scroll to position [218, 0]
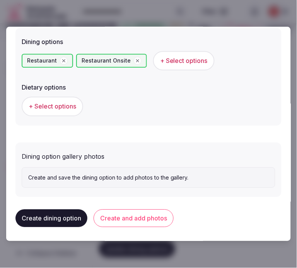
click at [118, 215] on button "Create and add photos" at bounding box center [133, 219] width 80 height 18
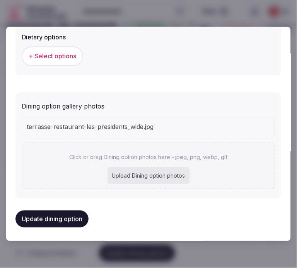
scroll to position [289, 0]
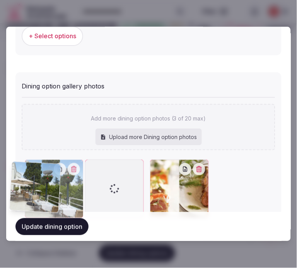
drag, startPoint x: 153, startPoint y: 165, endPoint x: 14, endPoint y: 170, distance: 140.0
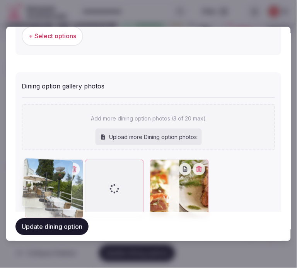
click at [15, 170] on div "**********" at bounding box center [148, 134] width 284 height 214
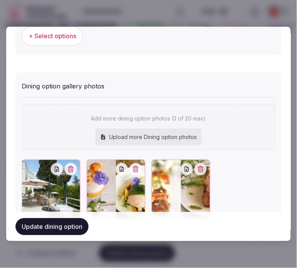
click at [70, 229] on button "Update dining option" at bounding box center [51, 226] width 73 height 17
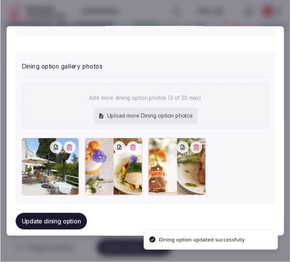
scroll to position [316, 0]
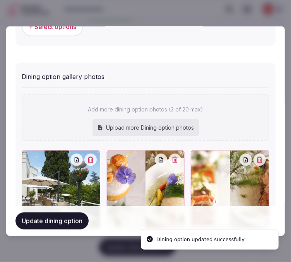
click at [0, 0] on link "Environment" at bounding box center [0, 0] width 0 height 0
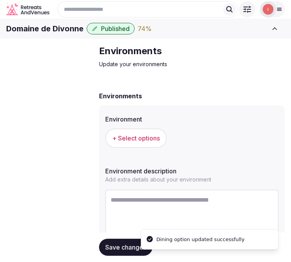
click at [0, 0] on span "Activities & experiences" at bounding box center [0, 0] width 0 height 0
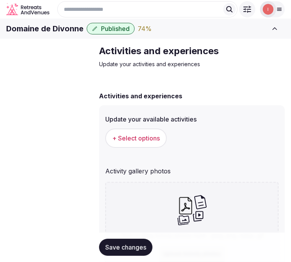
click at [122, 142] on span "+ Select options" at bounding box center [136, 138] width 48 height 8
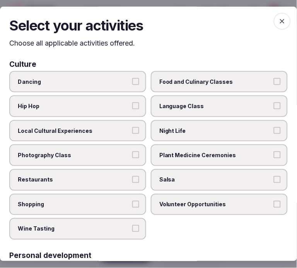
click at [117, 127] on span "Local Cultural Experiences" at bounding box center [74, 131] width 112 height 8
click at [132, 127] on button "Local Cultural Experiences" at bounding box center [135, 130] width 7 height 7
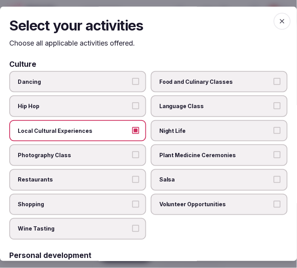
click at [120, 176] on span "Restaurants" at bounding box center [74, 180] width 112 height 8
click at [132, 176] on button "Restaurants" at bounding box center [135, 179] width 7 height 7
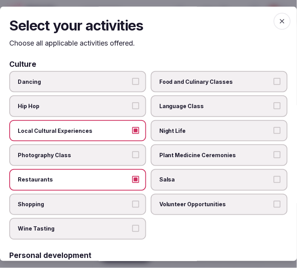
click at [198, 130] on span "Night Life" at bounding box center [215, 131] width 112 height 8
click at [274, 130] on button "Night Life" at bounding box center [277, 130] width 7 height 7
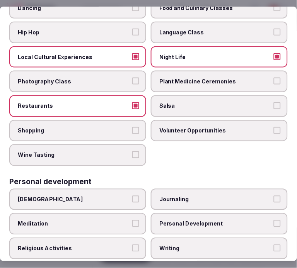
scroll to position [86, 0]
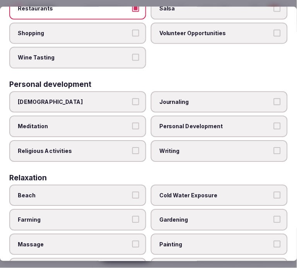
click at [191, 125] on label "Personal Development" at bounding box center [219, 127] width 137 height 22
click at [274, 125] on button "Personal Development" at bounding box center [277, 126] width 7 height 7
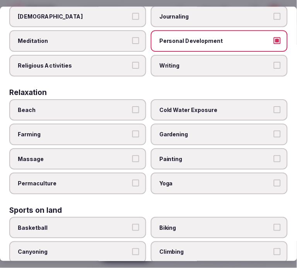
scroll to position [257, 0]
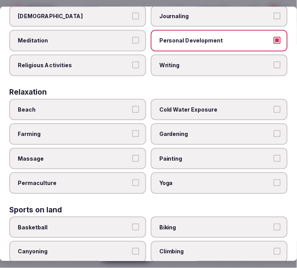
click at [122, 155] on span "Massage" at bounding box center [74, 159] width 112 height 8
click at [132, 155] on button "Massage" at bounding box center [135, 158] width 7 height 7
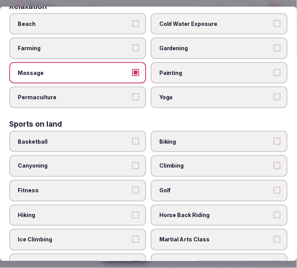
click at [126, 187] on span "Fitness" at bounding box center [74, 191] width 112 height 8
click at [132, 187] on button "Fitness" at bounding box center [135, 190] width 7 height 7
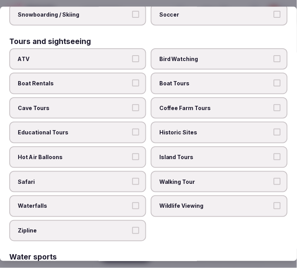
scroll to position [644, 0]
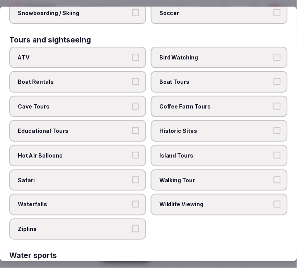
click at [240, 127] on span "Historic Sites" at bounding box center [215, 131] width 112 height 8
click at [274, 127] on button "Historic Sites" at bounding box center [277, 130] width 7 height 7
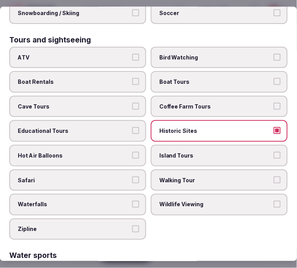
click at [204, 177] on span "Walking Tour" at bounding box center [215, 181] width 112 height 8
click at [274, 177] on button "Walking Tour" at bounding box center [277, 180] width 7 height 7
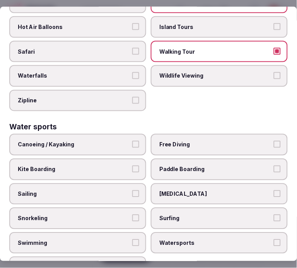
scroll to position [773, 0]
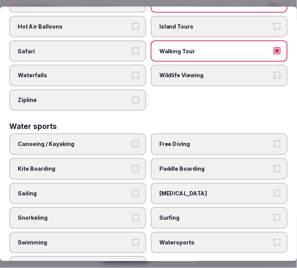
click at [124, 232] on label "Swimming" at bounding box center [77, 243] width 137 height 22
click at [132, 239] on button "Swimming" at bounding box center [135, 242] width 7 height 7
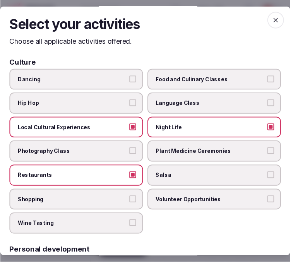
scroll to position [0, 0]
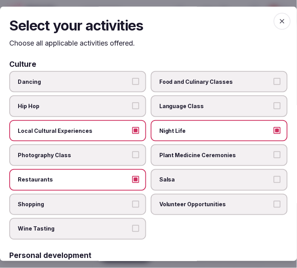
click at [274, 13] on div "Select your activities Choose all applicable activities offered. Culture Dancin…" at bounding box center [148, 134] width 297 height 255
click at [274, 18] on icon "button" at bounding box center [282, 21] width 8 height 8
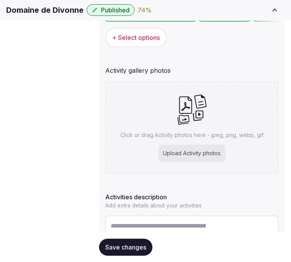
scroll to position [185, 0]
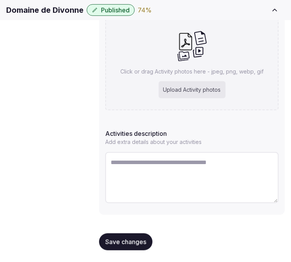
click at [163, 168] on textarea at bounding box center [191, 177] width 173 height 51
paste textarea "**********"
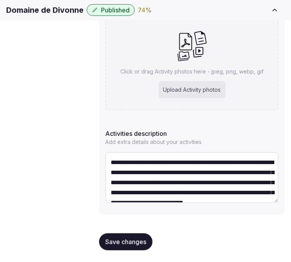
scroll to position [34, 0]
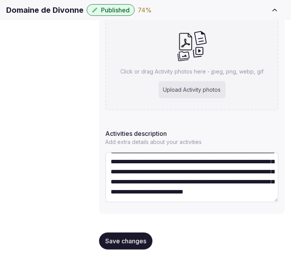
type textarea "**********"
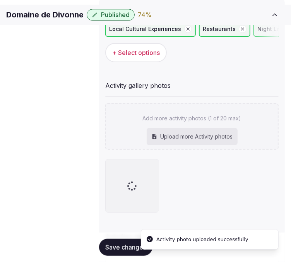
scroll to position [122, 0]
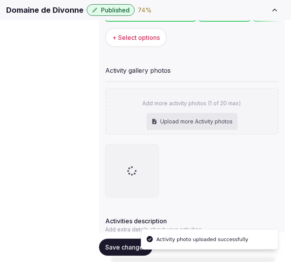
drag, startPoint x: 285, startPoint y: 114, endPoint x: 277, endPoint y: 113, distance: 7.8
click at [273, 114] on div "**********" at bounding box center [192, 133] width 198 height 432
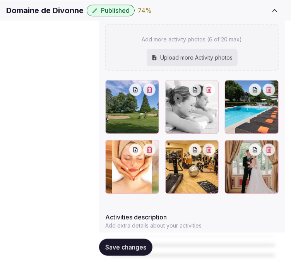
scroll to position [221, 0]
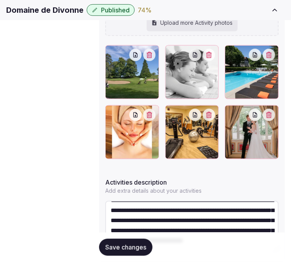
drag, startPoint x: 141, startPoint y: 254, endPoint x: 139, endPoint y: 250, distance: 4.5
click at [139, 252] on button "Save changes" at bounding box center [125, 246] width 53 height 17
click at [139, 250] on div "Saving..." at bounding box center [123, 246] width 48 height 17
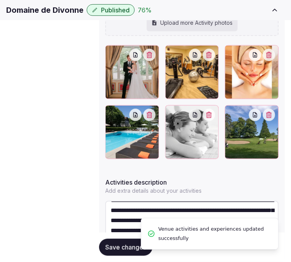
click at [0, 0] on link "Location" at bounding box center [0, 0] width 0 height 0
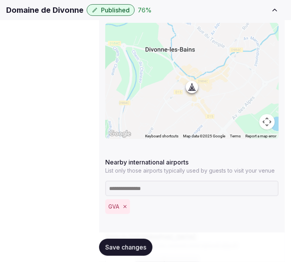
scroll to position [79, 0]
click at [0, 0] on span "Environment" at bounding box center [0, 0] width 0 height 0
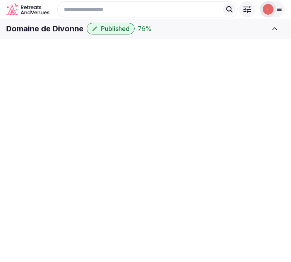
scroll to position [79, 0]
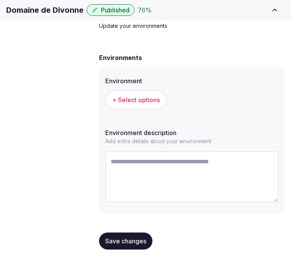
click at [149, 104] on span "+ Select options" at bounding box center [136, 99] width 48 height 8
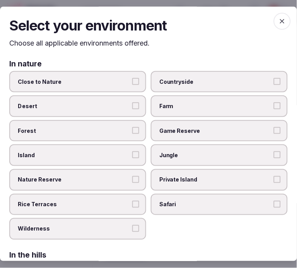
click at [122, 155] on span "Island" at bounding box center [74, 156] width 112 height 8
click at [132, 155] on button "Island" at bounding box center [135, 155] width 7 height 7
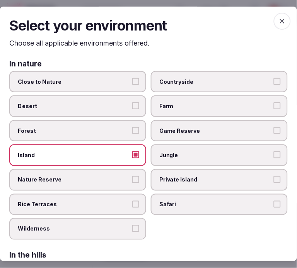
click at [132, 152] on button "Island" at bounding box center [135, 155] width 7 height 7
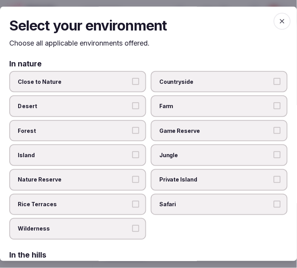
click at [132, 78] on button "Close to Nature" at bounding box center [135, 81] width 7 height 7
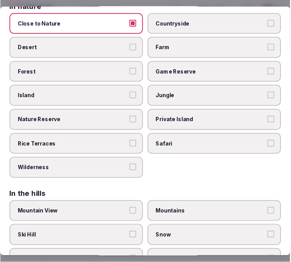
scroll to position [0, 0]
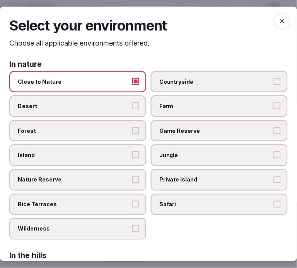
click at [211, 83] on span "Countryside" at bounding box center [215, 82] width 112 height 8
click at [274, 83] on button "Countryside" at bounding box center [277, 81] width 7 height 7
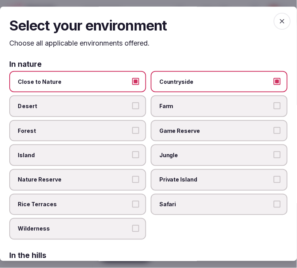
drag, startPoint x: 210, startPoint y: 83, endPoint x: 223, endPoint y: 78, distance: 13.2
click at [210, 82] on span "Countryside" at bounding box center [215, 82] width 112 height 8
click at [274, 82] on button "Countryside" at bounding box center [277, 81] width 7 height 7
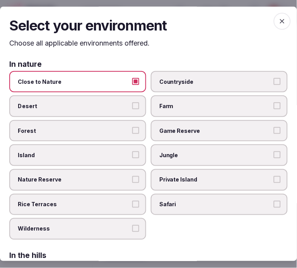
click at [274, 13] on span "button" at bounding box center [282, 21] width 17 height 17
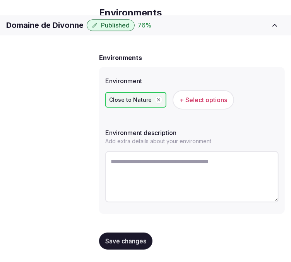
scroll to position [46, 0]
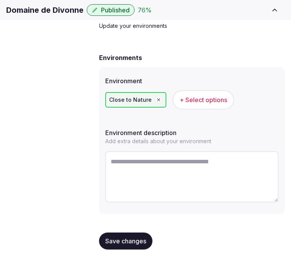
click at [129, 246] on button "Save changes" at bounding box center [125, 240] width 53 height 17
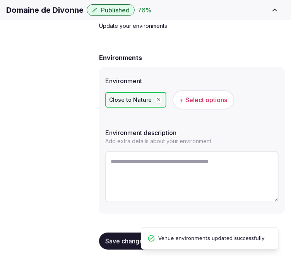
click at [0, 0] on span "Types of retreats" at bounding box center [0, 0] width 0 height 0
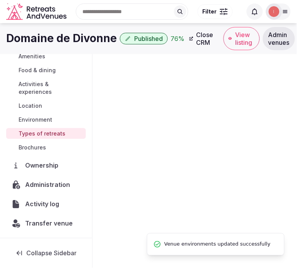
scroll to position [79, 0]
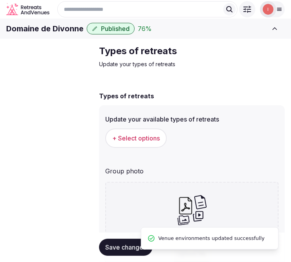
click at [144, 142] on span "+ Select options" at bounding box center [136, 138] width 48 height 8
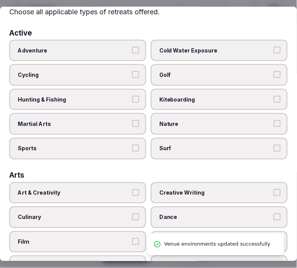
scroll to position [43, 0]
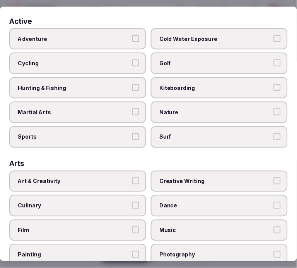
click at [132, 40] on button "Adventure" at bounding box center [135, 38] width 7 height 7
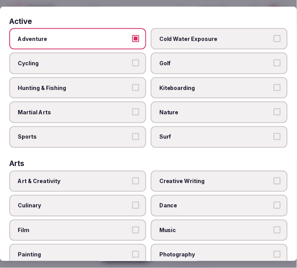
click at [132, 32] on label "Adventure" at bounding box center [77, 39] width 137 height 22
click at [132, 35] on button "Adventure" at bounding box center [135, 38] width 7 height 7
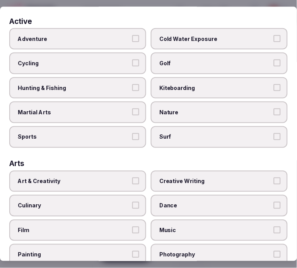
click at [127, 179] on span "Art & Creativity" at bounding box center [74, 182] width 112 height 8
click at [132, 179] on button "Art & Creativity" at bounding box center [135, 181] width 7 height 7
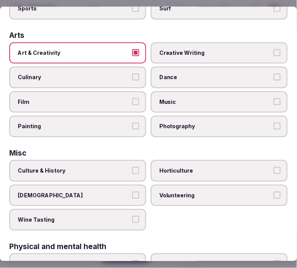
click at [137, 163] on label "Culture & History" at bounding box center [77, 171] width 137 height 22
click at [137, 167] on button "Culture & History" at bounding box center [135, 170] width 7 height 7
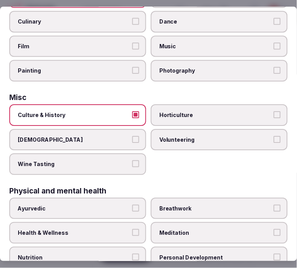
scroll to position [300, 0]
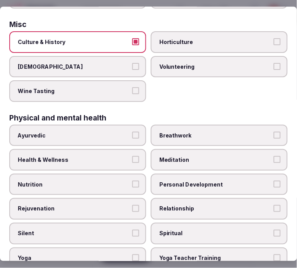
click at [134, 156] on button "Health & Wellness" at bounding box center [135, 159] width 7 height 7
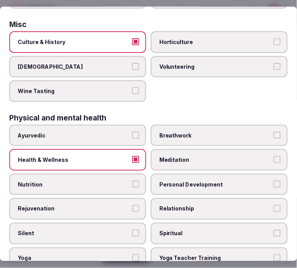
click at [166, 179] on label "Personal Development" at bounding box center [219, 185] width 137 height 22
click at [274, 181] on button "Personal Development" at bounding box center [277, 184] width 7 height 7
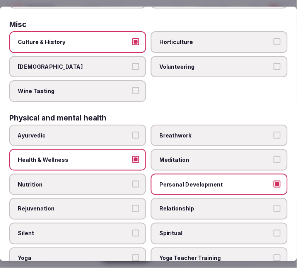
click at [164, 206] on span "Relationship" at bounding box center [215, 210] width 112 height 8
click at [274, 206] on button "Relationship" at bounding box center [277, 209] width 7 height 7
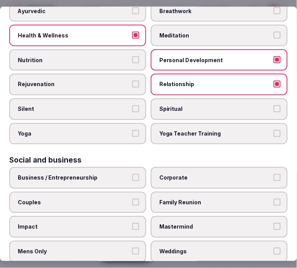
scroll to position [429, 0]
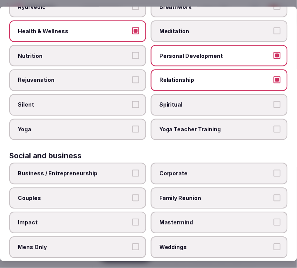
click at [191, 101] on span "Spiritual" at bounding box center [215, 105] width 112 height 8
click at [274, 101] on button "Spiritual" at bounding box center [277, 104] width 7 height 7
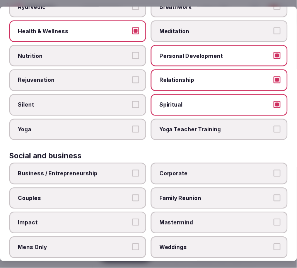
click at [126, 170] on span "Business / Entrepreneurship" at bounding box center [74, 174] width 112 height 8
click at [132, 170] on button "Business / Entrepreneurship" at bounding box center [135, 173] width 7 height 7
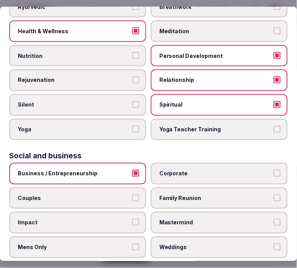
click at [209, 101] on span "Spiritual" at bounding box center [215, 105] width 112 height 8
click at [274, 101] on button "Spiritual" at bounding box center [277, 104] width 7 height 7
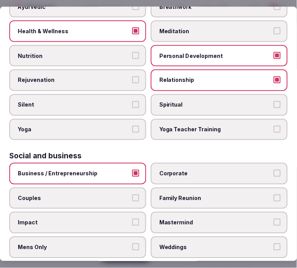
click at [214, 170] on span "Corporate" at bounding box center [215, 174] width 112 height 8
click at [274, 170] on button "Corporate" at bounding box center [277, 173] width 7 height 7
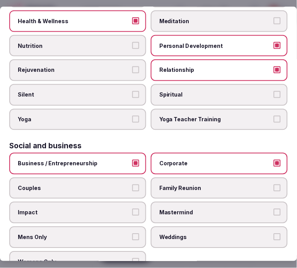
scroll to position [443, 0]
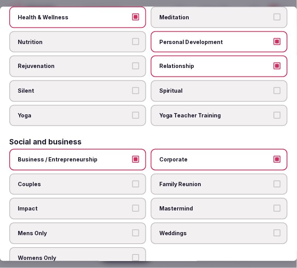
drag, startPoint x: 127, startPoint y: 170, endPoint x: 155, endPoint y: 172, distance: 28.7
click at [127, 180] on span "Couples" at bounding box center [74, 184] width 112 height 8
click at [132, 180] on button "Couples" at bounding box center [135, 183] width 7 height 7
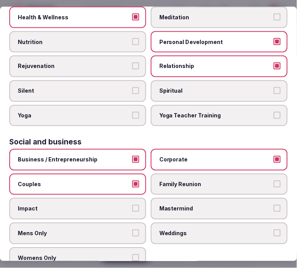
click at [183, 175] on label "Family Reunion" at bounding box center [219, 184] width 137 height 22
click at [274, 180] on button "Family Reunion" at bounding box center [277, 183] width 7 height 7
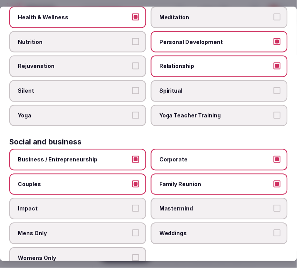
click at [176, 229] on span "Weddings" at bounding box center [215, 233] width 112 height 8
click at [274, 229] on button "Weddings" at bounding box center [277, 232] width 7 height 7
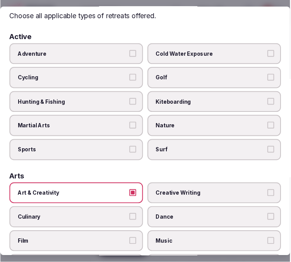
scroll to position [0, 0]
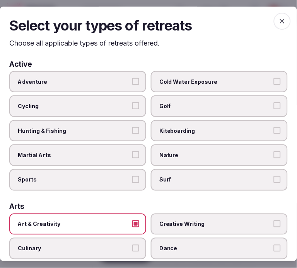
drag, startPoint x: 279, startPoint y: 22, endPoint x: 274, endPoint y: 22, distance: 5.0
click at [274, 22] on span "button" at bounding box center [282, 21] width 17 height 17
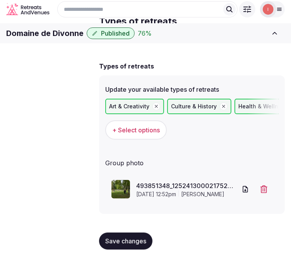
scroll to position [41, 0]
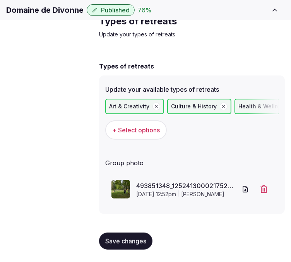
drag, startPoint x: 114, startPoint y: 238, endPoint x: 112, endPoint y: 233, distance: 5.2
click at [114, 238] on span "Save changes" at bounding box center [125, 241] width 41 height 8
click at [42, 15] on h1 "Domaine de Divonne" at bounding box center [44, 10] width 77 height 11
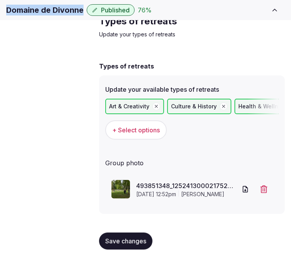
click at [42, 15] on h1 "Domaine de Divonne" at bounding box center [44, 10] width 77 height 11
copy div "Domaine de Divonne"
click at [0, 0] on link "Basic details" at bounding box center [0, 0] width 0 height 0
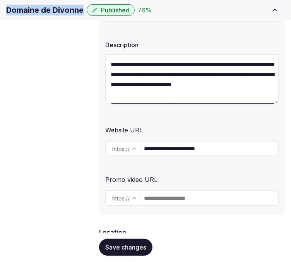
scroll to position [170, 0]
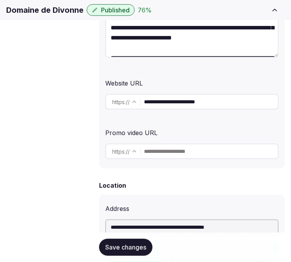
click at [184, 107] on input "**********" at bounding box center [211, 101] width 134 height 15
click at [0, 0] on span "Close CRM" at bounding box center [0, 0] width 0 height 0
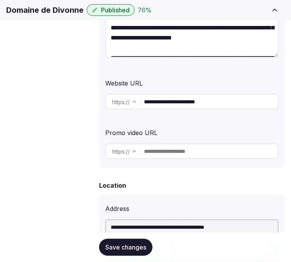
click at [0, 0] on span "Transfer venue" at bounding box center [0, 0] width 0 height 0
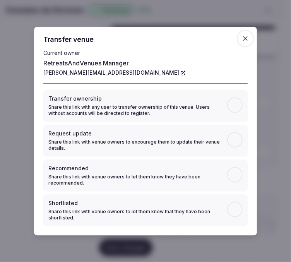
scroll to position [73, 0]
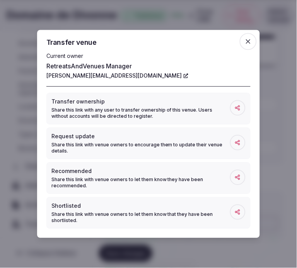
drag, startPoint x: 128, startPoint y: 71, endPoint x: 98, endPoint y: 78, distance: 30.7
click at [245, 44] on icon "button" at bounding box center [248, 42] width 8 height 8
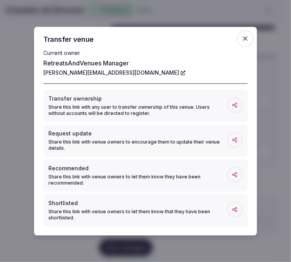
scroll to position [73, 0]
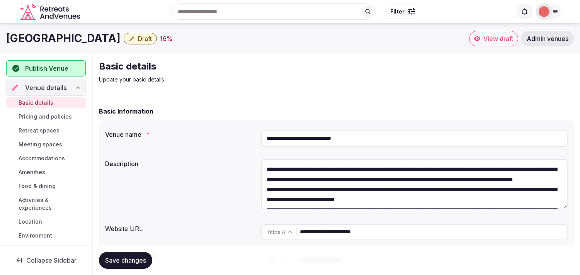
click at [157, 40] on button "Draft" at bounding box center [140, 39] width 33 height 12
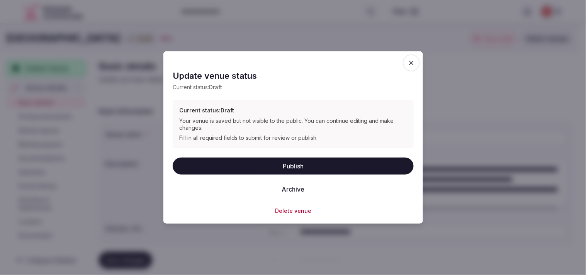
click at [299, 191] on button "Archive" at bounding box center [292, 188] width 35 height 17
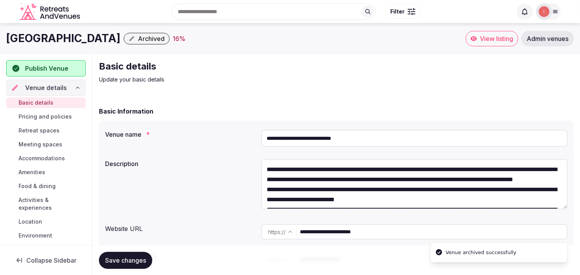
click at [406, 82] on div "Basic details Update your basic details" at bounding box center [336, 71] width 475 height 23
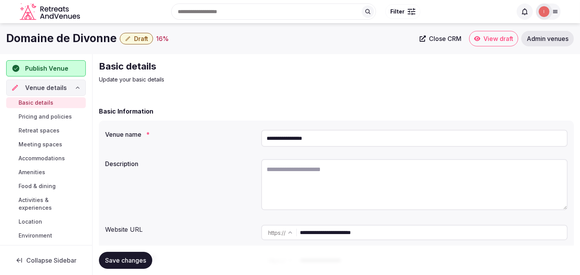
click at [449, 32] on link "Close CRM" at bounding box center [440, 38] width 51 height 15
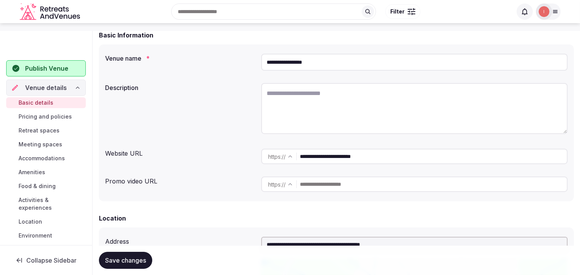
scroll to position [129, 0]
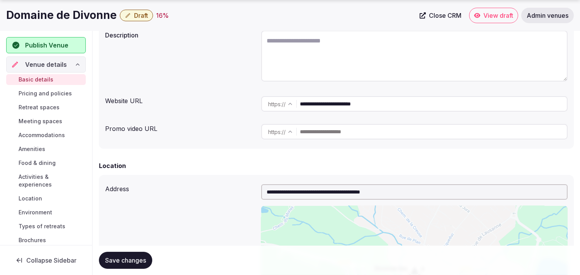
click at [126, 15] on icon "button" at bounding box center [128, 15] width 5 height 5
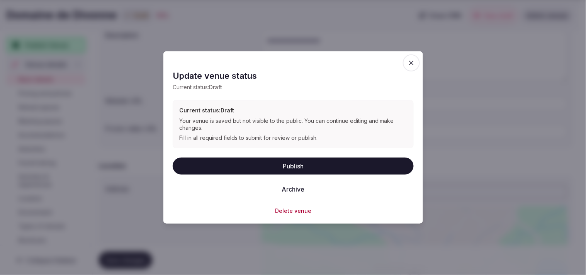
click at [281, 192] on button "Archive" at bounding box center [292, 188] width 35 height 17
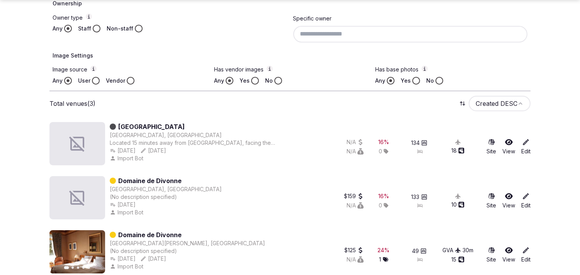
scroll to position [265, 0]
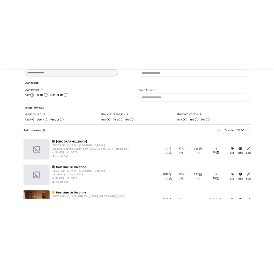
scroll to position [265, 0]
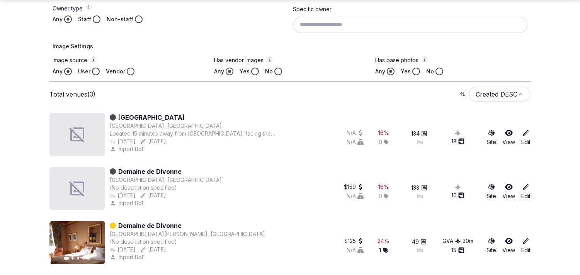
drag, startPoint x: 236, startPoint y: 117, endPoint x: 117, endPoint y: 111, distance: 119.1
click at [117, 113] on div "[GEOGRAPHIC_DATA]" at bounding box center [214, 117] width 209 height 9
copy link "[GEOGRAPHIC_DATA]"
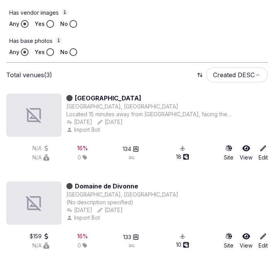
scroll to position [437, 0]
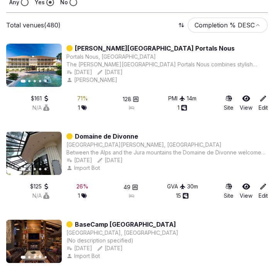
scroll to position [653, 0]
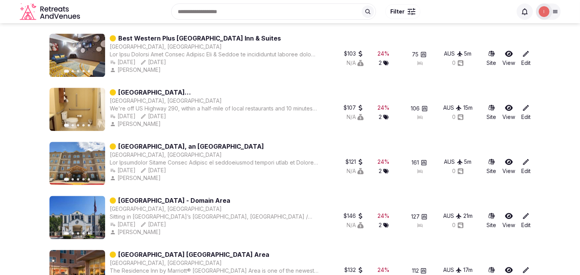
scroll to position [3588, 0]
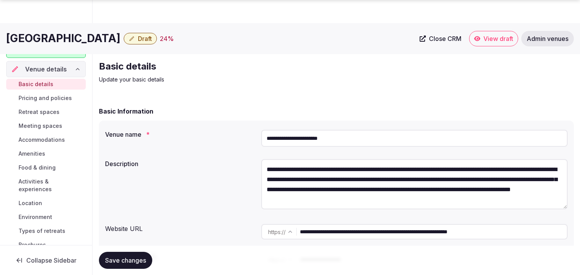
scroll to position [86, 0]
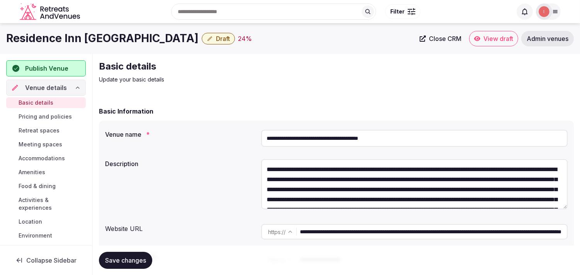
click at [293, 136] on input "**********" at bounding box center [414, 138] width 306 height 17
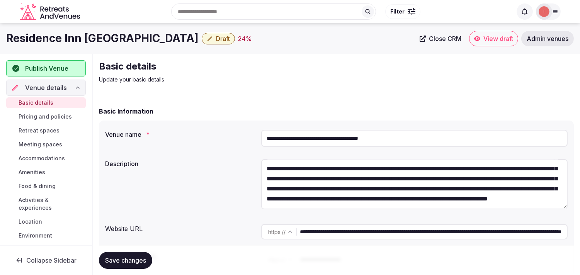
click at [333, 137] on input "**********" at bounding box center [414, 138] width 306 height 17
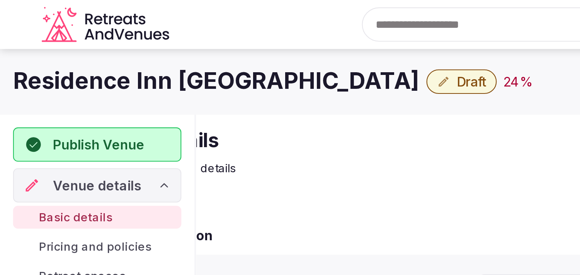
scroll to position [60, 0]
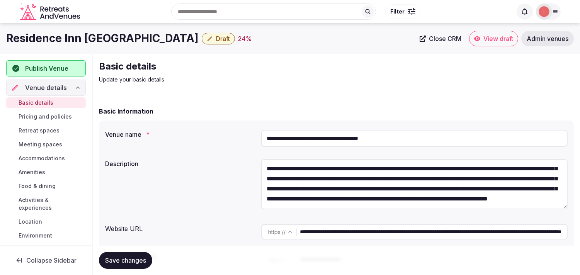
click at [118, 34] on h1 "Residence Inn [GEOGRAPHIC_DATA]" at bounding box center [102, 38] width 192 height 15
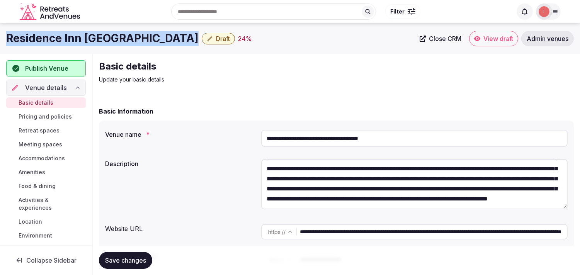
click at [118, 34] on h1 "Residence Inn [GEOGRAPHIC_DATA]" at bounding box center [102, 38] width 192 height 15
copy div "Residence Inn [GEOGRAPHIC_DATA]"
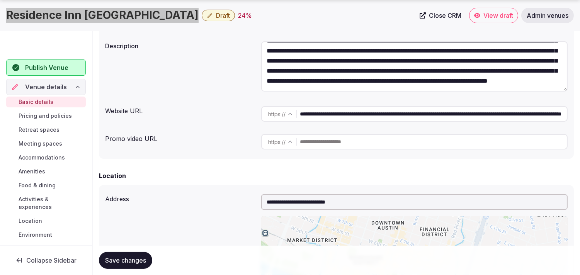
scroll to position [129, 0]
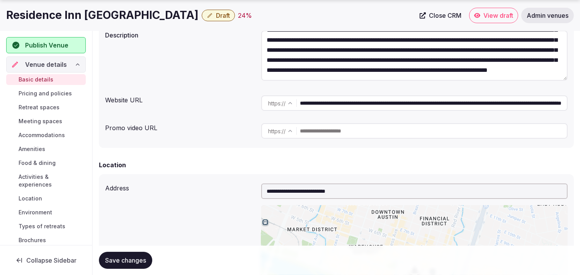
click at [323, 107] on input "**********" at bounding box center [433, 102] width 267 height 15
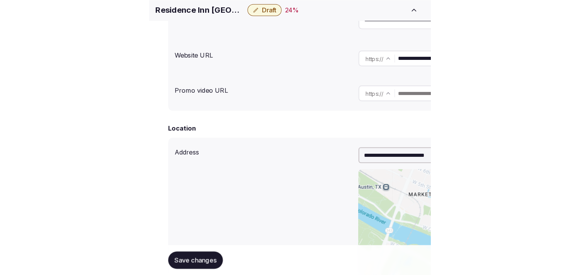
scroll to position [60, 0]
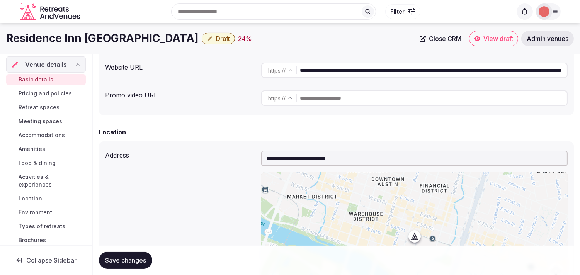
click at [217, 43] on button "Draft" at bounding box center [218, 39] width 33 height 12
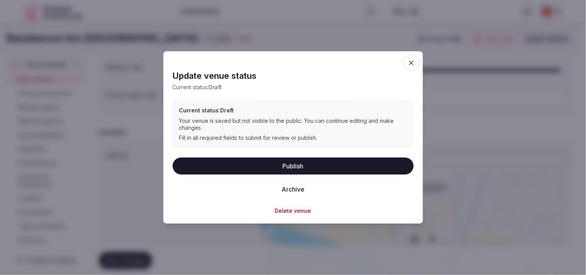
click at [281, 164] on button "Publish" at bounding box center [293, 165] width 241 height 17
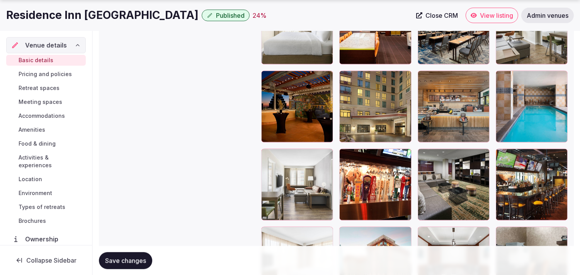
scroll to position [1321, 0]
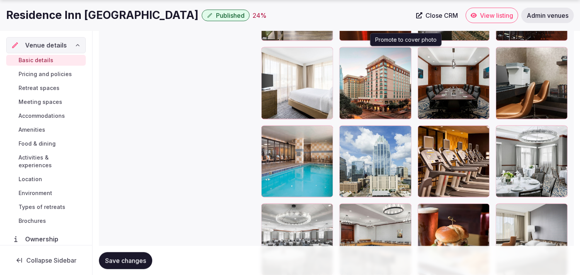
click at [404, 56] on button "button" at bounding box center [403, 54] width 9 height 9
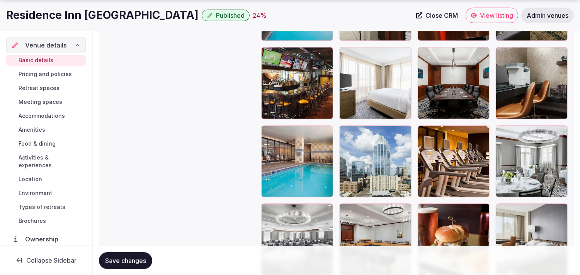
click at [131, 258] on span "Save changes" at bounding box center [125, 261] width 41 height 8
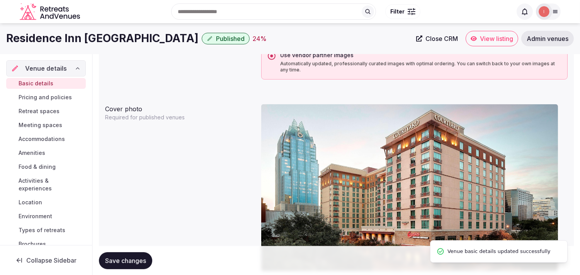
scroll to position [591, 0]
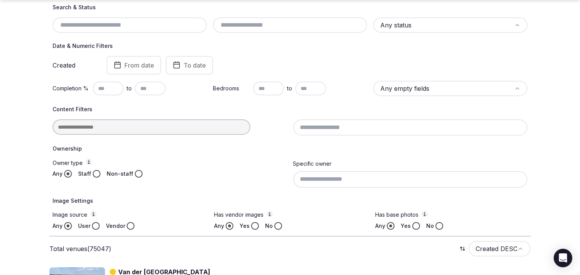
click at [156, 126] on div at bounding box center [170, 126] width 235 height 15
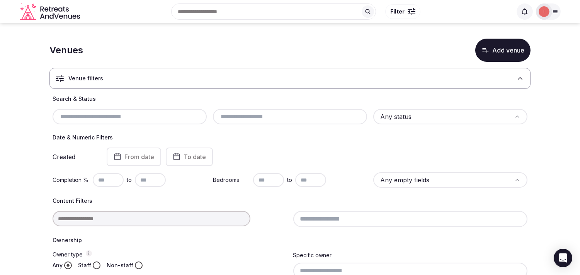
click at [170, 113] on input "text" at bounding box center [130, 116] width 148 height 9
paste input "**********"
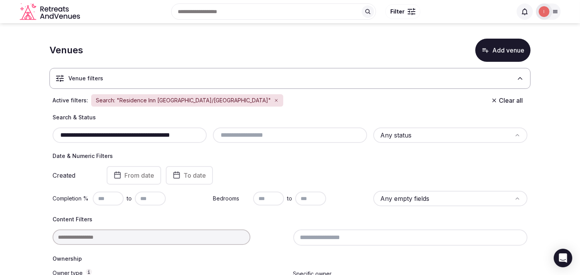
scroll to position [0, 12]
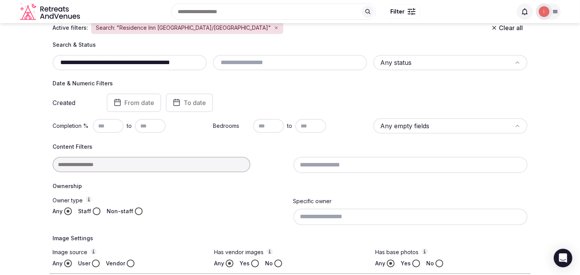
scroll to position [71, 0]
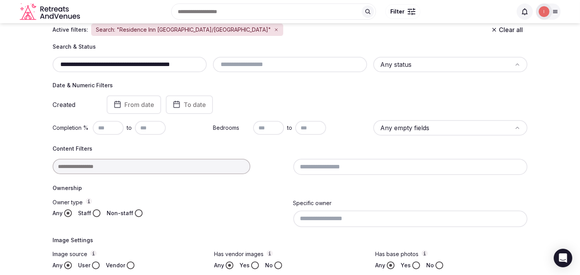
drag, startPoint x: 143, startPoint y: 64, endPoint x: 254, endPoint y: 80, distance: 112.5
click at [252, 82] on div "**********" at bounding box center [289, 156] width 481 height 226
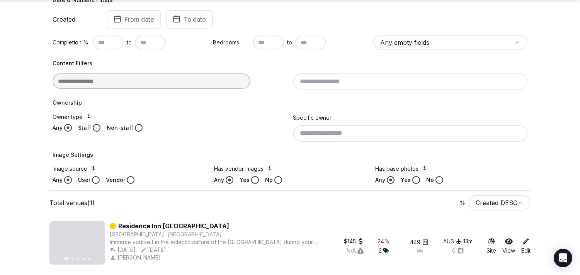
scroll to position [156, 0]
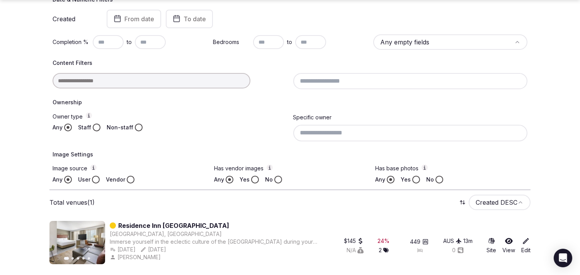
type input "**********"
